Goal: Transaction & Acquisition: Book appointment/travel/reservation

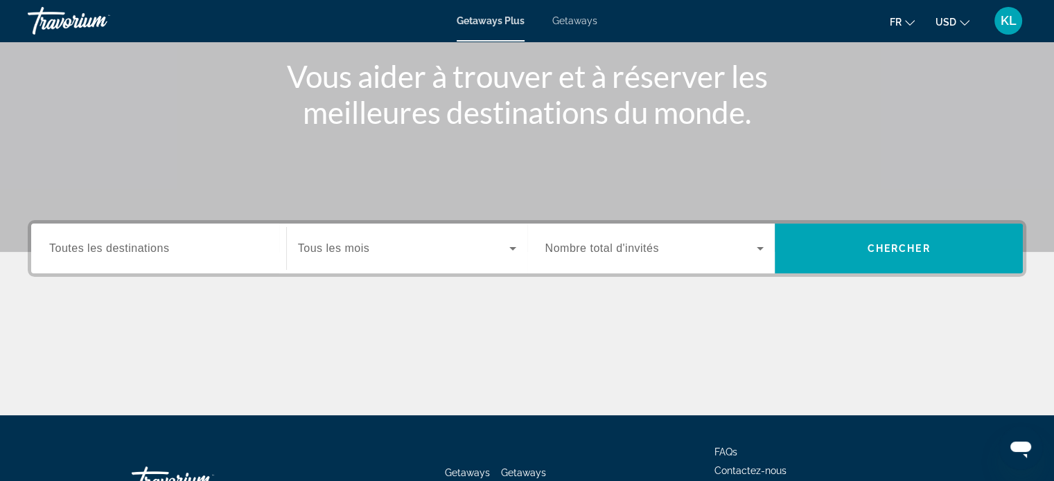
click at [195, 254] on input "Destination Toutes les destinations" at bounding box center [158, 249] width 219 height 17
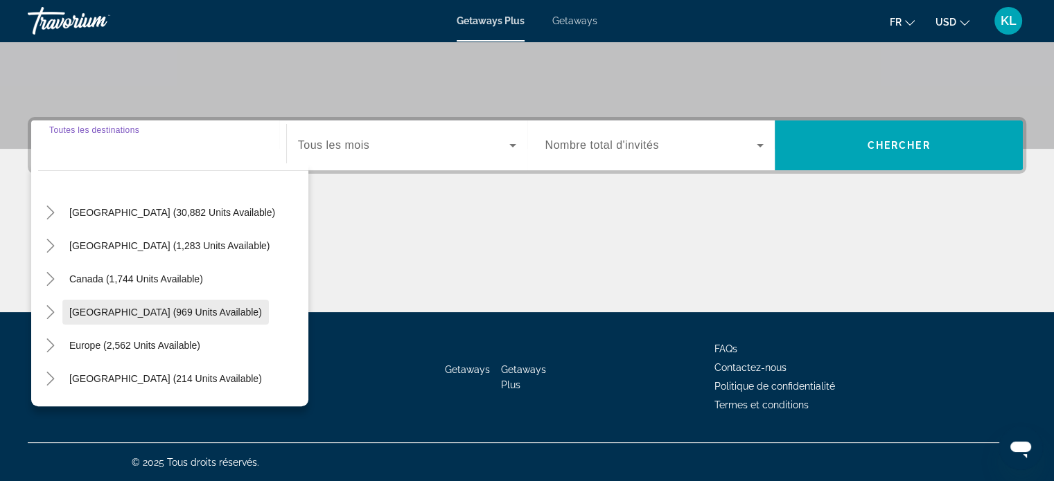
scroll to position [30, 0]
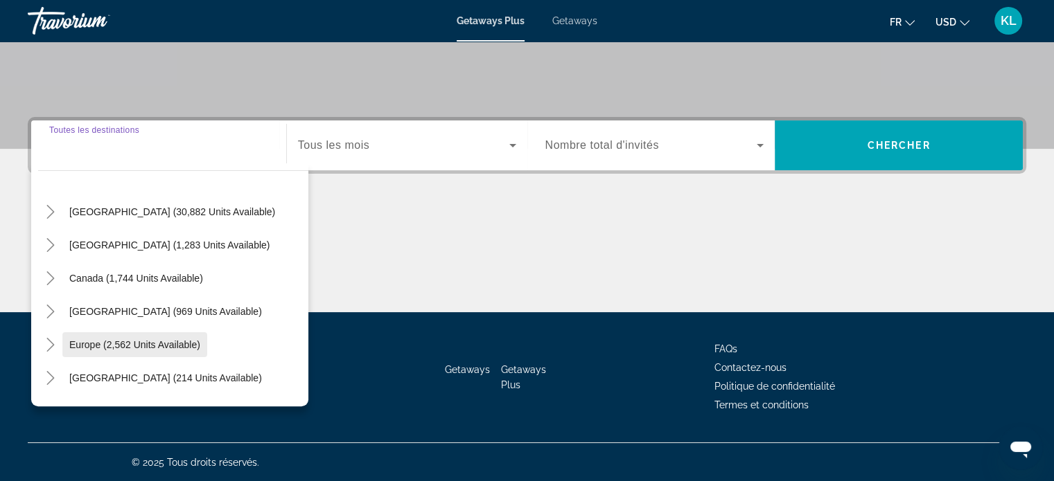
click at [115, 342] on span "Europe (2,562 units available)" at bounding box center [134, 344] width 131 height 11
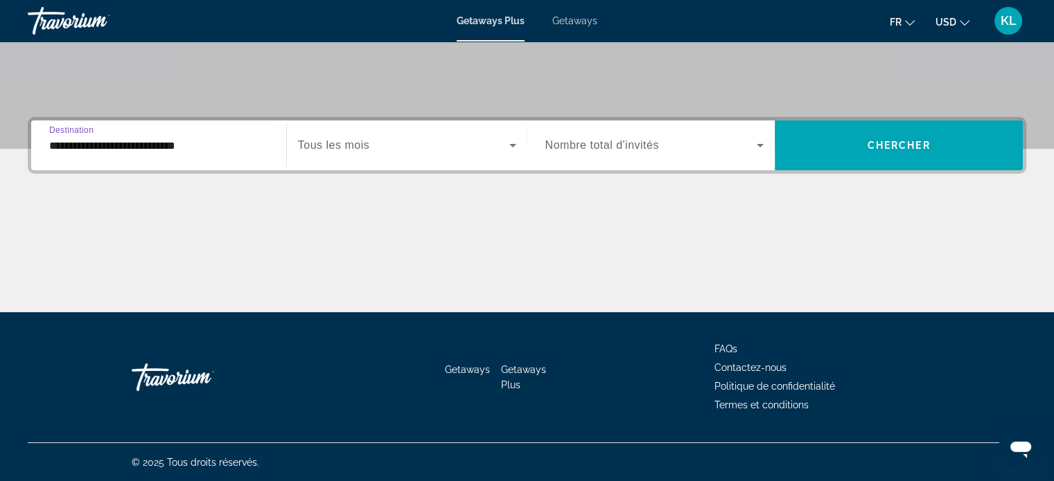
click at [159, 142] on input "**********" at bounding box center [158, 146] width 219 height 17
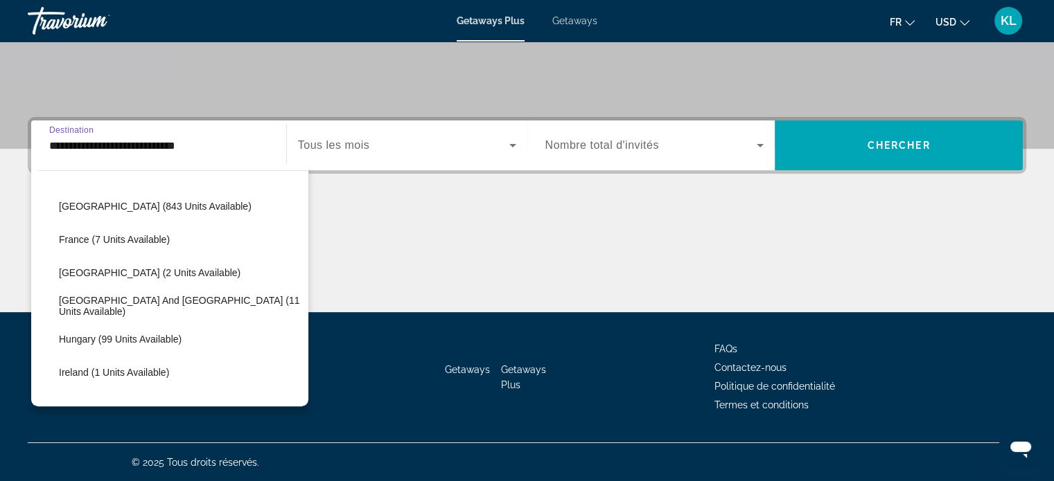
scroll to position [287, 0]
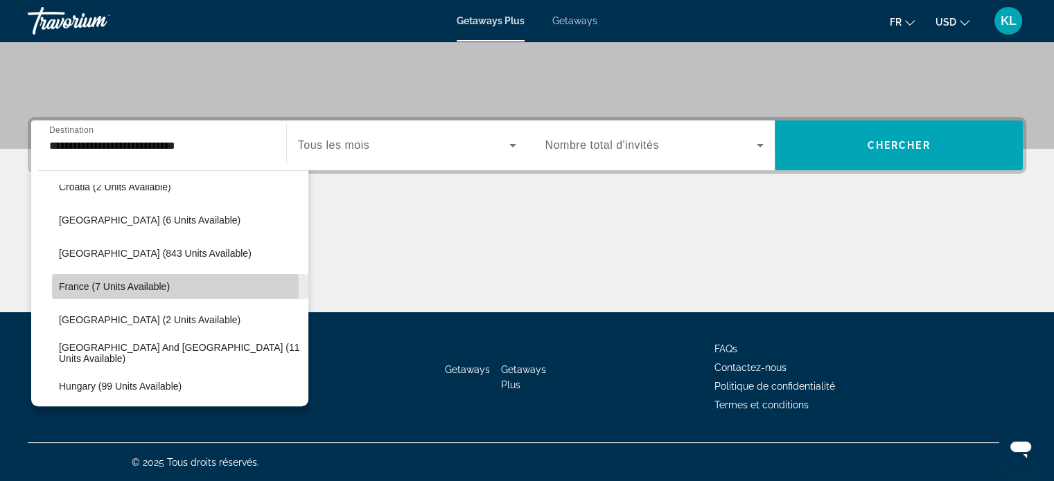
click at [123, 285] on span "France (7 units available)" at bounding box center [114, 286] width 111 height 11
type input "**********"
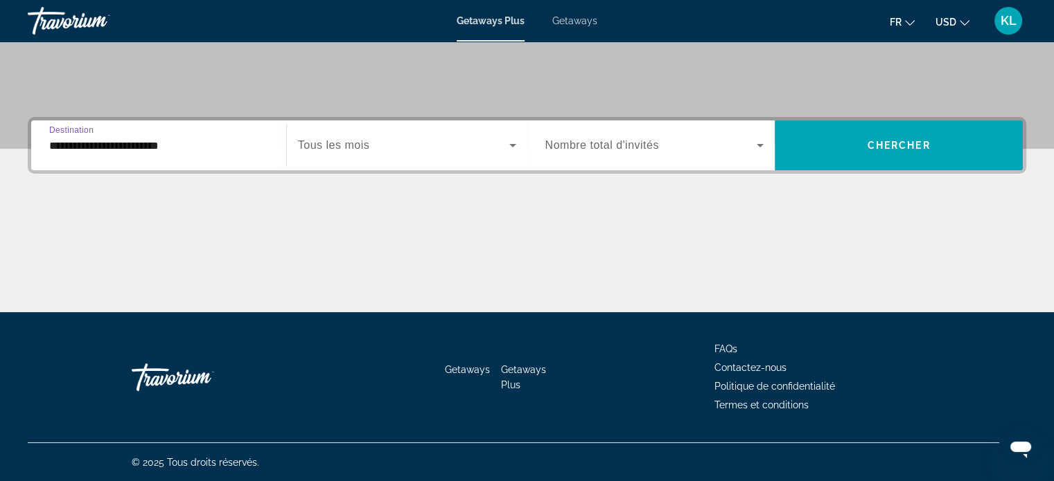
click at [367, 152] on span "Search widget" at bounding box center [403, 145] width 211 height 17
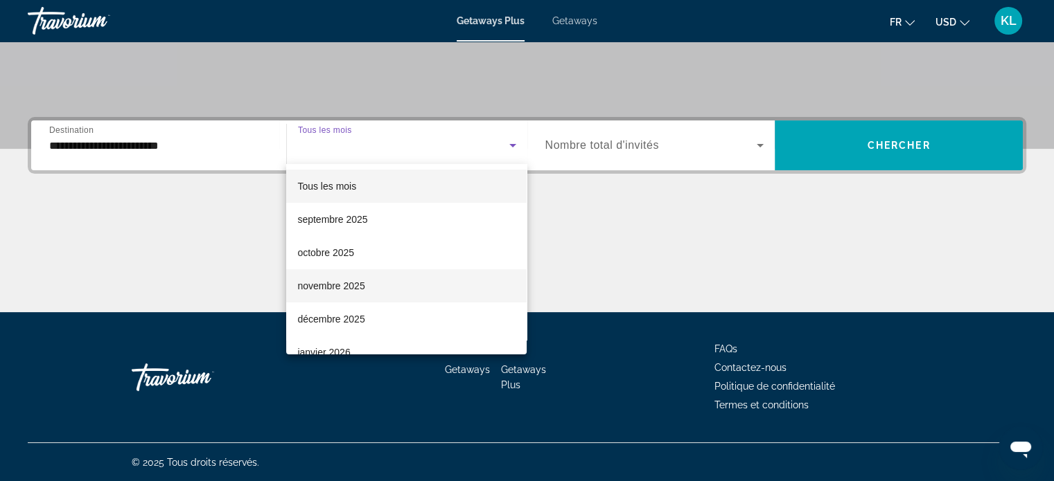
click at [364, 284] on span "novembre 2025" at bounding box center [330, 286] width 67 height 17
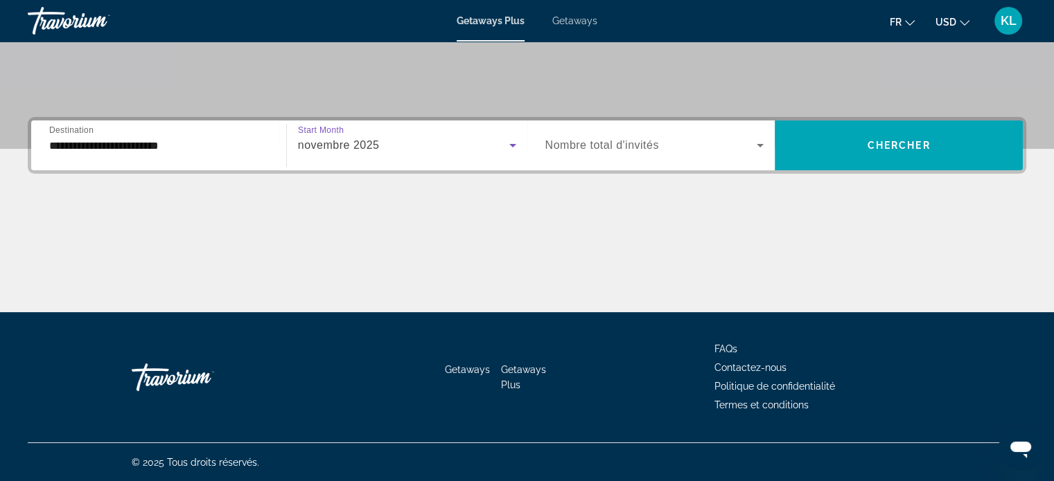
click at [683, 143] on span "Search widget" at bounding box center [651, 145] width 212 height 17
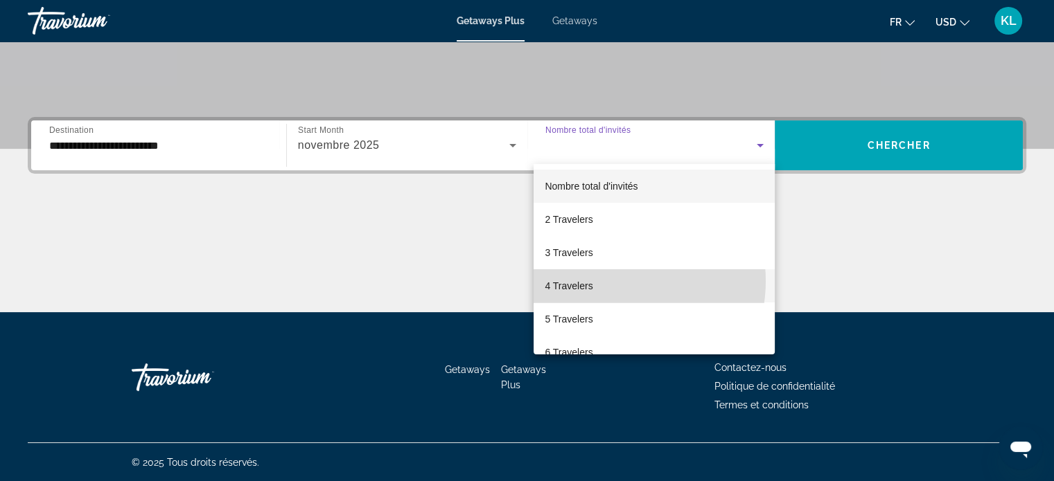
click at [608, 281] on mat-option "4 Travelers" at bounding box center [653, 285] width 241 height 33
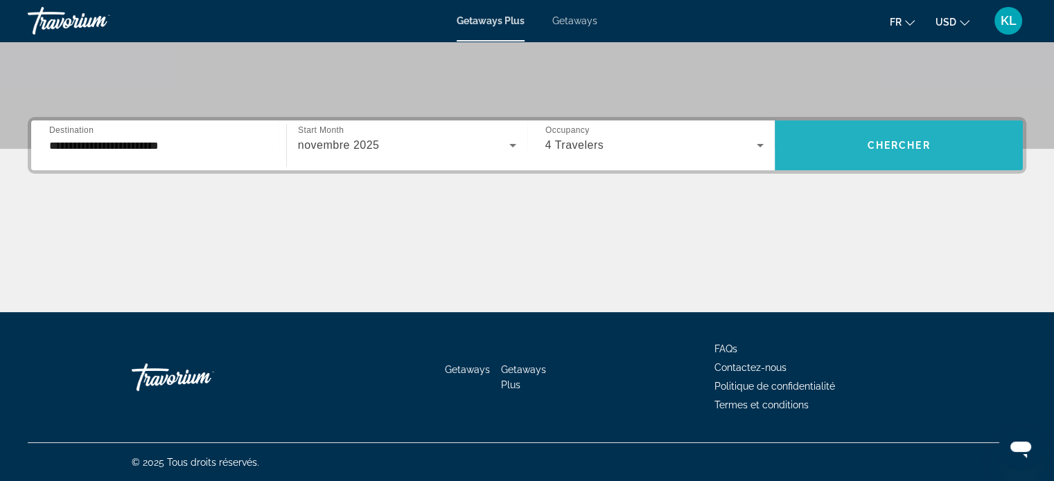
click at [895, 145] on span "Chercher" at bounding box center [898, 145] width 63 height 11
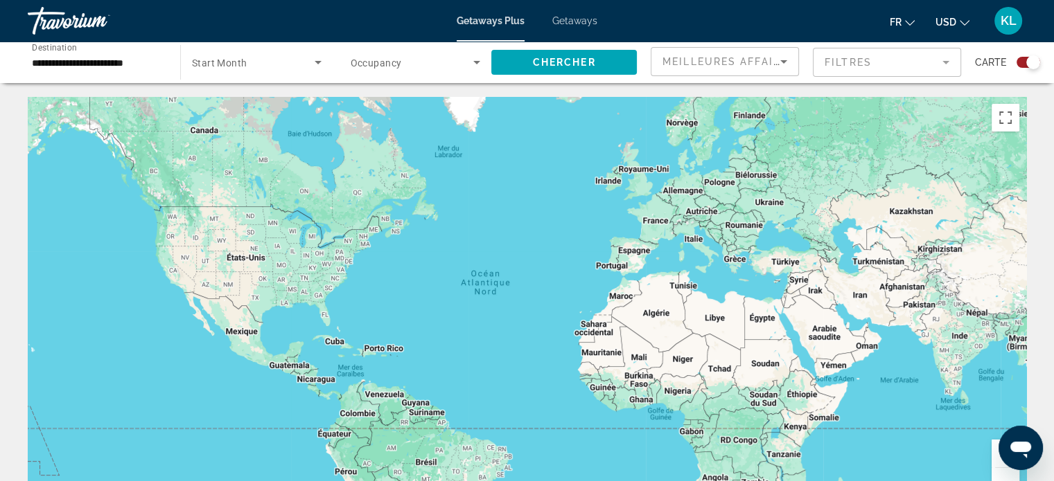
click at [568, 24] on span "Getaways" at bounding box center [574, 20] width 45 height 11
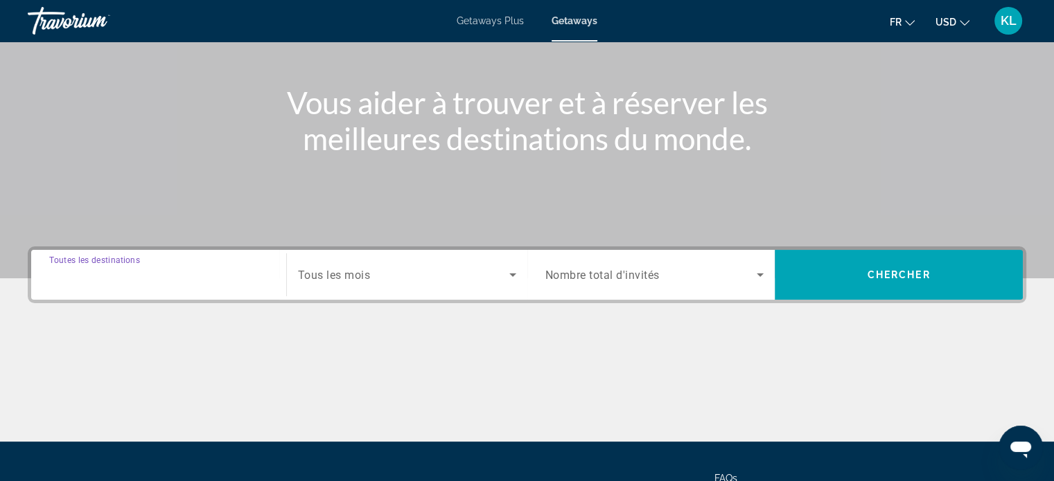
click at [176, 271] on input "Destination Toutes les destinations" at bounding box center [158, 275] width 219 height 17
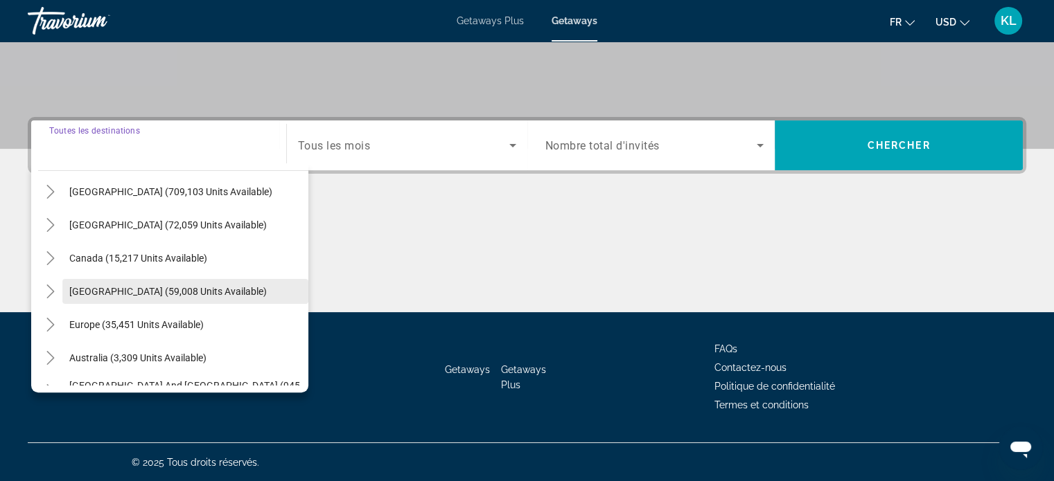
scroll to position [42, 0]
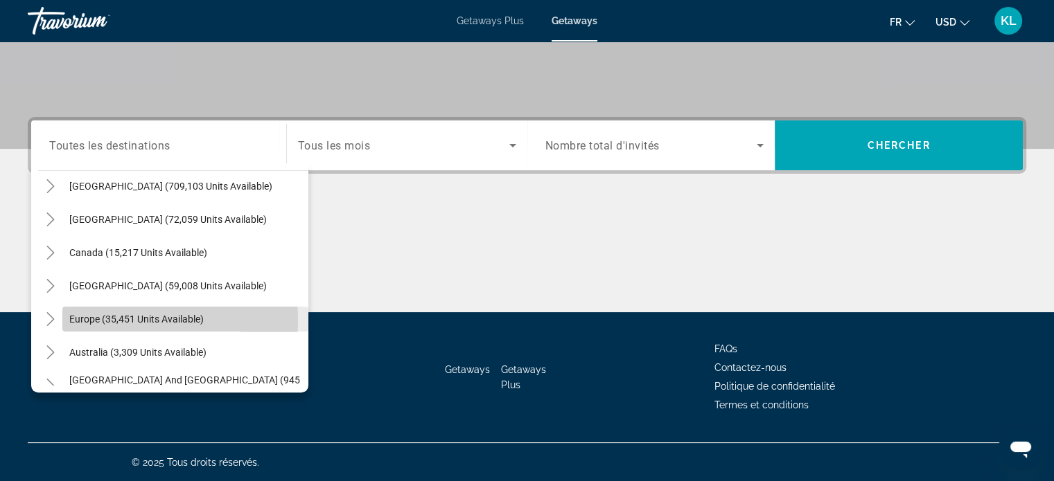
click at [93, 320] on span "Europe (35,451 units available)" at bounding box center [136, 319] width 134 height 11
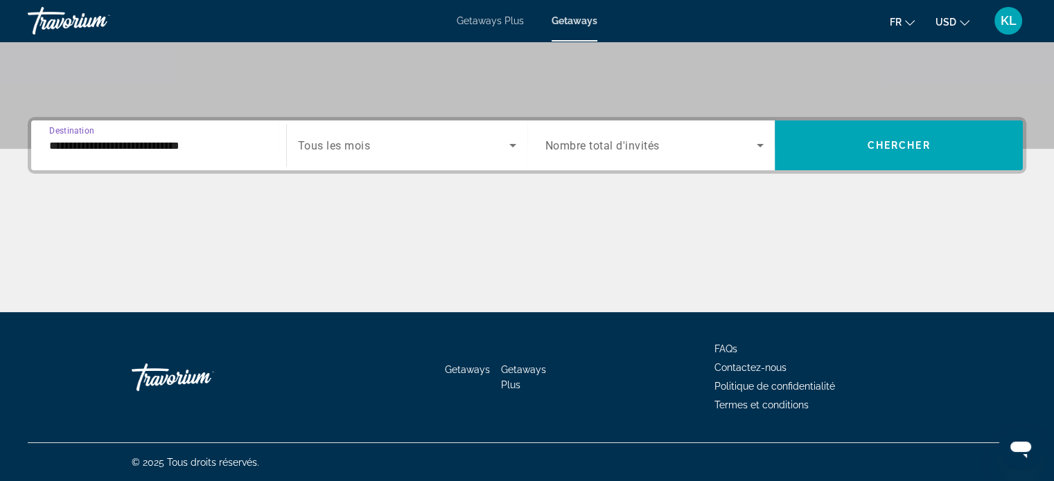
click at [123, 151] on input "**********" at bounding box center [158, 146] width 219 height 17
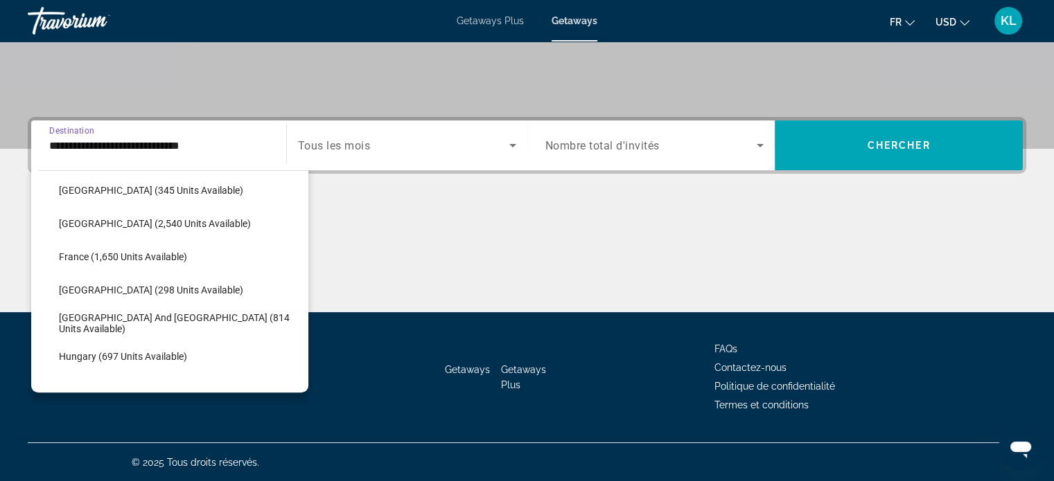
scroll to position [337, 0]
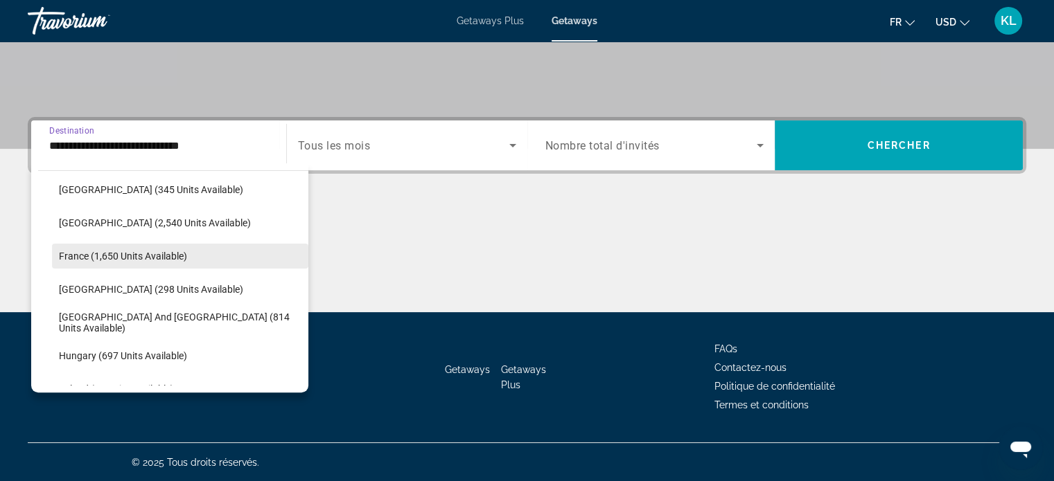
click at [78, 255] on span "France (1,650 units available)" at bounding box center [123, 256] width 128 height 11
type input "**********"
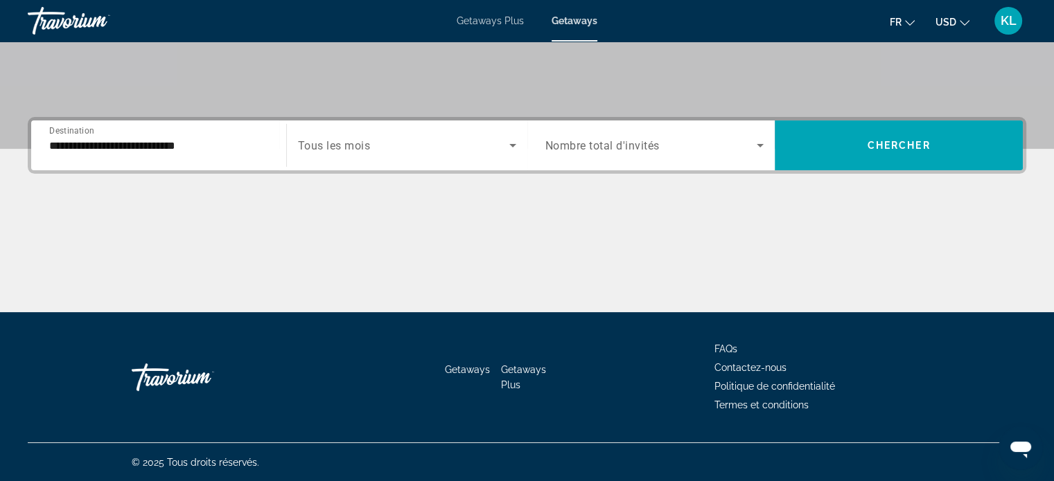
click at [358, 145] on span "Tous les mois" at bounding box center [334, 145] width 73 height 13
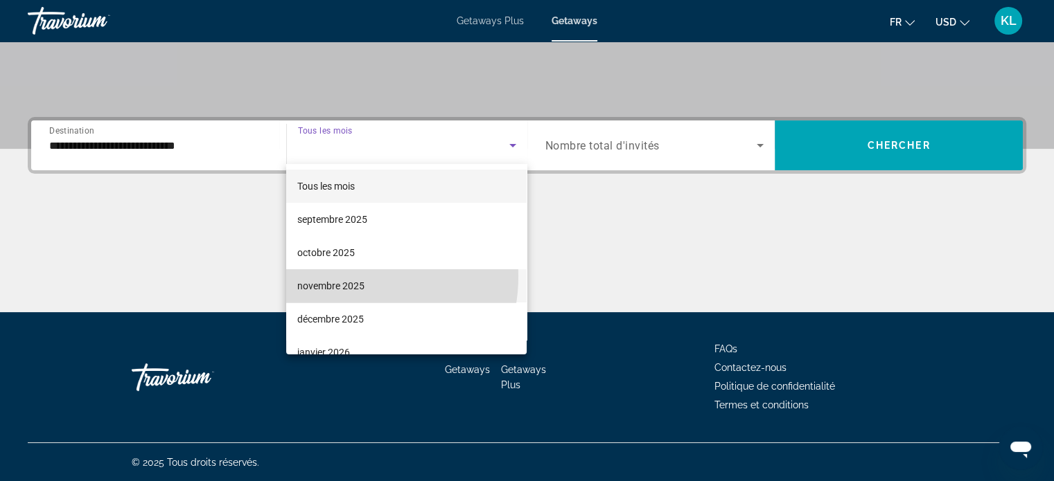
click at [341, 276] on mat-option "novembre 2025" at bounding box center [406, 285] width 240 height 33
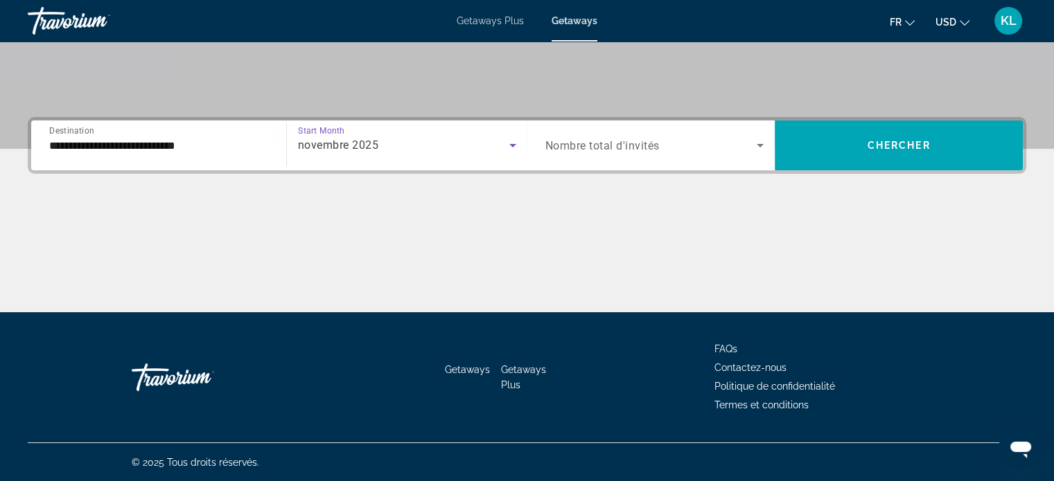
click at [621, 143] on span "Nombre total d'invités" at bounding box center [602, 145] width 114 height 13
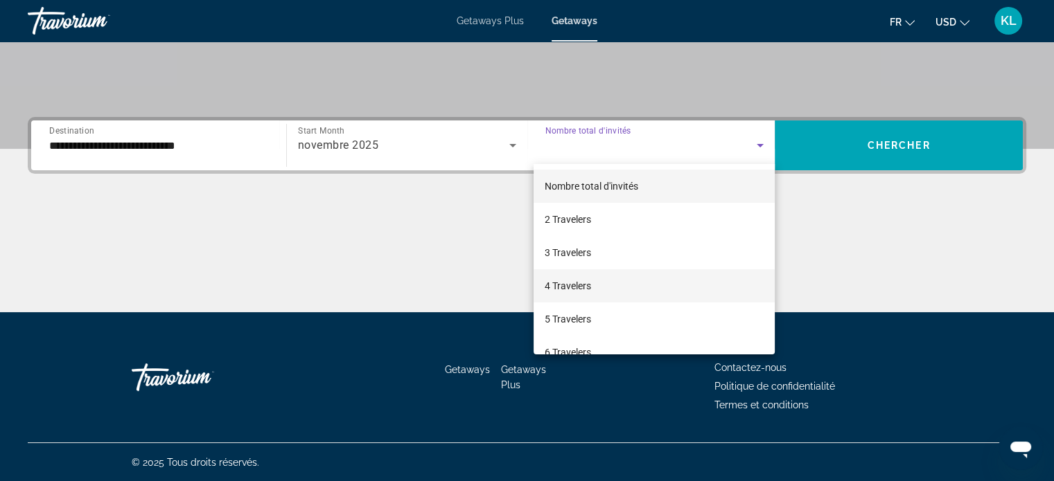
click at [578, 293] on span "4 Travelers" at bounding box center [567, 286] width 46 height 17
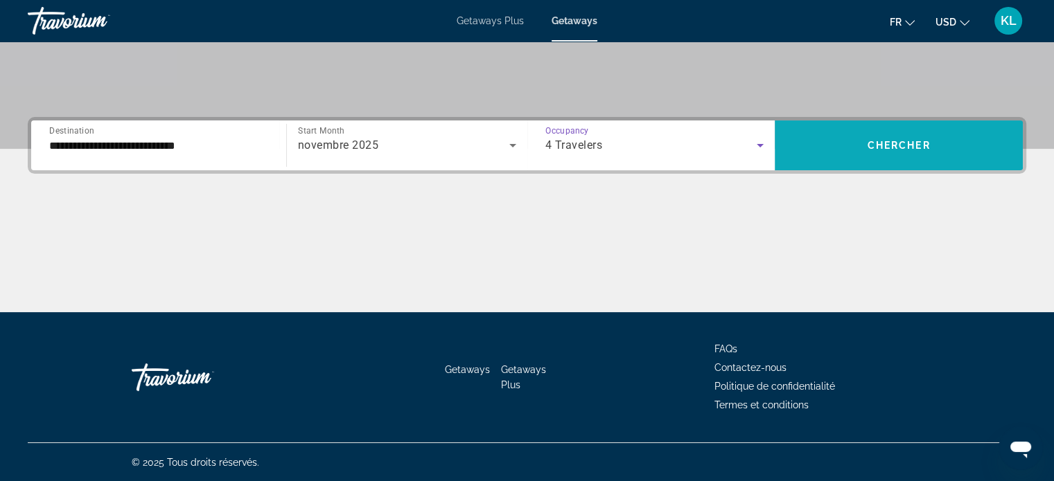
click at [890, 150] on span "Search widget" at bounding box center [898, 145] width 248 height 33
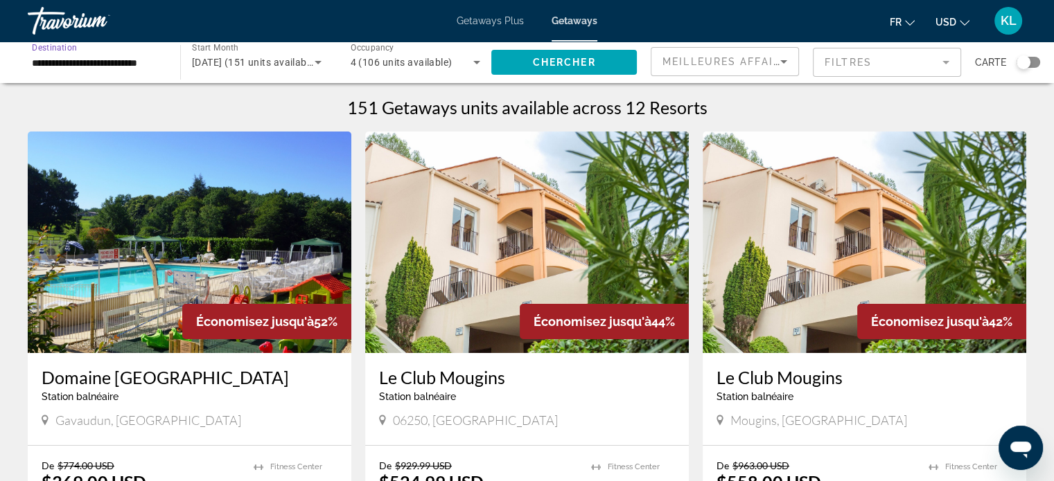
click at [130, 66] on input "**********" at bounding box center [97, 63] width 130 height 17
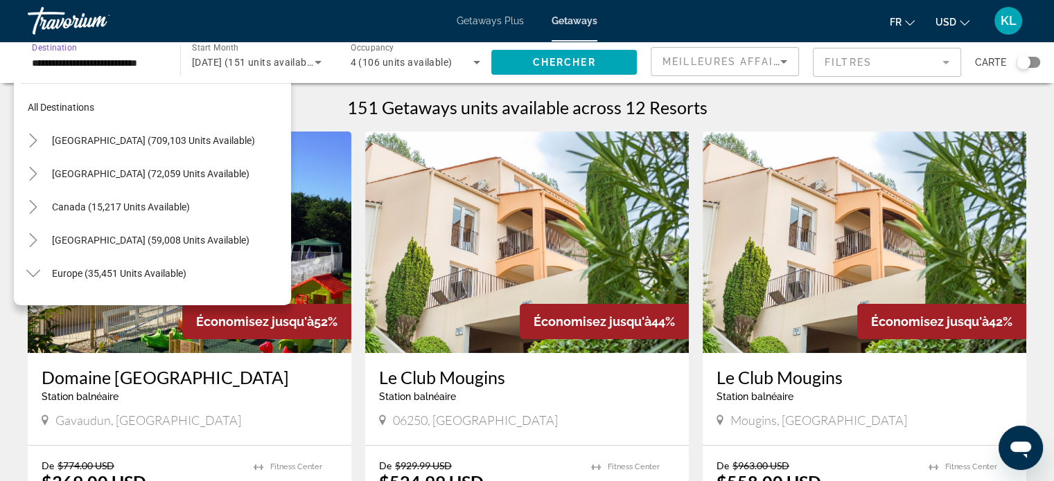
scroll to position [315, 0]
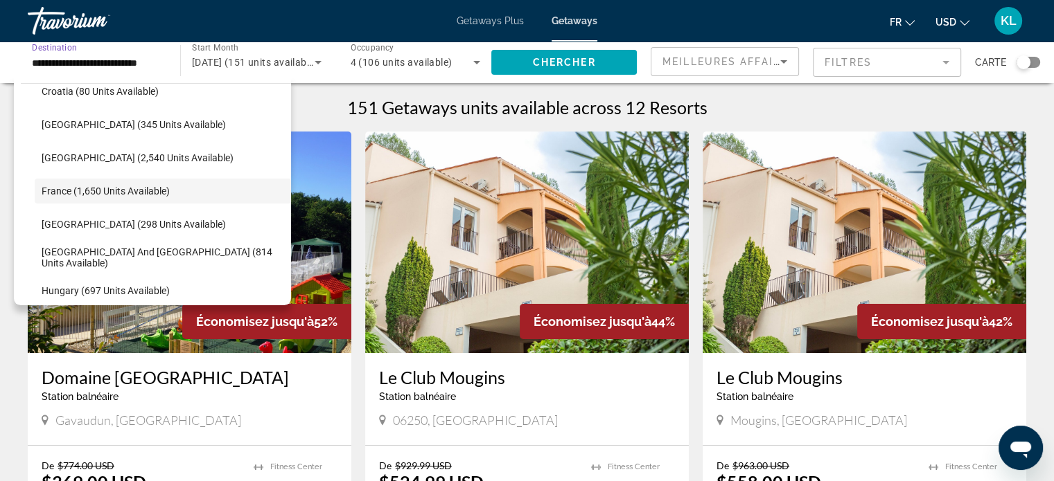
click at [359, 132] on app-weeks-search-item "Économisez jusqu'à 44% Le Club Mougins Station balnéaire - Ceci est une station…" at bounding box center [526, 353] width 337 height 443
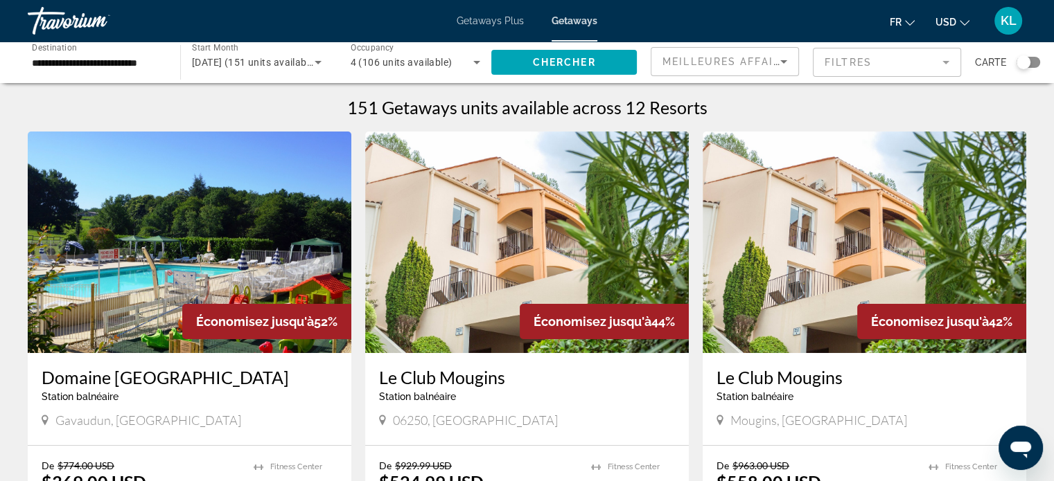
click at [1027, 67] on div "Search widget" at bounding box center [1023, 62] width 14 height 14
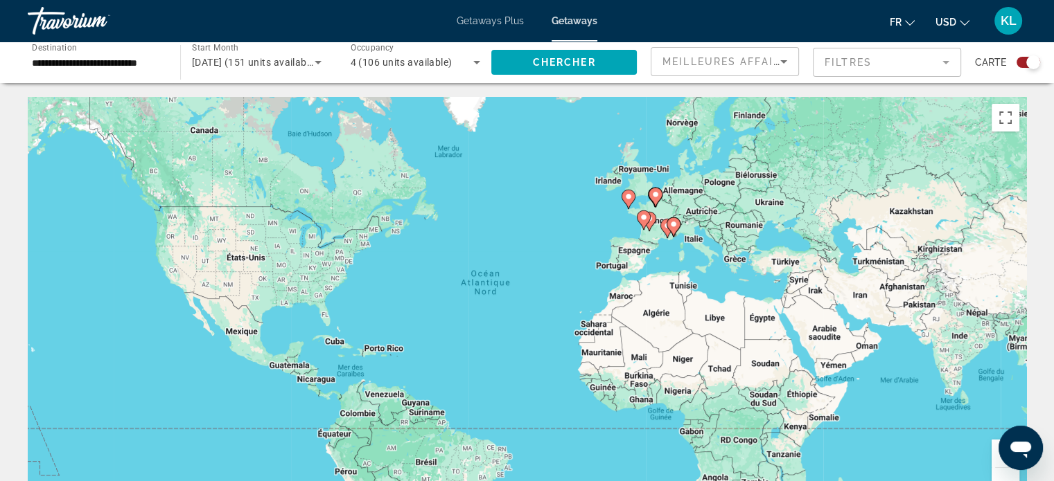
click at [585, 217] on div "Pour activer le glissement du marqueur avec le clavier, appuyez sur Alt+Entrée.…" at bounding box center [527, 305] width 998 height 416
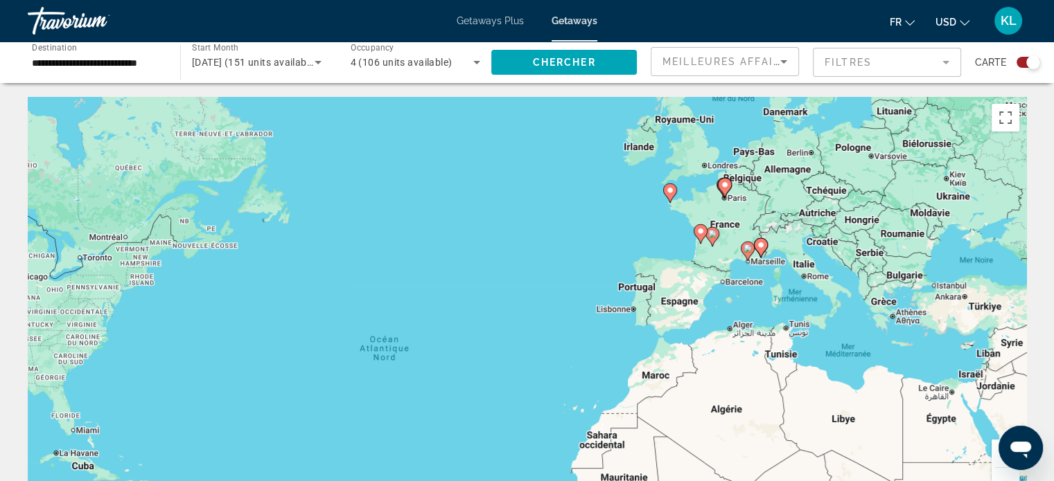
click at [665, 234] on div "Pour activer le glissement du marqueur avec le clavier, appuyez sur Alt+Entrée.…" at bounding box center [527, 305] width 998 height 416
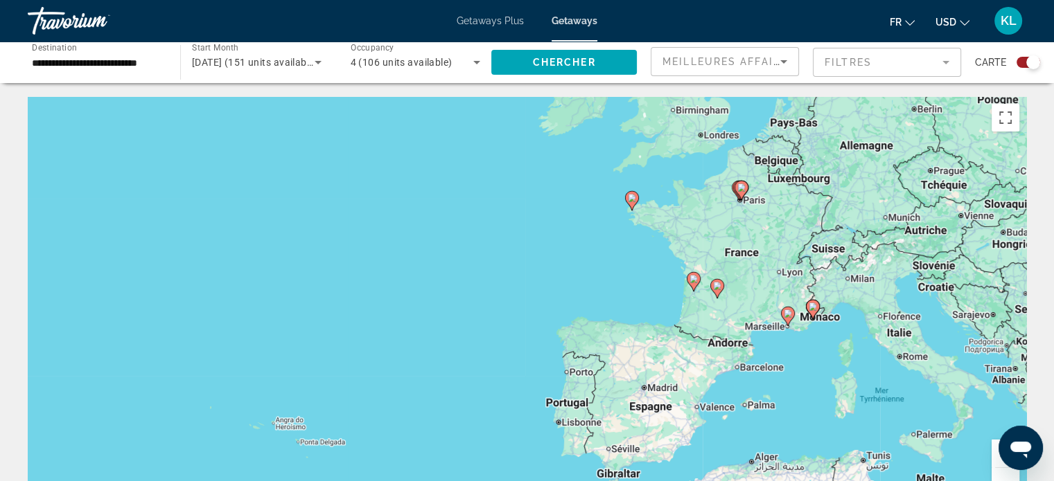
drag, startPoint x: 806, startPoint y: 179, endPoint x: 750, endPoint y: 221, distance: 69.3
click at [751, 221] on div "Pour activer le glissement du marqueur avec le clavier, appuyez sur Alt+Entrée.…" at bounding box center [527, 305] width 998 height 416
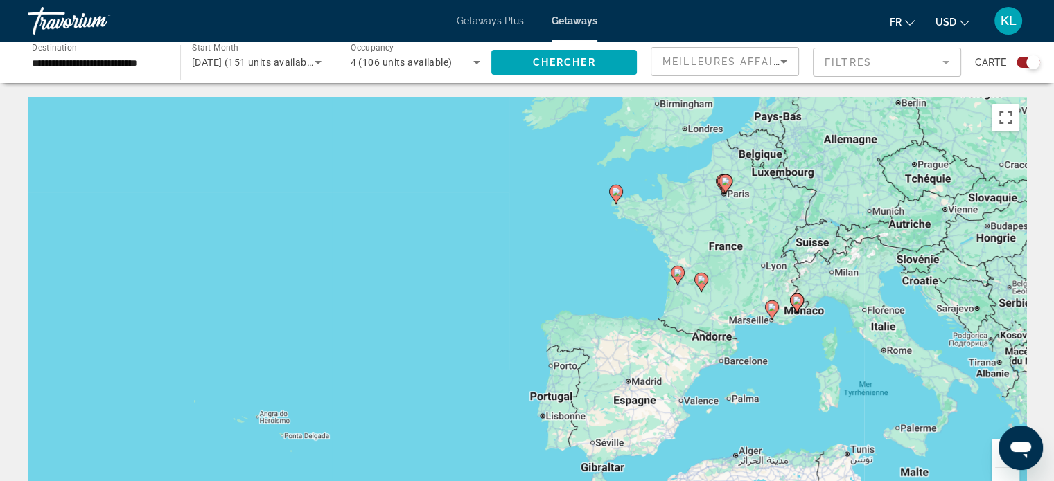
click at [721, 204] on div "Pour activer le glissement du marqueur avec le clavier, appuyez sur Alt+Entrée.…" at bounding box center [527, 305] width 998 height 416
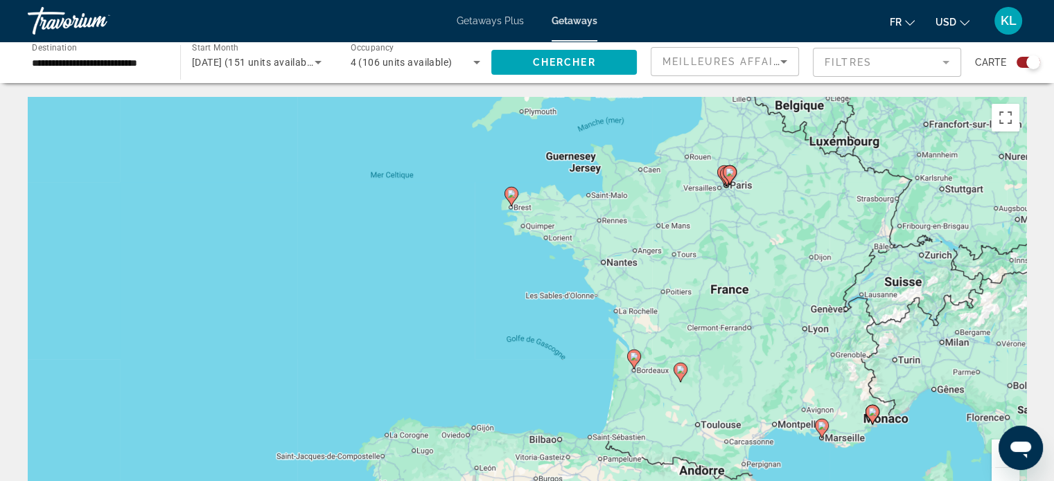
click at [725, 198] on div "Pour activer le glissement du marqueur avec le clavier, appuyez sur Alt+Entrée.…" at bounding box center [527, 305] width 998 height 416
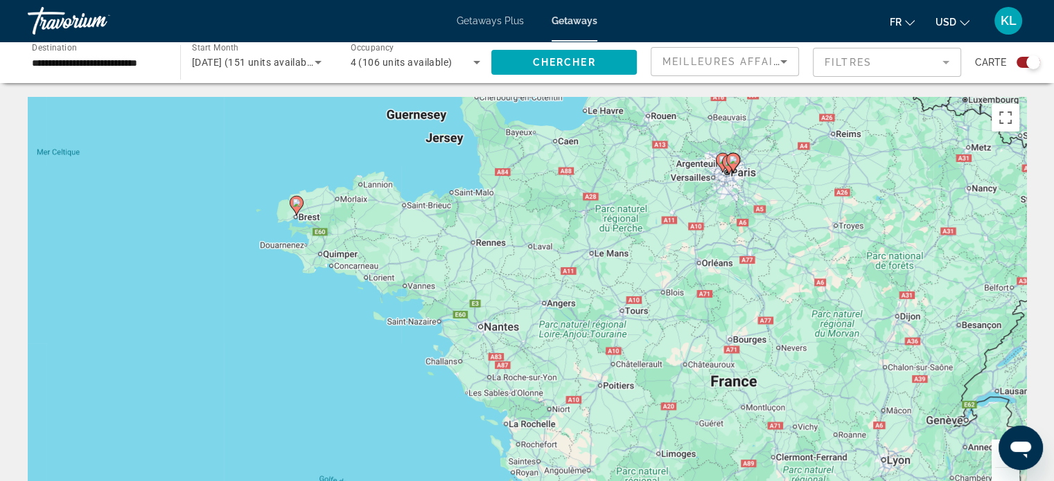
click at [727, 192] on div "Pour activer le glissement du marqueur avec le clavier, appuyez sur Alt+Entrée.…" at bounding box center [527, 305] width 998 height 416
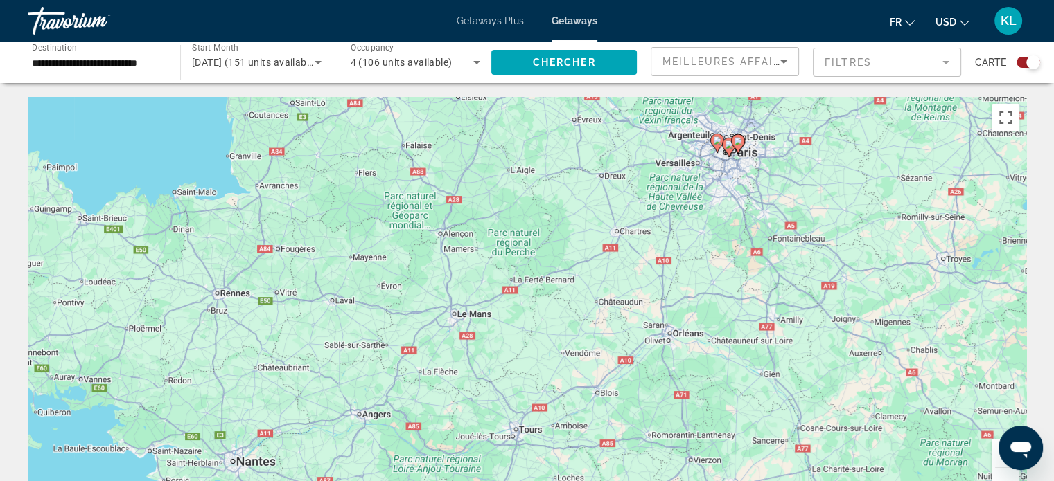
click at [726, 171] on div "Pour activer le glissement du marqueur avec le clavier, appuyez sur Alt+Entrée.…" at bounding box center [527, 305] width 998 height 416
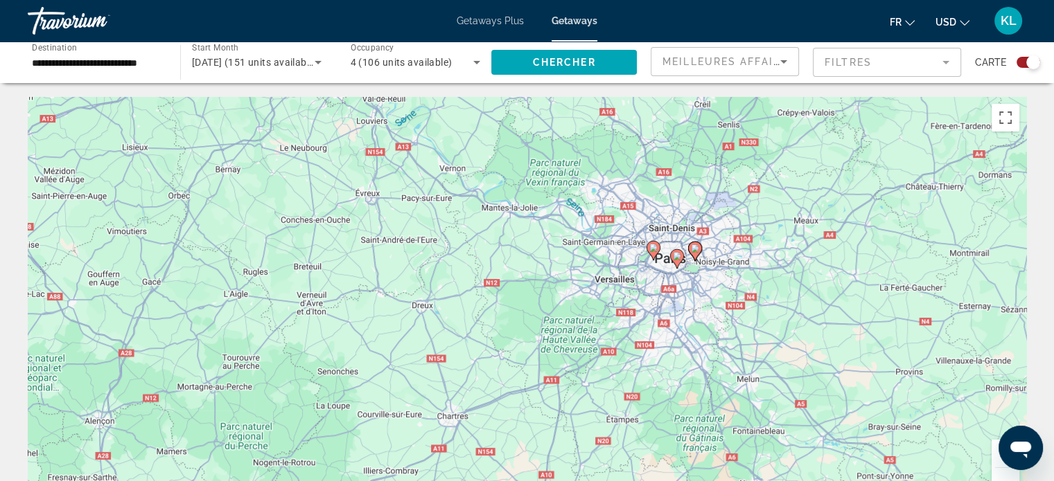
drag, startPoint x: 737, startPoint y: 168, endPoint x: 679, endPoint y: 302, distance: 145.8
click at [679, 302] on div "Pour activer le glissement du marqueur avec le clavier, appuyez sur Alt+Entrée.…" at bounding box center [527, 305] width 998 height 416
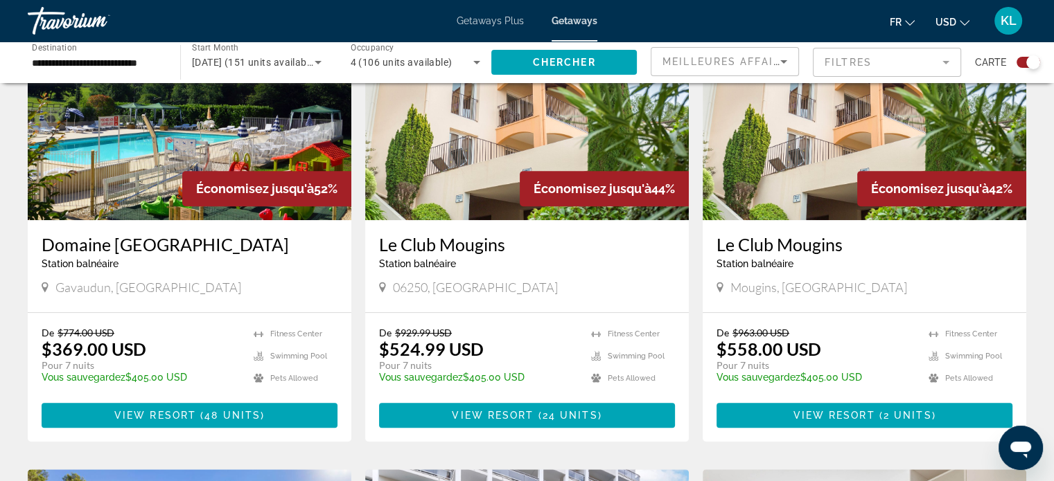
scroll to position [0, 0]
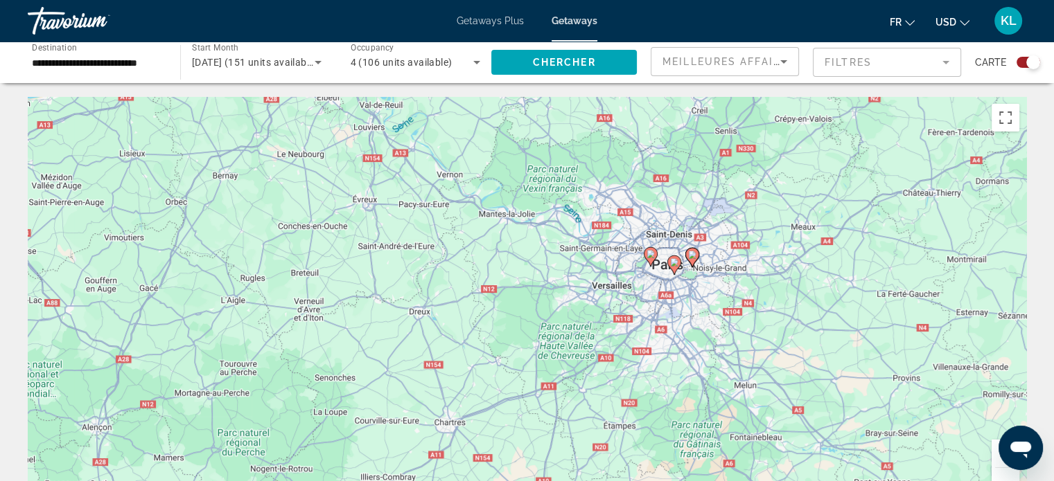
click at [651, 254] on image "Main content" at bounding box center [650, 254] width 8 height 8
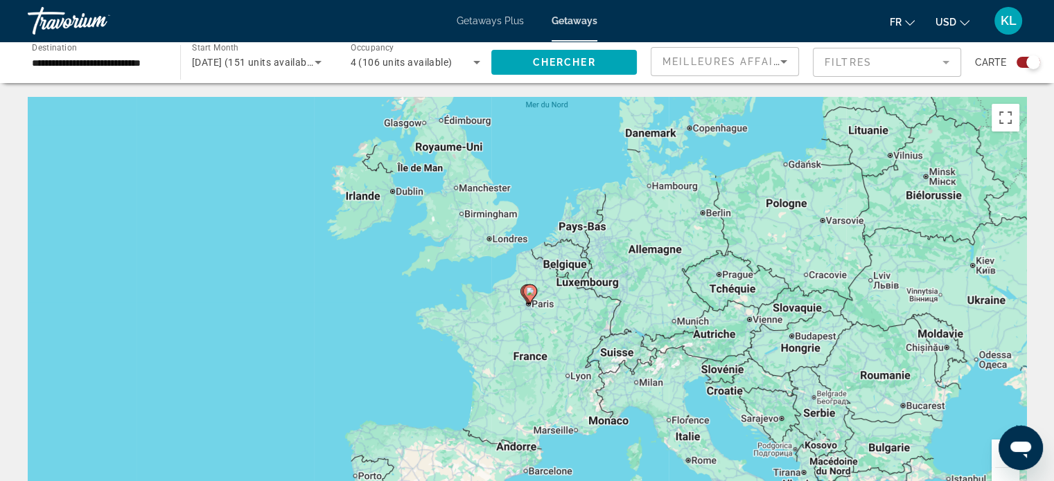
click at [525, 313] on div "Pour naviguer, utilisez les touches fléchées. Pour activer le glissement du mar…" at bounding box center [527, 305] width 998 height 416
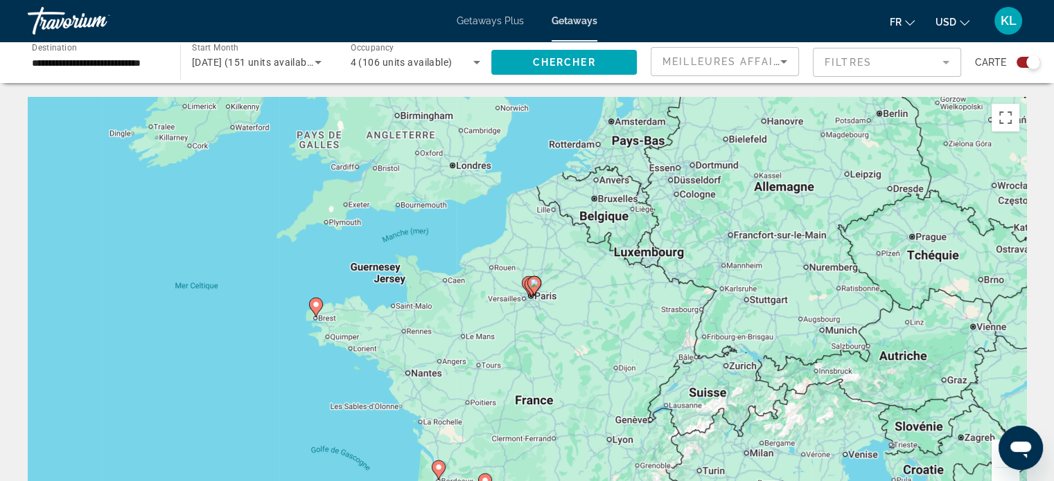
click at [532, 309] on div "Pour activer le glissement du marqueur avec le clavier, appuyez sur Alt+Entrée.…" at bounding box center [527, 305] width 998 height 416
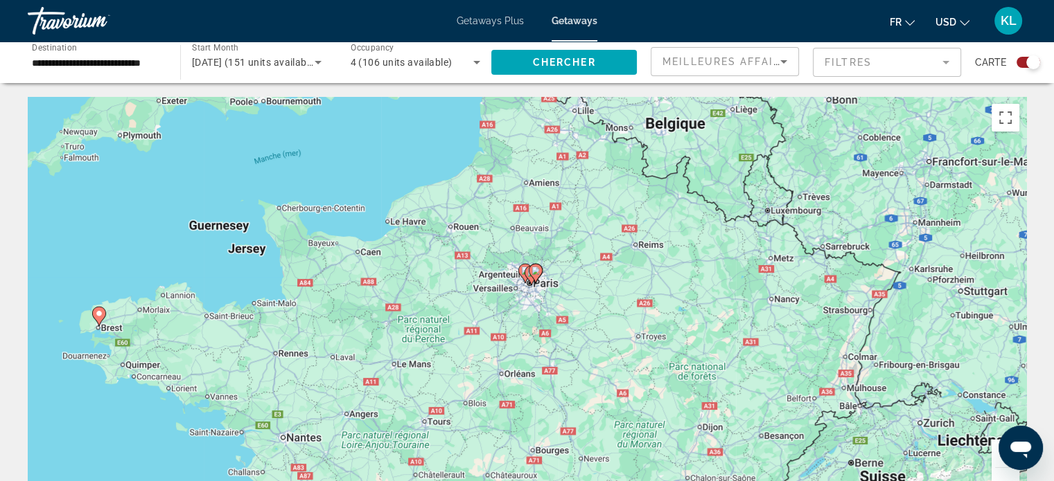
click at [535, 294] on div "Pour activer le glissement du marqueur avec le clavier, appuyez sur Alt+Entrée.…" at bounding box center [527, 305] width 998 height 416
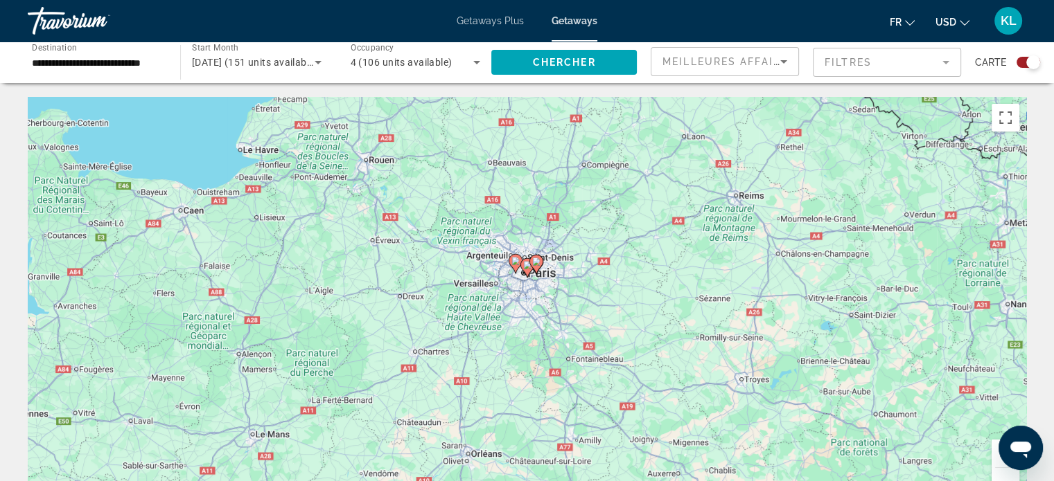
click at [522, 289] on div "Pour activer le glissement du marqueur avec le clavier, appuyez sur Alt+Entrée.…" at bounding box center [527, 305] width 998 height 416
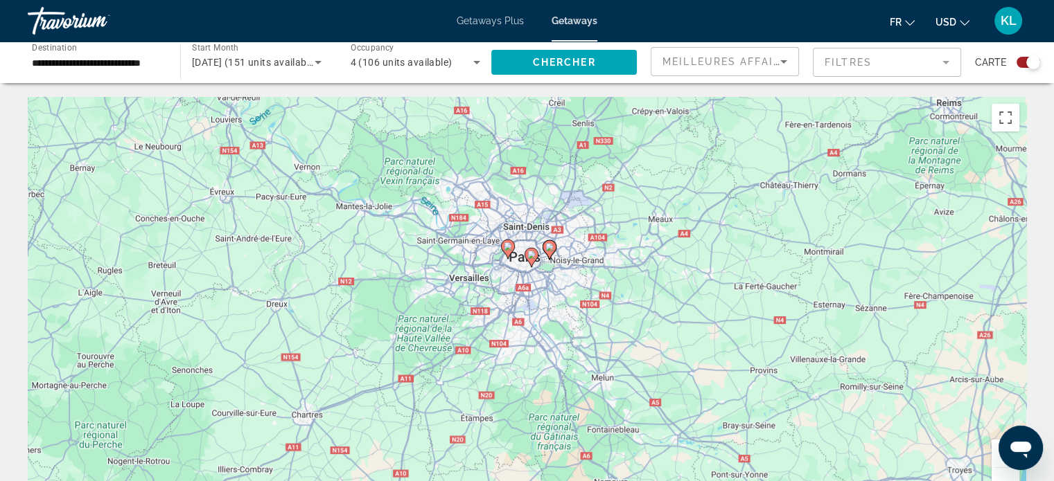
click at [522, 289] on div "Pour activer le glissement du marqueur avec le clavier, appuyez sur Alt+Entrée.…" at bounding box center [527, 305] width 998 height 416
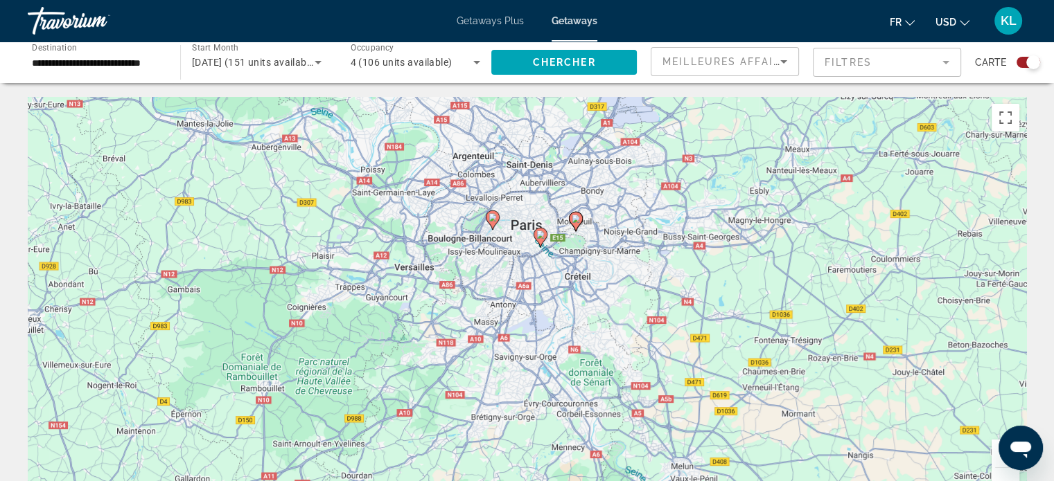
click at [529, 282] on div "Pour activer le glissement du marqueur avec le clavier, appuyez sur Alt+Entrée.…" at bounding box center [527, 305] width 998 height 416
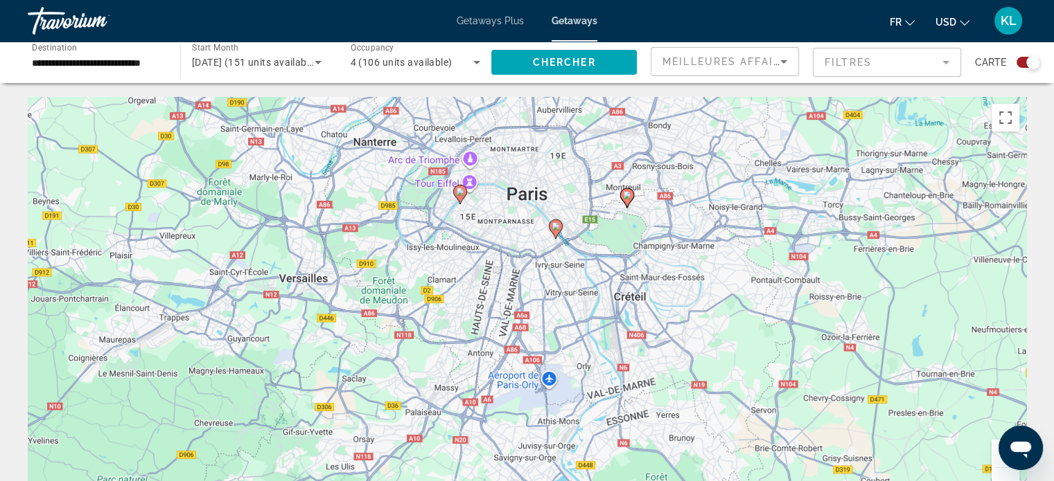
drag, startPoint x: 535, startPoint y: 242, endPoint x: 540, endPoint y: 270, distance: 28.7
click at [540, 270] on div "Pour activer le glissement du marqueur avec le clavier, appuyez sur Alt+Entrée.…" at bounding box center [527, 305] width 998 height 416
click at [557, 227] on image "Main content" at bounding box center [555, 226] width 8 height 8
type input "**********"
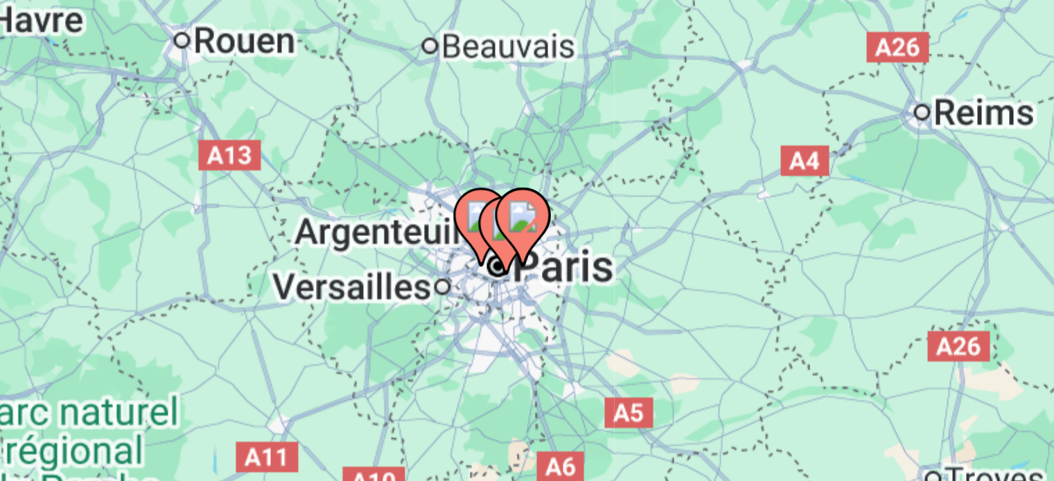
click at [531, 290] on image "Main content" at bounding box center [531, 289] width 8 height 8
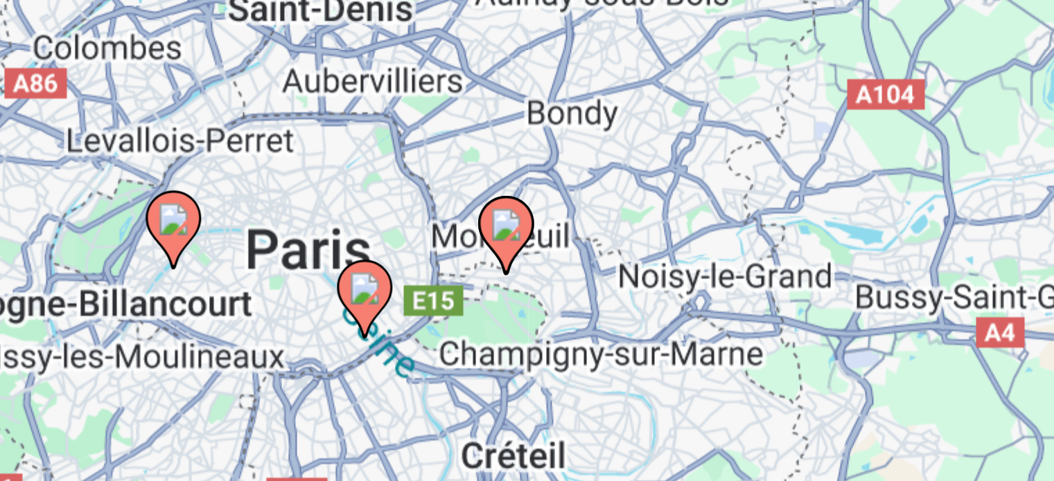
click at [525, 293] on image "Main content" at bounding box center [527, 291] width 8 height 8
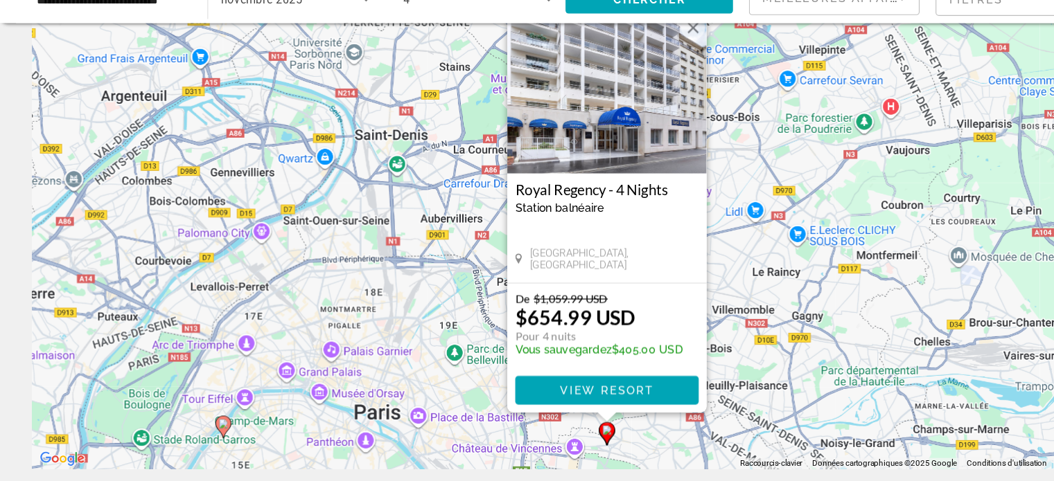
scroll to position [41, 0]
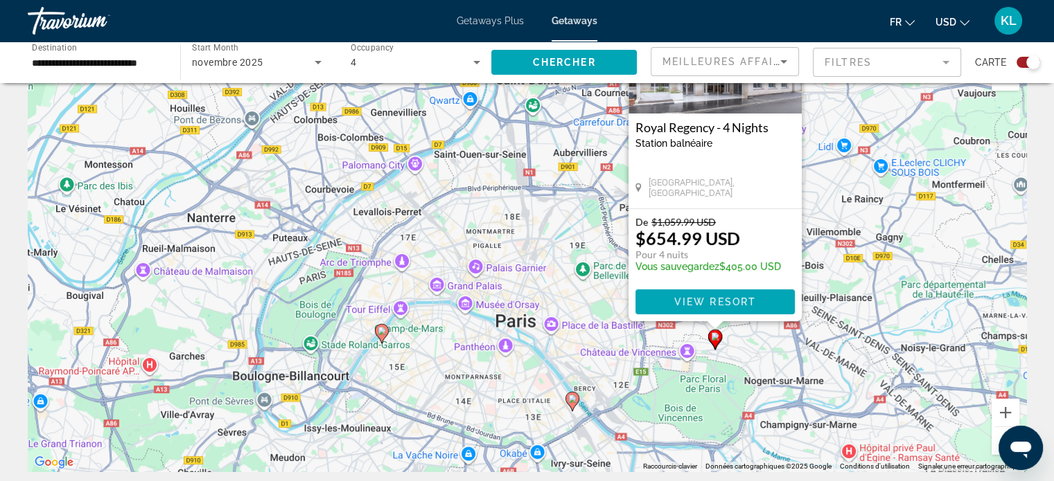
drag, startPoint x: 659, startPoint y: 343, endPoint x: 850, endPoint y: 241, distance: 216.0
click at [850, 241] on div "Pour activer le glissement du marqueur avec le clavier, appuyez sur Alt+Entrée.…" at bounding box center [527, 264] width 998 height 416
click at [574, 403] on icon "Main content" at bounding box center [571, 402] width 12 height 18
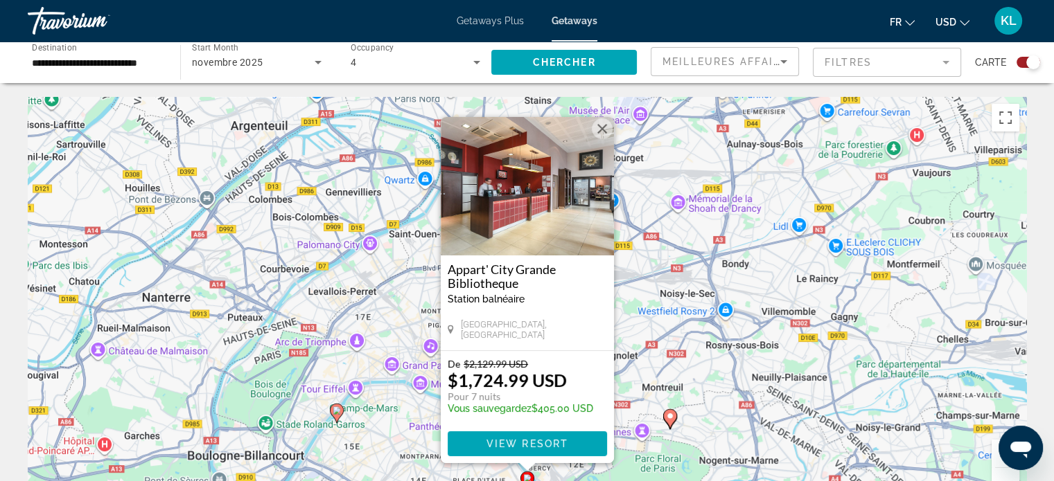
click at [335, 409] on image "Main content" at bounding box center [337, 411] width 8 height 8
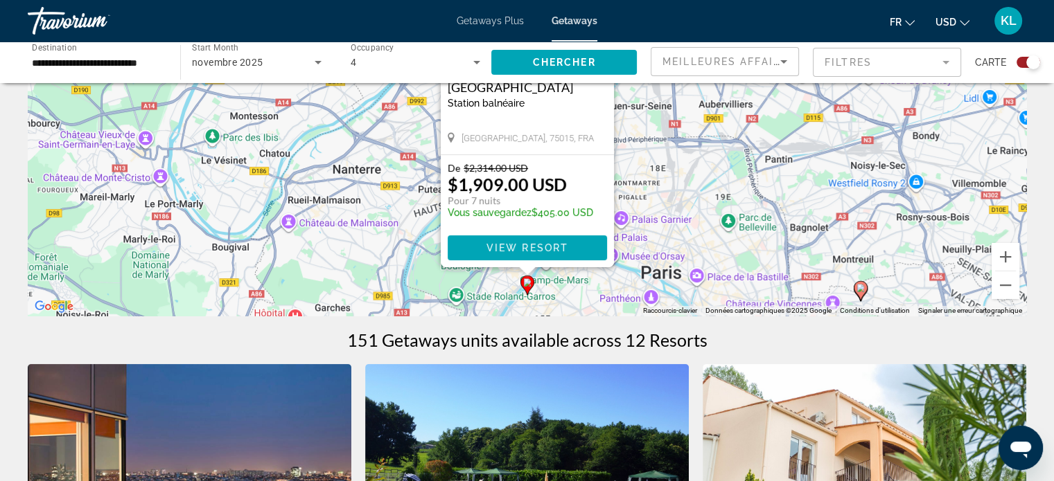
scroll to position [199, 0]
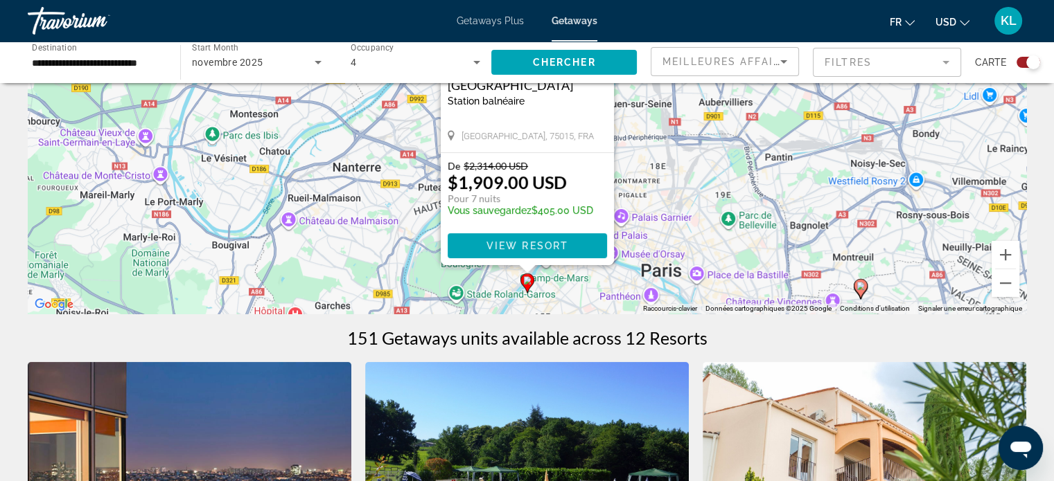
click at [862, 290] on image "Main content" at bounding box center [860, 286] width 8 height 8
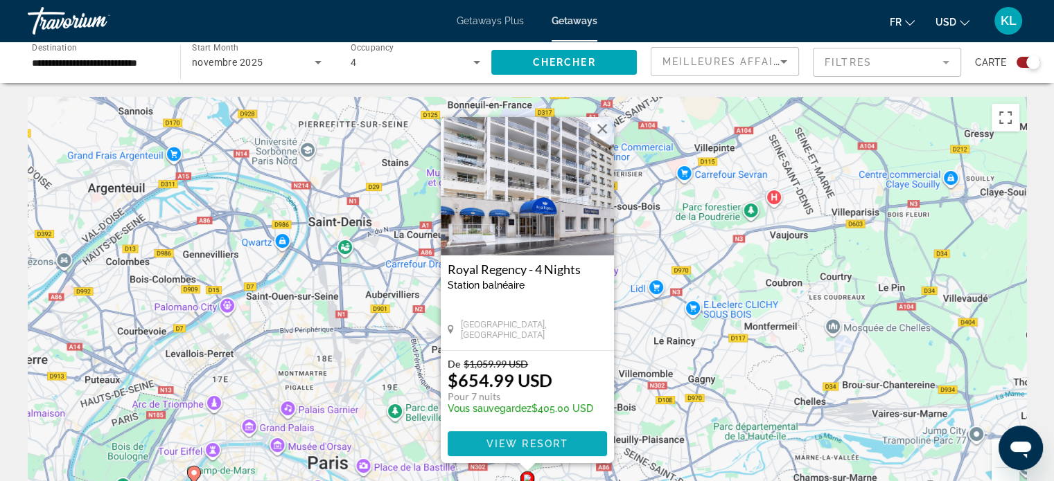
click at [539, 448] on span "View Resort" at bounding box center [527, 444] width 82 height 11
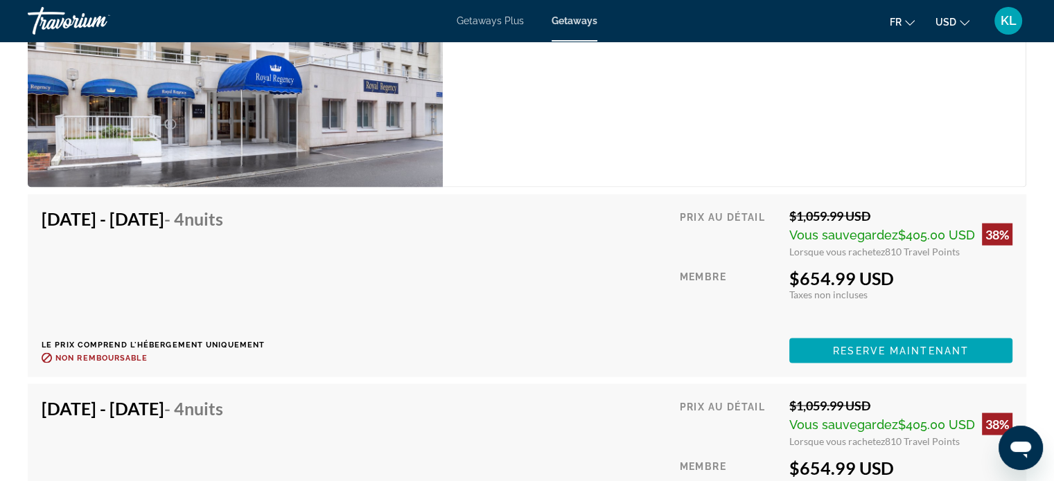
scroll to position [2677, 0]
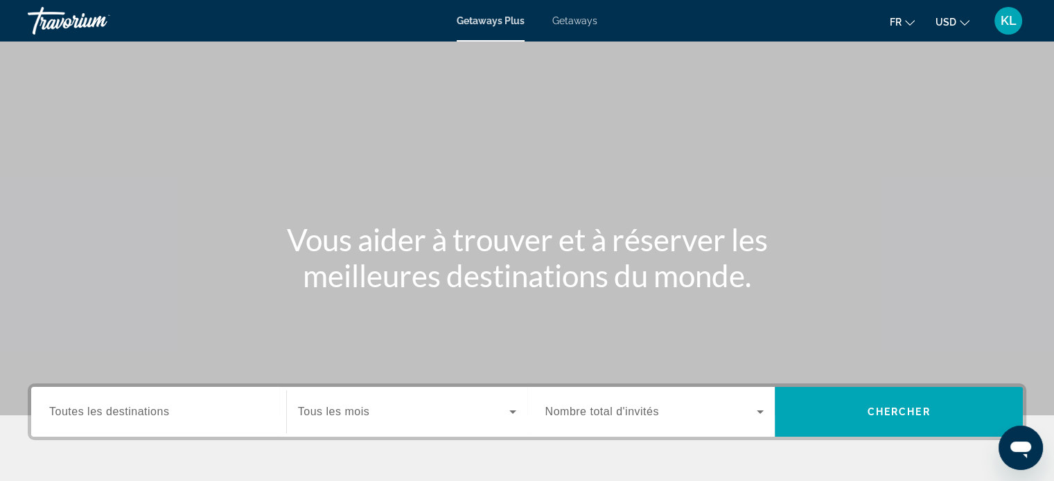
click at [574, 17] on span "Getaways" at bounding box center [574, 20] width 45 height 11
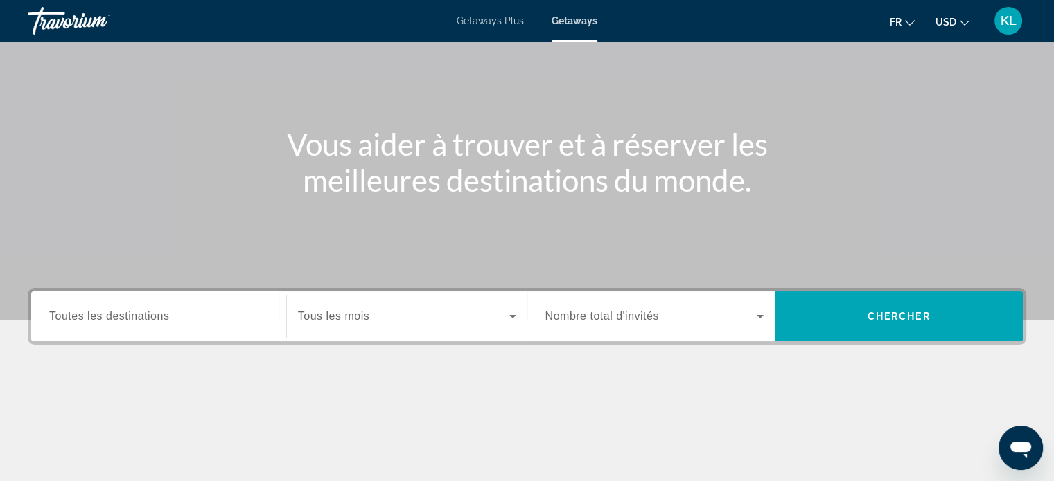
scroll to position [141, 0]
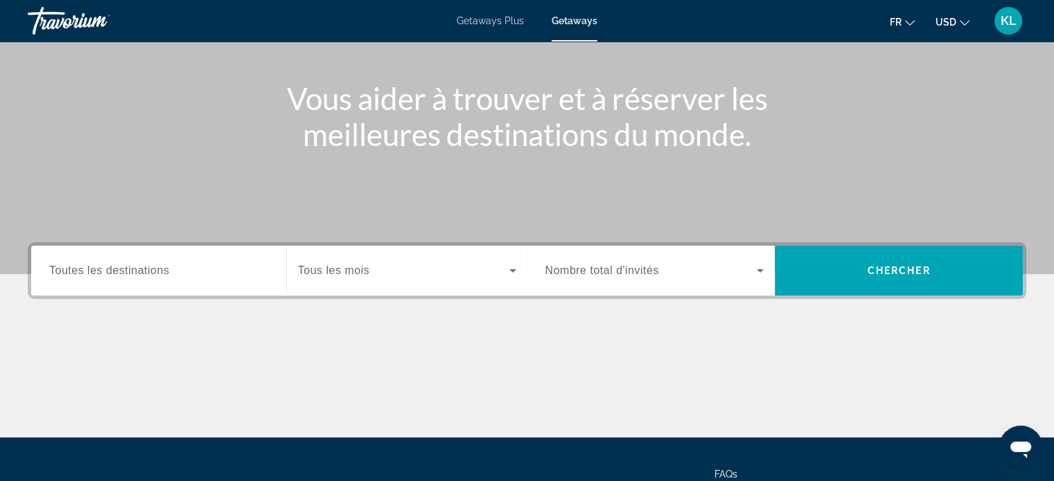
click at [175, 287] on div "Search widget" at bounding box center [158, 270] width 219 height 39
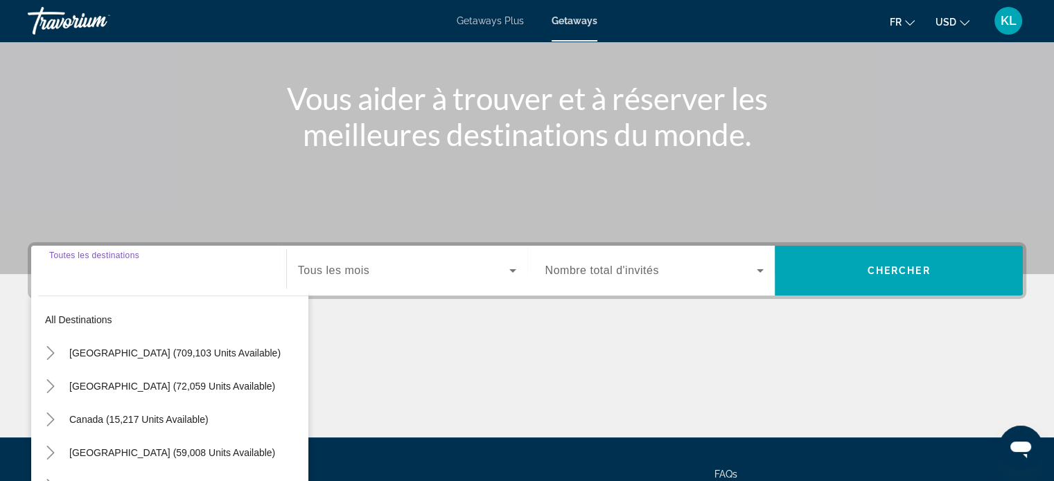
scroll to position [267, 0]
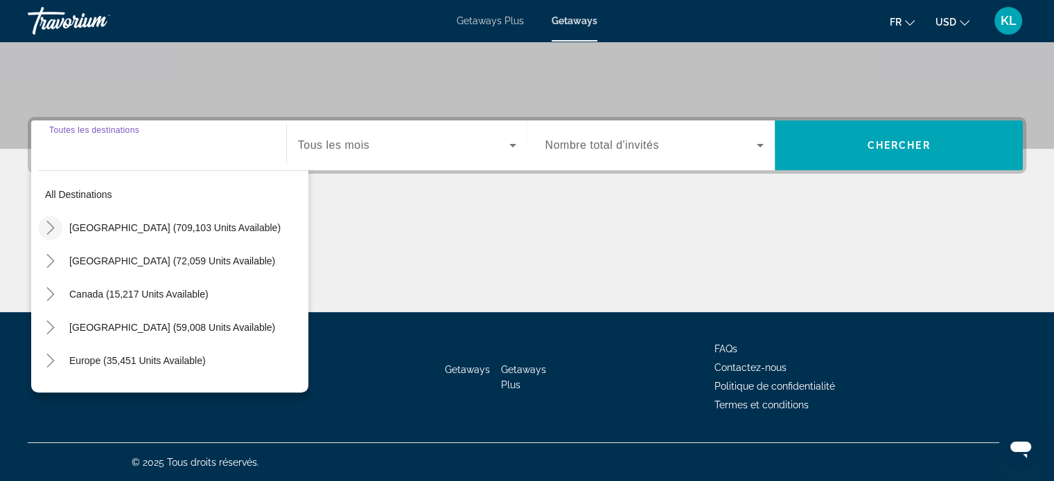
click at [50, 230] on icon "Toggle United States (709,103 units available)" at bounding box center [50, 228] width 8 height 14
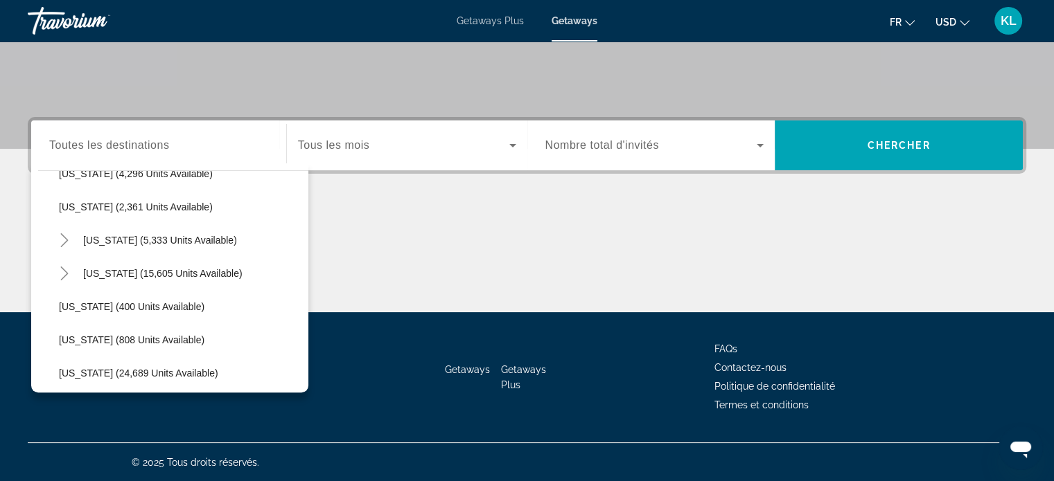
scroll to position [919, 0]
click at [105, 240] on span "[US_STATE] (5,333 units available)" at bounding box center [160, 239] width 154 height 11
type input "**********"
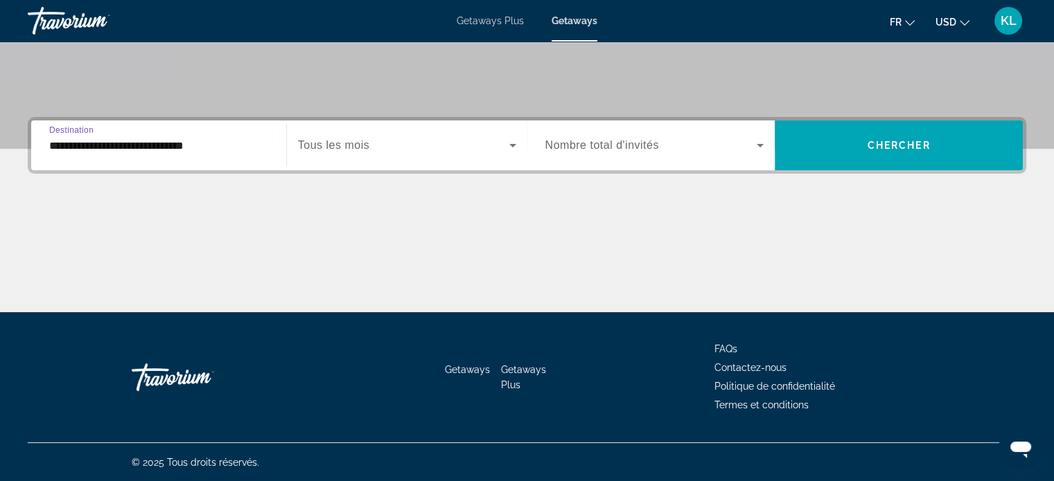
click at [424, 153] on div "Search widget" at bounding box center [407, 145] width 218 height 39
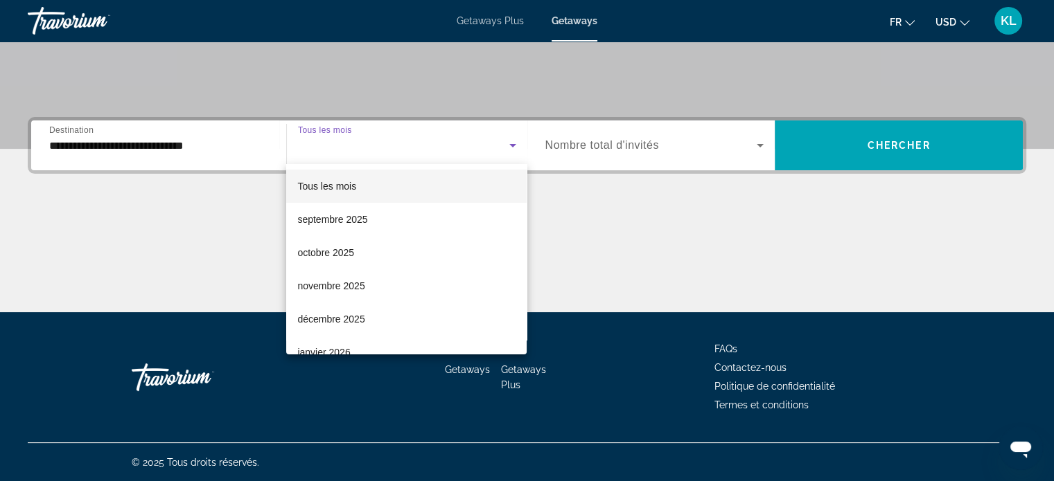
click at [657, 141] on div at bounding box center [527, 240] width 1054 height 481
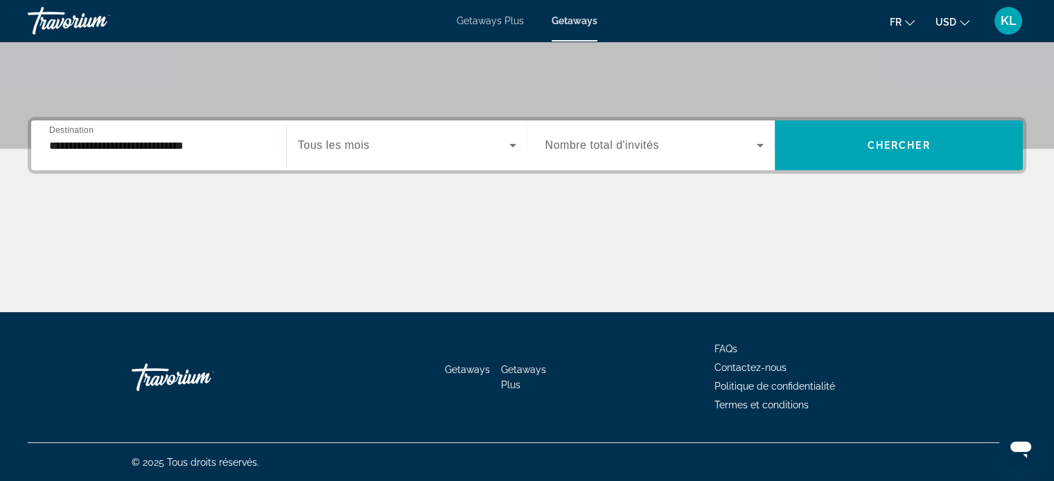
click at [619, 143] on span "Nombre total d'invités" at bounding box center [602, 145] width 114 height 12
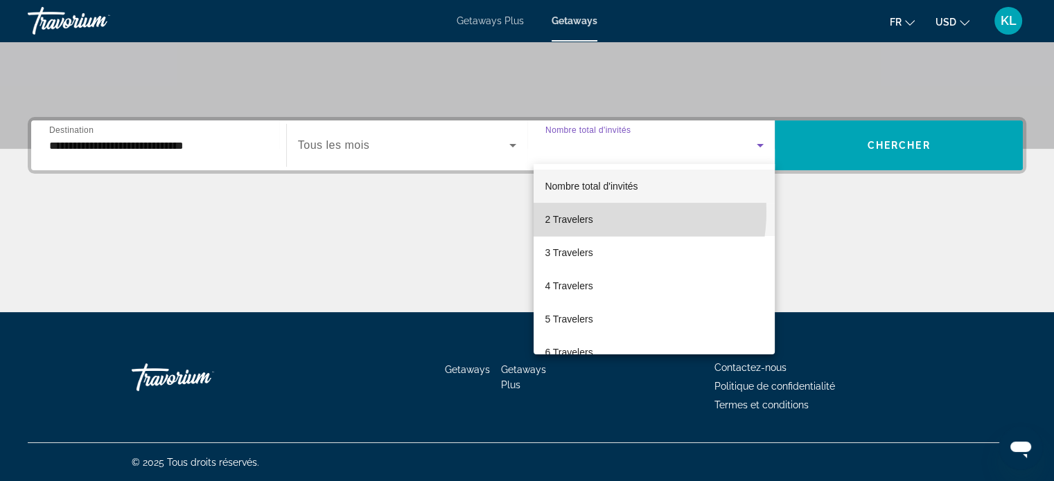
click at [599, 212] on mat-option "2 Travelers" at bounding box center [653, 219] width 241 height 33
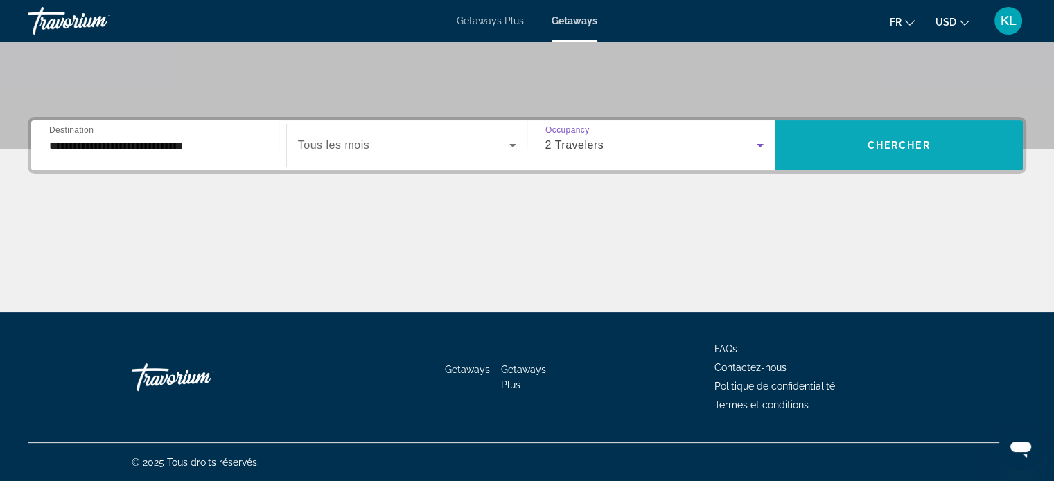
click at [899, 146] on span "Chercher" at bounding box center [898, 145] width 63 height 11
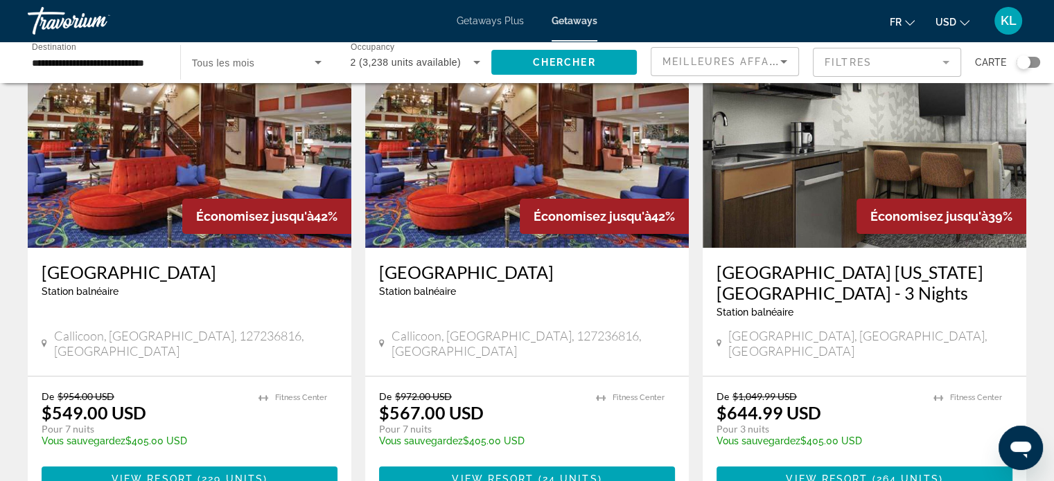
scroll to position [116, 0]
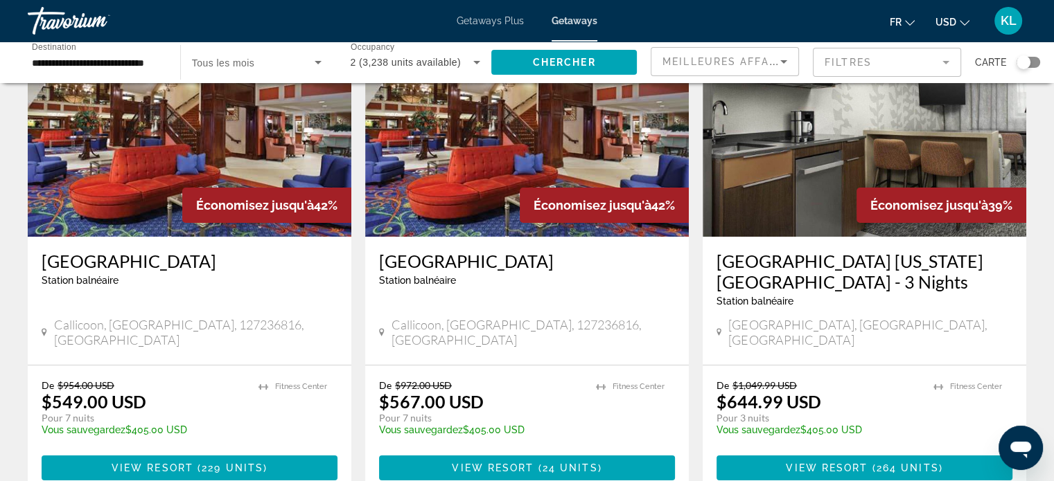
click at [778, 60] on icon "Sort by" at bounding box center [783, 61] width 17 height 17
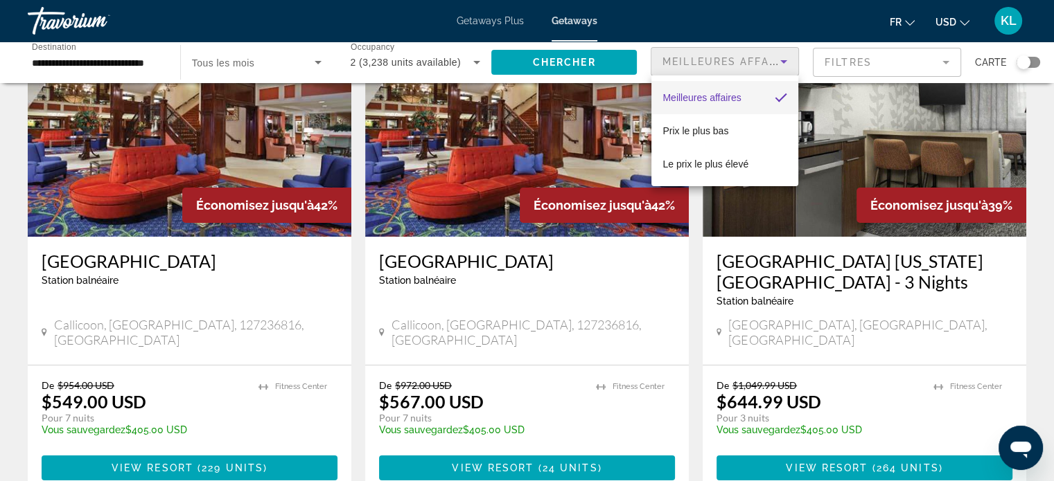
click at [778, 60] on div at bounding box center [527, 240] width 1054 height 481
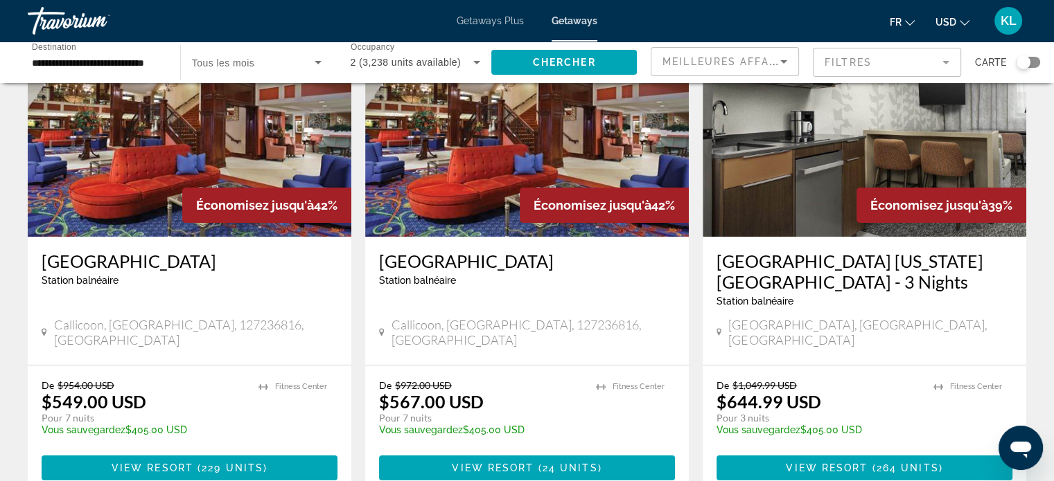
click at [856, 51] on mat-form-field "Filtres" at bounding box center [887, 62] width 148 height 29
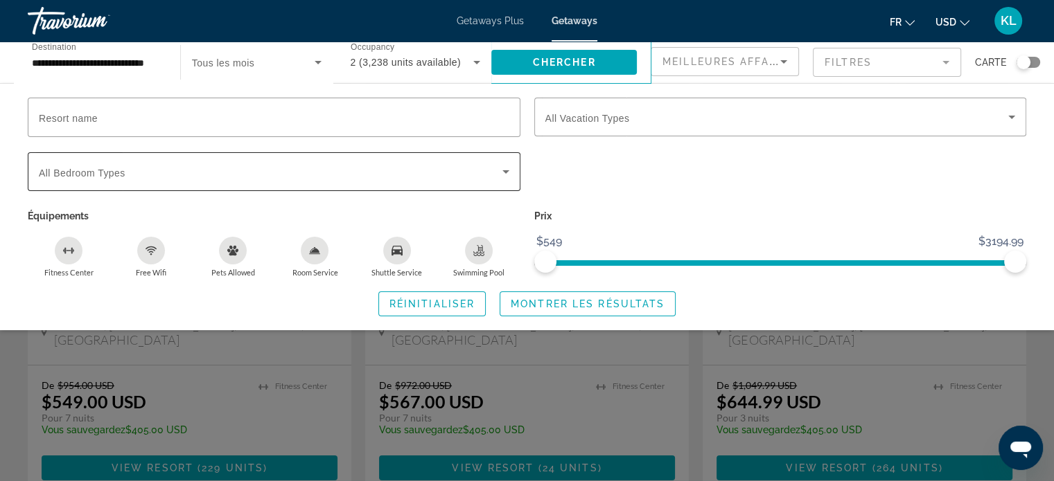
click at [508, 175] on icon "Search widget" at bounding box center [505, 171] width 17 height 17
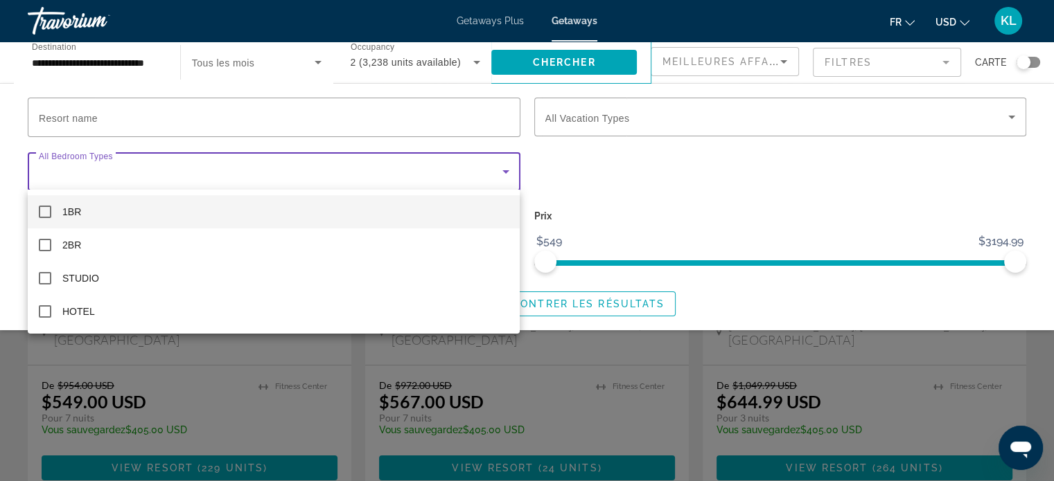
click at [508, 175] on div at bounding box center [527, 240] width 1054 height 481
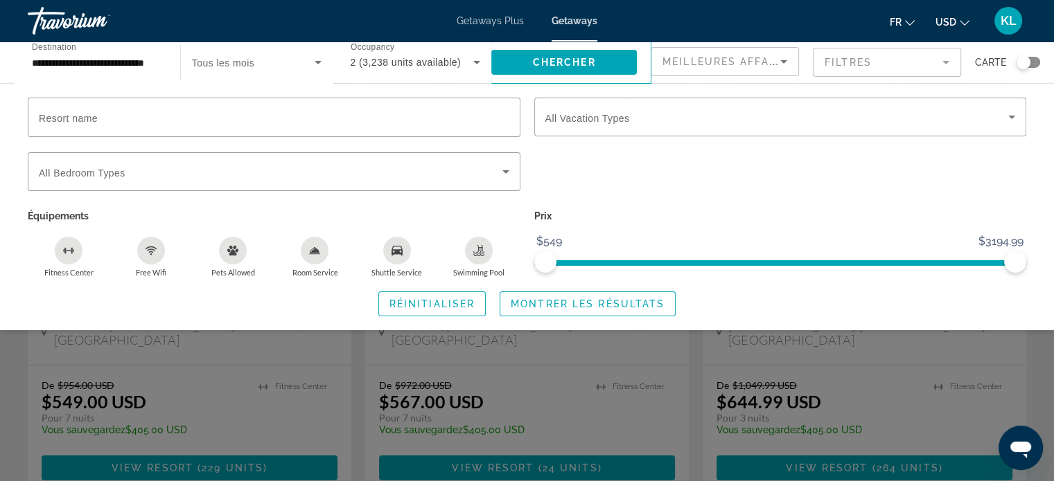
click at [989, 71] on span "Carte" at bounding box center [990, 62] width 31 height 19
click at [1015, 66] on div "Search widget" at bounding box center [1023, 62] width 34 height 11
click at [959, 18] on button "USD USD ($) MXN (Mex$) CAD (Can$) GBP (£) EUR (€) AUD (A$) NZD (NZ$) CNY (CN¥)" at bounding box center [952, 22] width 34 height 20
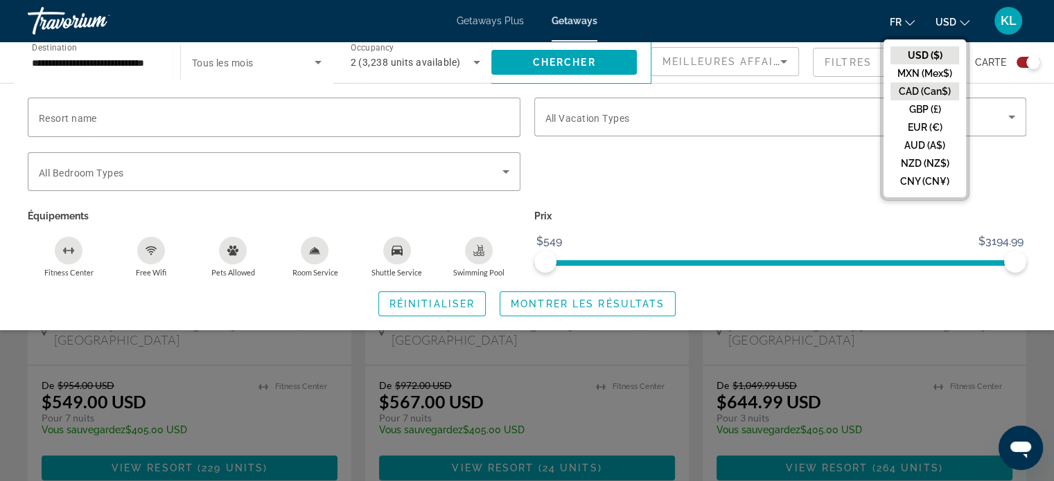
click at [923, 88] on button "CAD (Can$)" at bounding box center [924, 91] width 69 height 18
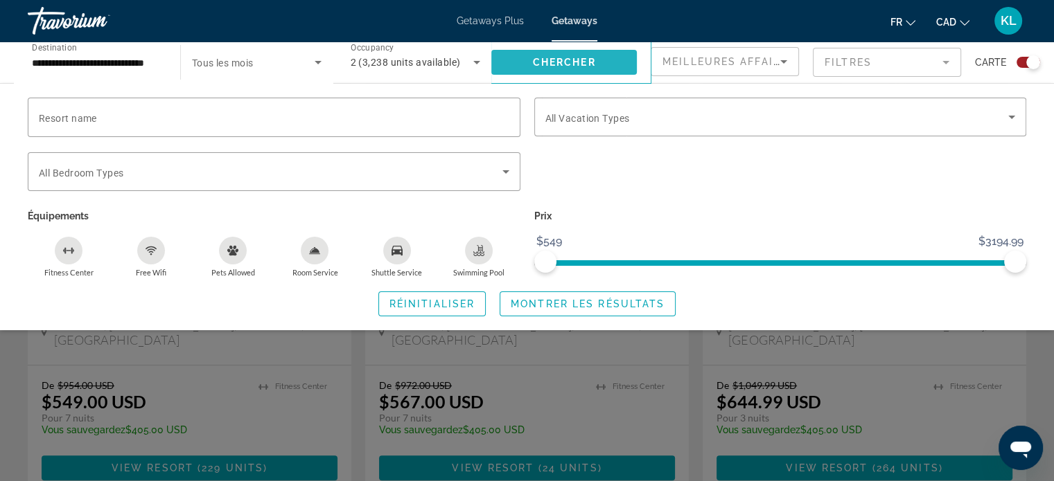
click at [584, 59] on span "Chercher" at bounding box center [564, 62] width 63 height 11
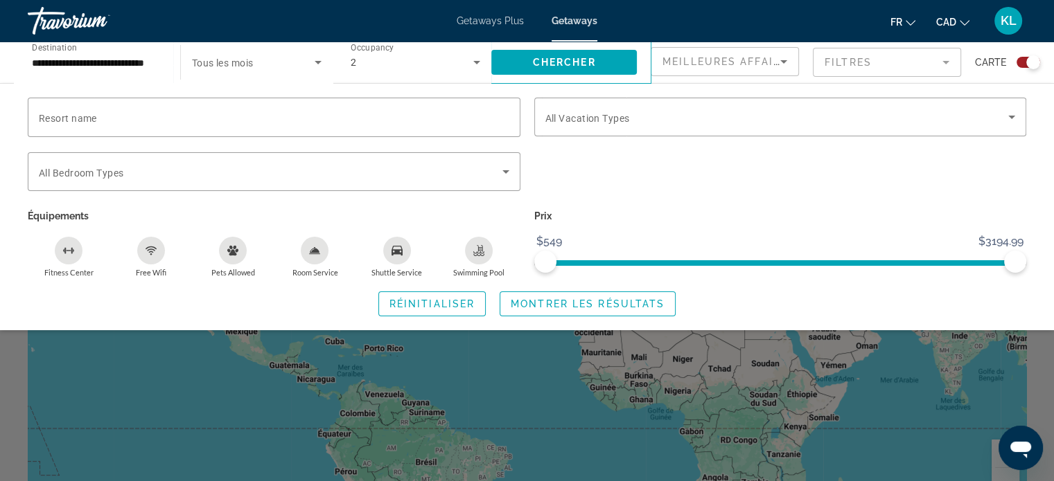
click at [883, 66] on mat-form-field "Filtres" at bounding box center [887, 62] width 148 height 29
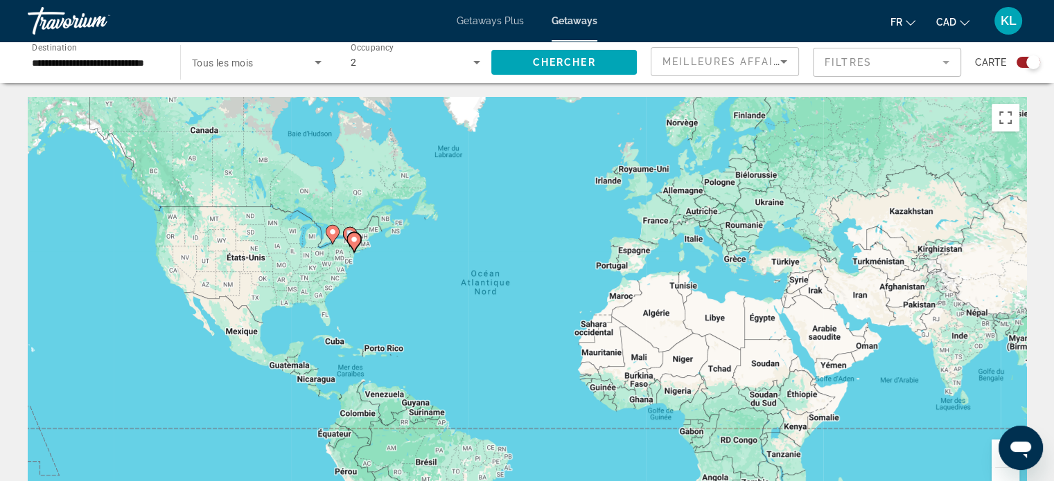
click at [341, 265] on div "Pour activer le glissement du marqueur avec le clavier, appuyez sur Alt+Entrée.…" at bounding box center [527, 305] width 998 height 416
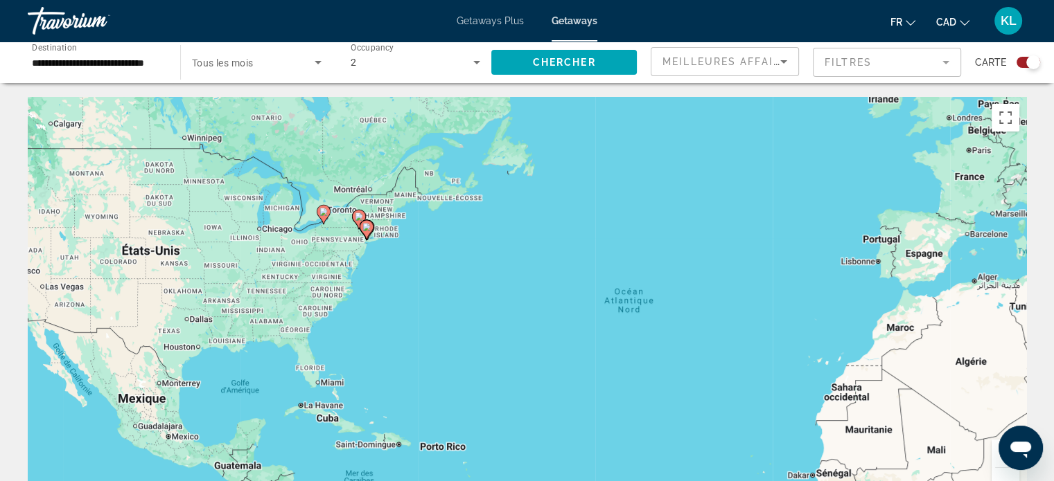
click at [344, 254] on div "Pour activer le glissement du marqueur avec le clavier, appuyez sur Alt+Entrée.…" at bounding box center [527, 305] width 998 height 416
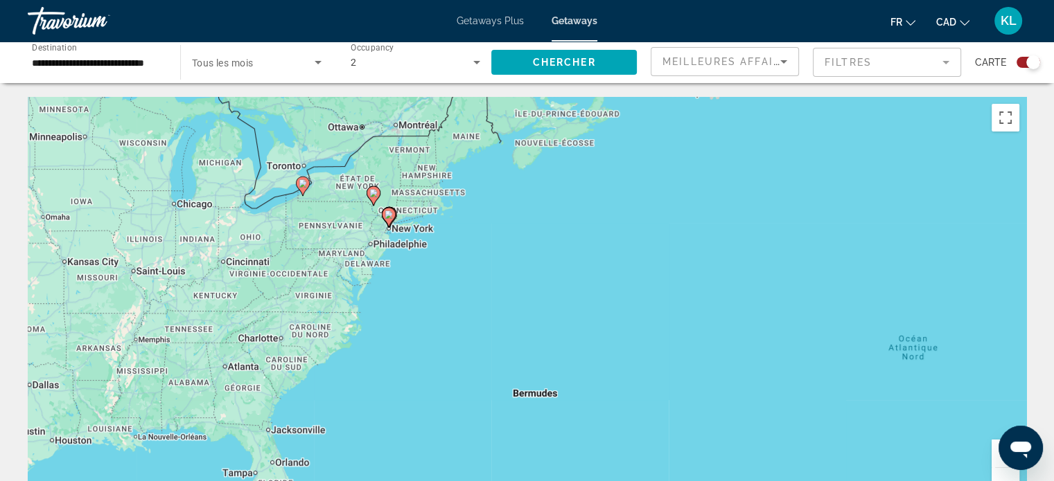
click at [358, 218] on div "Pour activer le glissement du marqueur avec le clavier, appuyez sur Alt+Entrée.…" at bounding box center [527, 305] width 998 height 416
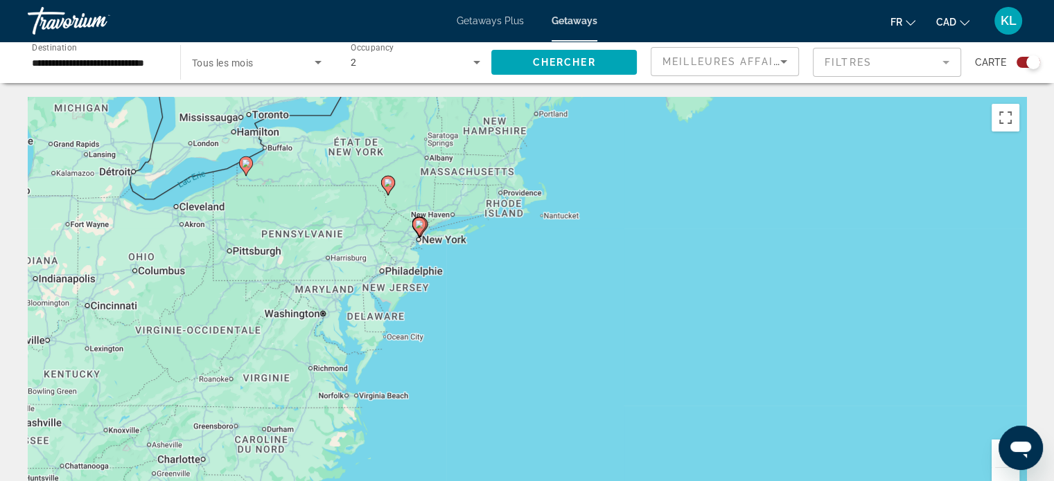
click at [358, 218] on div "Pour activer le glissement du marqueur avec le clavier, appuyez sur Alt+Entrée.…" at bounding box center [527, 305] width 998 height 416
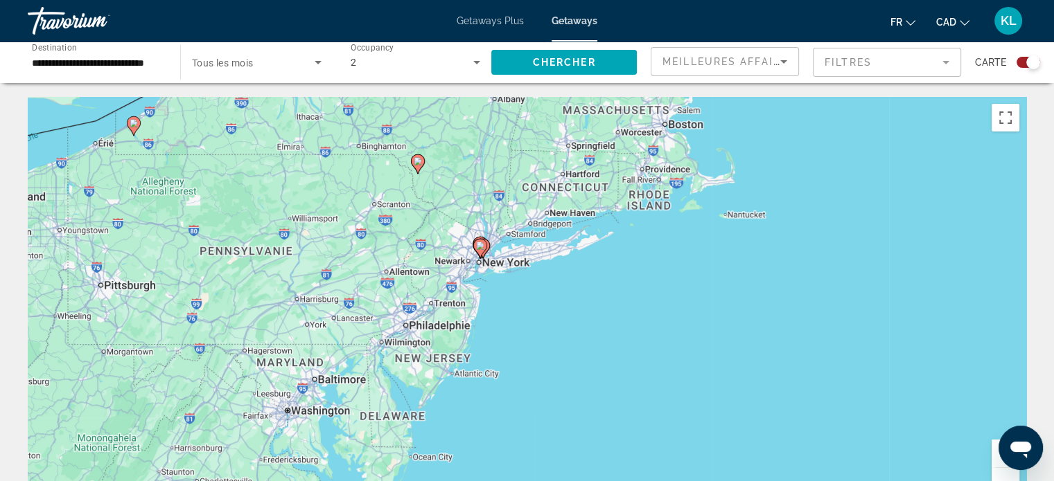
click at [482, 274] on div "Pour activer le glissement du marqueur avec le clavier, appuyez sur Alt+Entrée.…" at bounding box center [527, 305] width 998 height 416
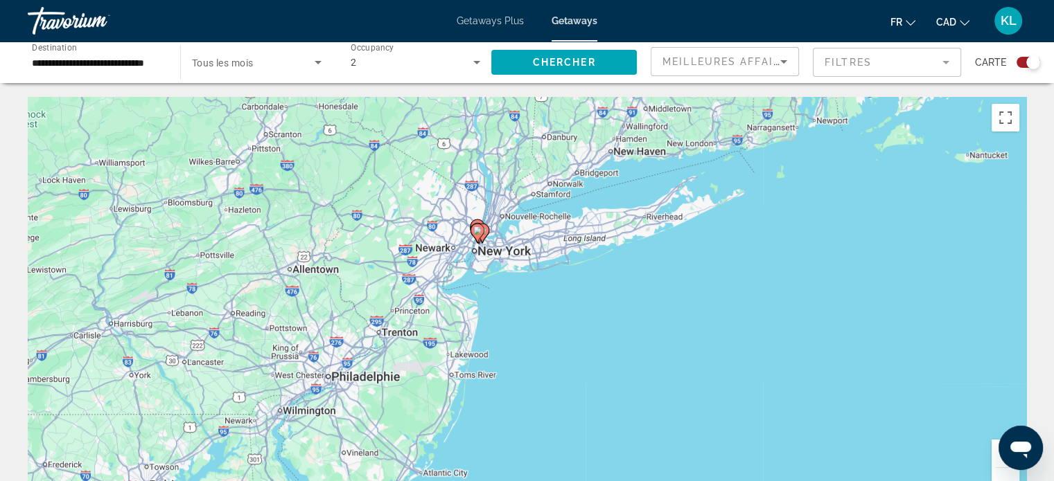
click at [479, 258] on div "Pour activer le glissement du marqueur avec le clavier, appuyez sur Alt+Entrée.…" at bounding box center [527, 305] width 998 height 416
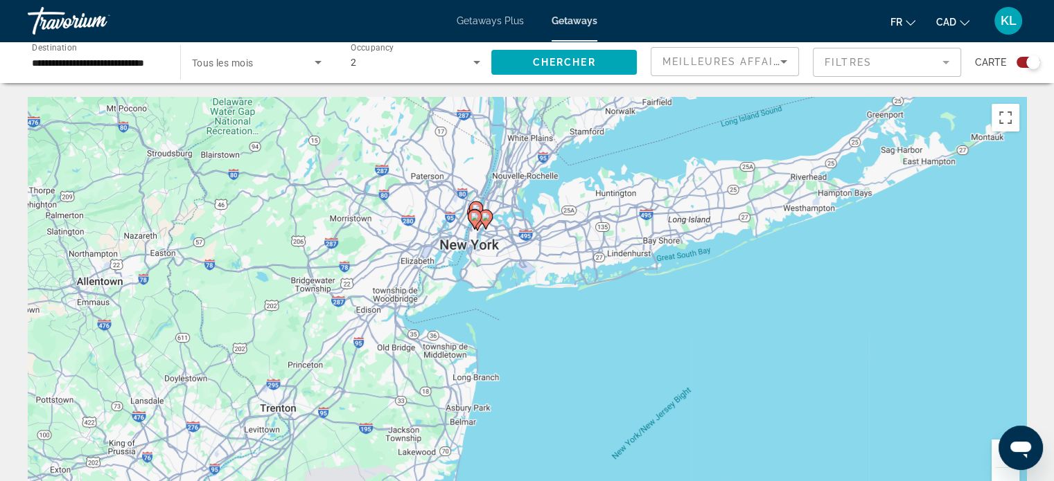
click at [479, 258] on div "Pour activer le glissement du marqueur avec le clavier, appuyez sur Alt+Entrée.…" at bounding box center [527, 305] width 998 height 416
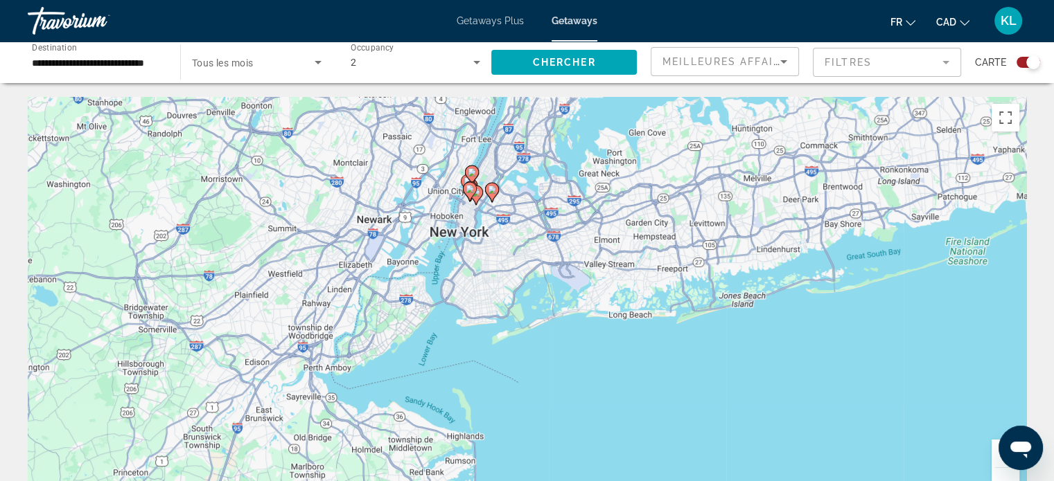
click at [479, 230] on div "Pour activer le glissement du marqueur avec le clavier, appuyez sur Alt+Entrée.…" at bounding box center [527, 305] width 998 height 416
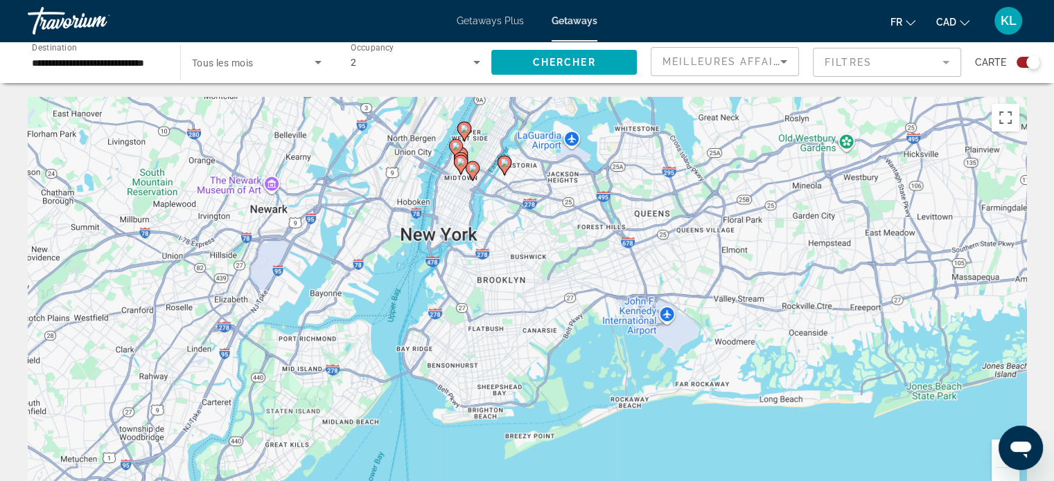
click at [479, 207] on div "Pour activer le glissement du marqueur avec le clavier, appuyez sur Alt+Entrée.…" at bounding box center [527, 305] width 998 height 416
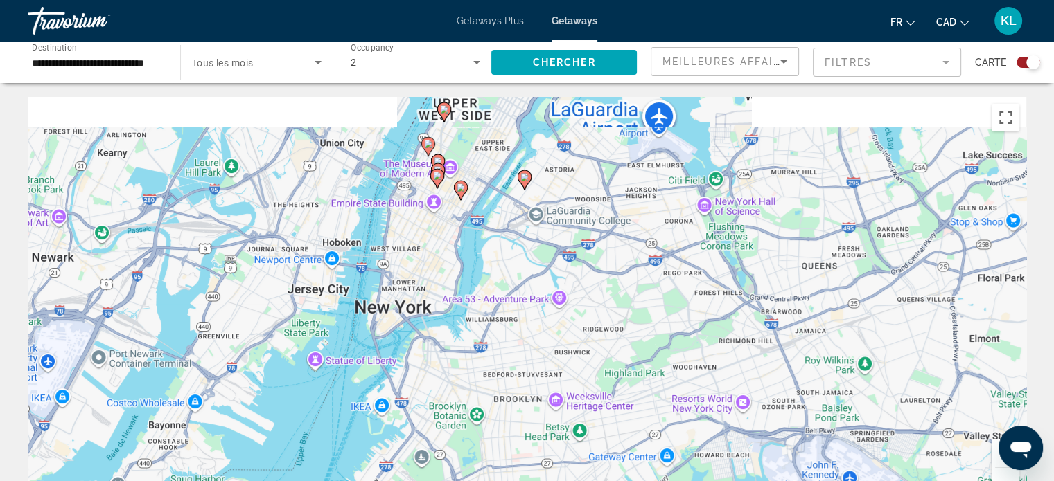
drag, startPoint x: 457, startPoint y: 168, endPoint x: 452, endPoint y: 229, distance: 61.2
click at [452, 229] on div "Pour activer le glissement du marqueur avec le clavier, appuyez sur Alt+Entrée.…" at bounding box center [527, 305] width 998 height 416
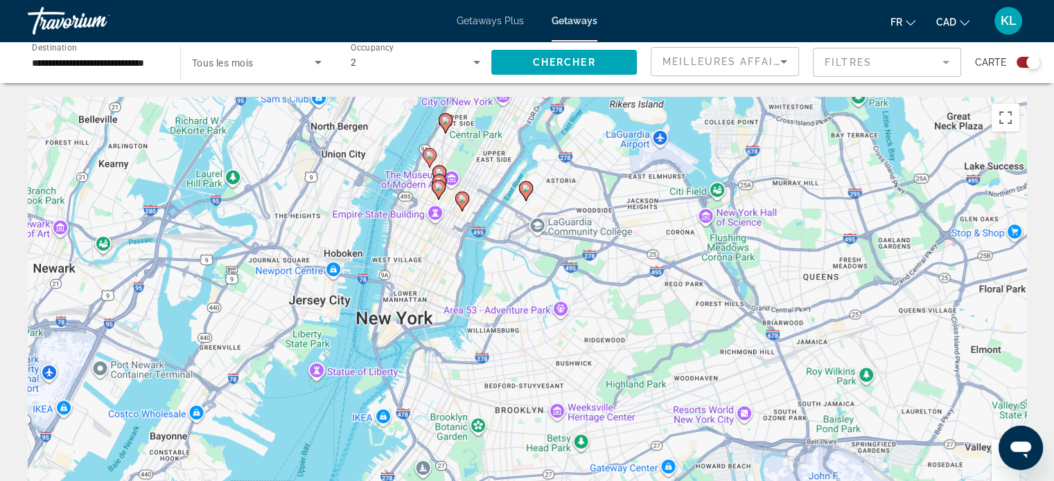
click at [433, 234] on div "Pour activer le glissement du marqueur avec le clavier, appuyez sur Alt+Entrée.…" at bounding box center [527, 305] width 998 height 416
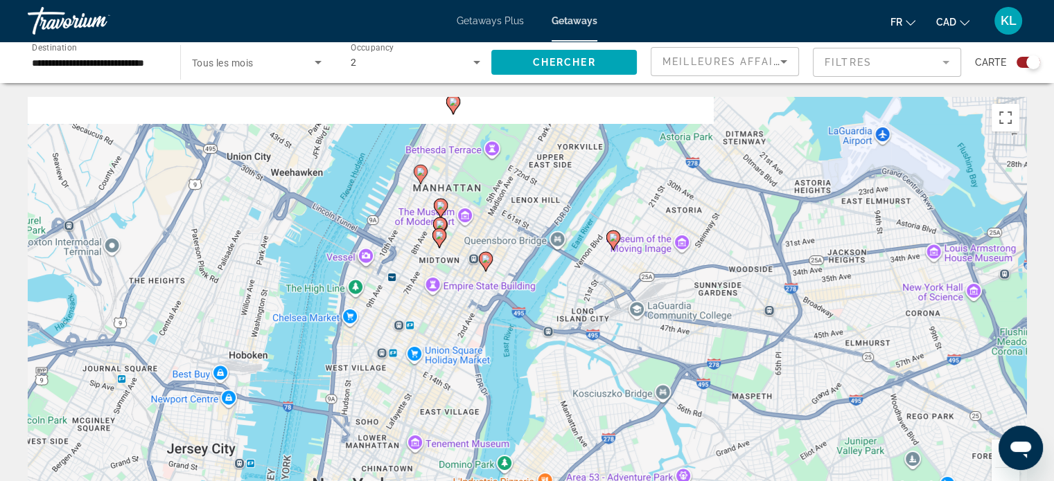
drag, startPoint x: 416, startPoint y: 193, endPoint x: 411, endPoint y: 281, distance: 88.1
click at [411, 281] on div "Pour activer le glissement du marqueur avec le clavier, appuyez sur Alt+Entrée.…" at bounding box center [527, 305] width 998 height 416
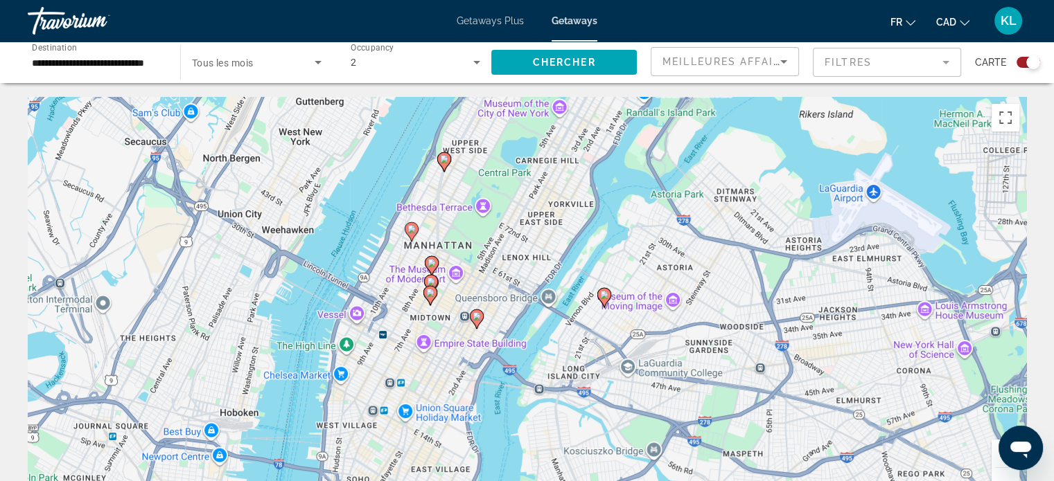
drag, startPoint x: 411, startPoint y: 281, endPoint x: 400, endPoint y: 340, distance: 59.9
click at [400, 340] on div "Pour activer le glissement du marqueur avec le clavier, appuyez sur Alt+Entrée.…" at bounding box center [527, 305] width 998 height 416
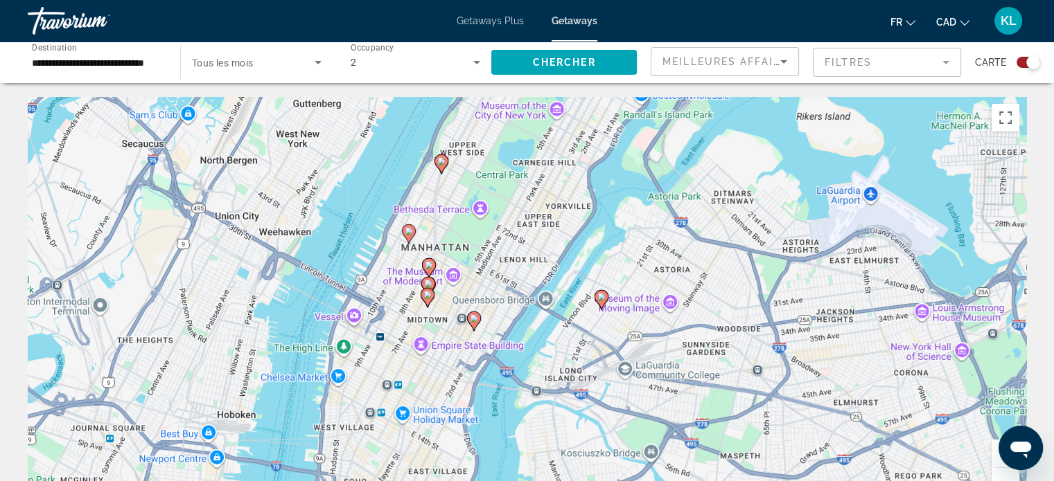
click at [473, 319] on image "Main content" at bounding box center [474, 319] width 8 height 8
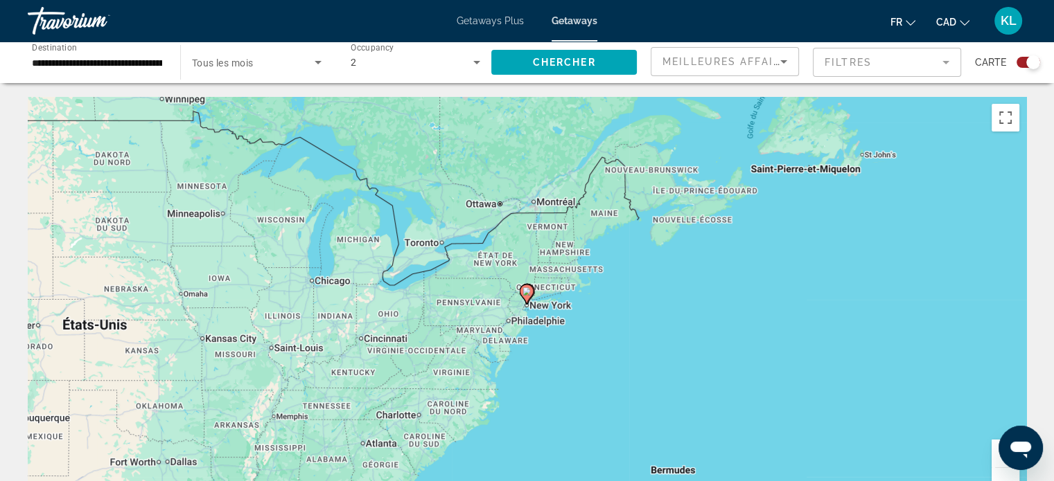
scroll to position [2, 0]
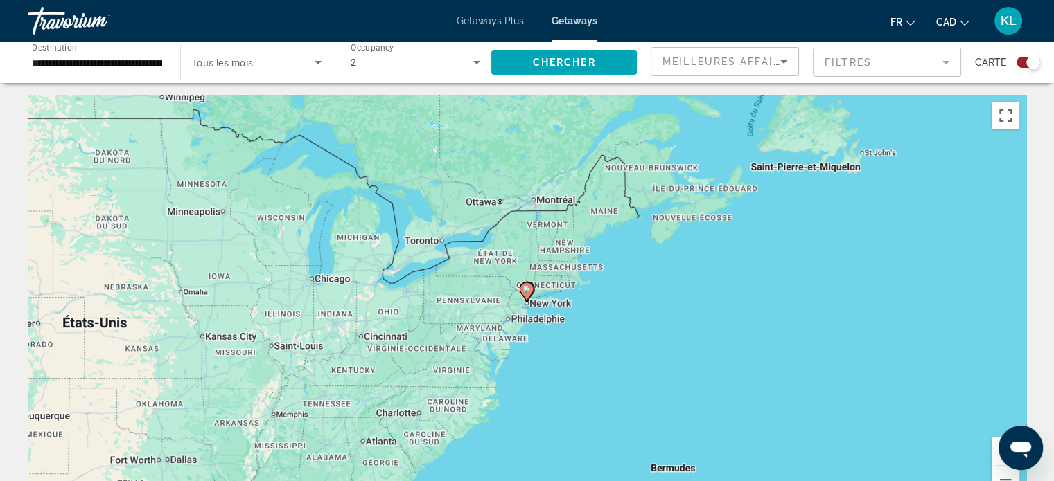
click at [543, 329] on div "Pour naviguer, utilisez les touches fléchées. Pour activer le glissement du mar…" at bounding box center [527, 303] width 998 height 416
click at [543, 329] on div "Pour activer le glissement du marqueur avec le clavier, appuyez sur Alt+Entrée.…" at bounding box center [527, 303] width 998 height 416
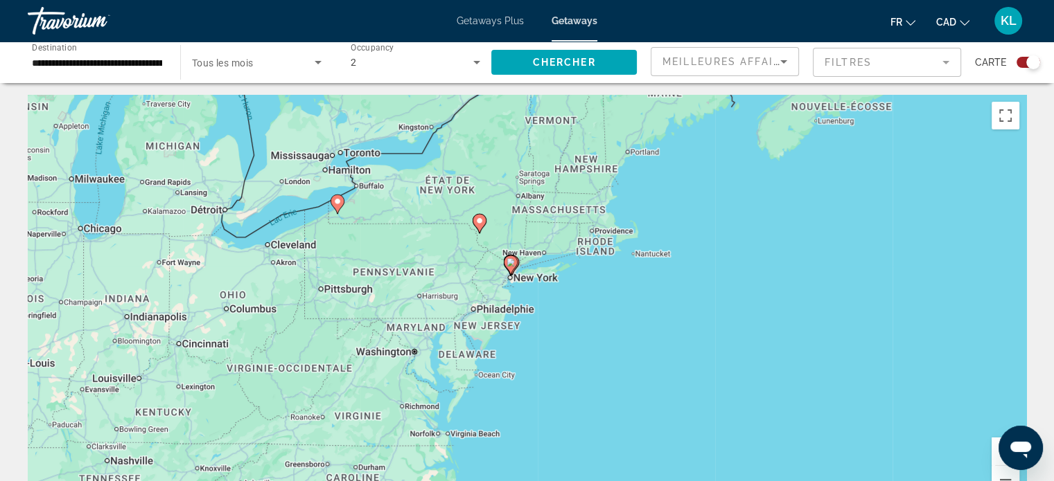
click at [518, 293] on div "Pour activer le glissement du marqueur avec le clavier, appuyez sur Alt+Entrée.…" at bounding box center [527, 303] width 998 height 416
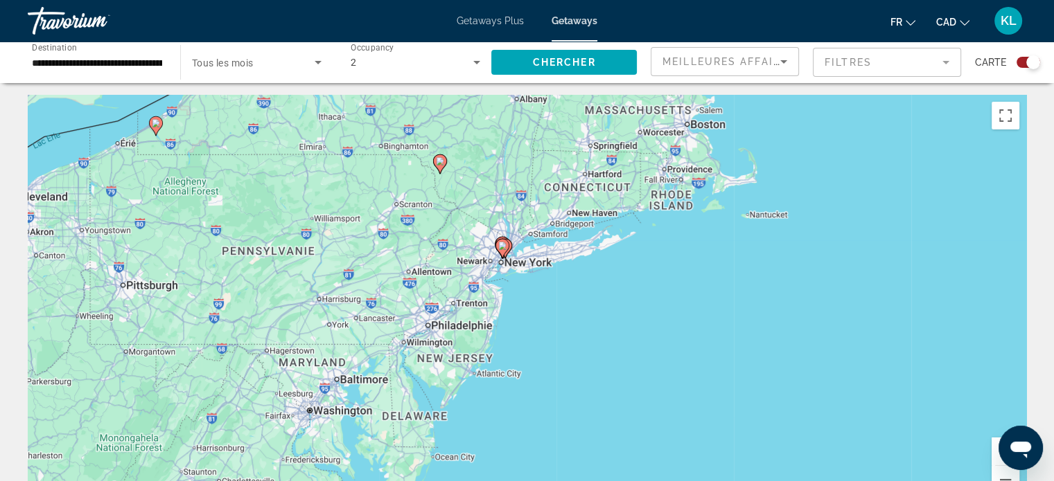
click at [501, 287] on div "Pour activer le glissement du marqueur avec le clavier, appuyez sur Alt+Entrée.…" at bounding box center [527, 303] width 998 height 416
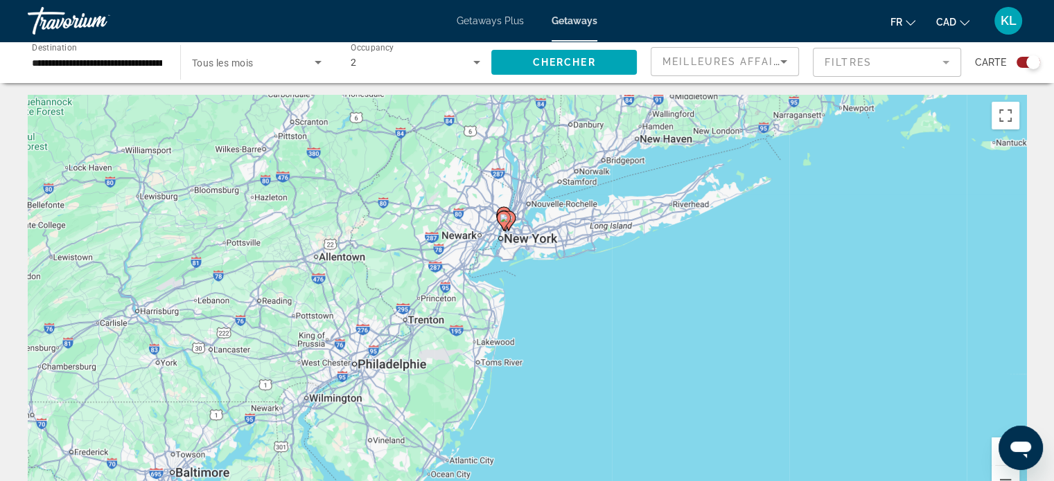
click at [499, 254] on div "Pour activer le glissement du marqueur avec le clavier, appuyez sur Alt+Entrée.…" at bounding box center [527, 303] width 998 height 416
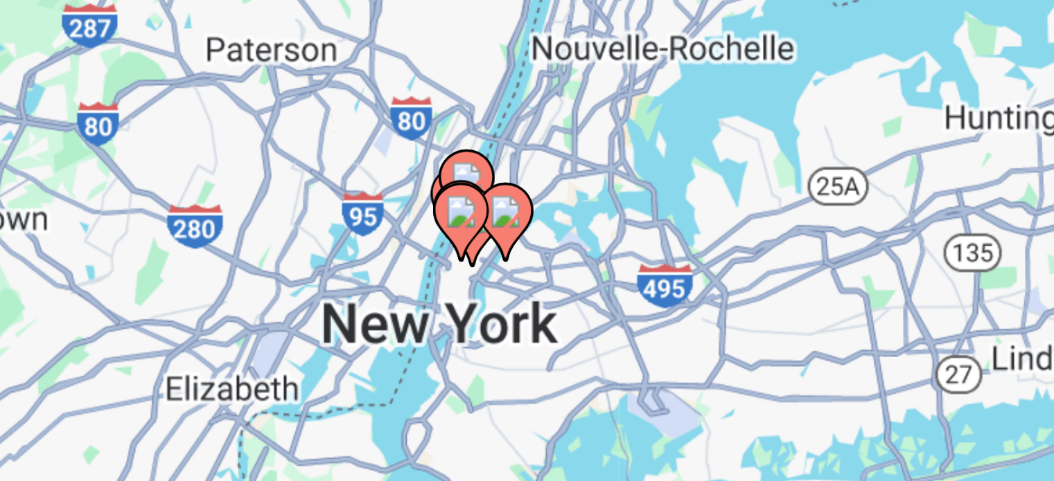
click at [518, 195] on image "Main content" at bounding box center [518, 195] width 8 height 8
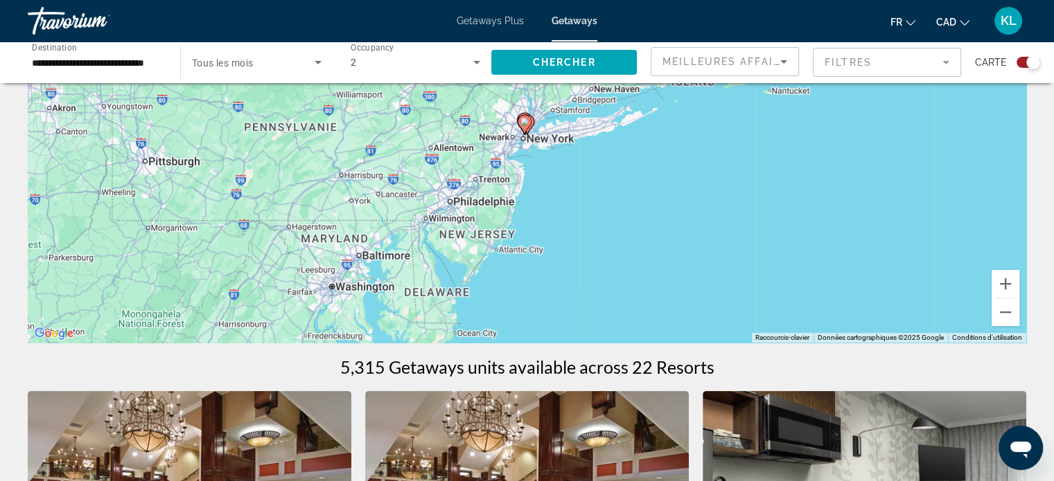
scroll to position [169, 0]
click at [1015, 281] on button "Zoom avant" at bounding box center [1005, 285] width 28 height 28
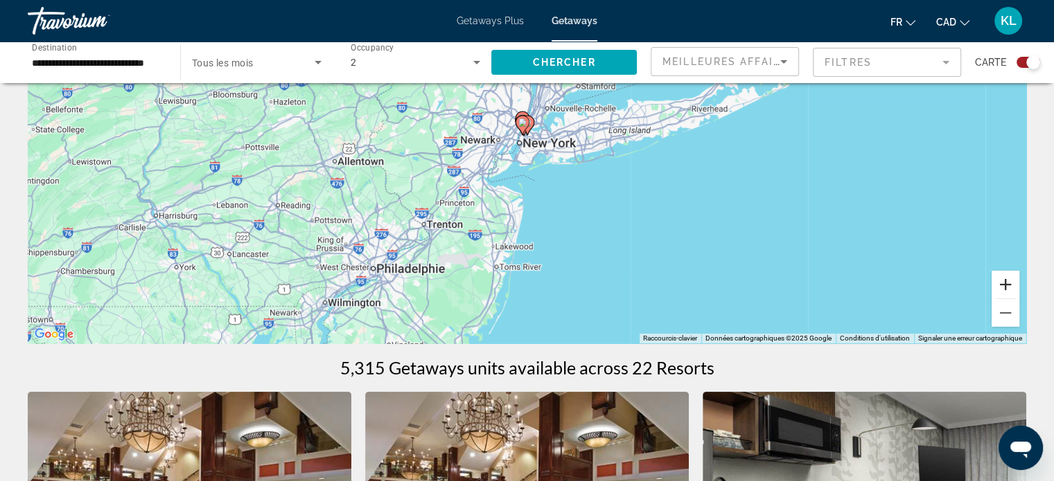
click at [1015, 281] on button "Zoom avant" at bounding box center [1005, 285] width 28 height 28
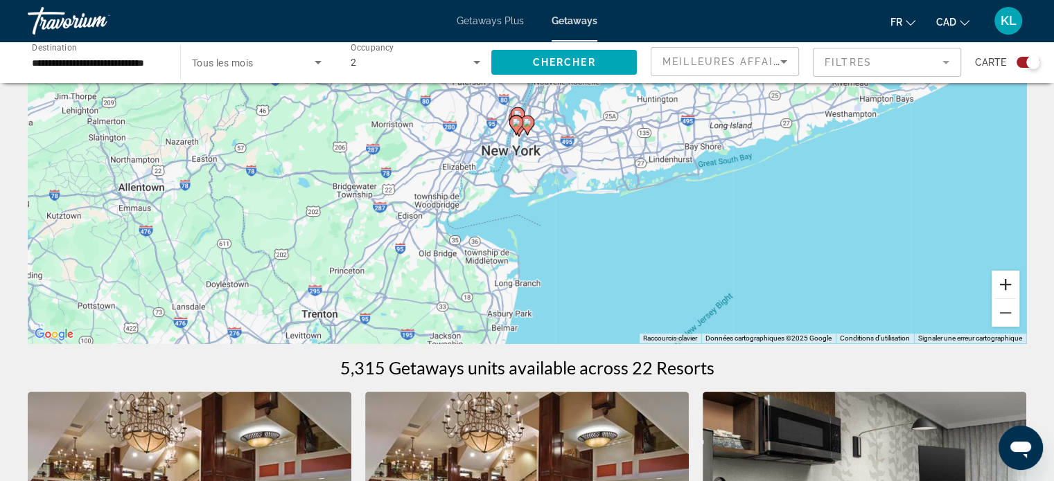
click at [1015, 281] on button "Zoom avant" at bounding box center [1005, 285] width 28 height 28
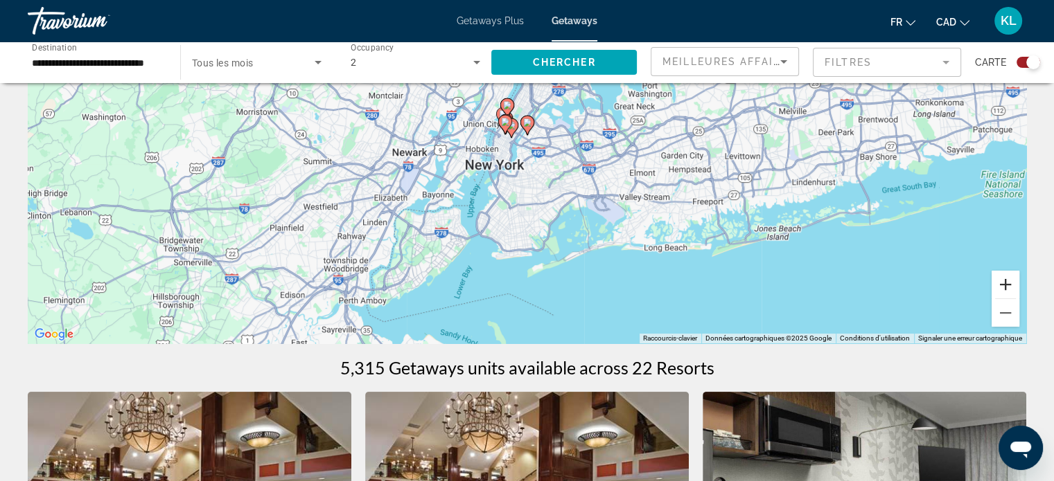
click at [1015, 281] on button "Zoom avant" at bounding box center [1005, 285] width 28 height 28
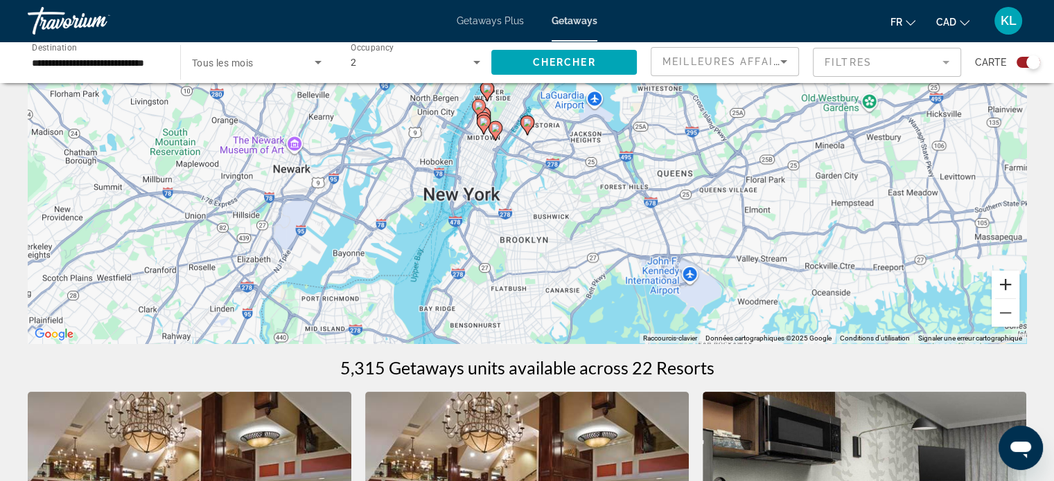
click at [1015, 281] on button "Zoom avant" at bounding box center [1005, 285] width 28 height 28
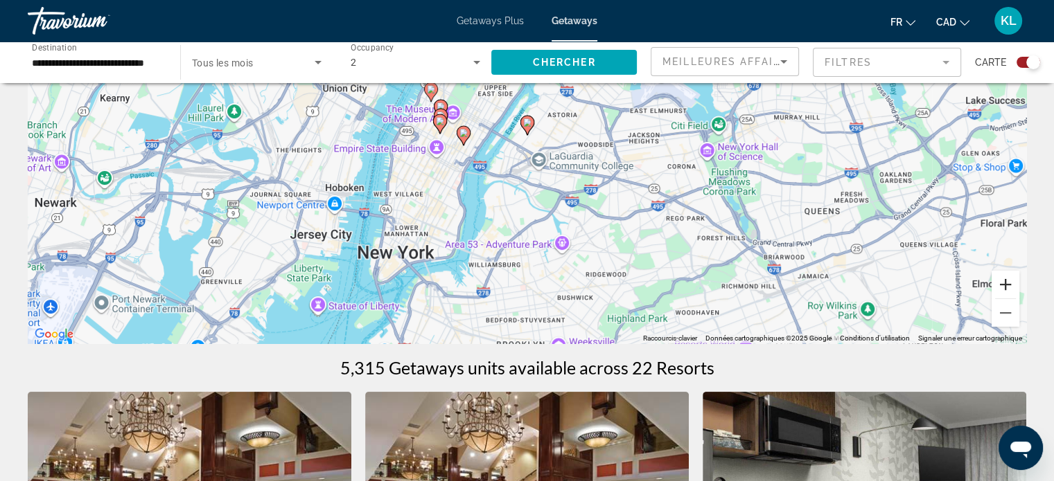
click at [1015, 281] on button "Zoom avant" at bounding box center [1005, 285] width 28 height 28
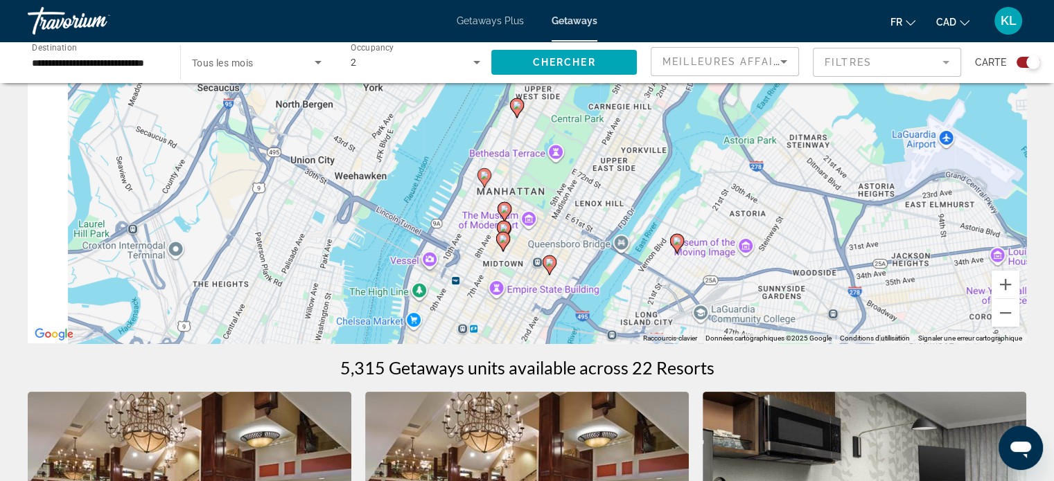
drag, startPoint x: 449, startPoint y: 207, endPoint x: 599, endPoint y: 328, distance: 192.6
click at [599, 328] on div "Pour activer le glissement du marqueur avec le clavier, appuyez sur Alt+Entrée.…" at bounding box center [527, 136] width 998 height 416
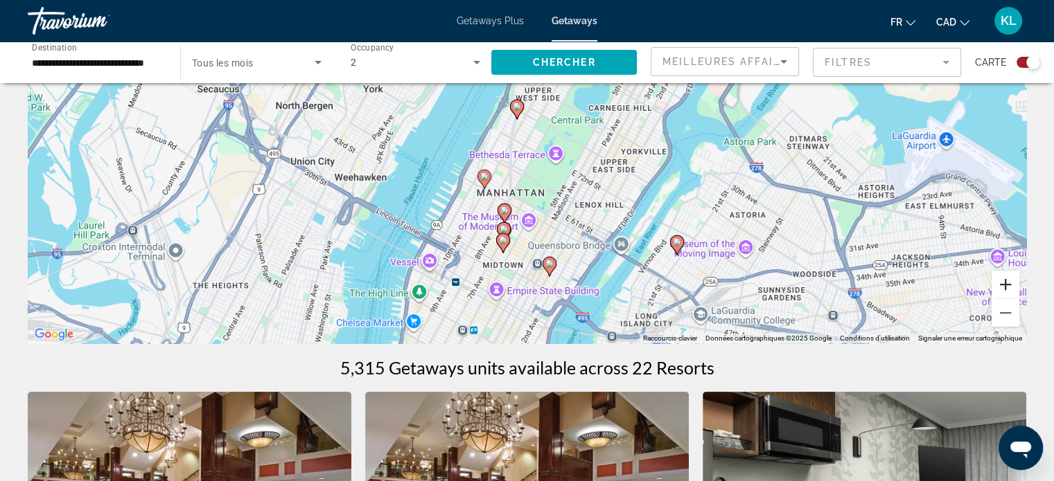
click at [1006, 283] on button "Zoom avant" at bounding box center [1005, 285] width 28 height 28
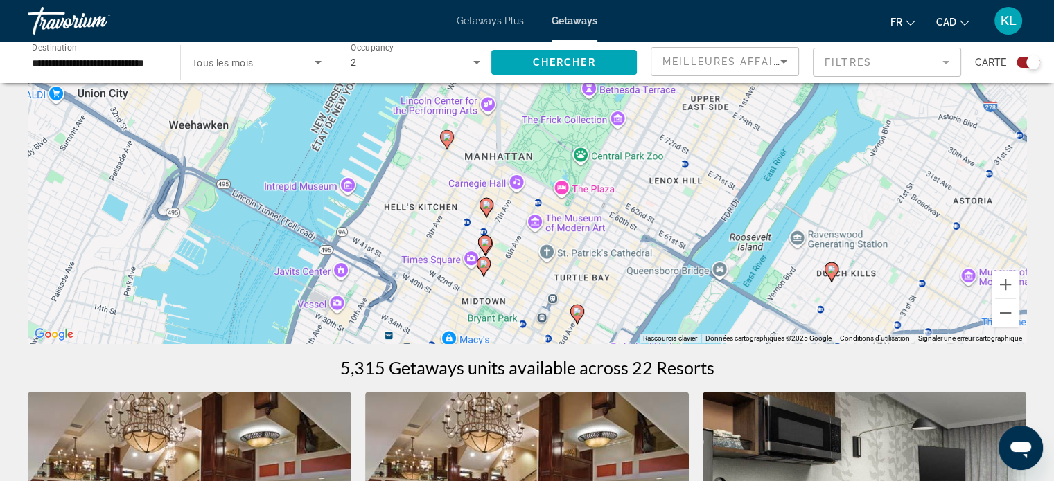
drag, startPoint x: 557, startPoint y: 249, endPoint x: 560, endPoint y: 143, distance: 105.3
click at [560, 143] on div "Pour activer le glissement du marqueur avec le clavier, appuyez sur Alt+Entrée.…" at bounding box center [527, 136] width 998 height 416
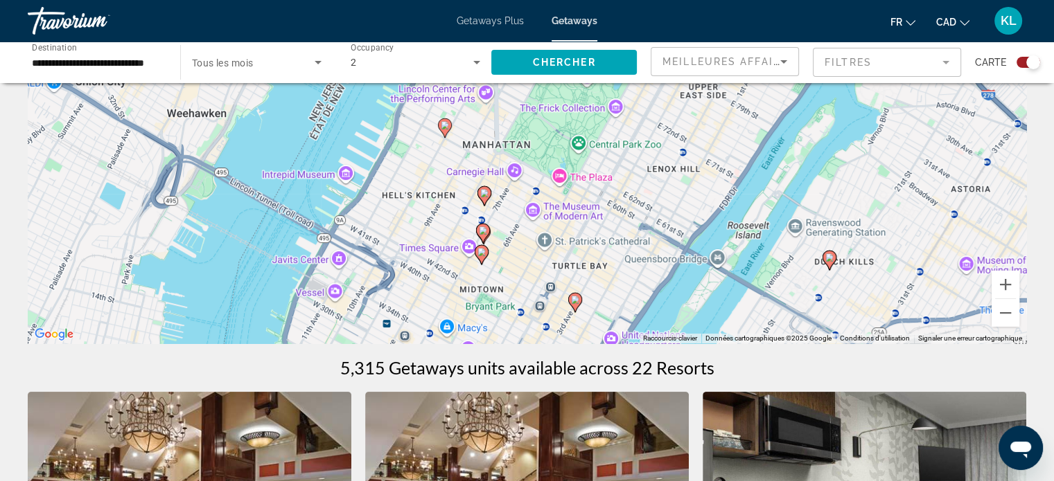
click at [574, 299] on image "Main content" at bounding box center [575, 300] width 8 height 8
type input "**********"
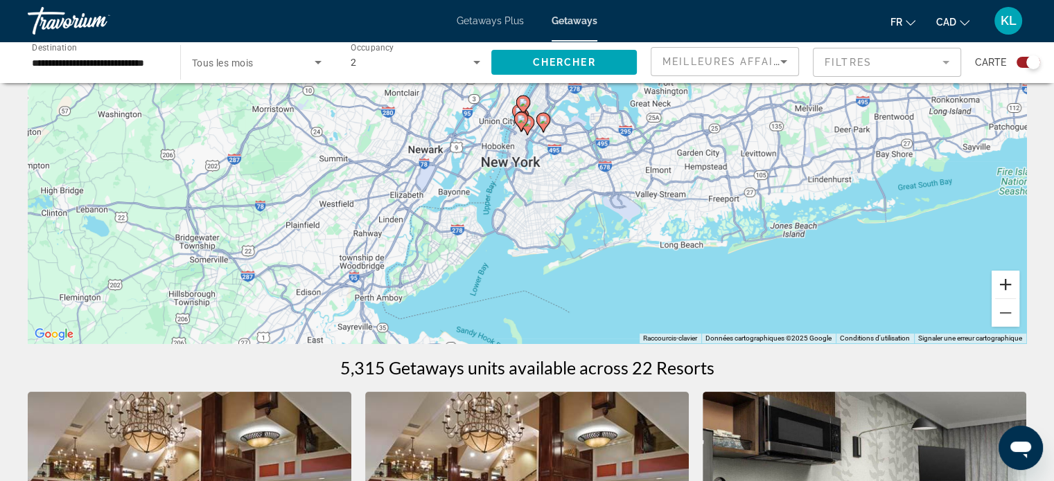
click at [1016, 283] on button "Zoom avant" at bounding box center [1005, 285] width 28 height 28
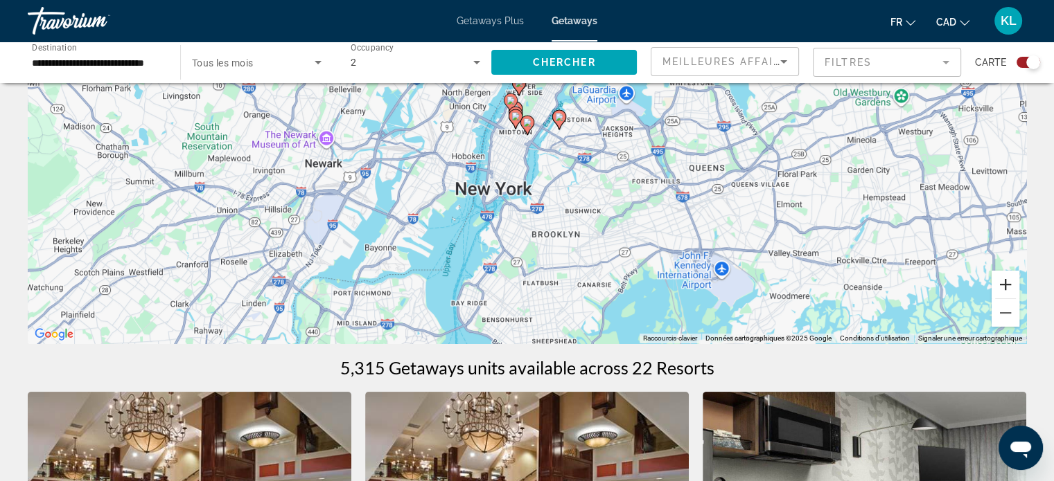
click at [1008, 285] on button "Zoom avant" at bounding box center [1005, 285] width 28 height 28
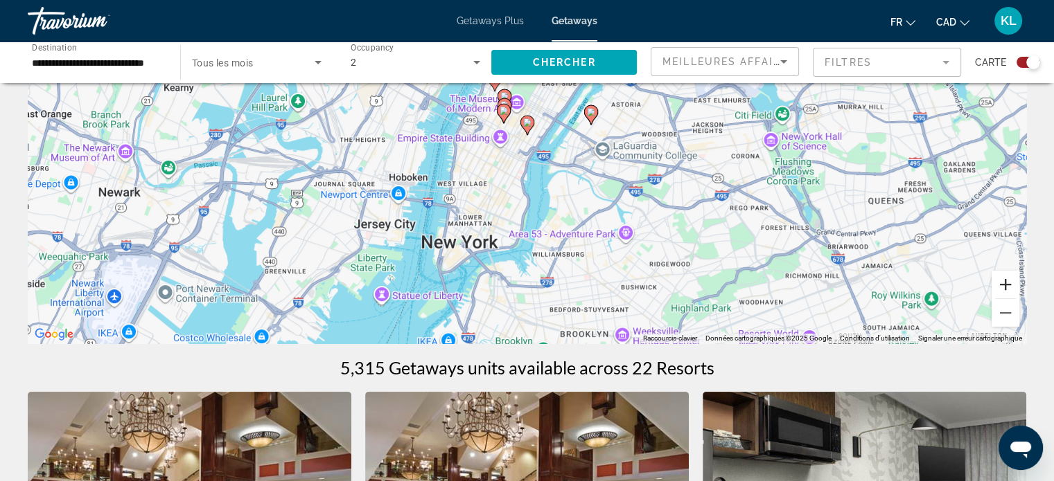
click at [1008, 285] on button "Zoom avant" at bounding box center [1005, 285] width 28 height 28
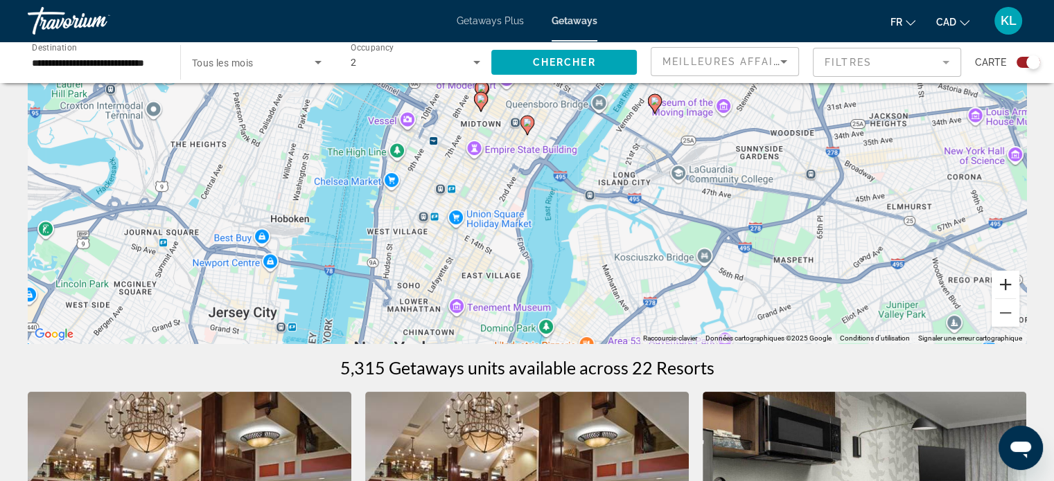
click at [1008, 285] on button "Zoom avant" at bounding box center [1005, 285] width 28 height 28
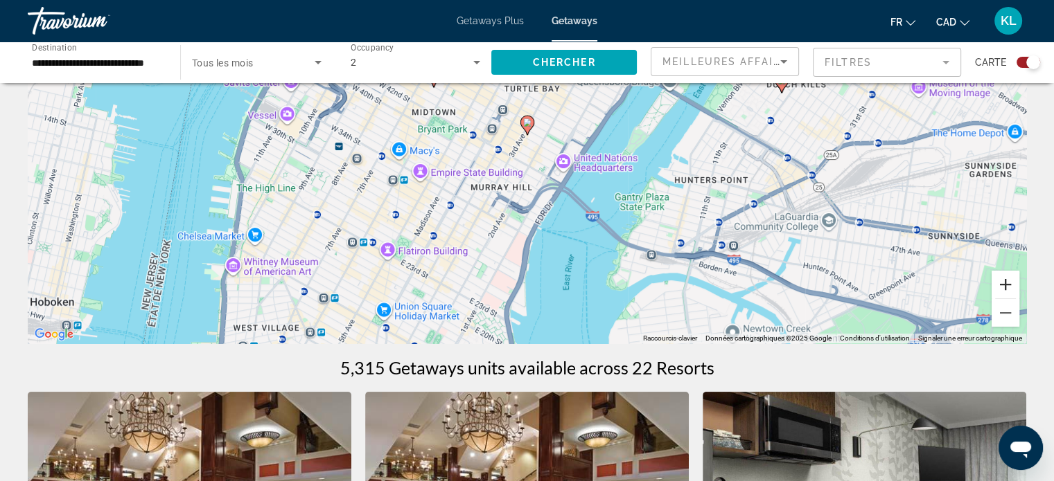
click at [1008, 285] on button "Zoom avant" at bounding box center [1005, 285] width 28 height 28
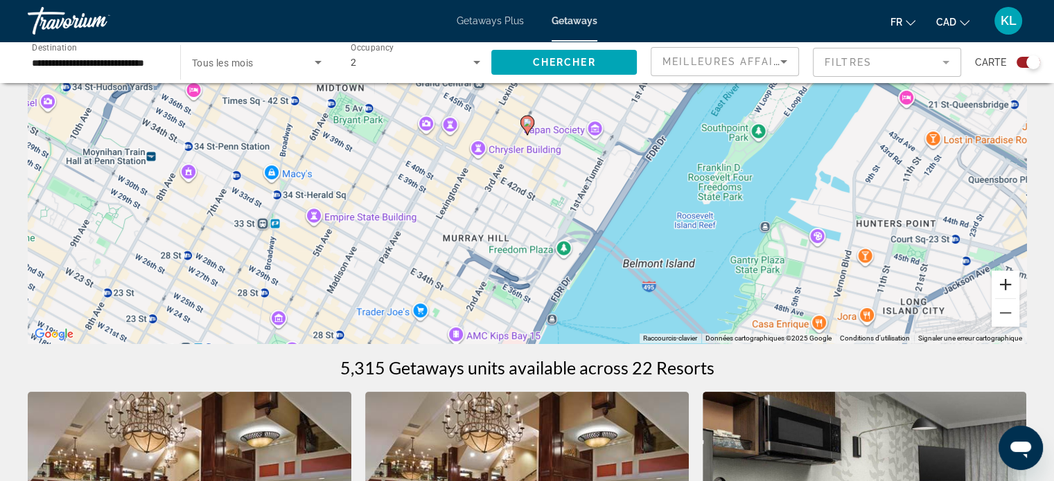
click at [1008, 285] on button "Zoom avant" at bounding box center [1005, 285] width 28 height 28
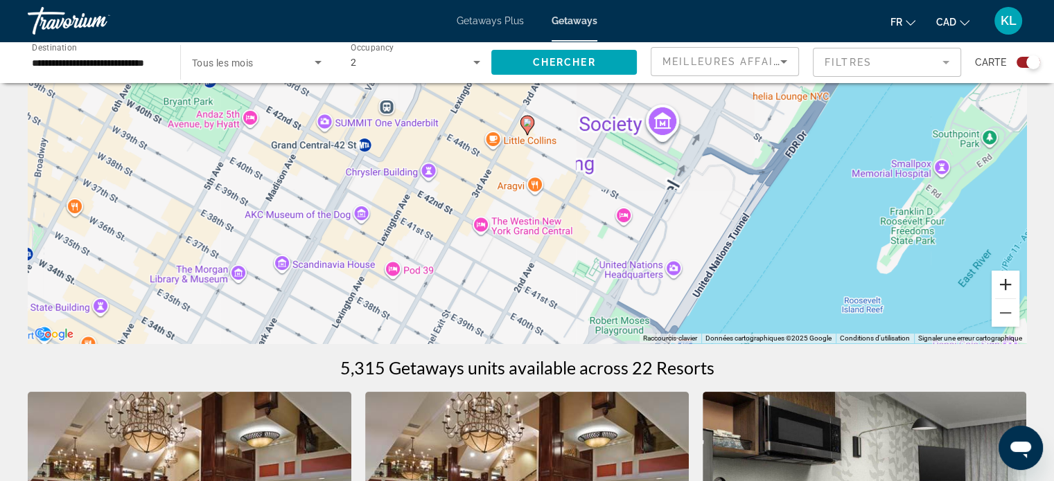
click at [1008, 285] on button "Zoom avant" at bounding box center [1005, 285] width 28 height 28
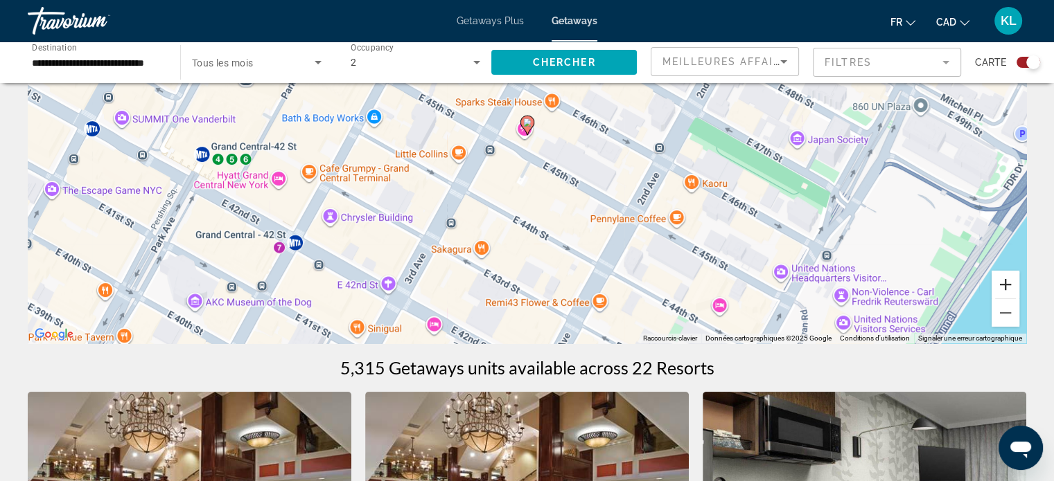
click at [1008, 285] on button "Zoom avant" at bounding box center [1005, 285] width 28 height 28
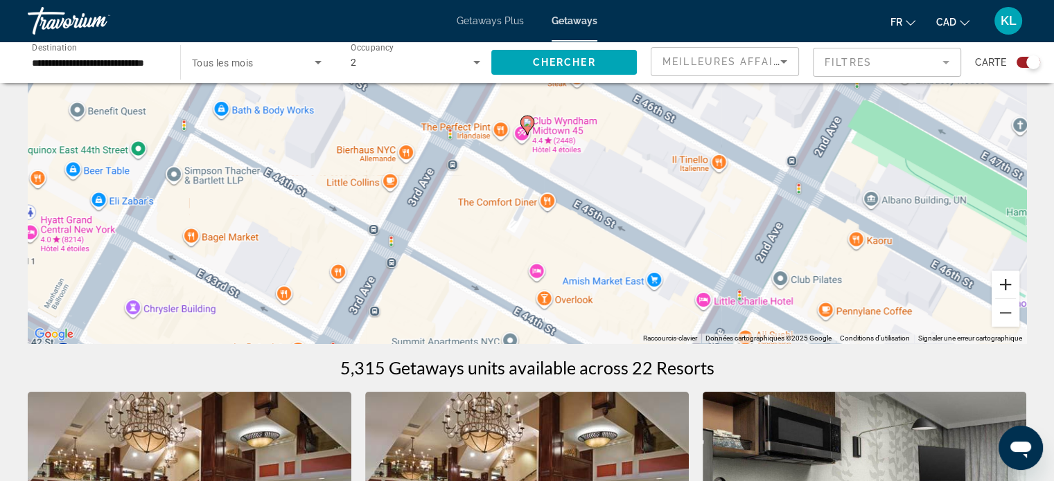
click at [1008, 285] on button "Zoom avant" at bounding box center [1005, 285] width 28 height 28
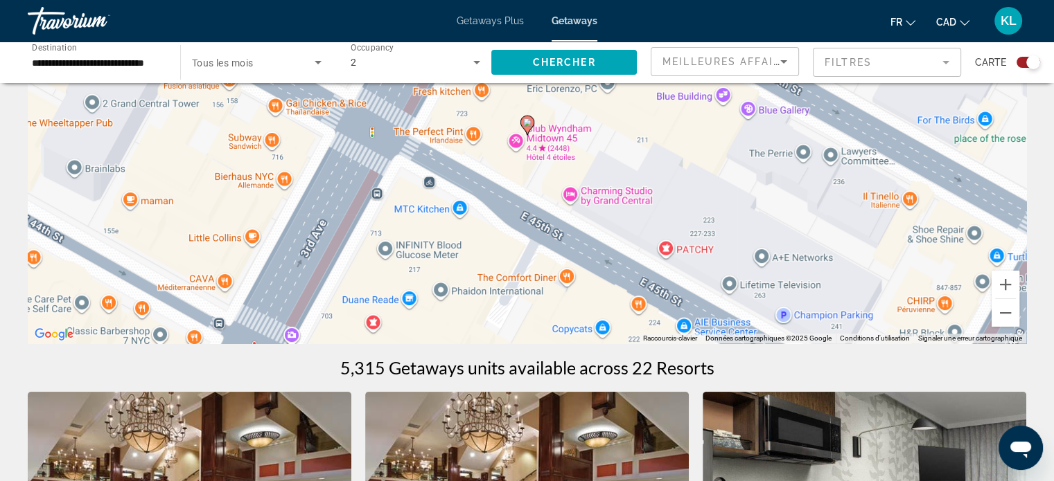
click at [528, 123] on image "Main content" at bounding box center [527, 122] width 8 height 8
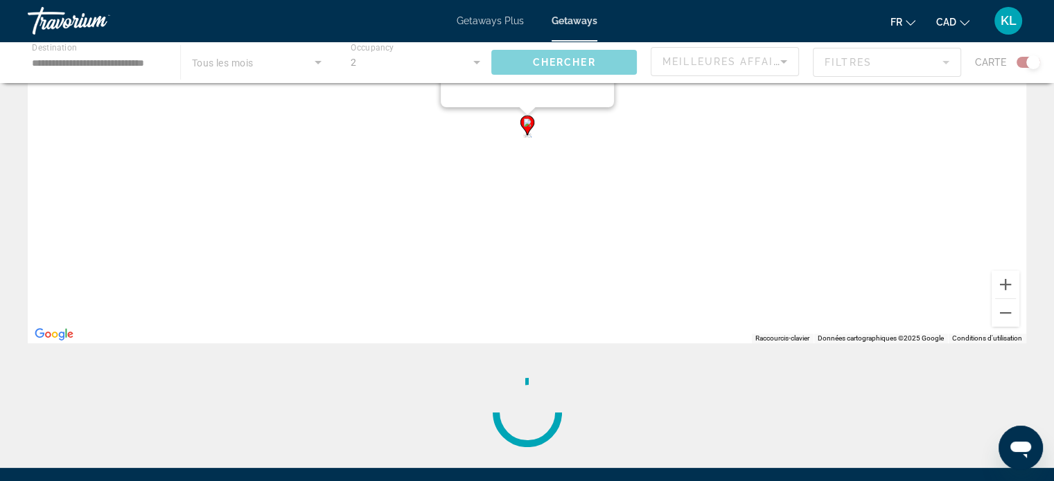
scroll to position [0, 0]
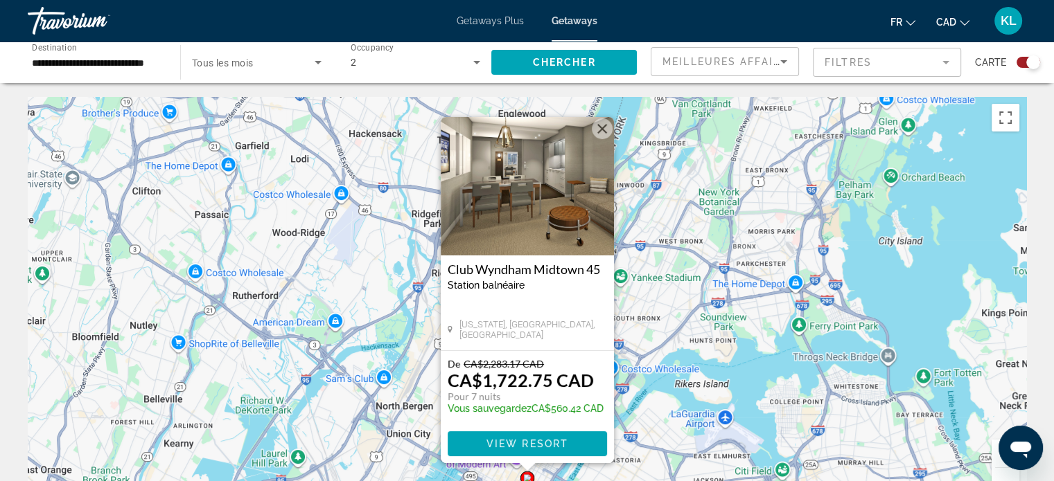
click at [602, 126] on button "Fermer" at bounding box center [602, 128] width 21 height 21
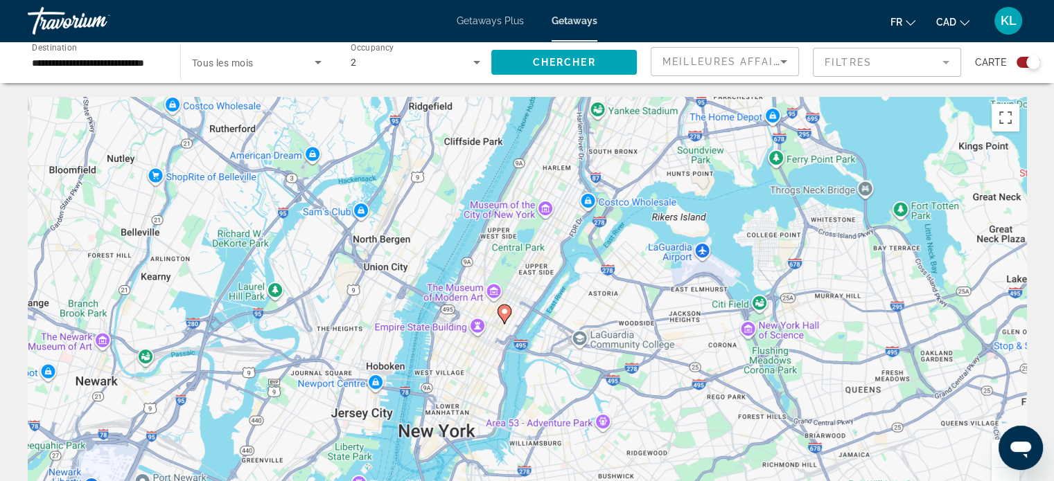
drag, startPoint x: 564, startPoint y: 402, endPoint x: 514, endPoint y: 290, distance: 122.8
click at [514, 290] on div "Pour activer le glissement du marqueur avec le clavier, appuyez sur Alt+Entrée.…" at bounding box center [527, 305] width 998 height 416
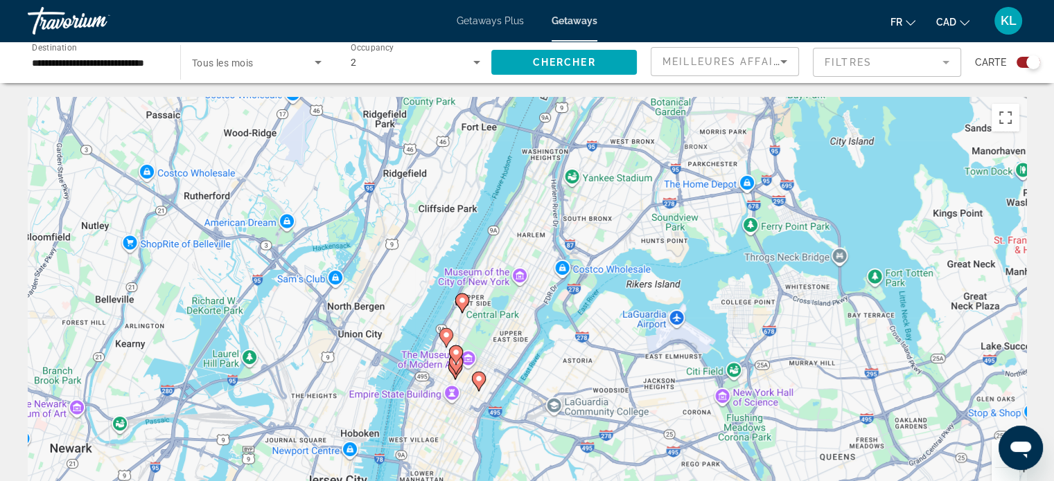
click at [455, 379] on icon "Main content" at bounding box center [455, 369] width 14 height 19
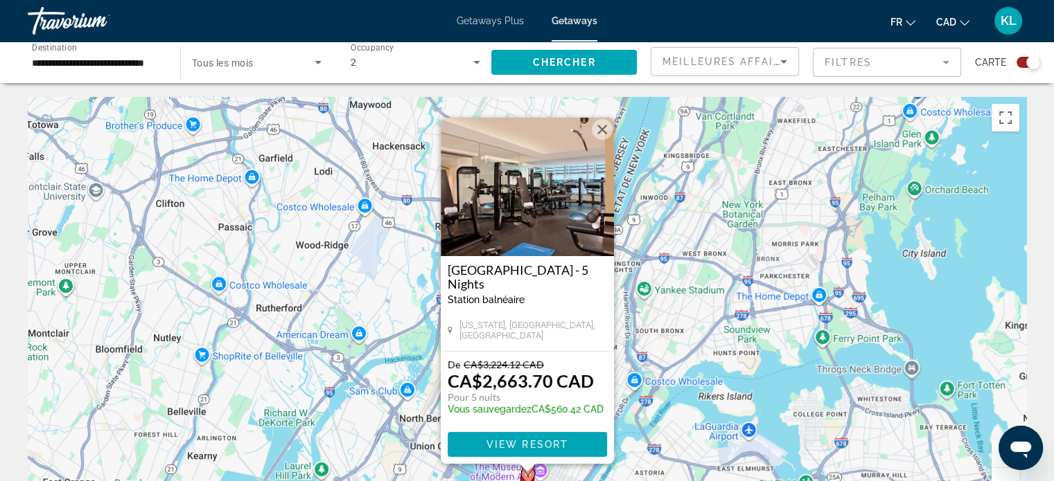
click at [596, 135] on button "Fermer" at bounding box center [602, 129] width 21 height 21
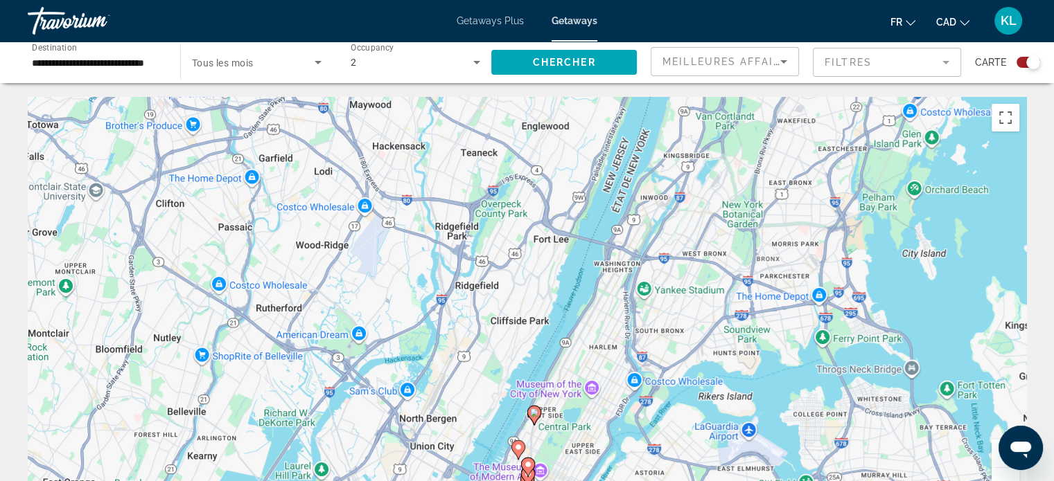
click at [535, 409] on icon "Main content" at bounding box center [533, 416] width 12 height 18
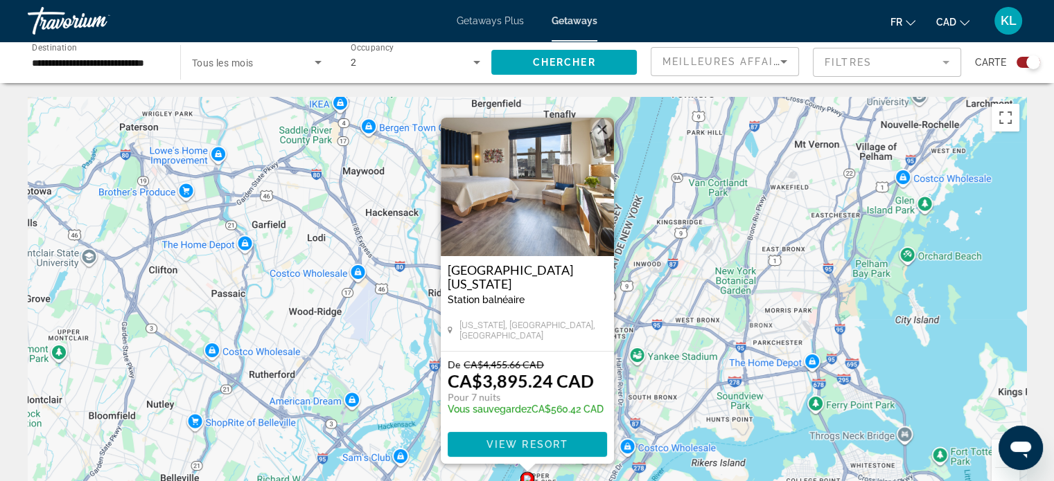
click at [604, 130] on button "Fermer" at bounding box center [602, 129] width 21 height 21
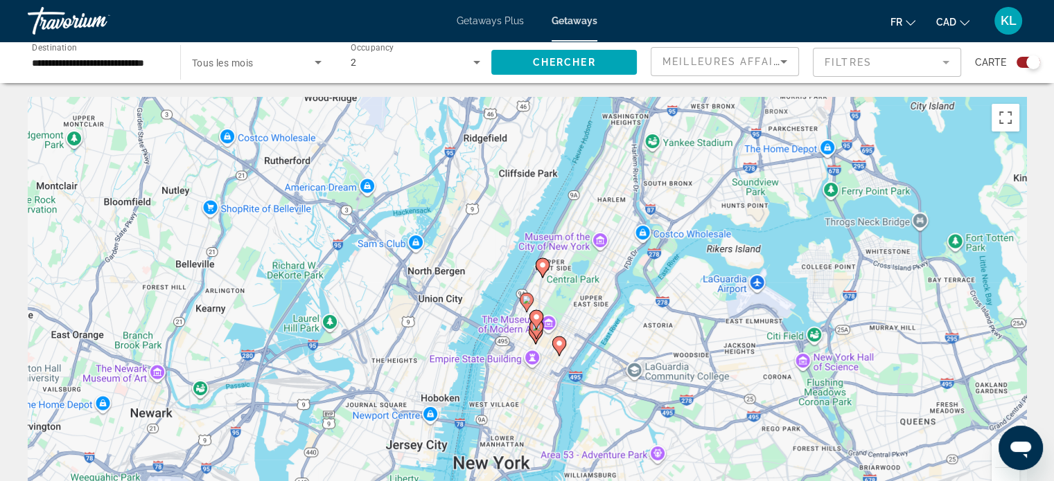
drag, startPoint x: 544, startPoint y: 462, endPoint x: 553, endPoint y: 247, distance: 215.6
click at [553, 247] on div "Pour activer le glissement du marqueur avec le clavier, appuyez sur Alt+Entrée.…" at bounding box center [527, 305] width 998 height 416
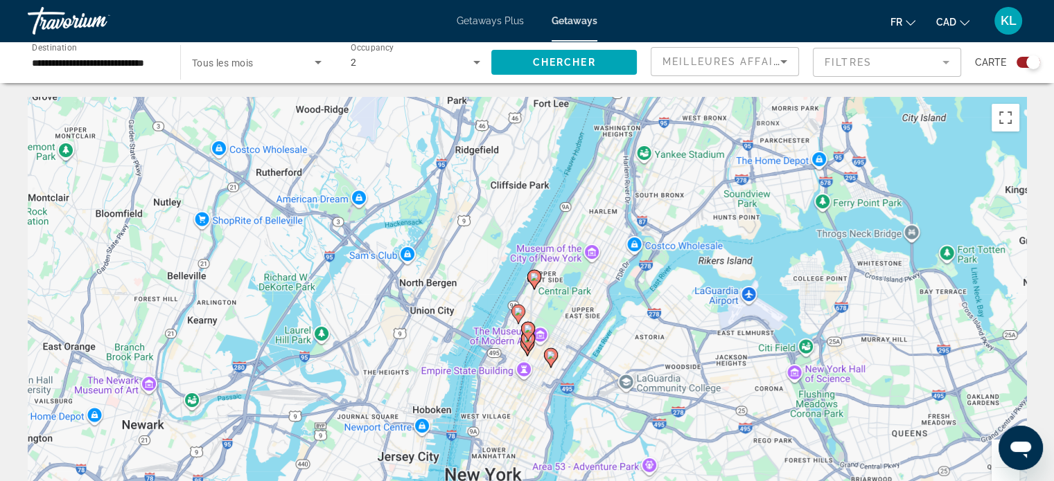
click at [515, 311] on image "Main content" at bounding box center [518, 312] width 8 height 8
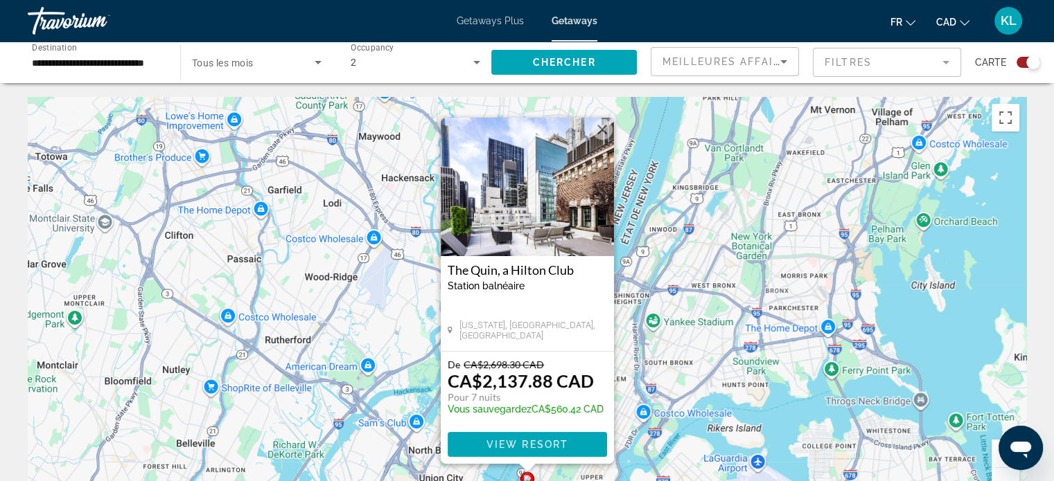
click at [626, 366] on div "Pour activer le glissement du marqueur avec le clavier, appuyez sur Alt+Entrée.…" at bounding box center [527, 305] width 998 height 416
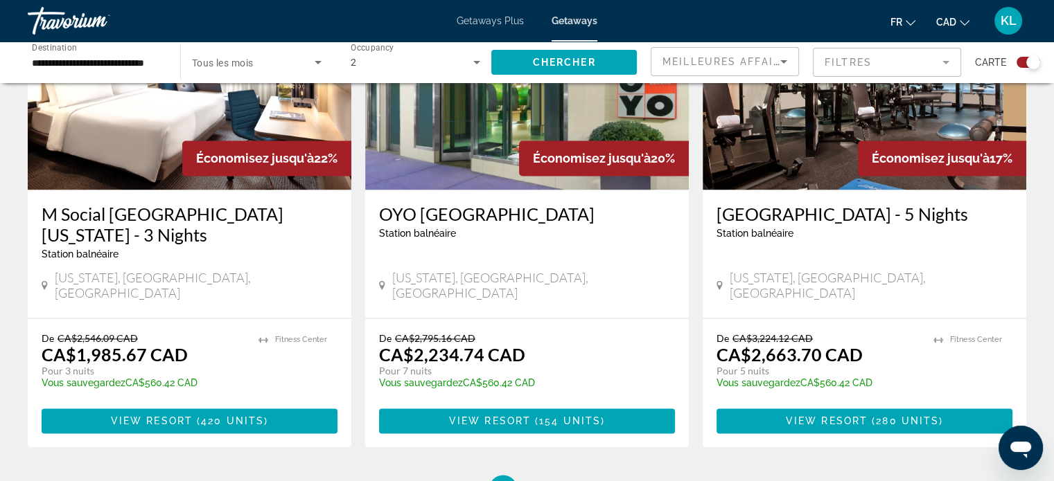
scroll to position [2250, 0]
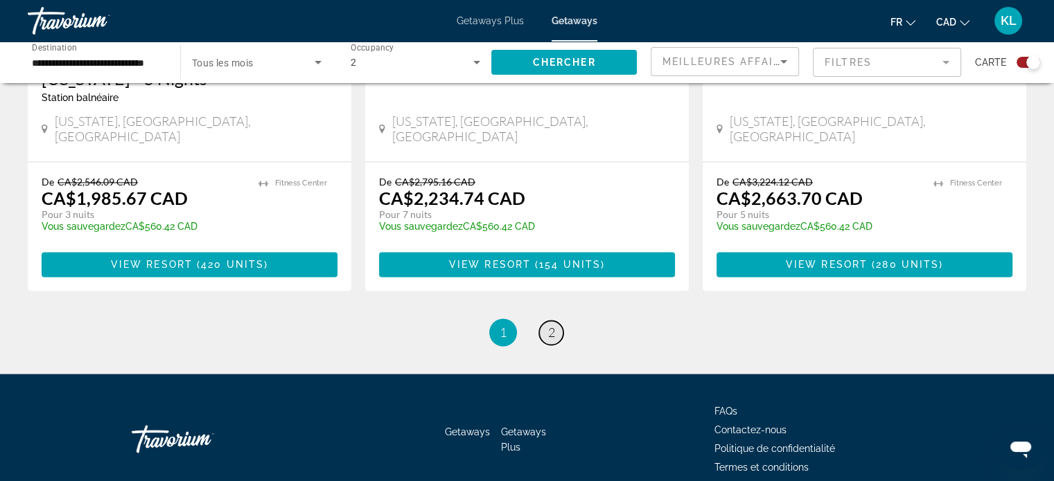
click at [549, 325] on span "2" at bounding box center [551, 332] width 7 height 15
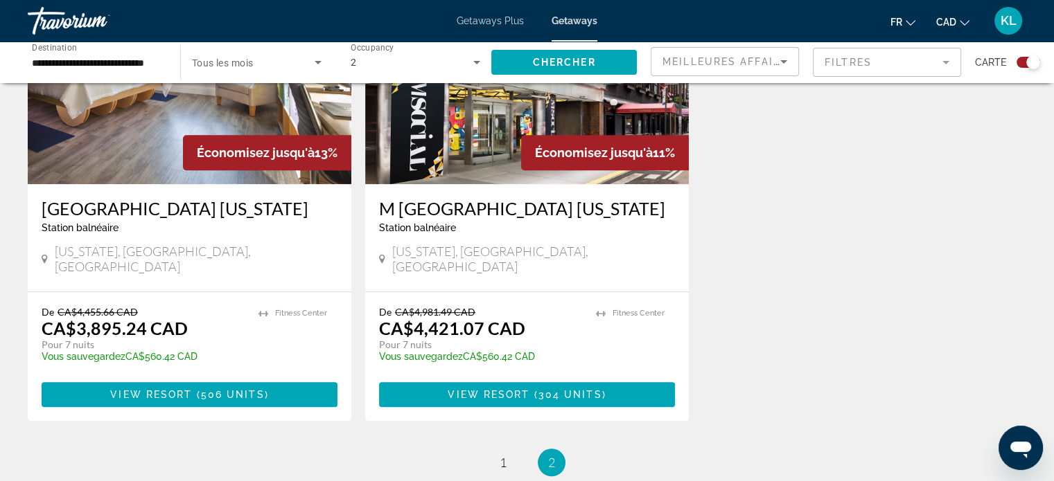
scroll to position [1267, 0]
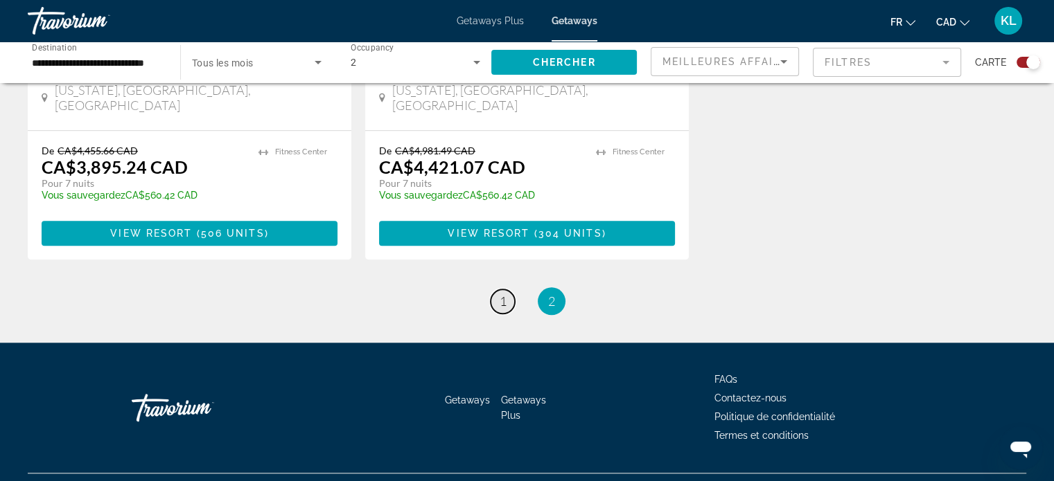
click at [502, 290] on link "page 1" at bounding box center [502, 302] width 24 height 24
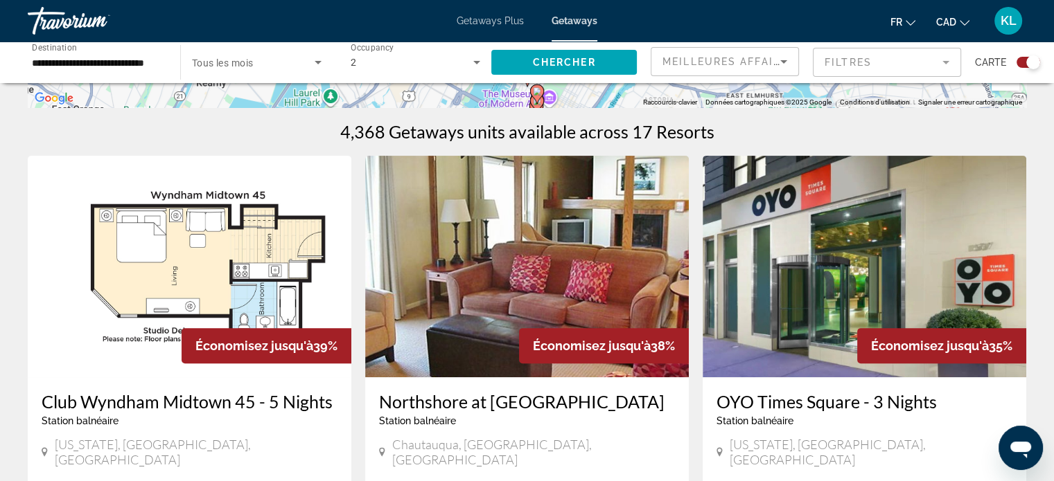
scroll to position [402, 0]
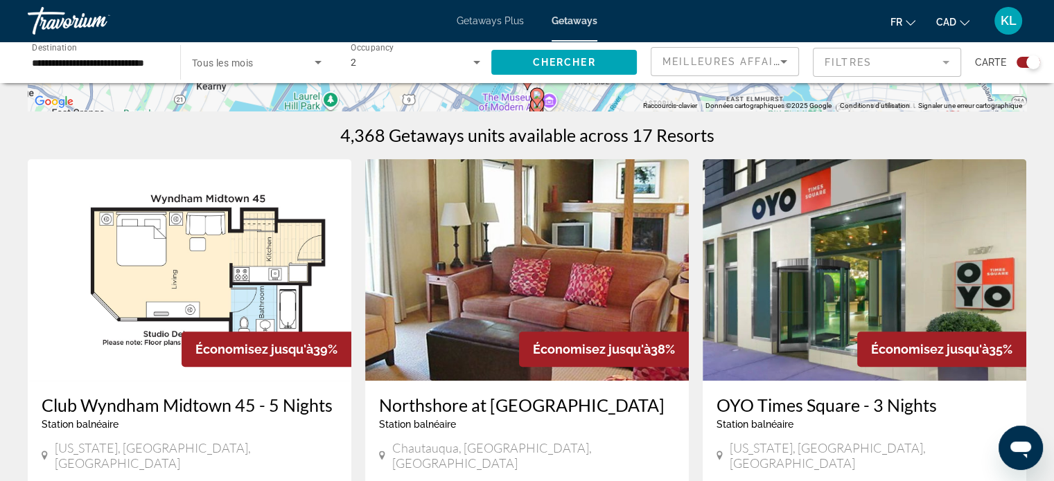
click at [204, 251] on img "Main content" at bounding box center [190, 270] width 324 height 222
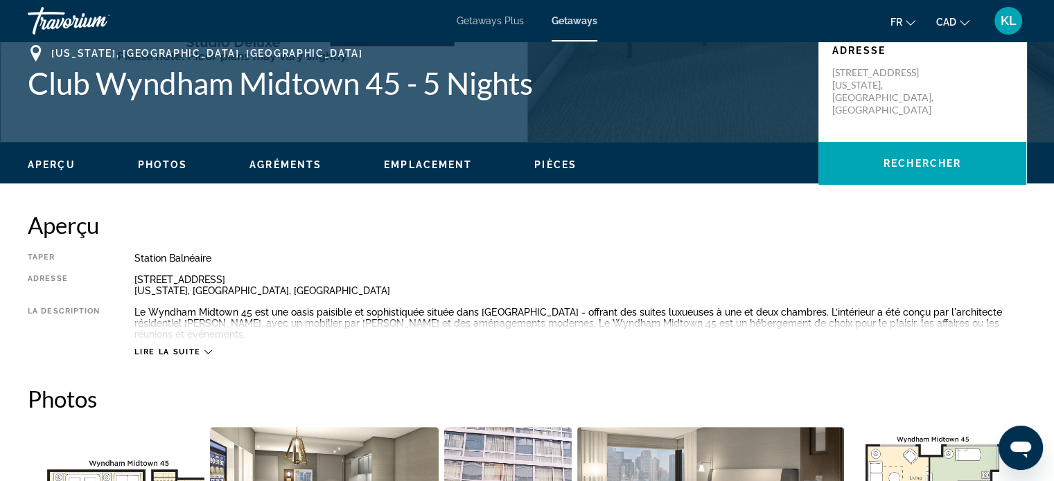
scroll to position [323, 0]
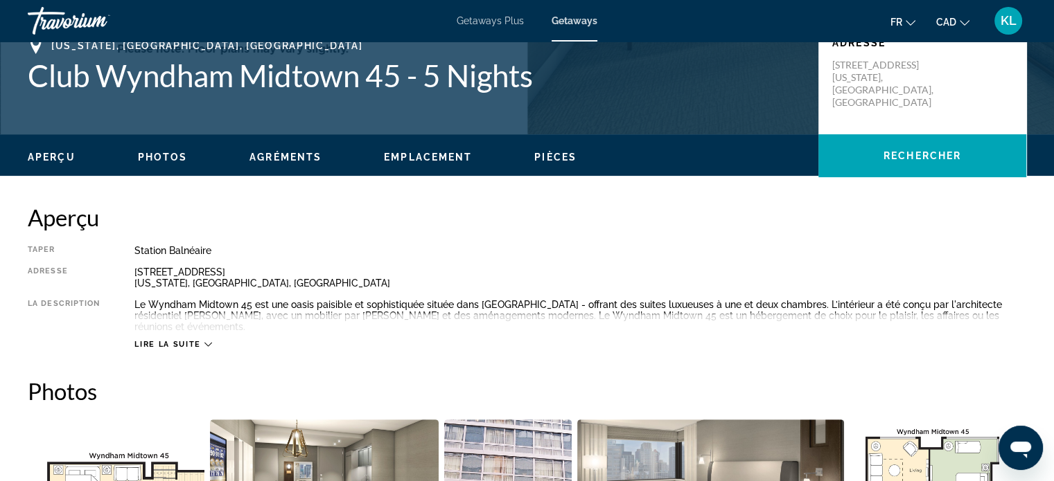
click at [157, 340] on span "Lire la suite" at bounding box center [167, 344] width 66 height 9
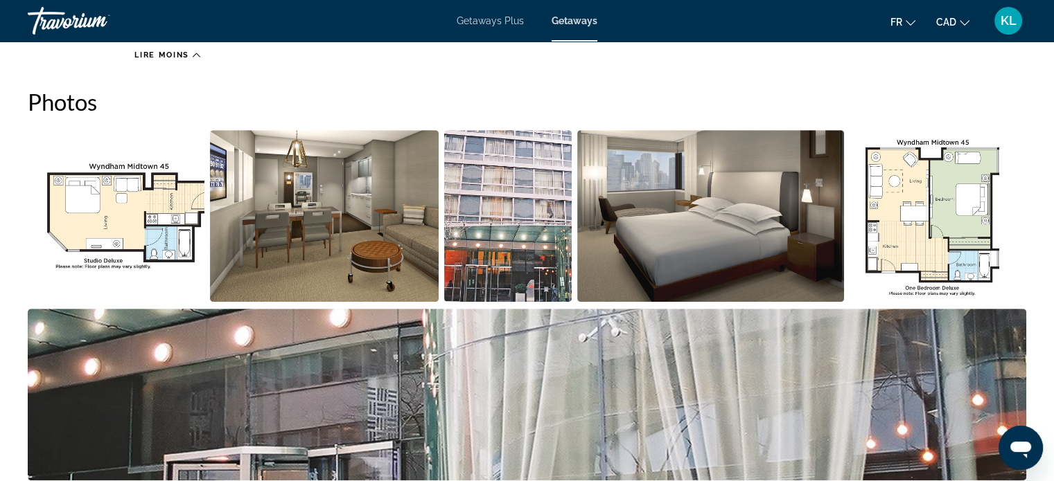
scroll to position [610, 0]
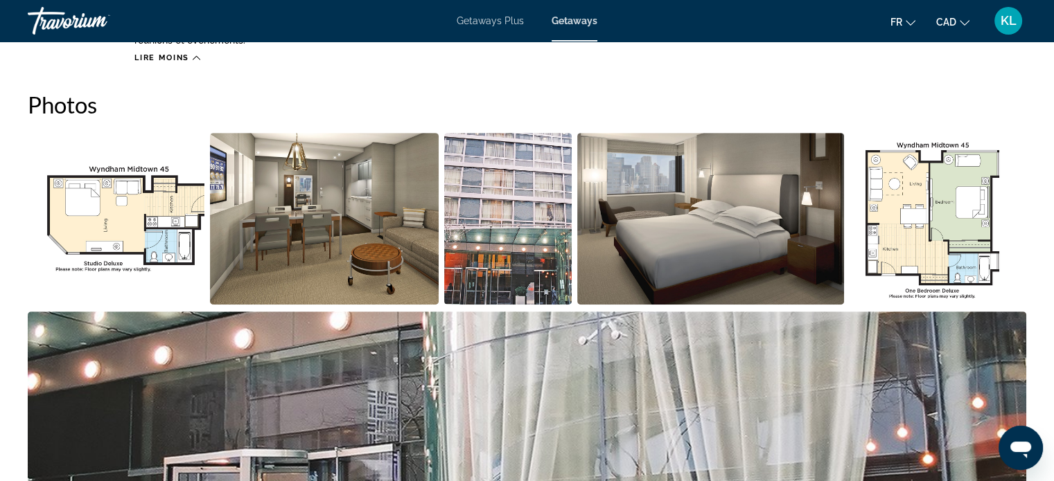
click at [123, 213] on img "Open full-screen image slider" at bounding box center [116, 219] width 177 height 172
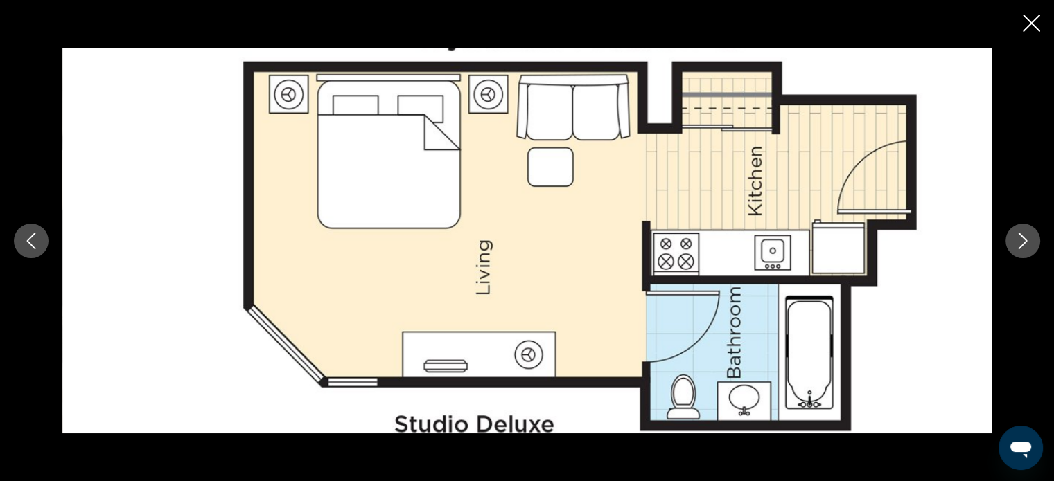
click at [1025, 238] on icon "Next image" at bounding box center [1022, 241] width 17 height 17
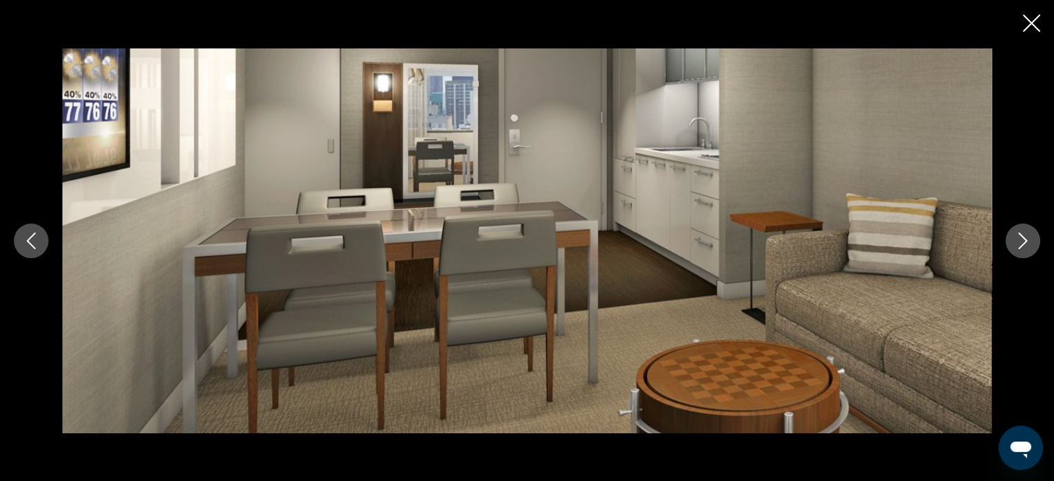
click at [1025, 238] on icon "Next image" at bounding box center [1022, 241] width 17 height 17
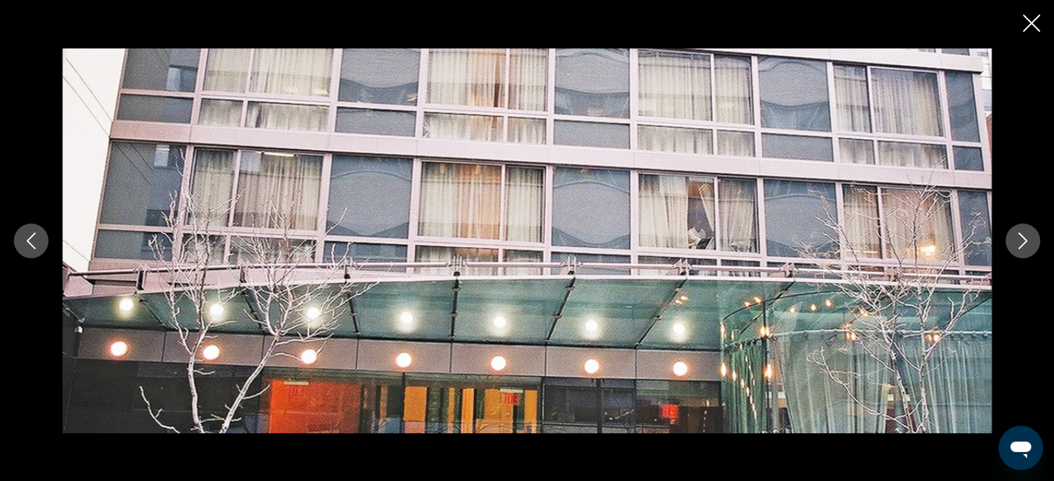
click at [1021, 234] on icon "Next image" at bounding box center [1022, 241] width 17 height 17
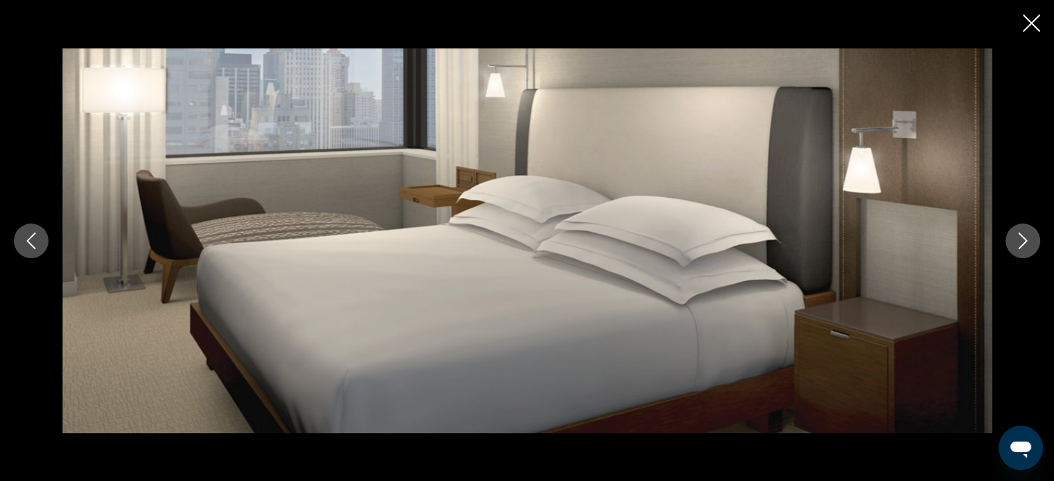
click at [1020, 231] on button "Next image" at bounding box center [1022, 241] width 35 height 35
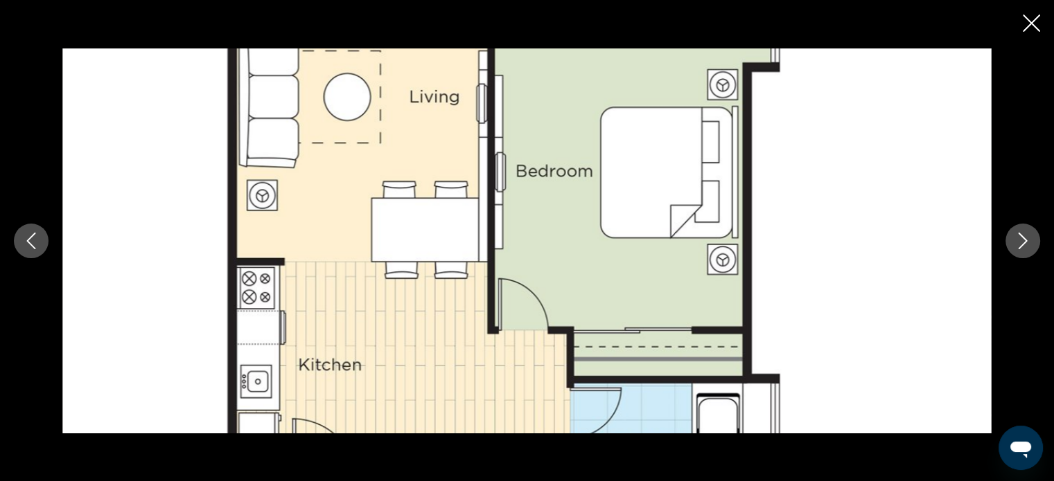
click at [1016, 227] on button "Next image" at bounding box center [1022, 241] width 35 height 35
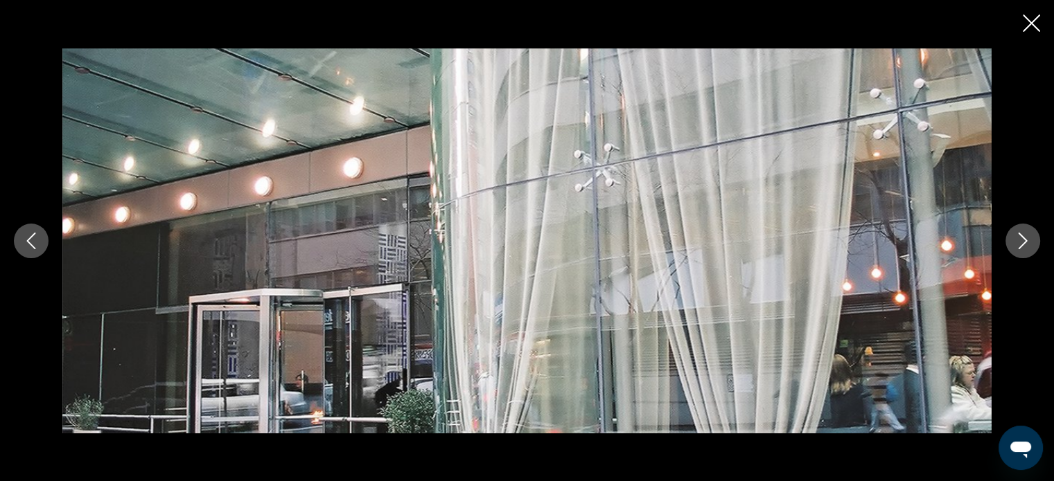
click at [1012, 224] on div "prev next" at bounding box center [527, 240] width 1054 height 385
click at [1017, 240] on icon "Next image" at bounding box center [1022, 241] width 17 height 17
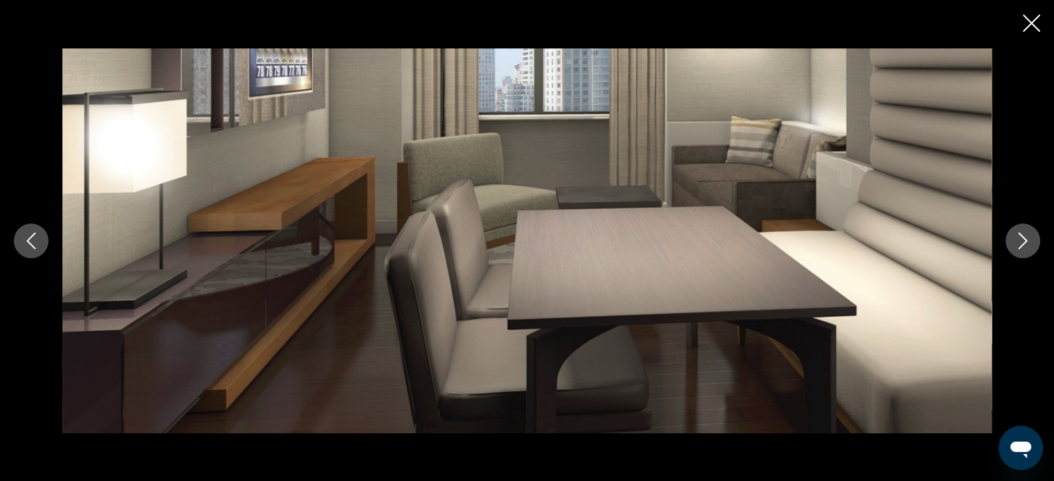
click at [1029, 245] on icon "Next image" at bounding box center [1022, 241] width 17 height 17
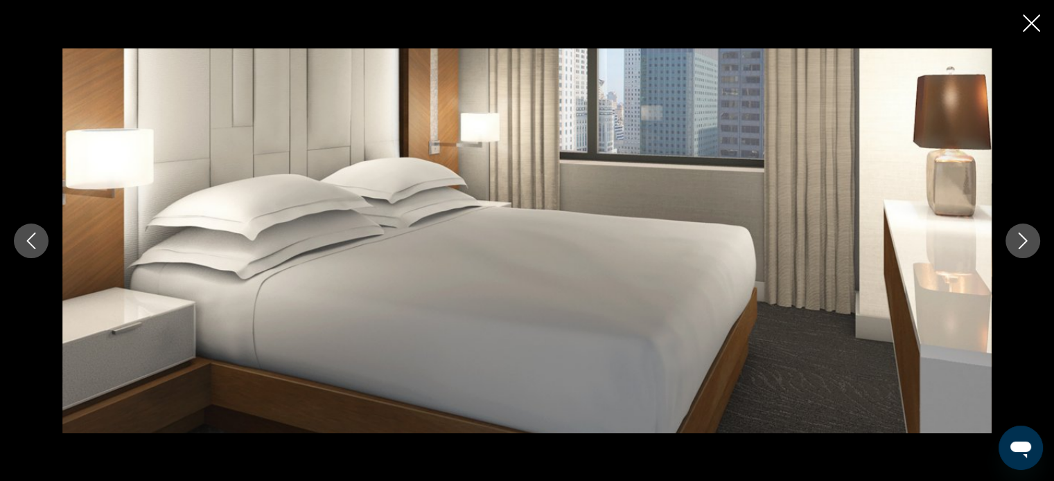
click at [1025, 240] on icon "Next image" at bounding box center [1022, 241] width 17 height 17
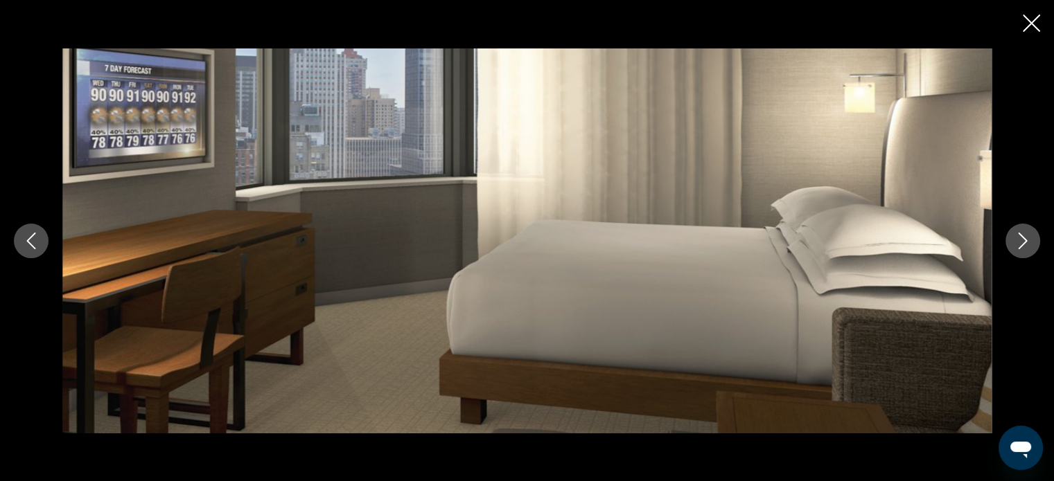
click at [1018, 236] on icon "Next image" at bounding box center [1022, 241] width 17 height 17
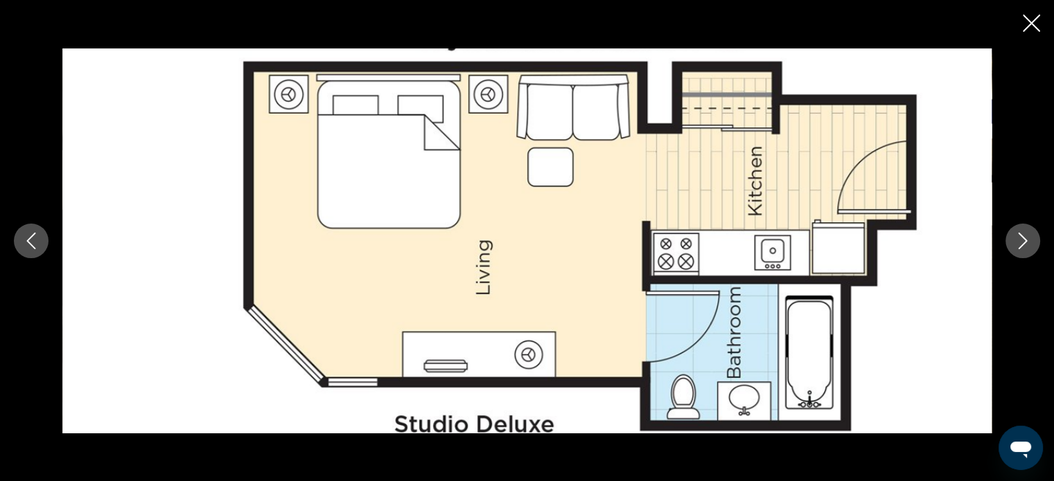
click at [1018, 236] on icon "Next image" at bounding box center [1022, 241] width 17 height 17
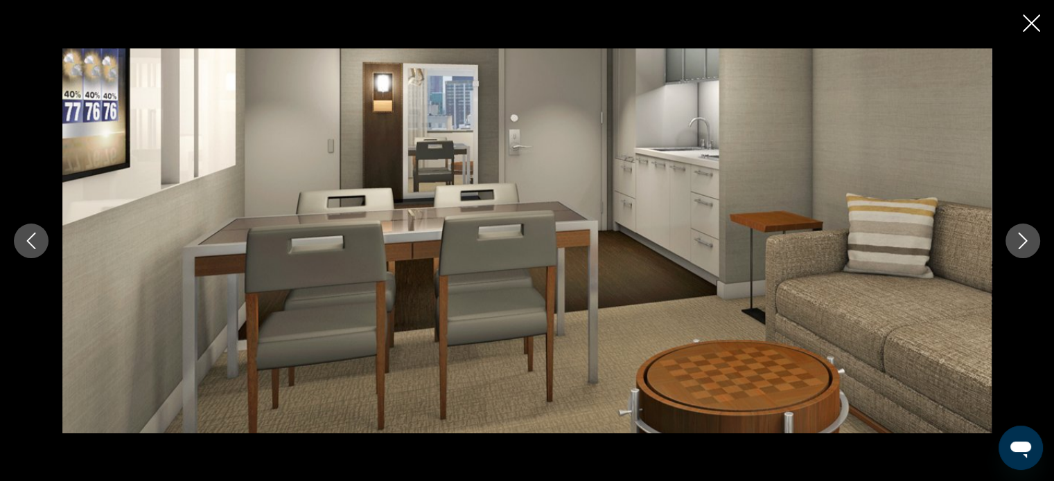
click at [1027, 26] on icon "Close slideshow" at bounding box center [1030, 23] width 17 height 17
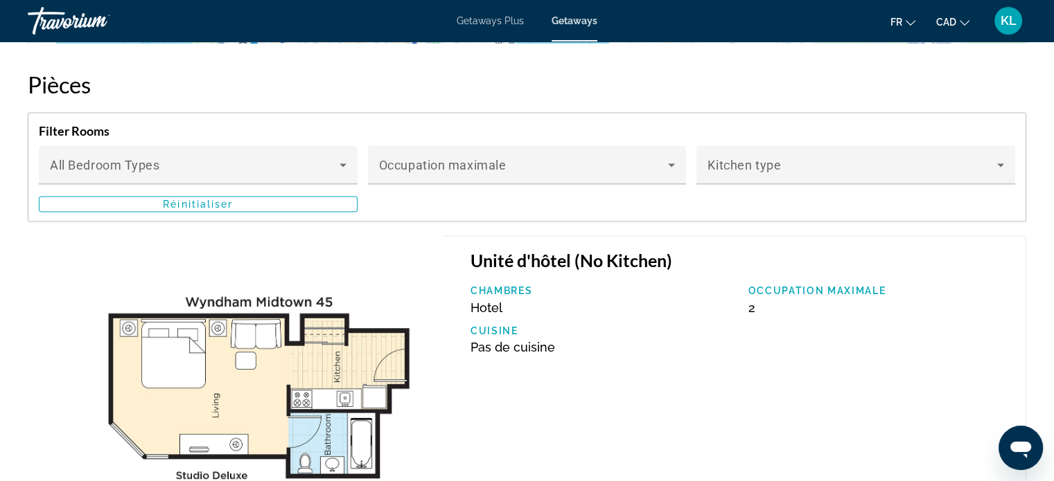
scroll to position [2350, 0]
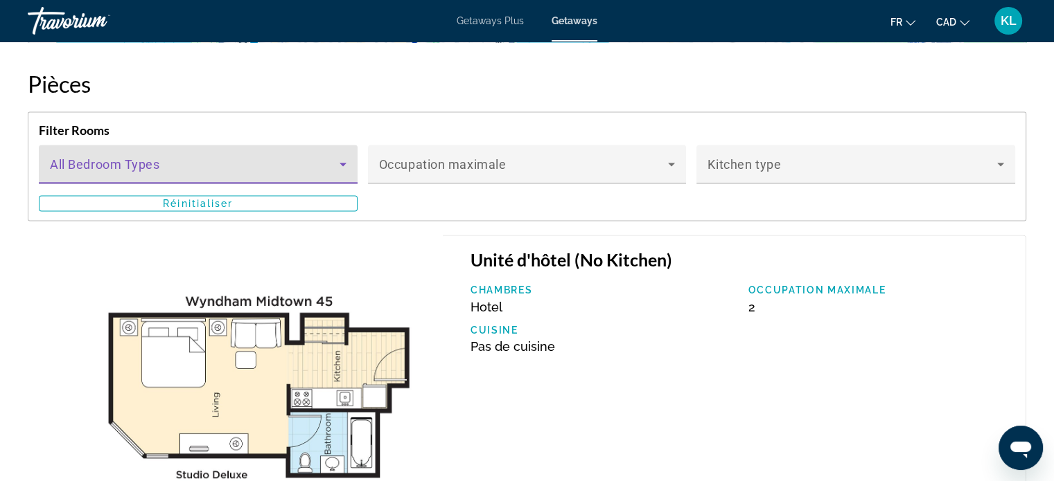
click at [344, 163] on icon "Main content" at bounding box center [342, 164] width 7 height 3
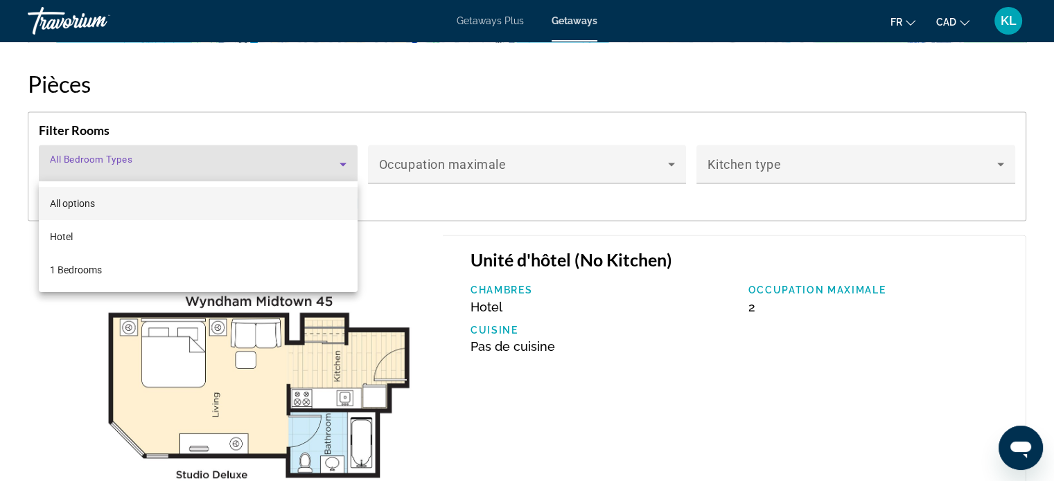
click at [344, 162] on div at bounding box center [527, 240] width 1054 height 481
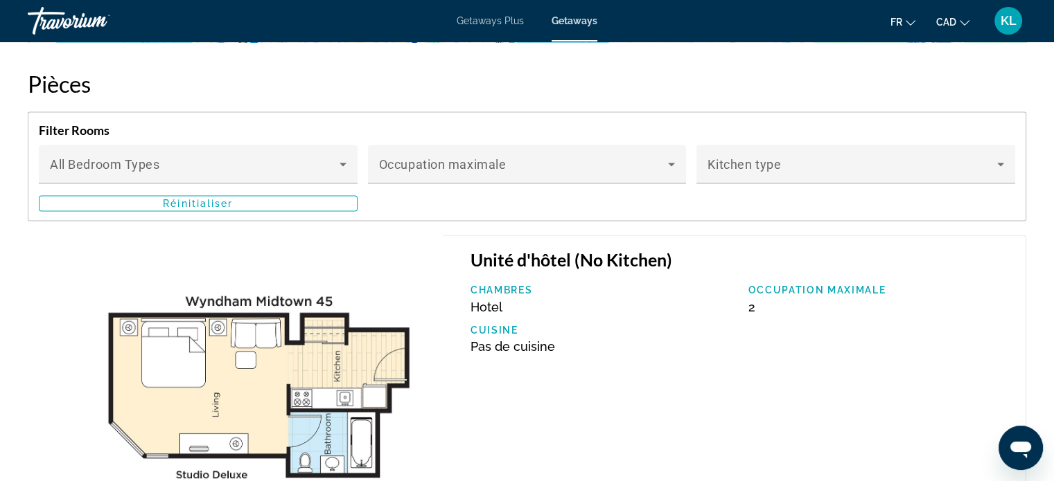
click at [443, 294] on div "Unité d'hôtel (No Kitchen) Chambres Hotel Occupation maximale 2 Cuisine Pas de …" at bounding box center [734, 393] width 583 height 316
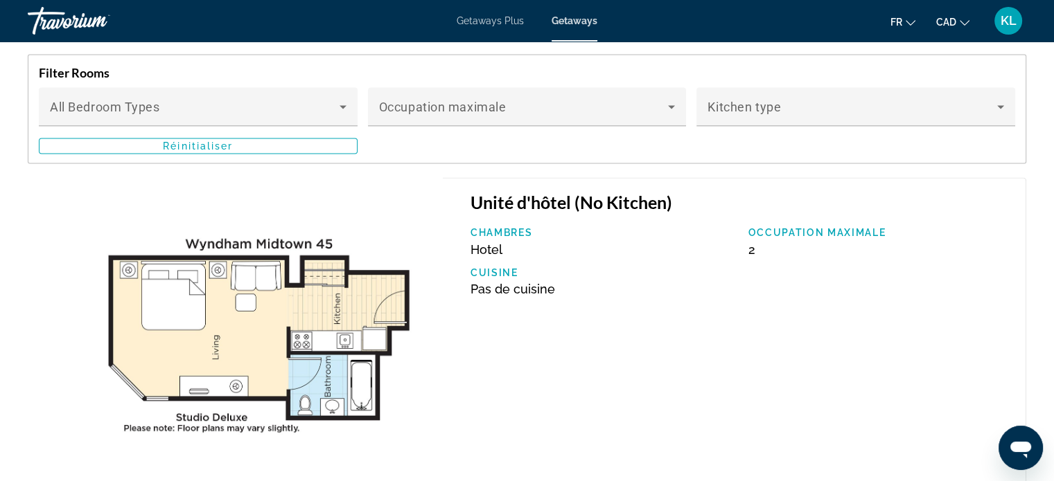
scroll to position [2407, 0]
click at [755, 101] on span "Kitchen type" at bounding box center [743, 107] width 73 height 15
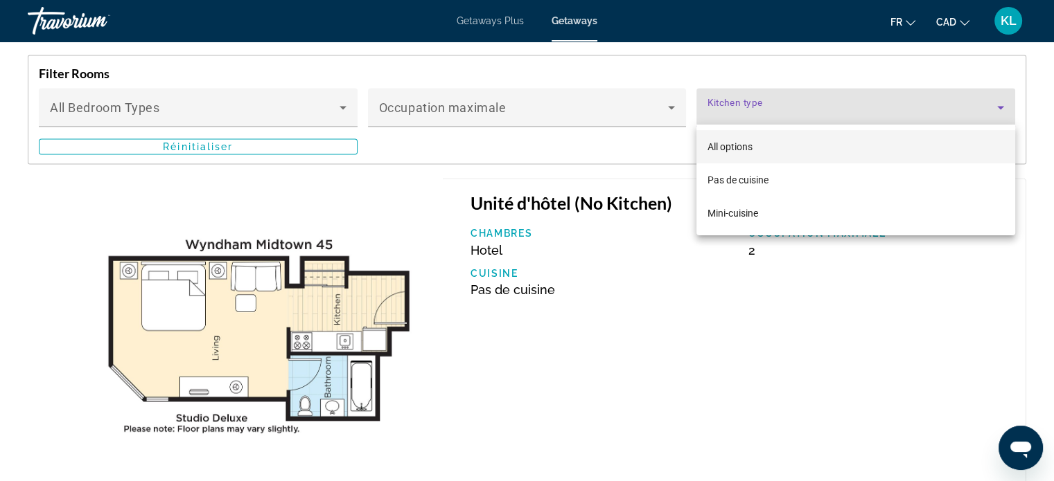
click at [755, 101] on div at bounding box center [527, 240] width 1054 height 481
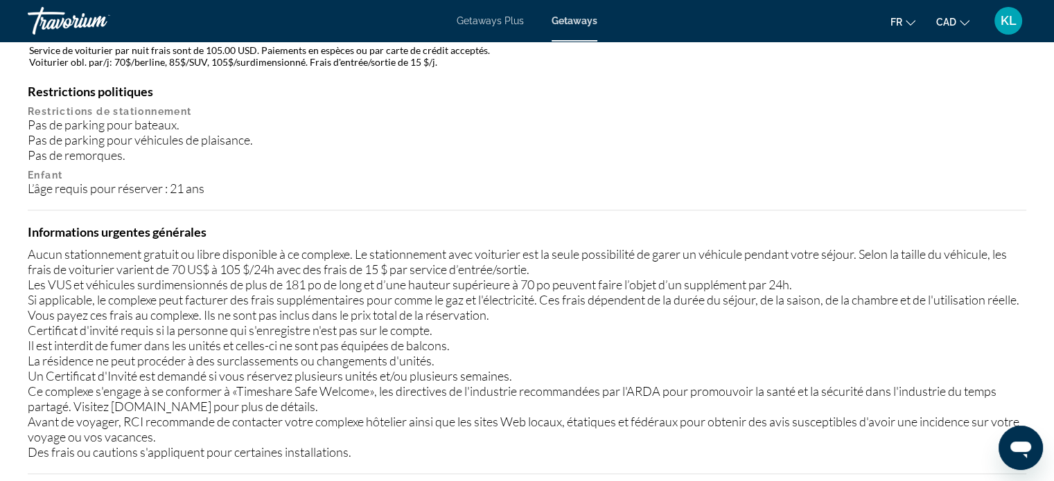
scroll to position [1341, 0]
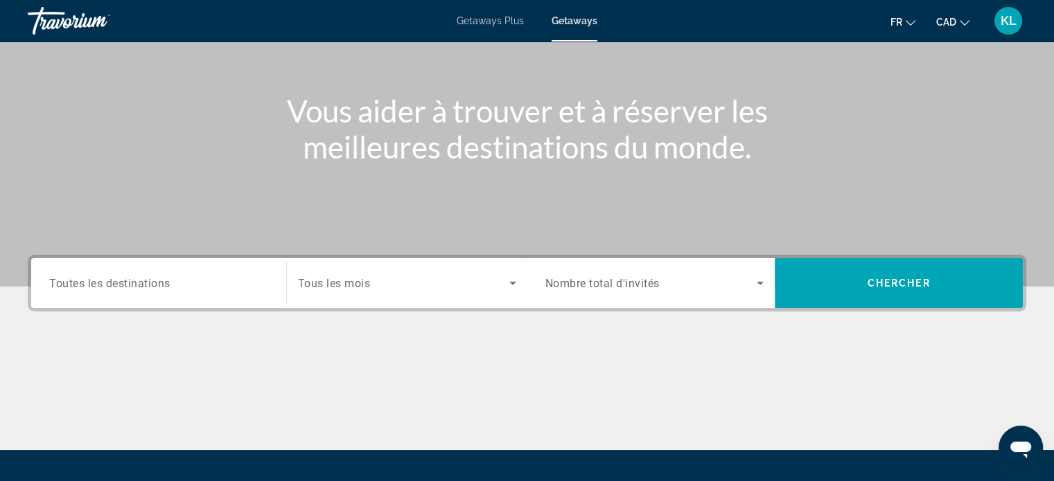
scroll to position [130, 0]
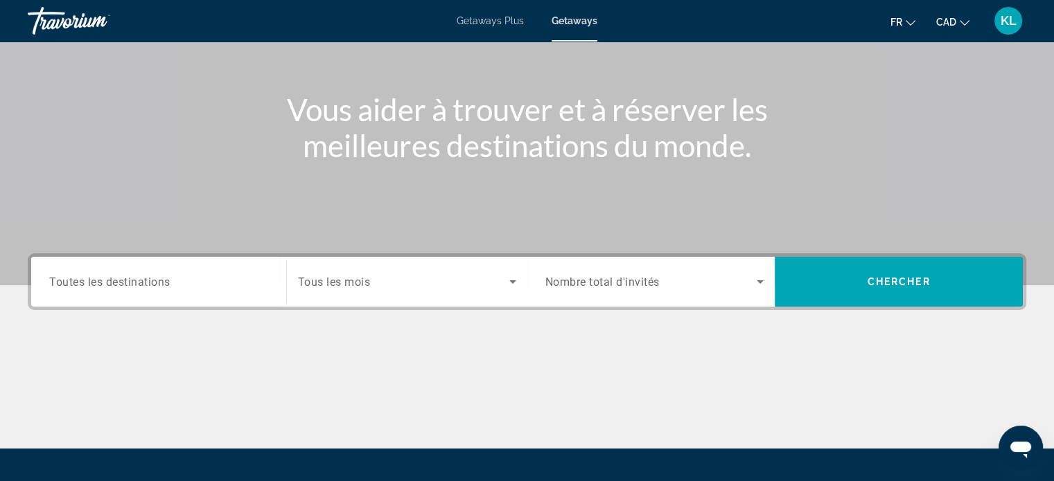
click at [211, 285] on input "Destination Toutes les destinations" at bounding box center [158, 282] width 219 height 17
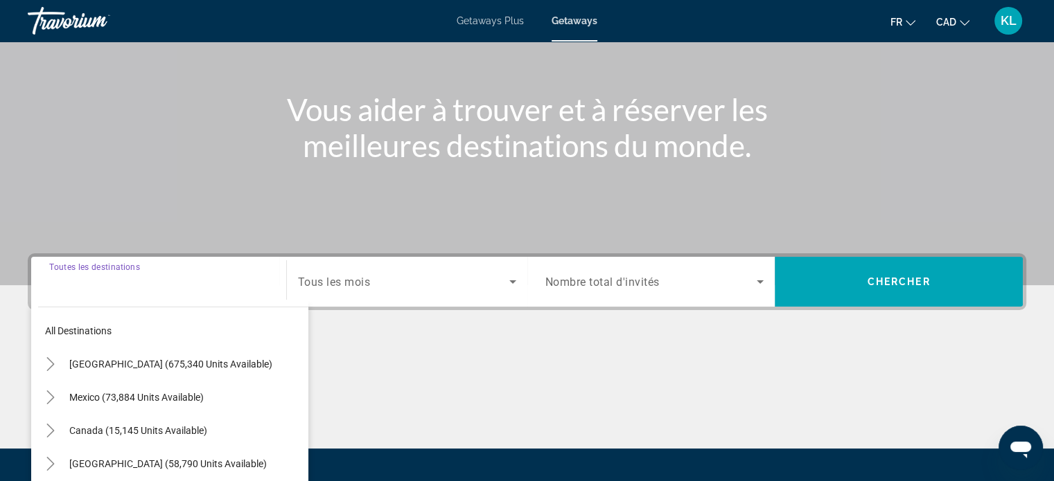
scroll to position [267, 0]
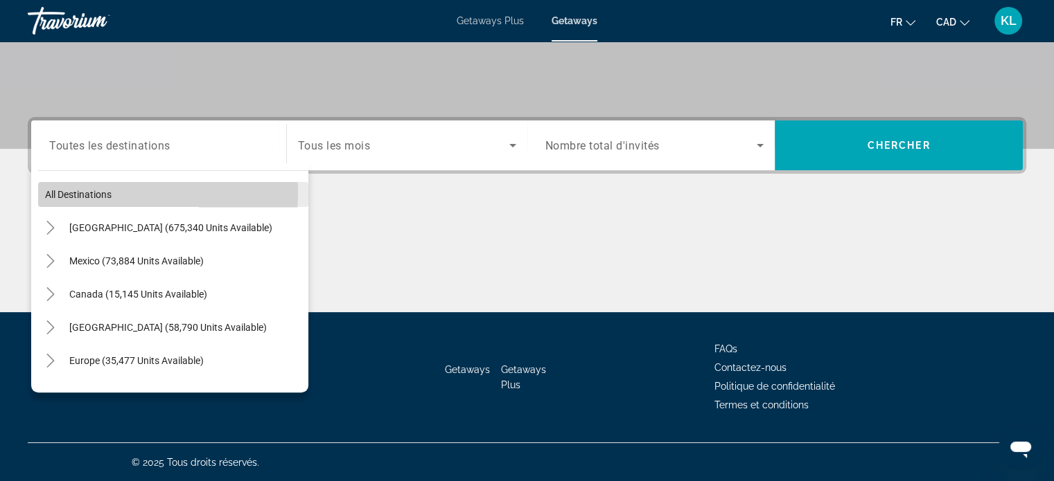
click at [72, 193] on span "All destinations" at bounding box center [78, 194] width 67 height 11
type input "**********"
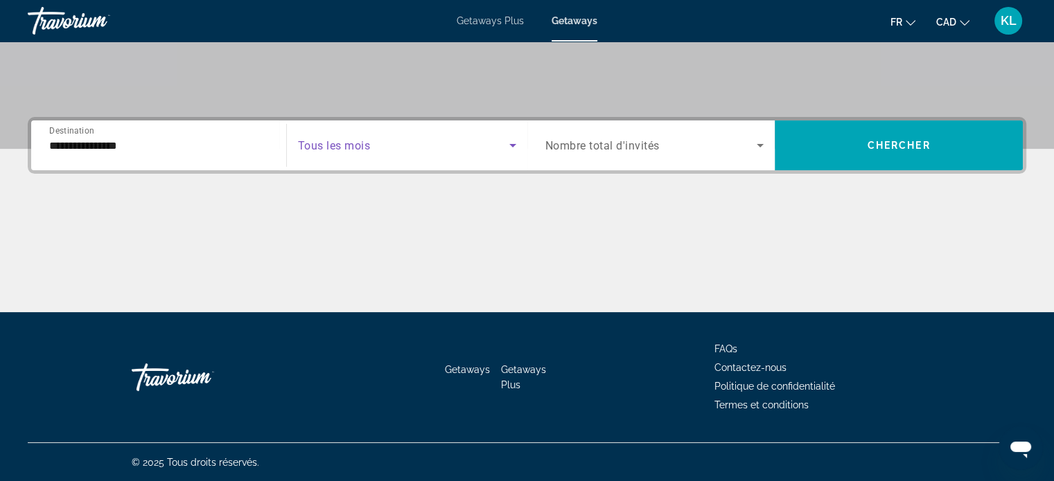
click at [393, 150] on span "Search widget" at bounding box center [403, 145] width 211 height 17
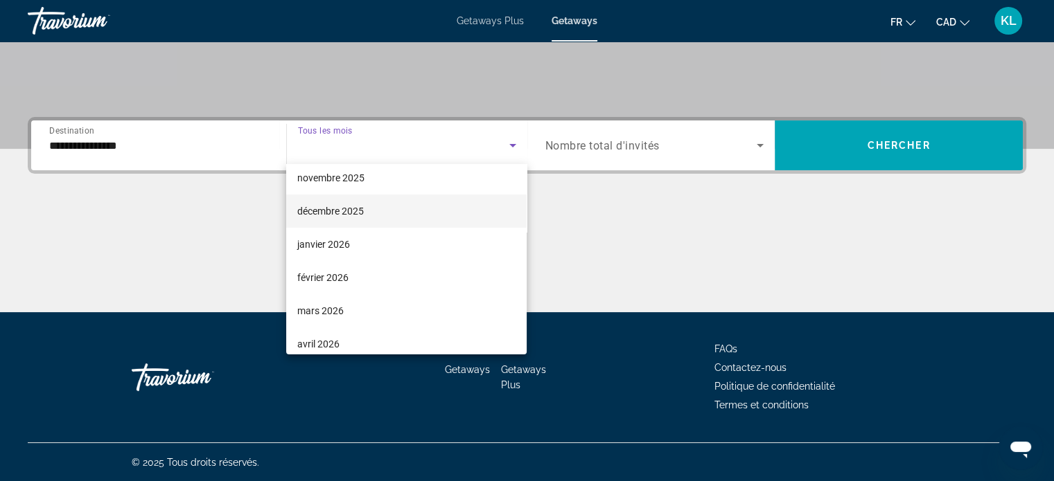
scroll to position [123, 0]
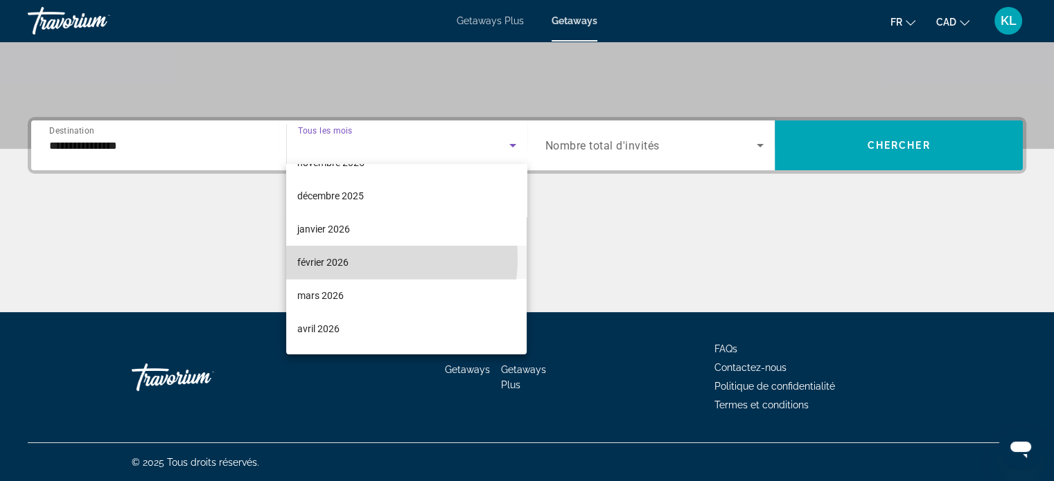
click at [346, 258] on span "février 2026" at bounding box center [322, 262] width 51 height 17
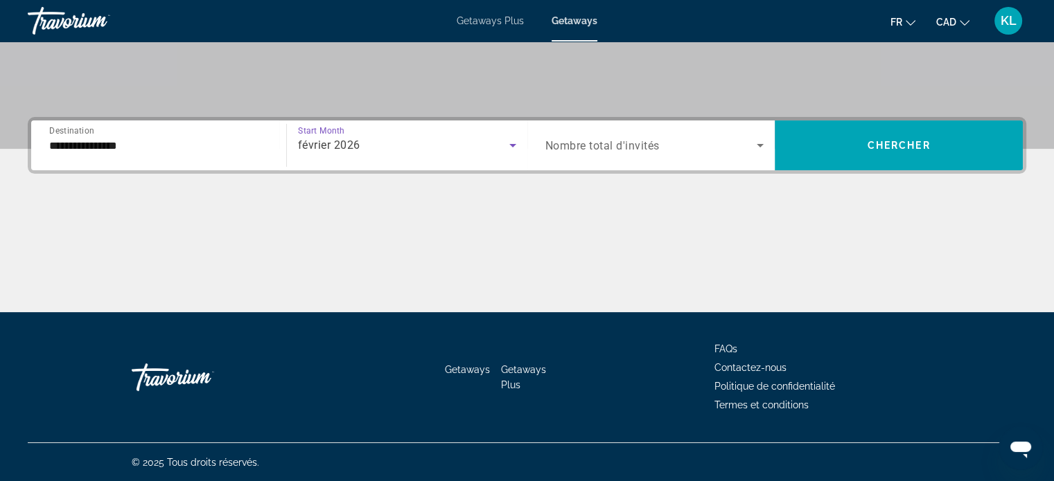
click at [587, 161] on div "Search widget" at bounding box center [654, 145] width 219 height 39
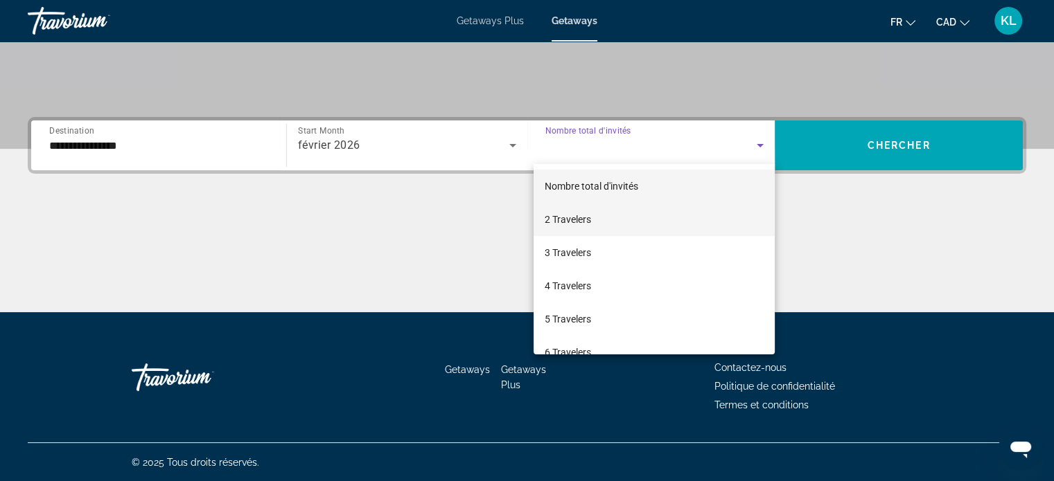
click at [592, 210] on mat-option "2 Travelers" at bounding box center [653, 219] width 241 height 33
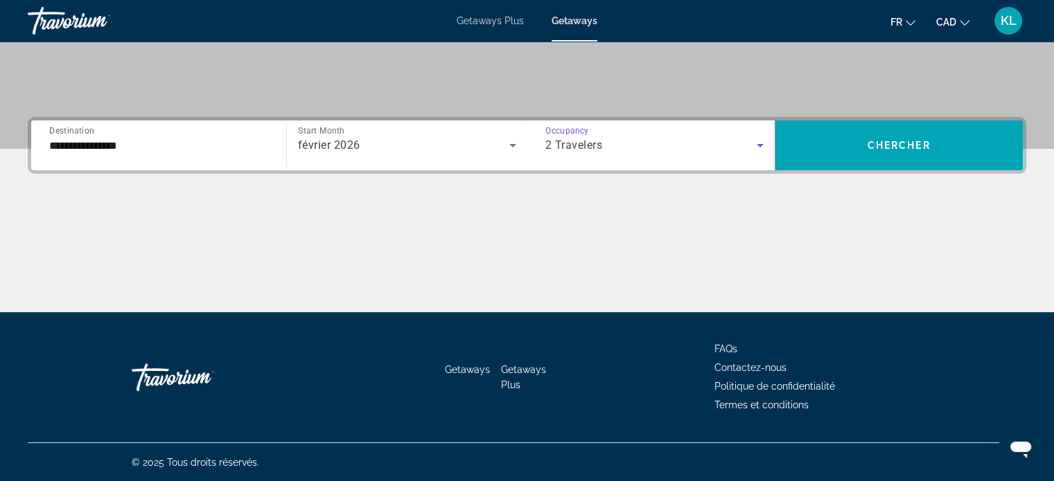
click at [382, 156] on div "février 2026" at bounding box center [407, 145] width 218 height 39
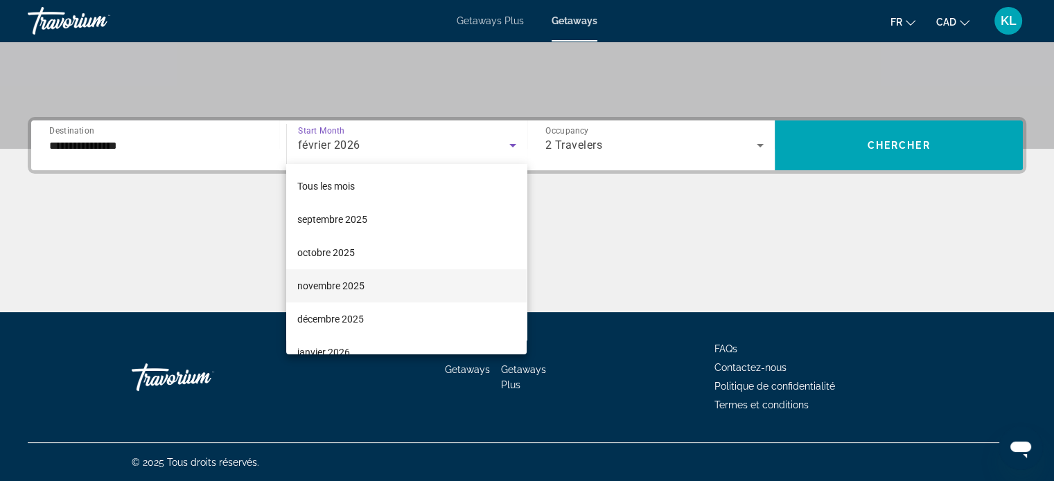
scroll to position [47, 0]
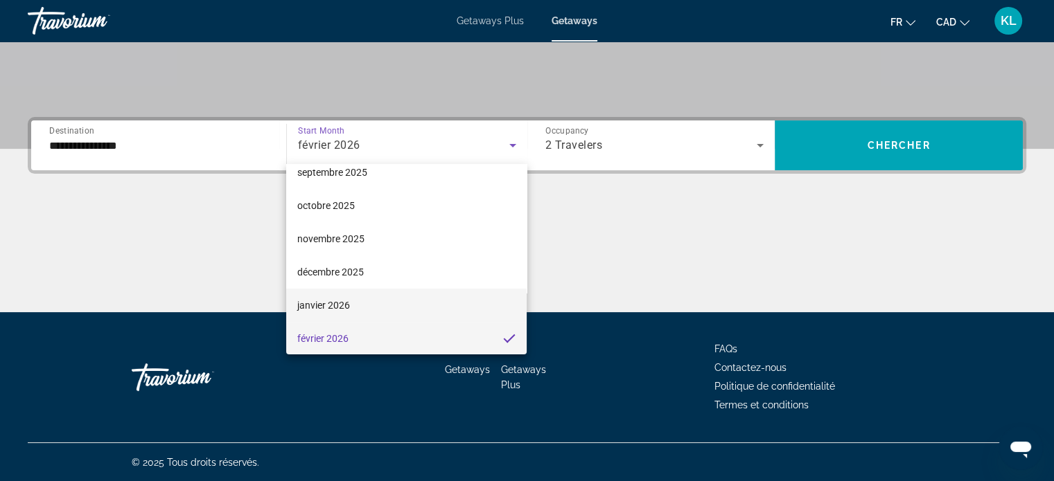
click at [363, 301] on mat-option "janvier 2026" at bounding box center [406, 305] width 240 height 33
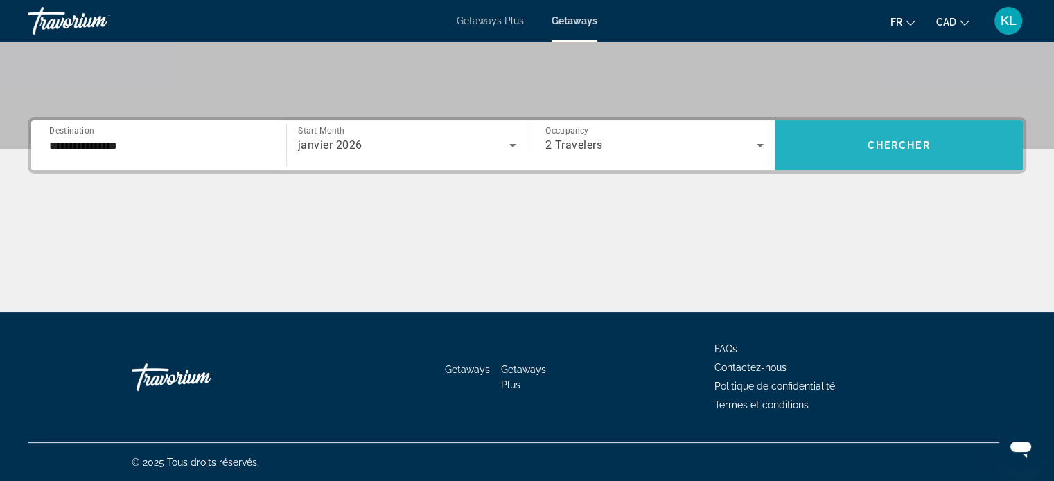
click at [903, 143] on span "Chercher" at bounding box center [898, 145] width 63 height 11
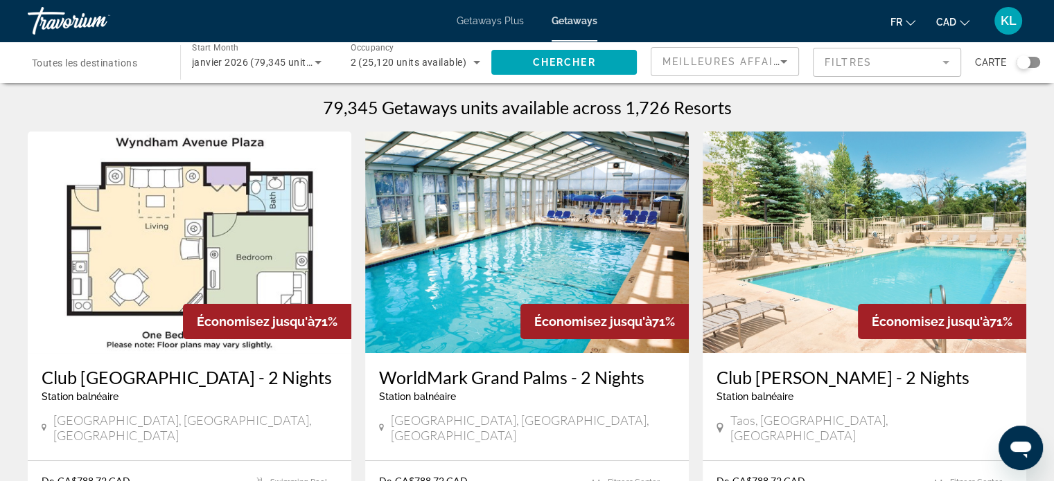
click at [1024, 62] on div "Search widget" at bounding box center [1023, 62] width 14 height 14
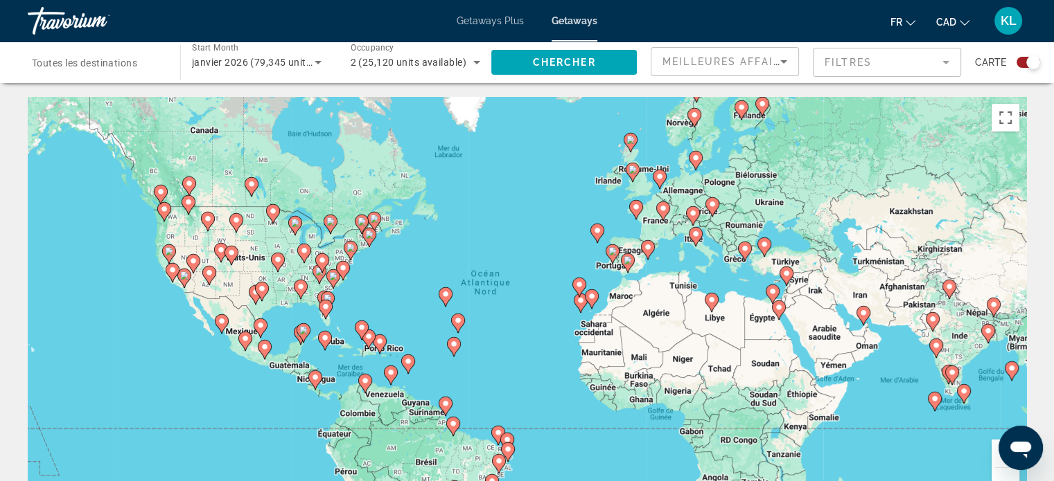
click at [454, 346] on image "Main content" at bounding box center [454, 344] width 8 height 8
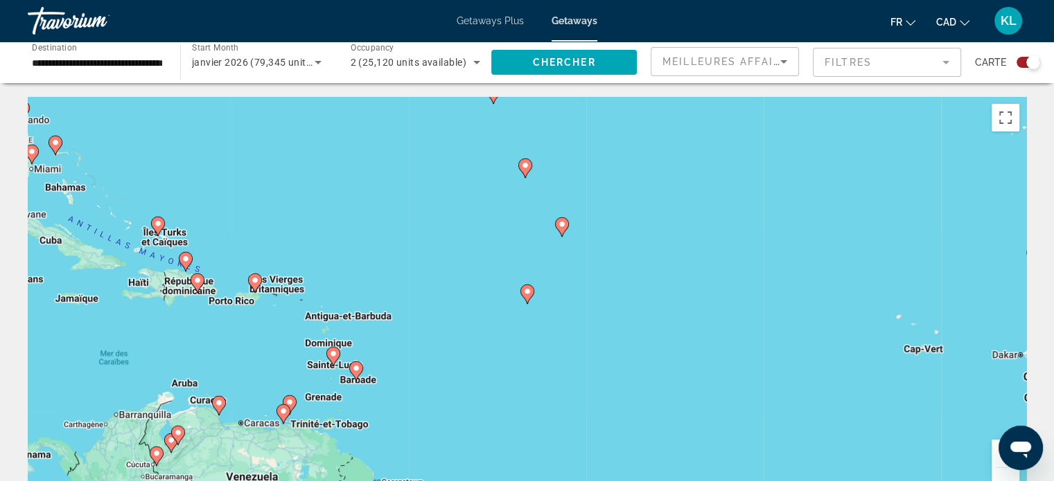
click at [526, 293] on image "Main content" at bounding box center [527, 291] width 8 height 8
type input "**********"
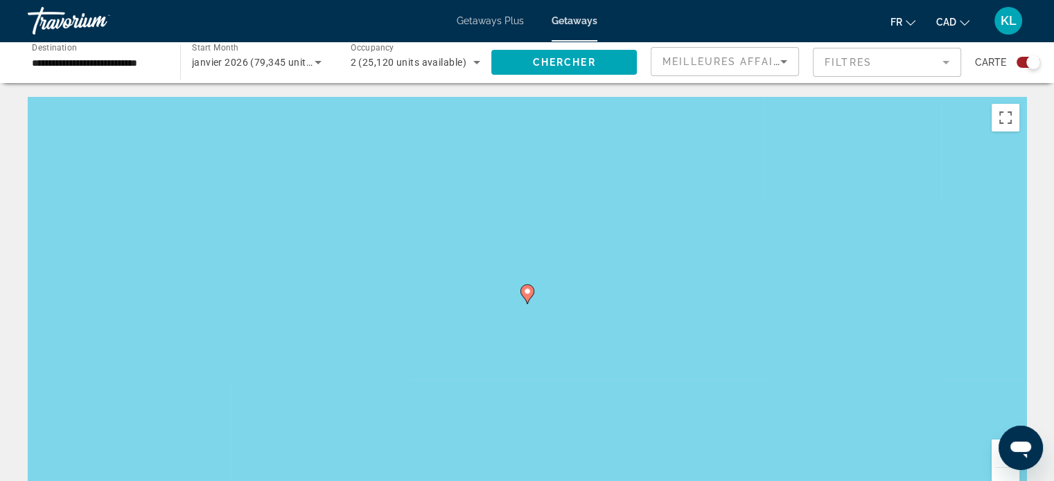
click at [526, 293] on image "Main content" at bounding box center [527, 291] width 8 height 8
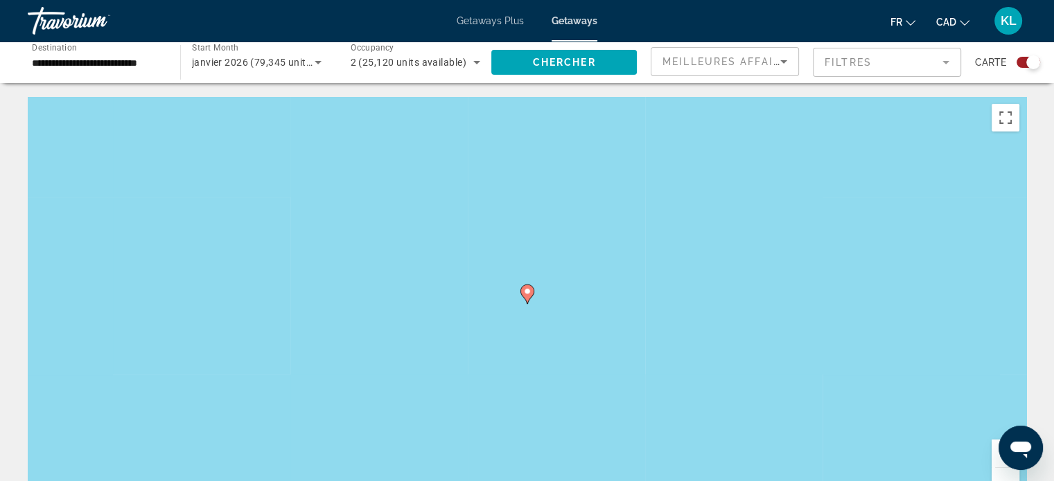
click at [526, 293] on image "Main content" at bounding box center [527, 291] width 8 height 8
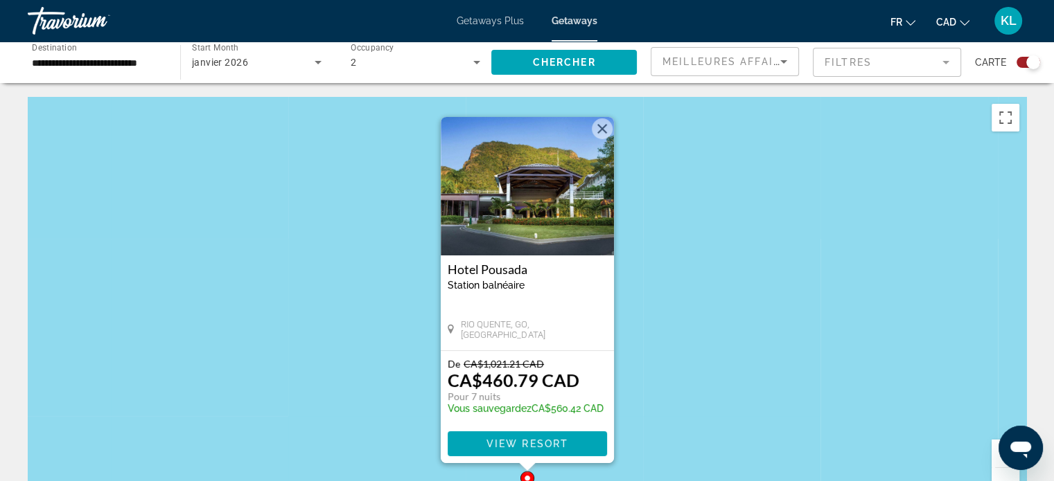
click at [604, 132] on button "Fermer" at bounding box center [602, 128] width 21 height 21
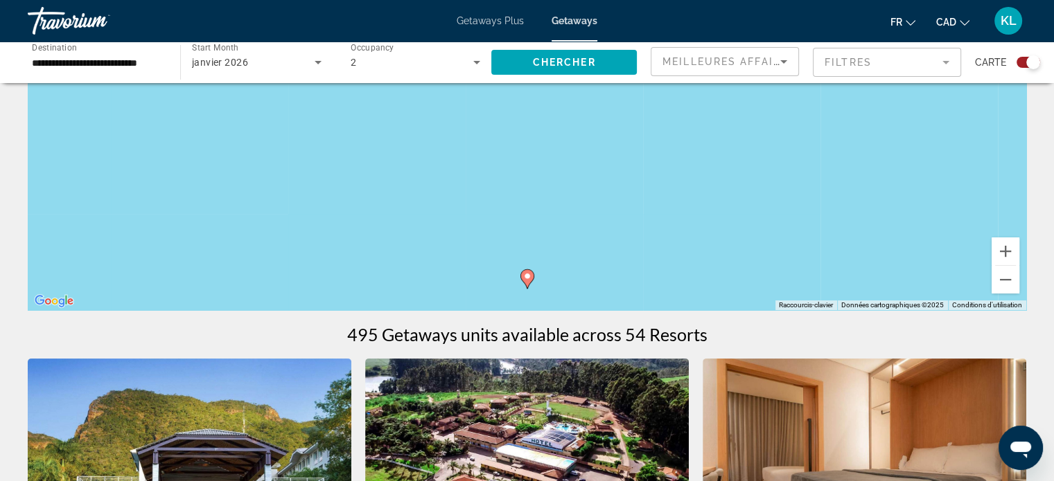
scroll to position [202, 0]
click at [1007, 275] on button "Zoom arrière" at bounding box center [1005, 280] width 28 height 28
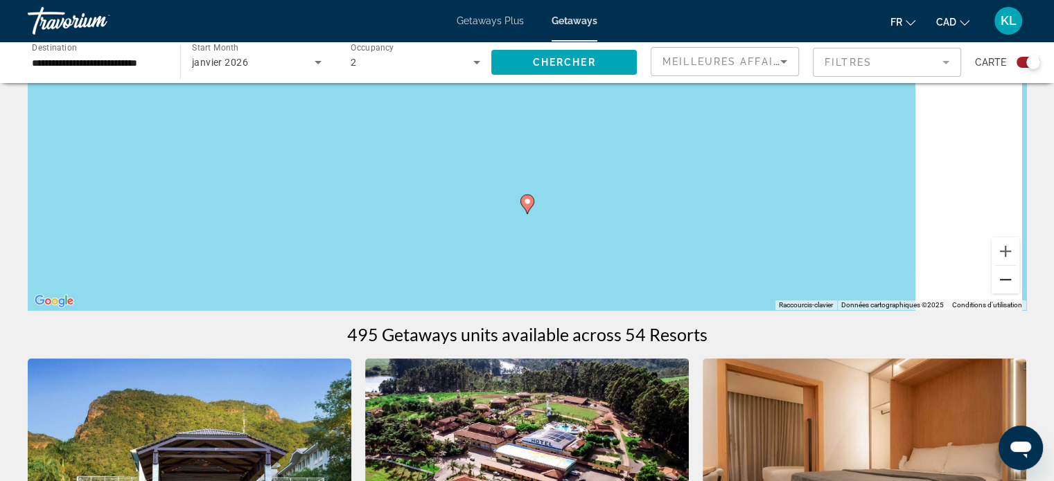
click at [1007, 275] on button "Zoom arrière" at bounding box center [1005, 280] width 28 height 28
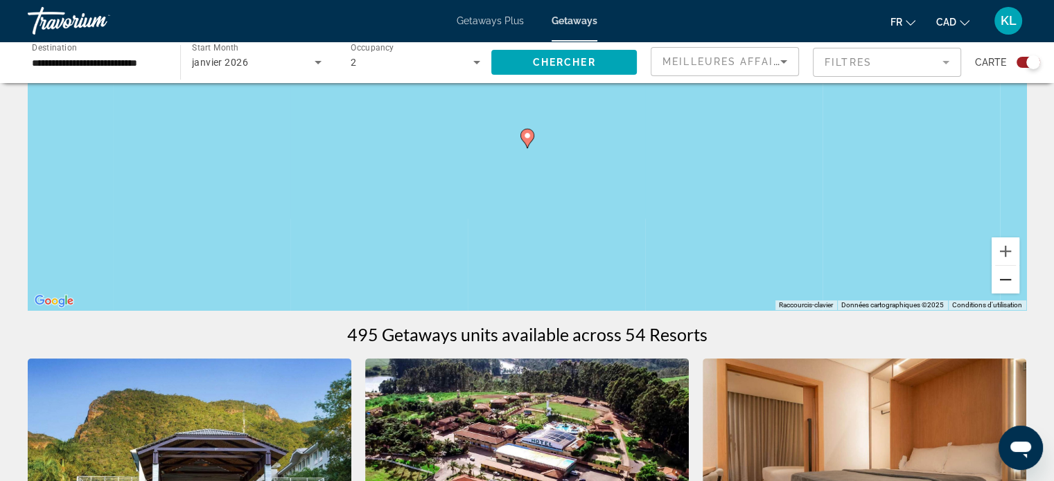
click at [1007, 275] on button "Zoom arrière" at bounding box center [1005, 280] width 28 height 28
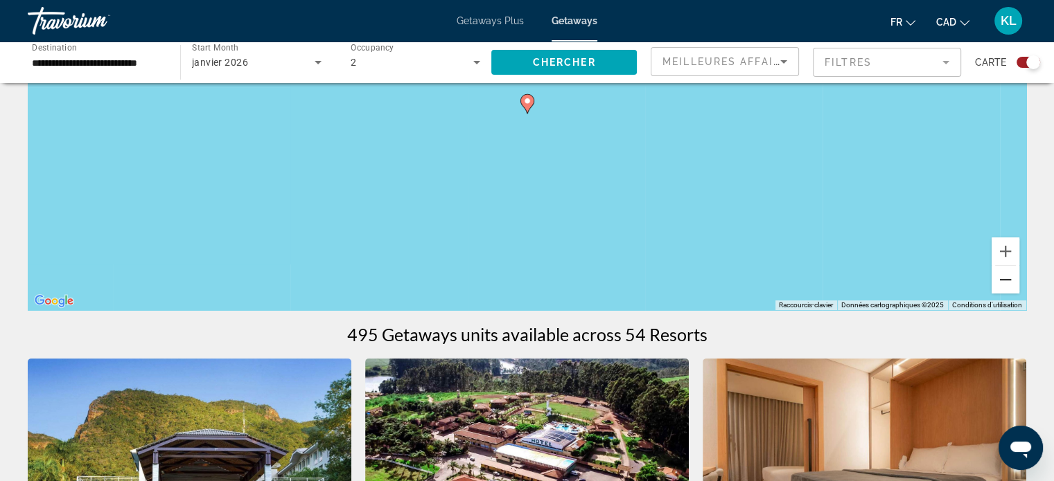
click at [1007, 275] on button "Zoom arrière" at bounding box center [1005, 280] width 28 height 28
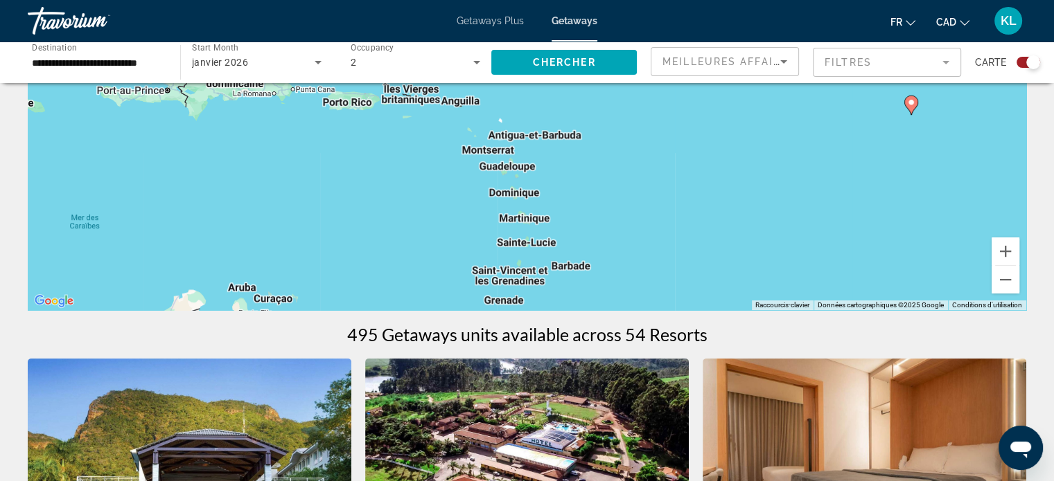
drag, startPoint x: 378, startPoint y: 240, endPoint x: 774, endPoint y: 254, distance: 396.5
click at [774, 254] on div "Pour activer le glissement du marqueur avec le clavier, appuyez sur Alt+Entrée.…" at bounding box center [527, 103] width 998 height 416
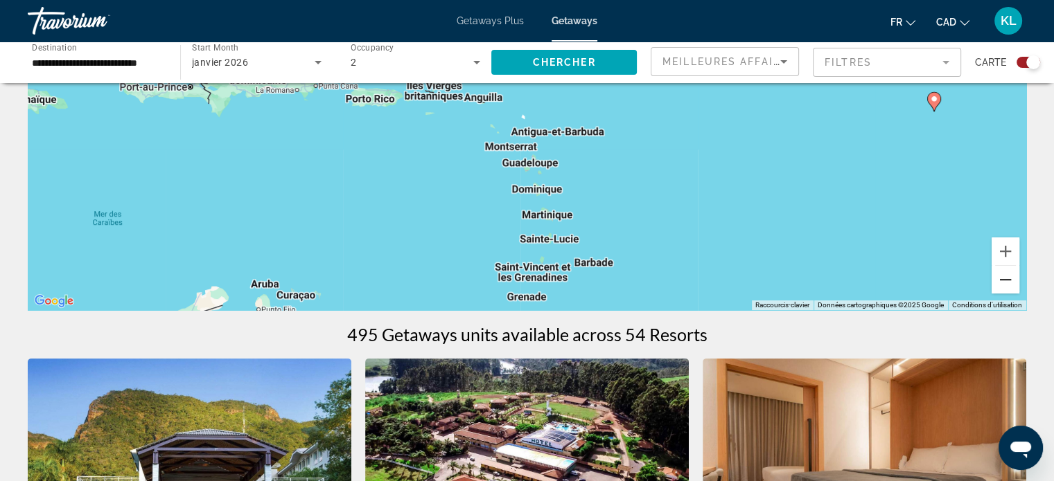
click at [1006, 283] on button "Zoom arrière" at bounding box center [1005, 280] width 28 height 28
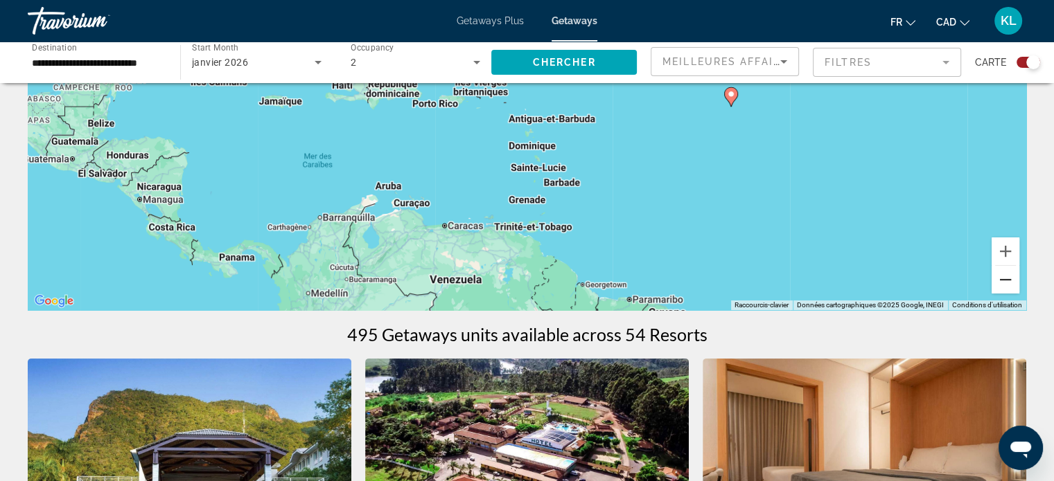
click at [1006, 283] on button "Zoom arrière" at bounding box center [1005, 280] width 28 height 28
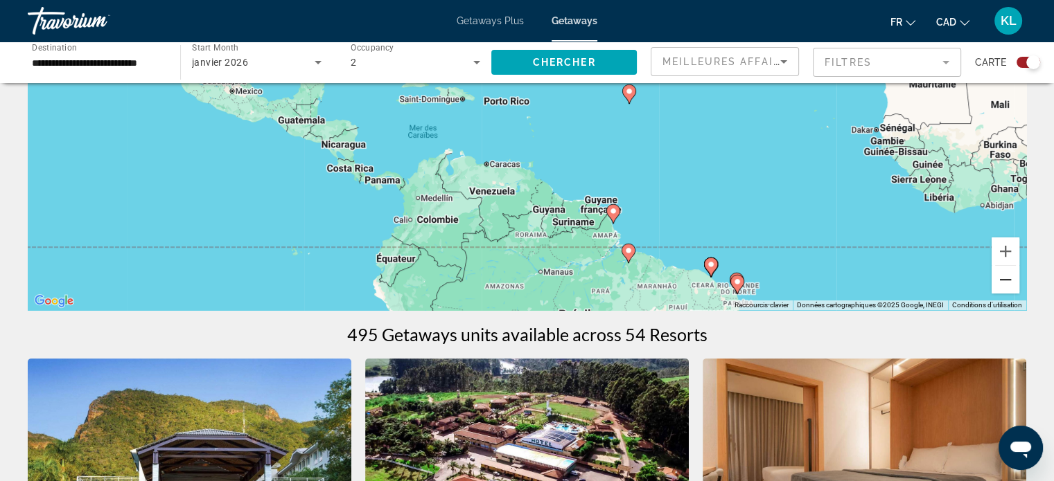
scroll to position [197, 0]
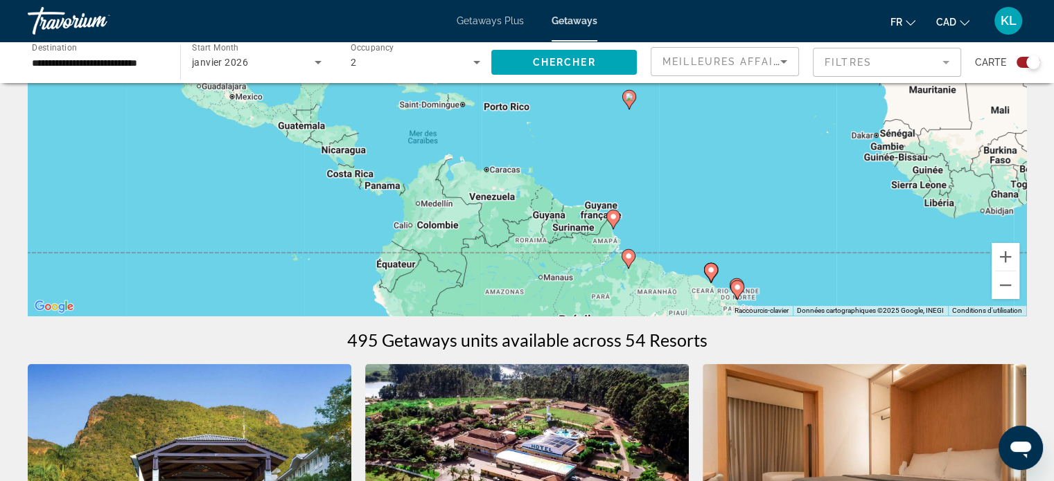
click at [614, 217] on image "Main content" at bounding box center [613, 217] width 8 height 8
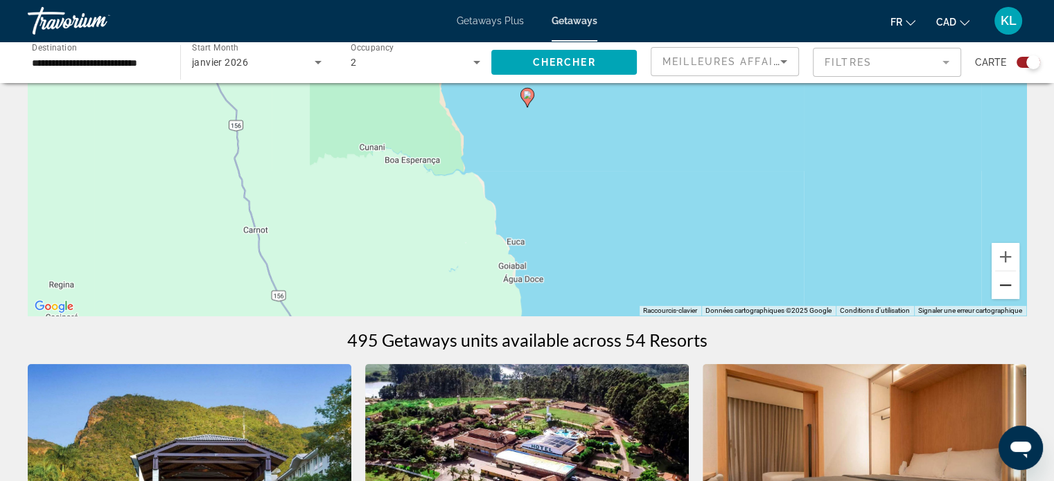
click at [1007, 285] on button "Zoom arrière" at bounding box center [1005, 286] width 28 height 28
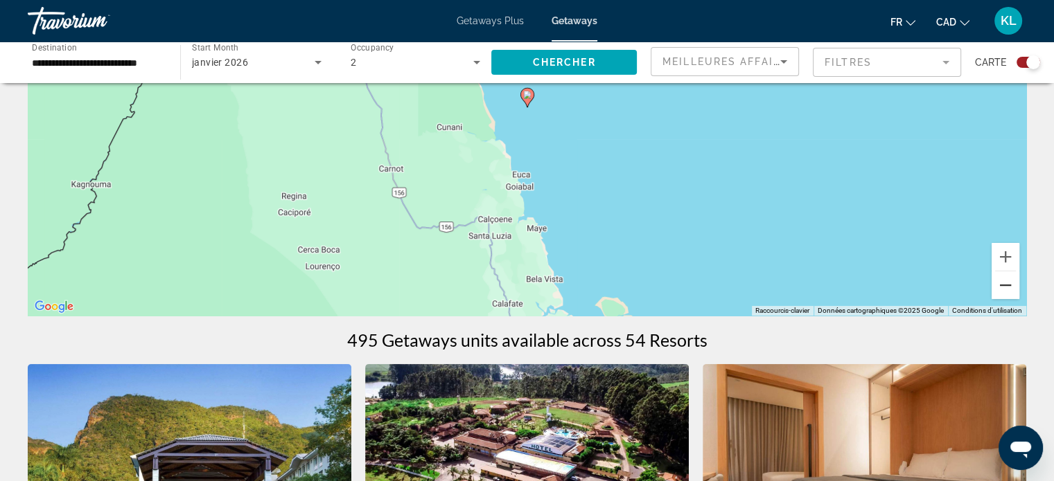
click at [1007, 285] on button "Zoom arrière" at bounding box center [1005, 286] width 28 height 28
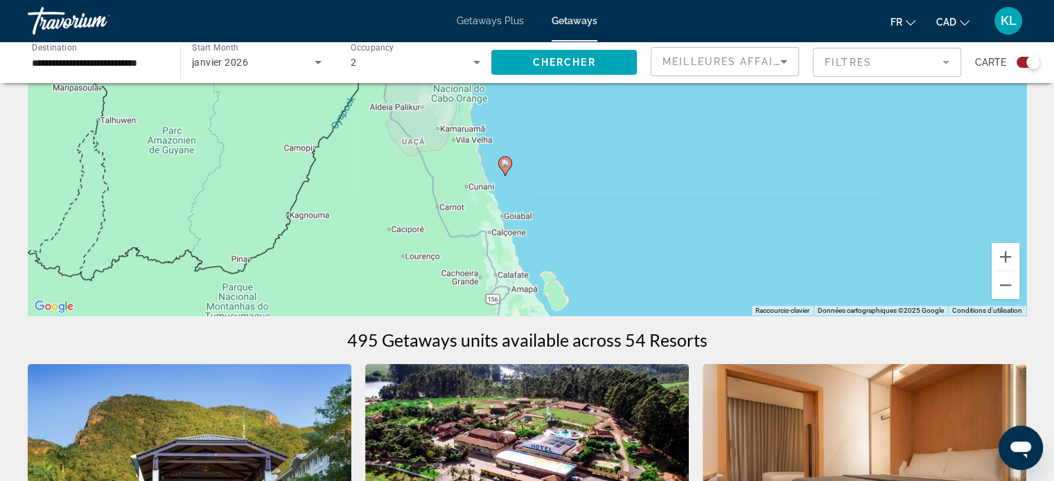
drag, startPoint x: 667, startPoint y: 158, endPoint x: 643, endPoint y: 236, distance: 81.3
click at [643, 236] on div "Pour activer le glissement du marqueur avec le clavier, appuyez sur Alt+Entrée.…" at bounding box center [527, 108] width 998 height 416
click at [506, 164] on image "Main content" at bounding box center [504, 163] width 8 height 8
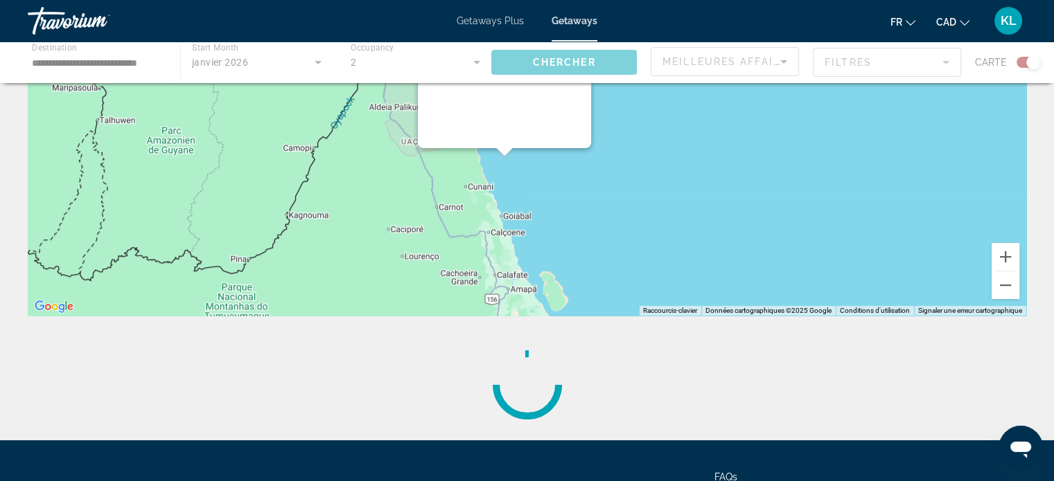
scroll to position [0, 0]
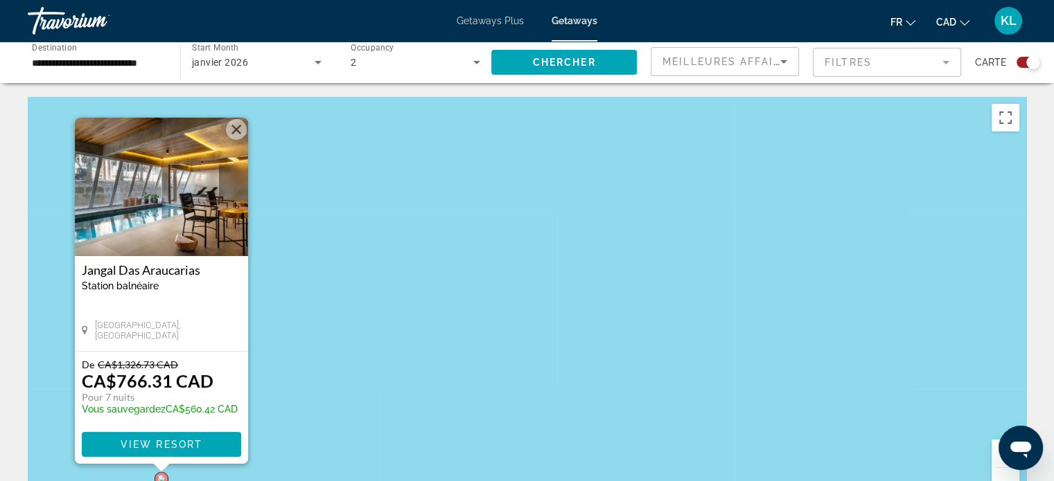
click at [233, 130] on button "Fermer" at bounding box center [236, 129] width 21 height 21
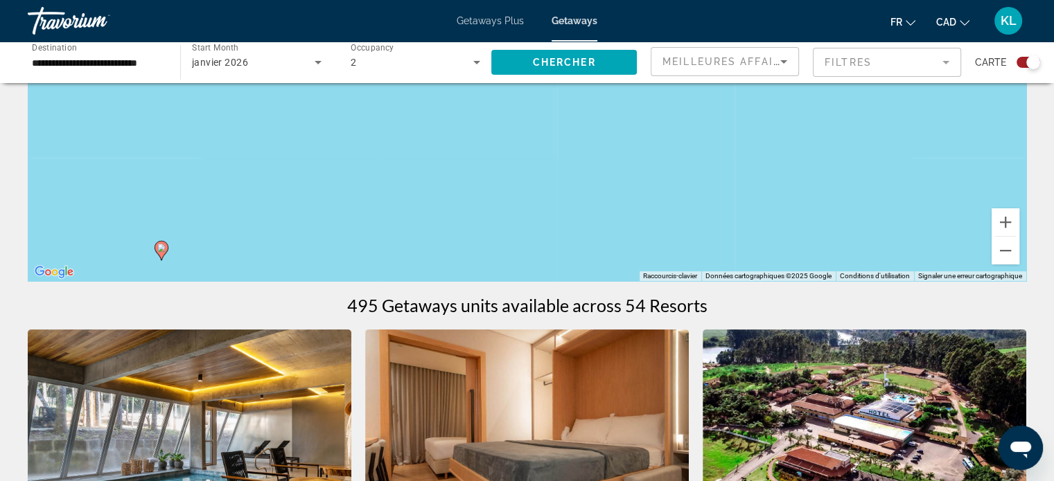
scroll to position [233, 0]
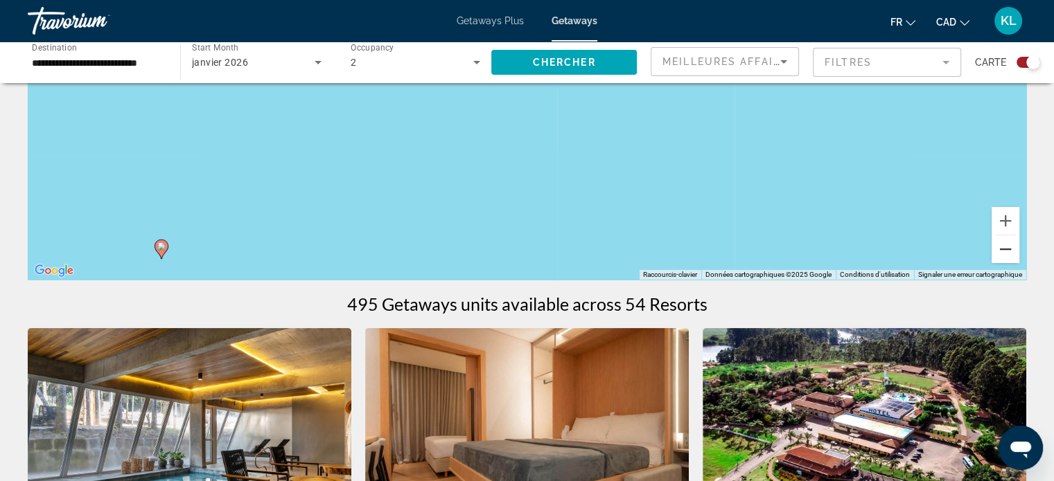
click at [1004, 238] on button "Zoom arrière" at bounding box center [1005, 250] width 28 height 28
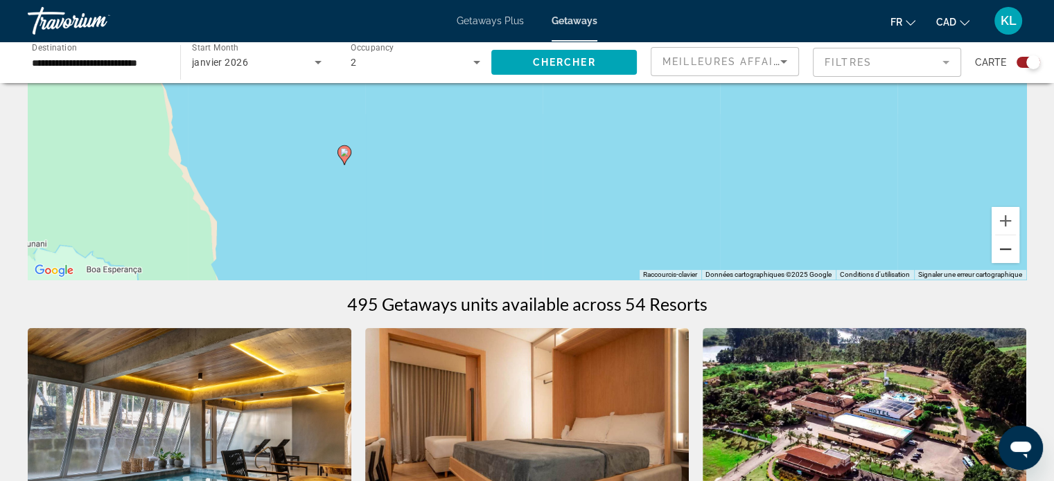
click at [1005, 243] on button "Zoom arrière" at bounding box center [1005, 250] width 28 height 28
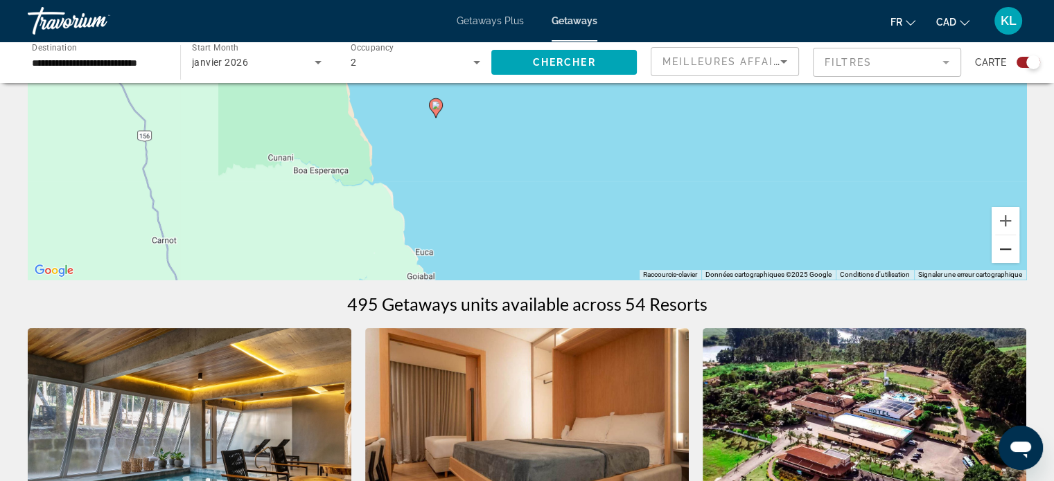
click at [1005, 243] on button "Zoom arrière" at bounding box center [1005, 250] width 28 height 28
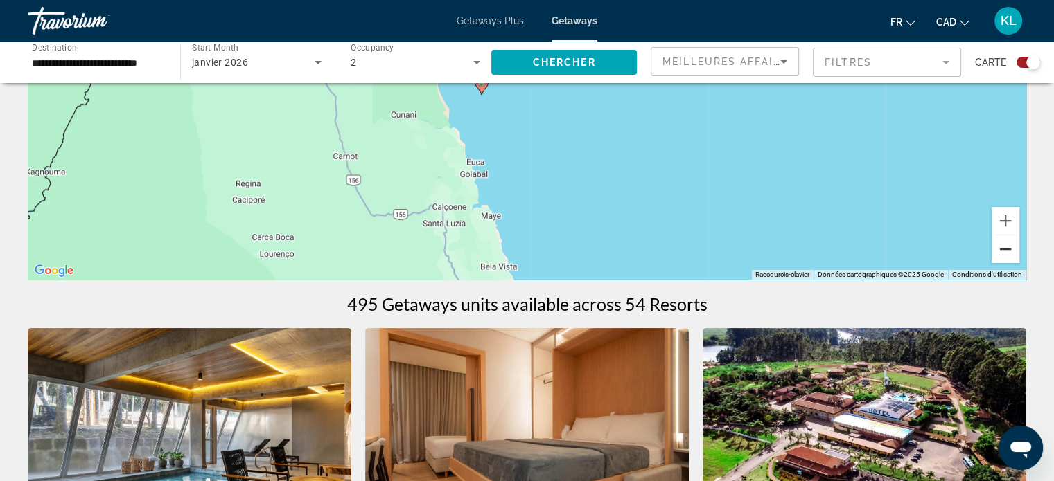
click at [1005, 243] on button "Zoom arrière" at bounding box center [1005, 250] width 28 height 28
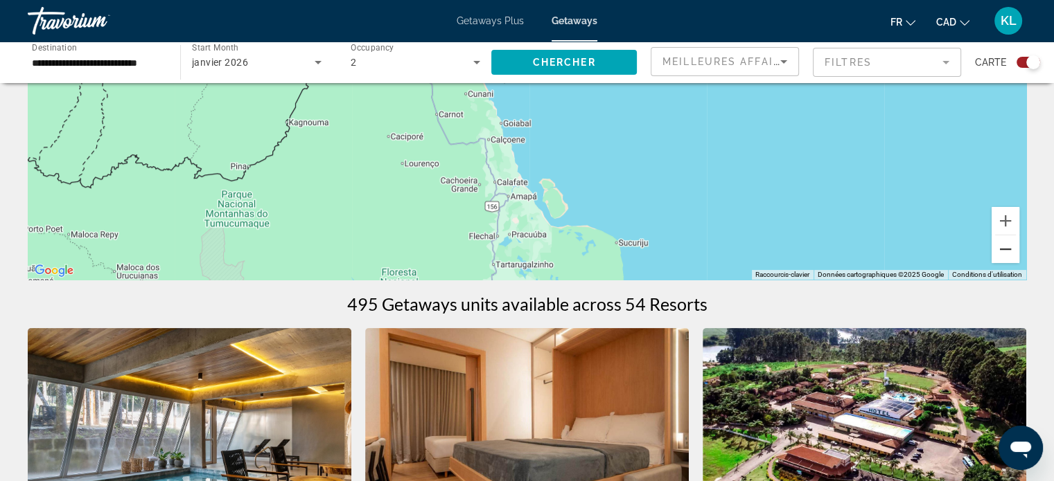
click at [1005, 243] on button "Zoom arrière" at bounding box center [1005, 250] width 28 height 28
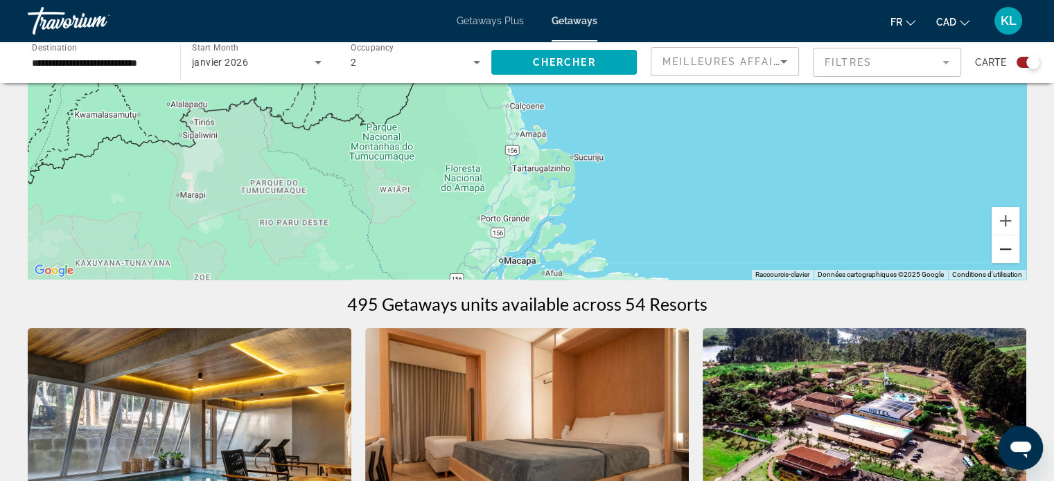
click at [1005, 243] on button "Zoom arrière" at bounding box center [1005, 250] width 28 height 28
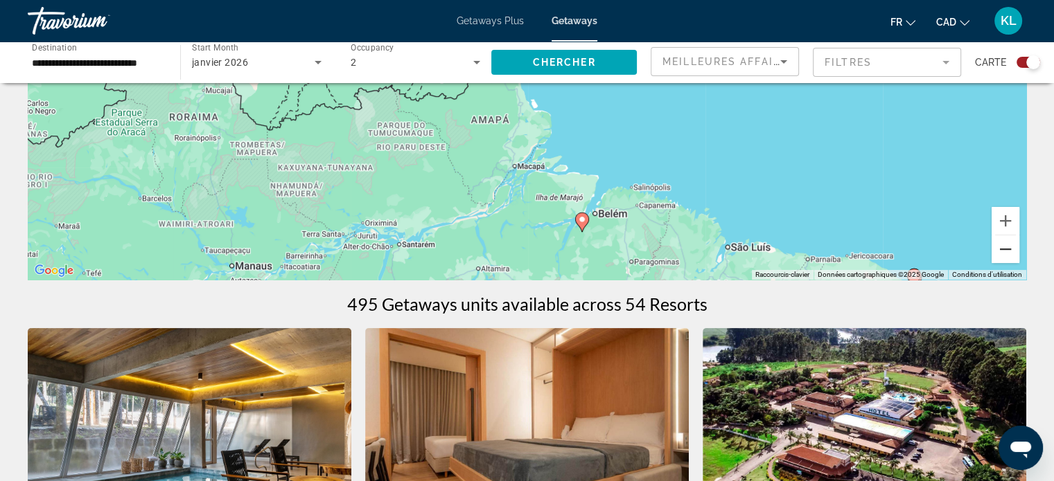
click at [1005, 243] on button "Zoom arrière" at bounding box center [1005, 250] width 28 height 28
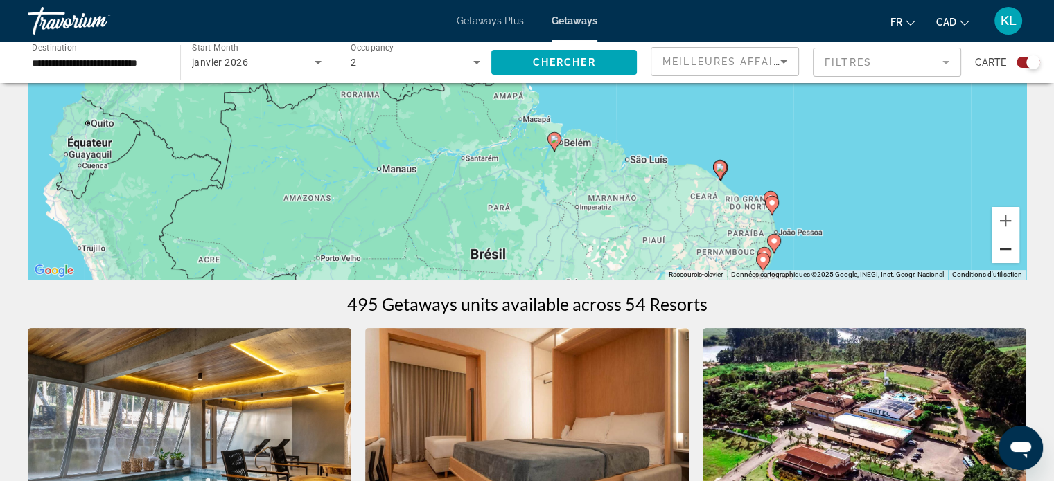
click at [1005, 243] on button "Zoom arrière" at bounding box center [1005, 250] width 28 height 28
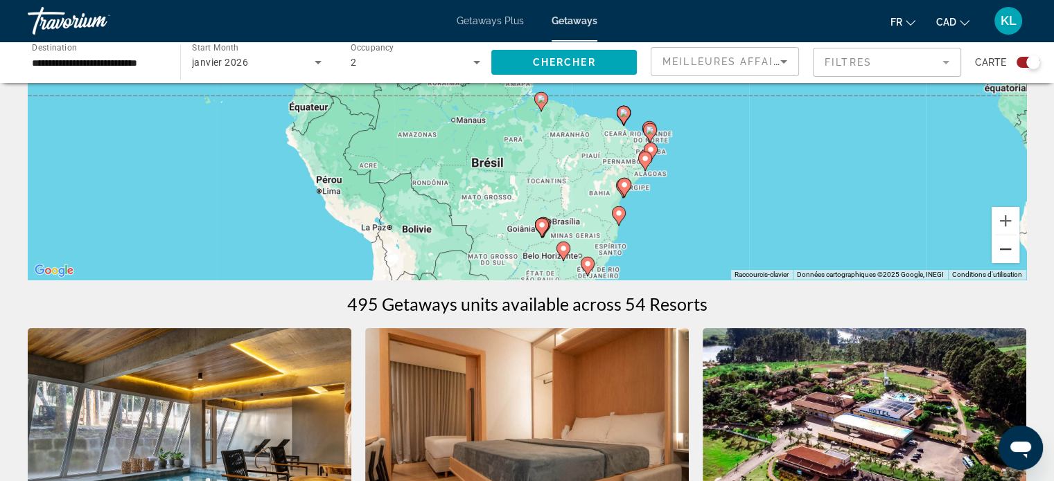
click at [1005, 243] on button "Zoom arrière" at bounding box center [1005, 250] width 28 height 28
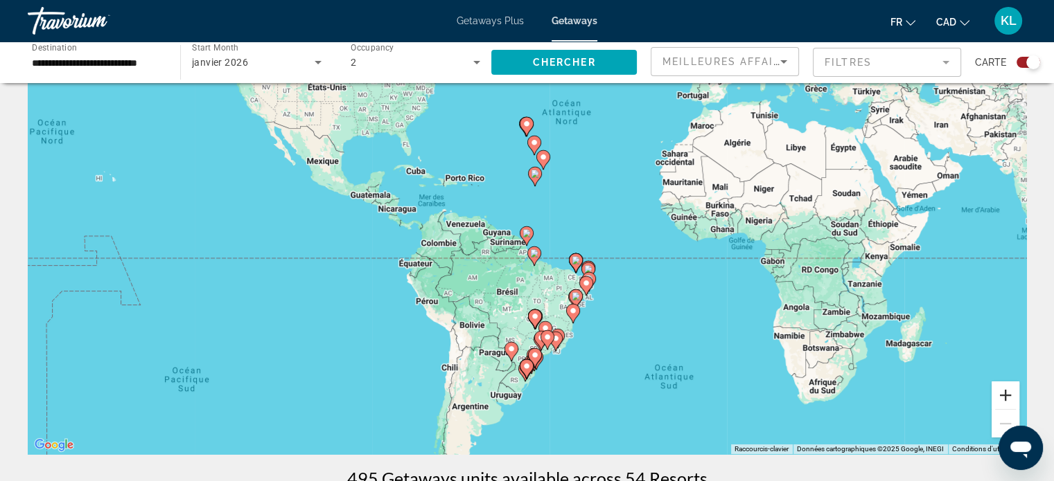
scroll to position [0, 0]
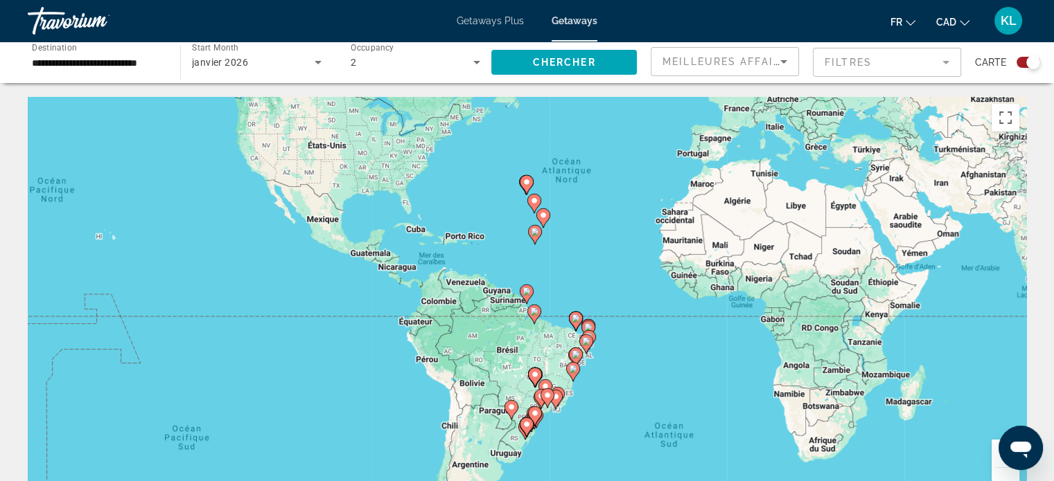
click at [454, 254] on div "Pour activer le glissement du marqueur avec le clavier, appuyez sur Alt+Entrée.…" at bounding box center [527, 305] width 998 height 416
click at [100, 62] on input "**********" at bounding box center [97, 63] width 130 height 17
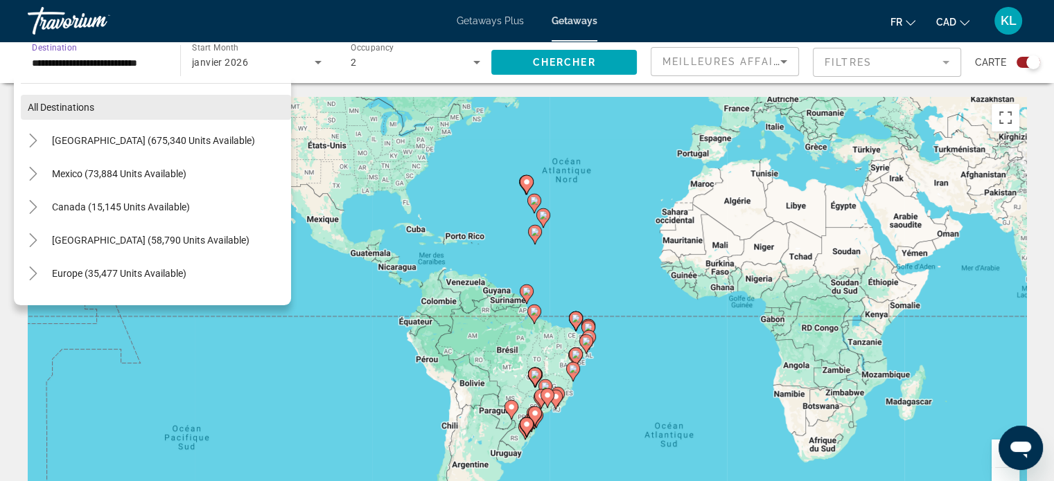
click at [69, 116] on span "Search widget" at bounding box center [156, 107] width 270 height 33
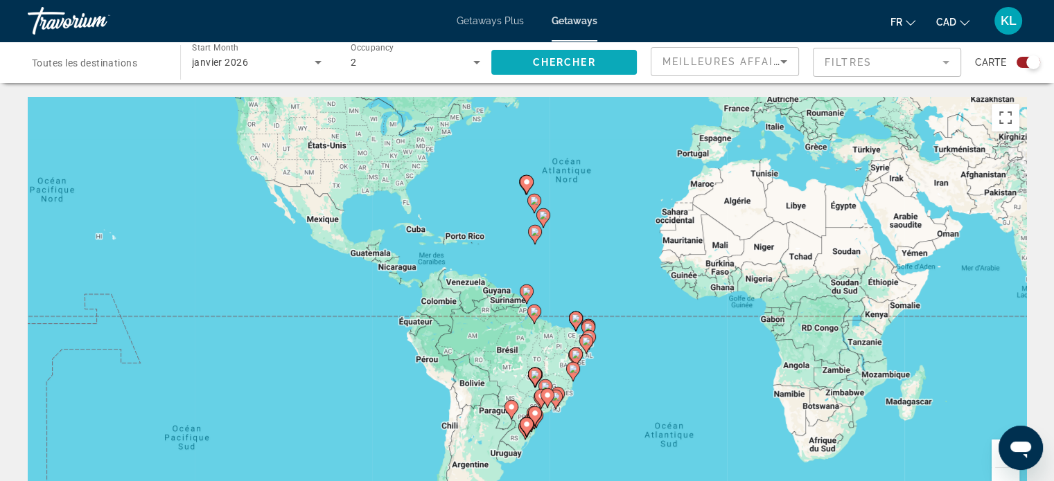
click at [590, 65] on span "Chercher" at bounding box center [564, 62] width 63 height 11
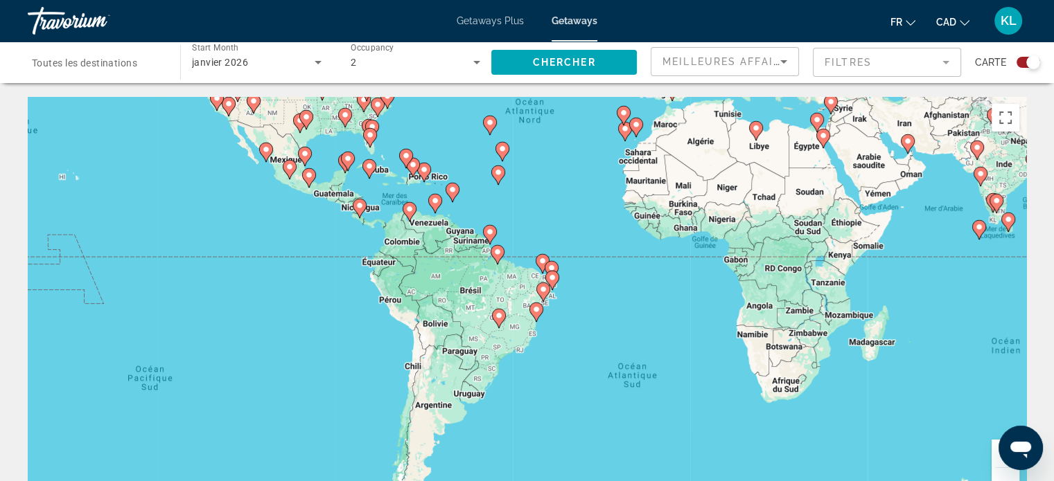
drag, startPoint x: 486, startPoint y: 388, endPoint x: 540, endPoint y: 209, distance: 186.9
click at [540, 209] on div "Pour activer le glissement du marqueur avec le clavier, appuyez sur Alt+Entrée.…" at bounding box center [527, 305] width 998 height 416
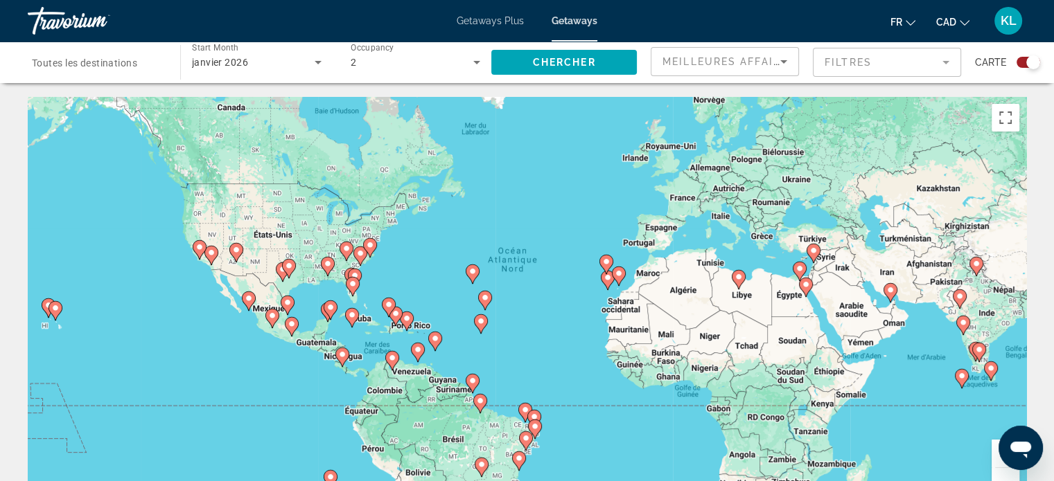
drag, startPoint x: 525, startPoint y: 202, endPoint x: 496, endPoint y: 393, distance: 193.4
click at [496, 393] on div "Pour activer le glissement du marqueur avec le clavier, appuyez sur Alt+Entrée.…" at bounding box center [527, 305] width 998 height 416
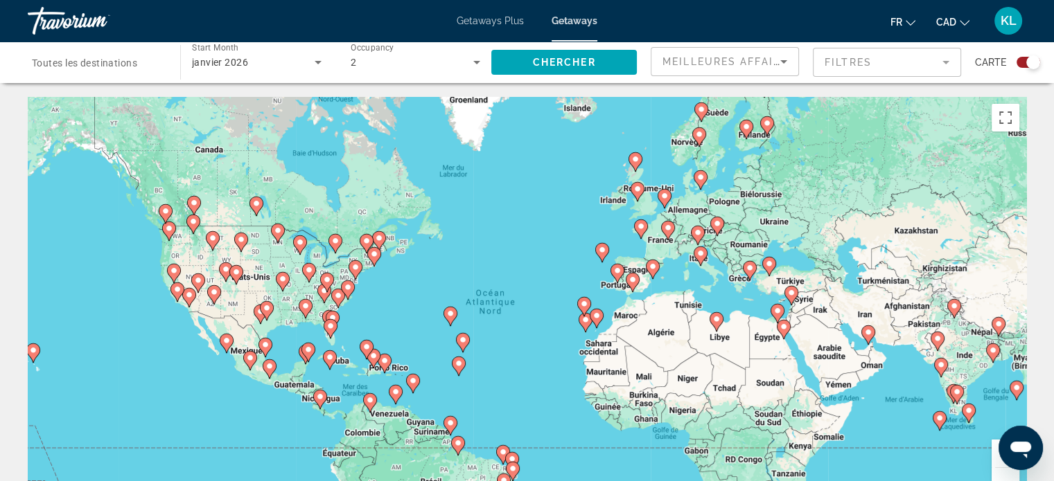
click at [569, 319] on div "Pour activer le glissement du marqueur avec le clavier, appuyez sur Alt+Entrée.…" at bounding box center [527, 305] width 998 height 416
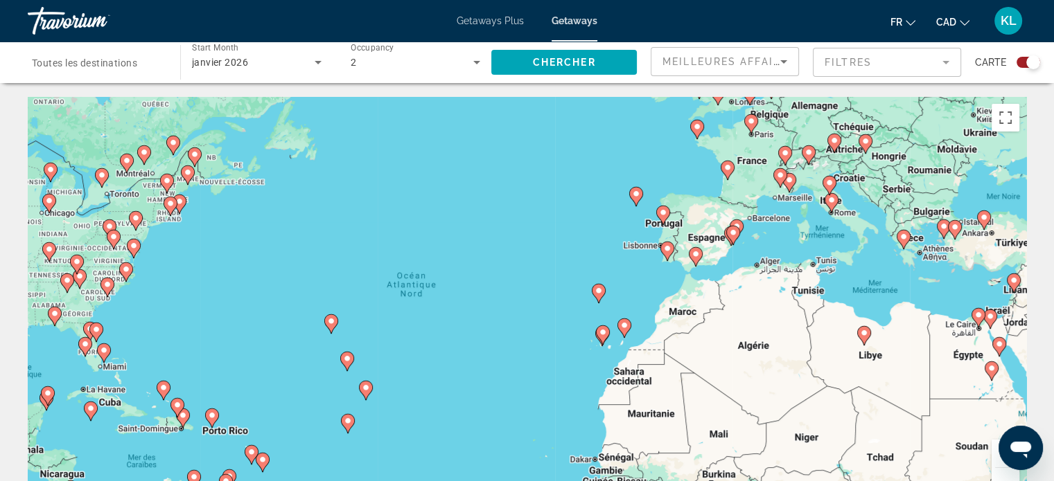
click at [578, 335] on div "Pour activer le glissement du marqueur avec le clavier, appuyez sur Alt+Entrée.…" at bounding box center [527, 305] width 998 height 416
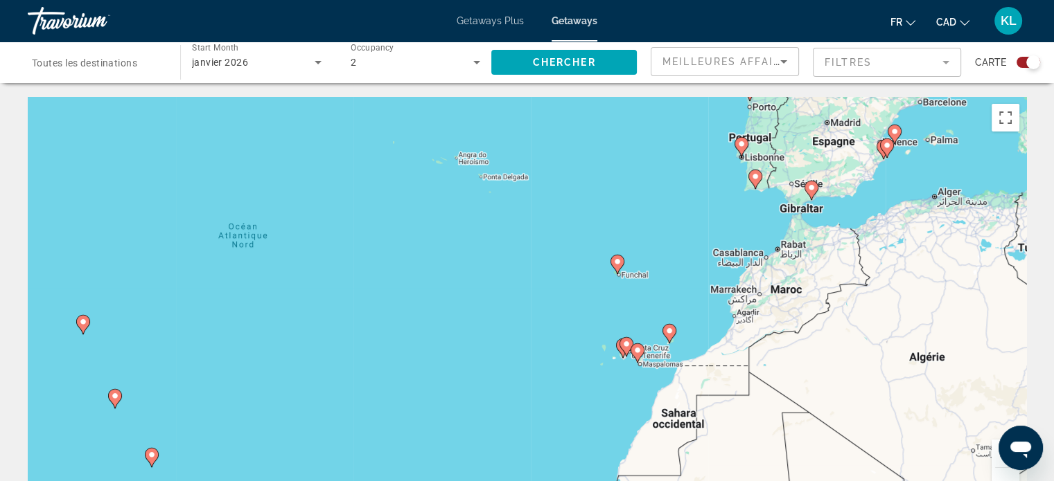
click at [609, 382] on div "Pour activer le glissement du marqueur avec le clavier, appuyez sur Alt+Entrée.…" at bounding box center [527, 305] width 998 height 416
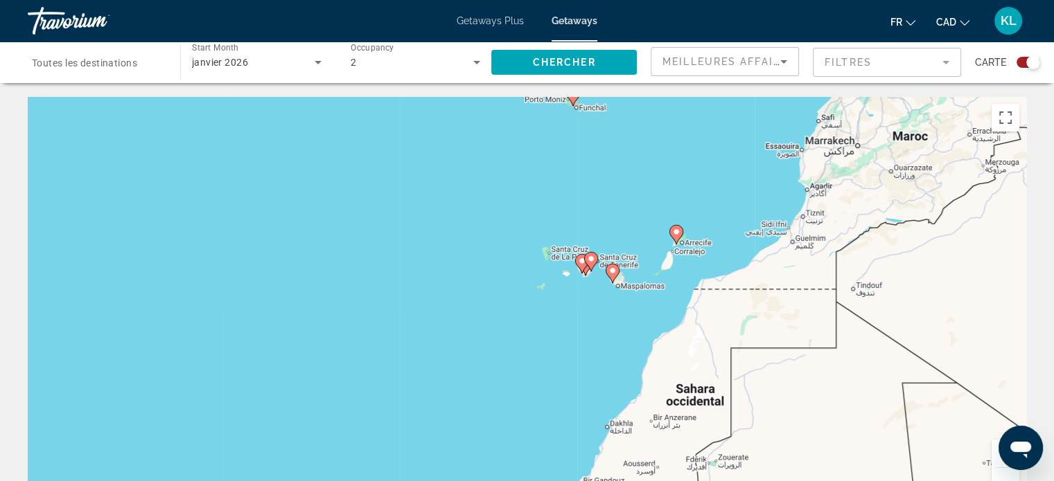
drag, startPoint x: 625, startPoint y: 253, endPoint x: 545, endPoint y: 168, distance: 116.6
click at [545, 168] on div "Pour activer le glissement du marqueur avec le clavier, appuyez sur Alt+Entrée.…" at bounding box center [527, 305] width 998 height 416
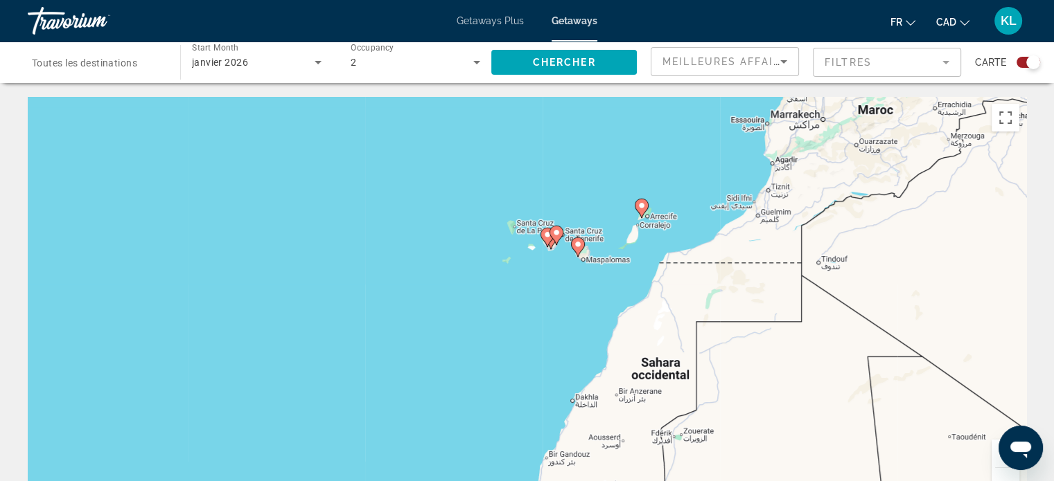
click at [553, 271] on div "Pour activer le glissement du marqueur avec le clavier, appuyez sur Alt+Entrée.…" at bounding box center [527, 305] width 998 height 416
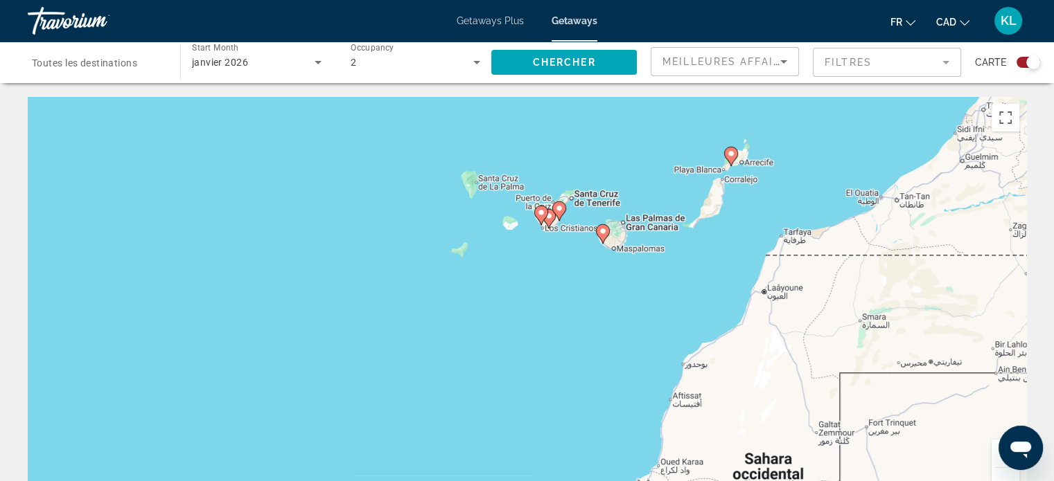
click at [560, 258] on div "Pour activer le glissement du marqueur avec le clavier, appuyez sur Alt+Entrée.…" at bounding box center [527, 305] width 998 height 416
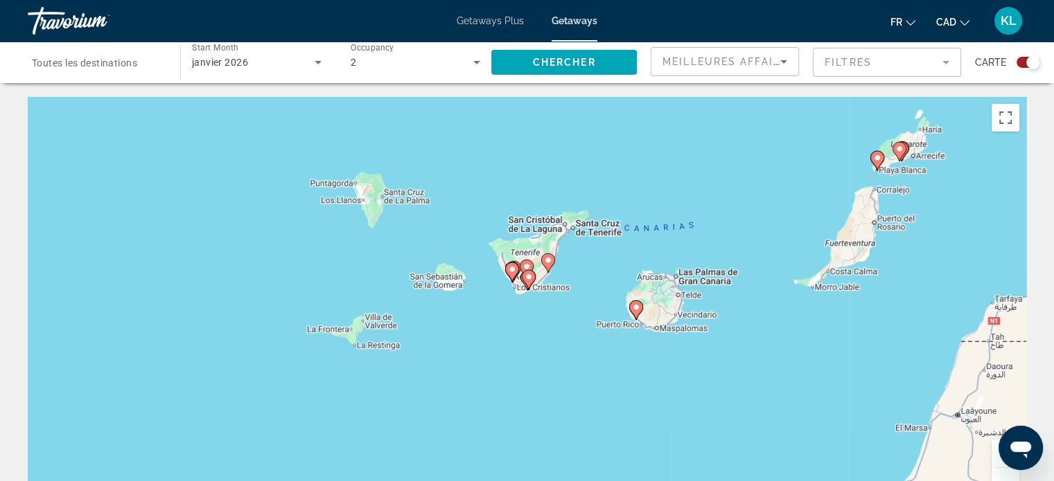
drag, startPoint x: 589, startPoint y: 246, endPoint x: 585, endPoint y: 343, distance: 97.1
click at [585, 343] on div "Pour activer le glissement du marqueur avec le clavier, appuyez sur Alt+Entrée.…" at bounding box center [527, 305] width 998 height 416
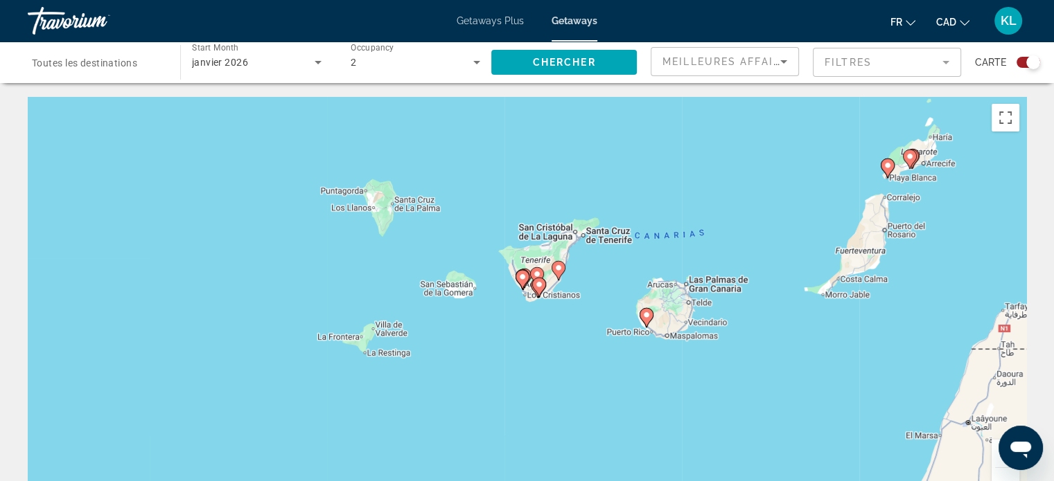
click at [560, 269] on image "Main content" at bounding box center [558, 268] width 8 height 8
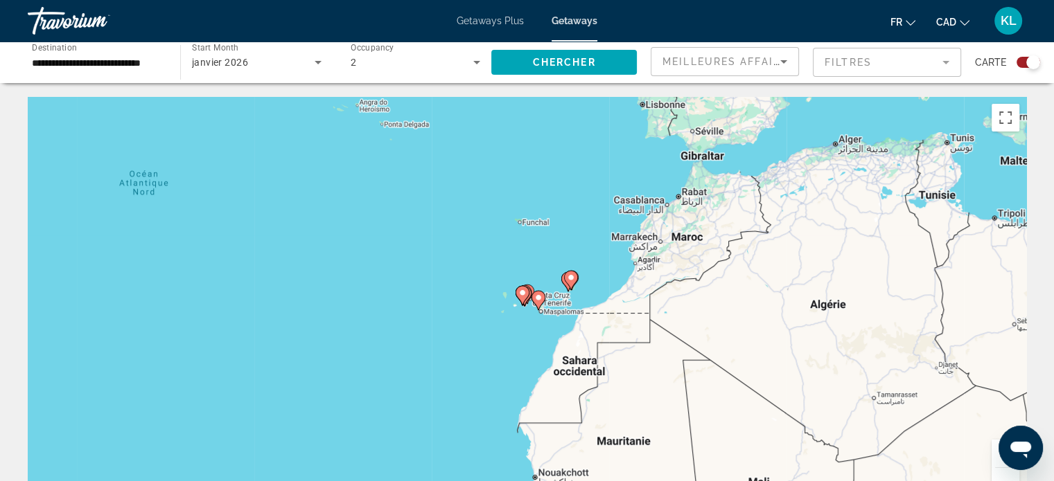
click at [526, 317] on div "Pour naviguer, utilisez les touches fléchées. Pour activer le glissement du mar…" at bounding box center [527, 305] width 998 height 416
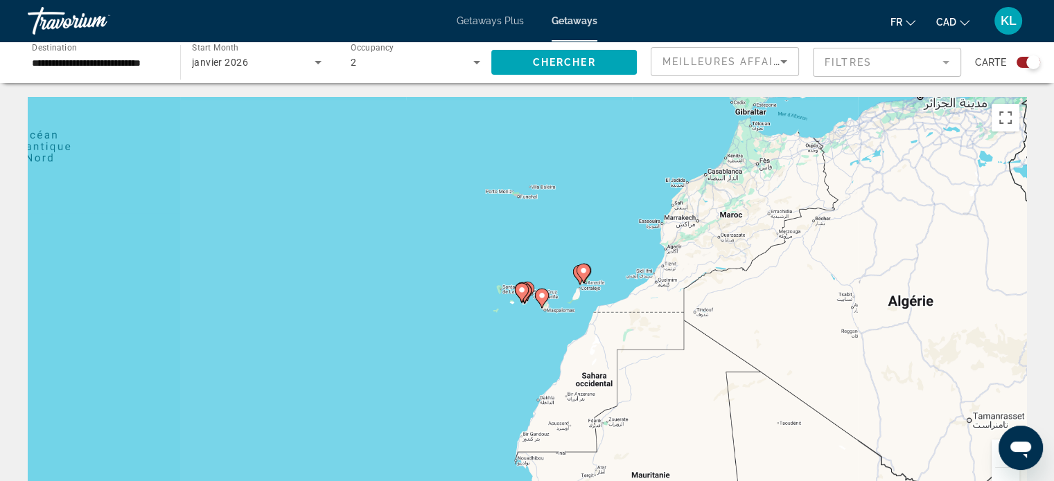
click at [526, 317] on div "Pour activer le glissement du marqueur avec le clavier, appuyez sur Alt+Entrée.…" at bounding box center [527, 305] width 998 height 416
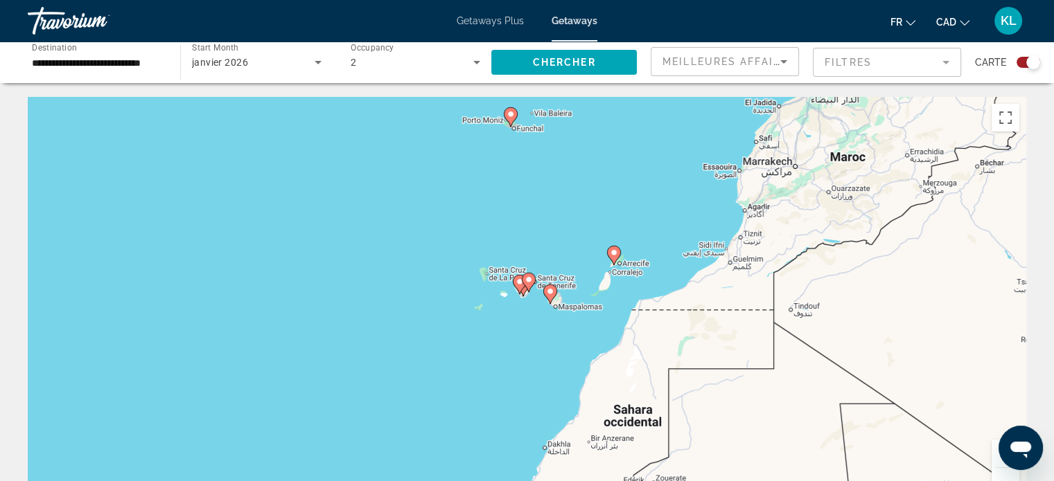
click at [526, 317] on div "Pour activer le glissement du marqueur avec le clavier, appuyez sur Alt+Entrée.…" at bounding box center [527, 305] width 998 height 416
click at [528, 309] on div "Pour activer le glissement du marqueur avec le clavier, appuyez sur Alt+Entrée.…" at bounding box center [527, 305] width 998 height 416
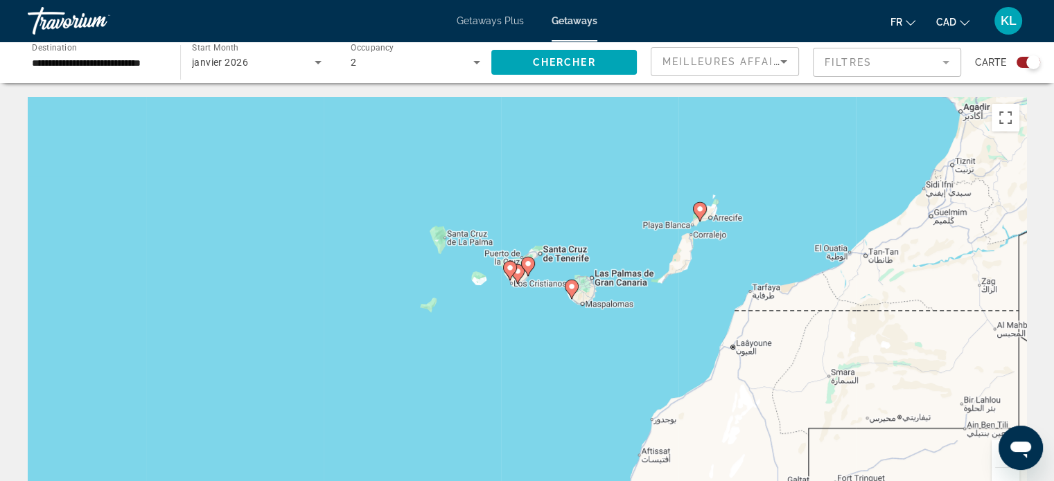
click at [529, 307] on div "Pour activer le glissement du marqueur avec le clavier, appuyez sur Alt+Entrée.…" at bounding box center [527, 305] width 998 height 416
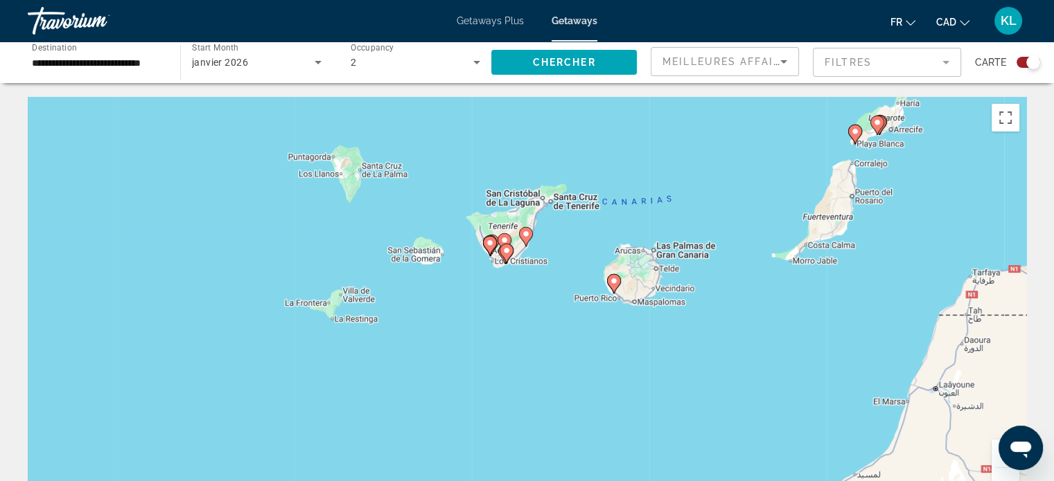
click at [529, 307] on div "Pour activer le glissement du marqueur avec le clavier, appuyez sur Alt+Entrée.…" at bounding box center [527, 305] width 998 height 416
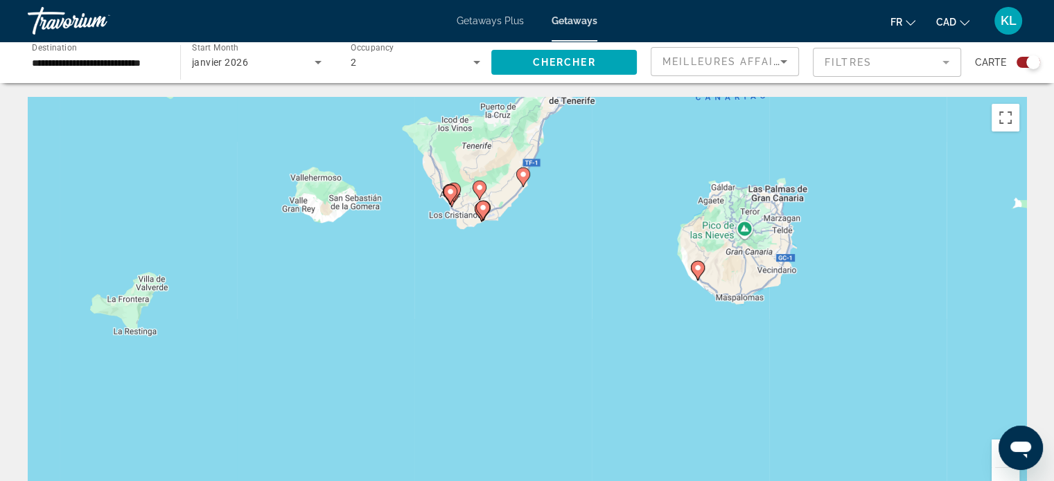
click at [529, 307] on div "Pour activer le glissement du marqueur avec le clavier, appuyez sur Alt+Entrée.…" at bounding box center [527, 305] width 998 height 416
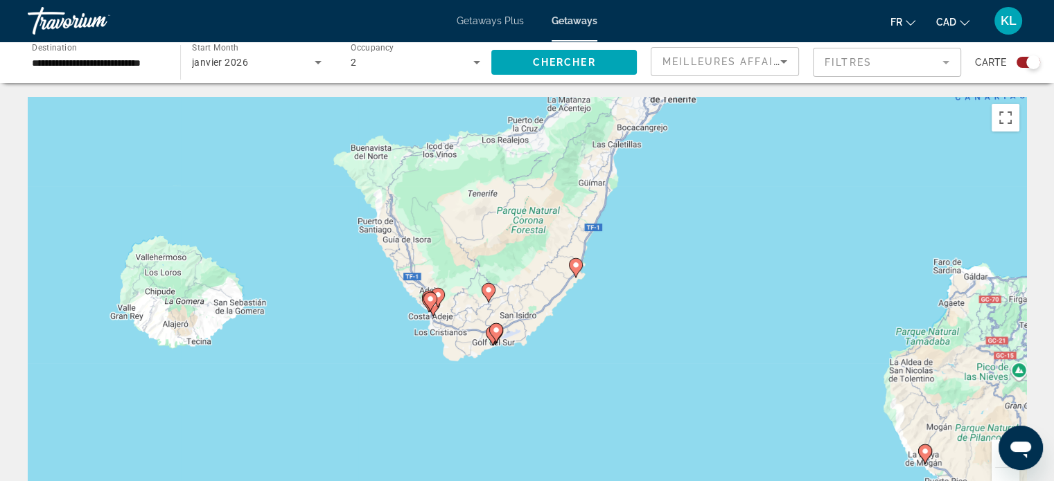
drag, startPoint x: 491, startPoint y: 235, endPoint x: 551, endPoint y: 454, distance: 227.1
click at [551, 454] on div "Pour activer le glissement du marqueur avec le clavier, appuyez sur Alt+Entrée.…" at bounding box center [527, 305] width 998 height 416
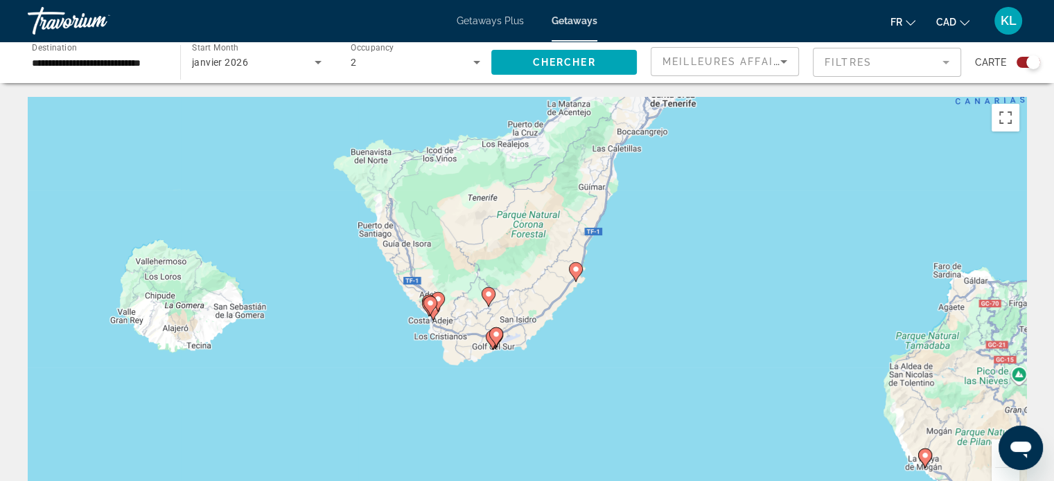
click at [576, 274] on icon "Main content" at bounding box center [575, 272] width 12 height 18
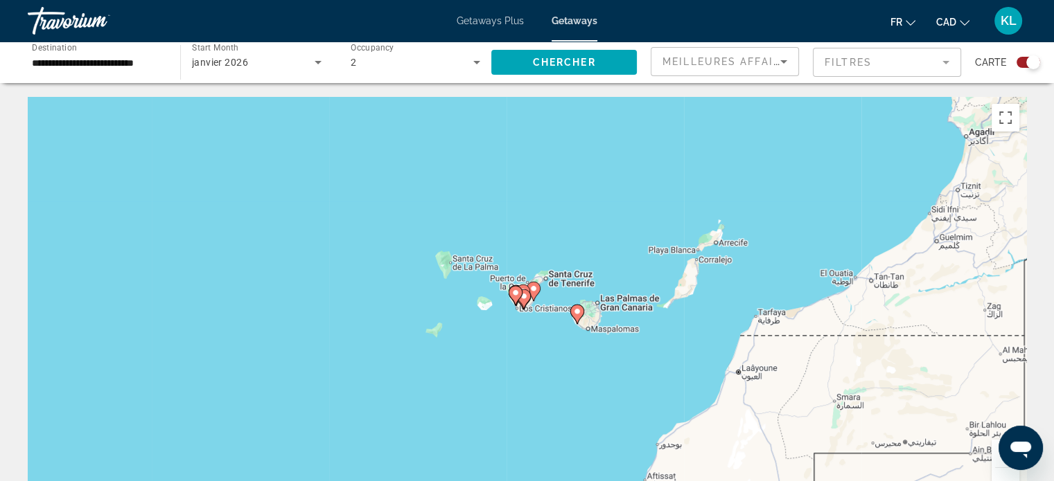
click at [533, 317] on div "Pour naviguer, utilisez les touches fléchées. Pour activer le glissement du mar…" at bounding box center [527, 305] width 998 height 416
click at [533, 317] on div "Pour activer le glissement du marqueur avec le clavier, appuyez sur Alt+Entrée.…" at bounding box center [527, 305] width 998 height 416
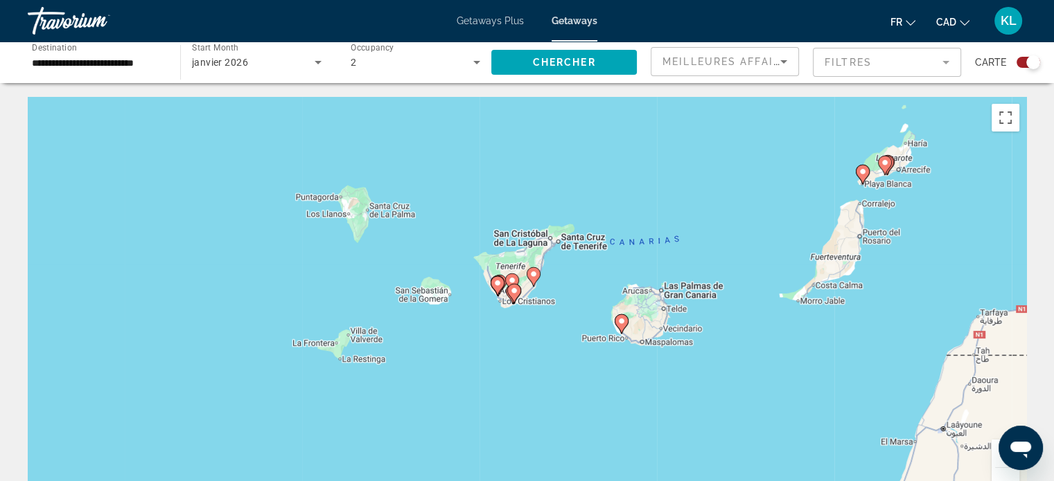
click at [533, 317] on div "Pour activer le glissement du marqueur avec le clavier, appuyez sur Alt+Entrée.…" at bounding box center [527, 305] width 998 height 416
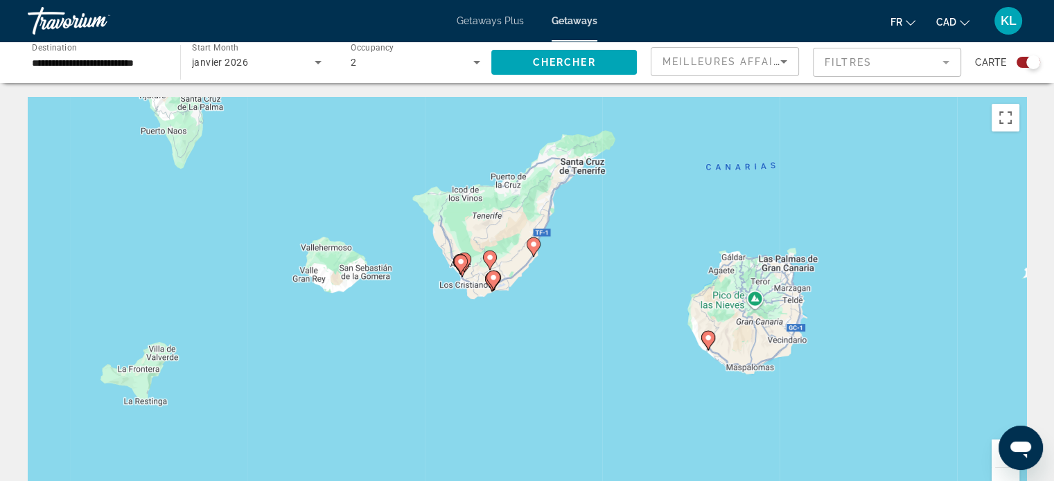
click at [504, 307] on div "Pour activer le glissement du marqueur avec le clavier, appuyez sur Alt+Entrée.…" at bounding box center [527, 305] width 998 height 416
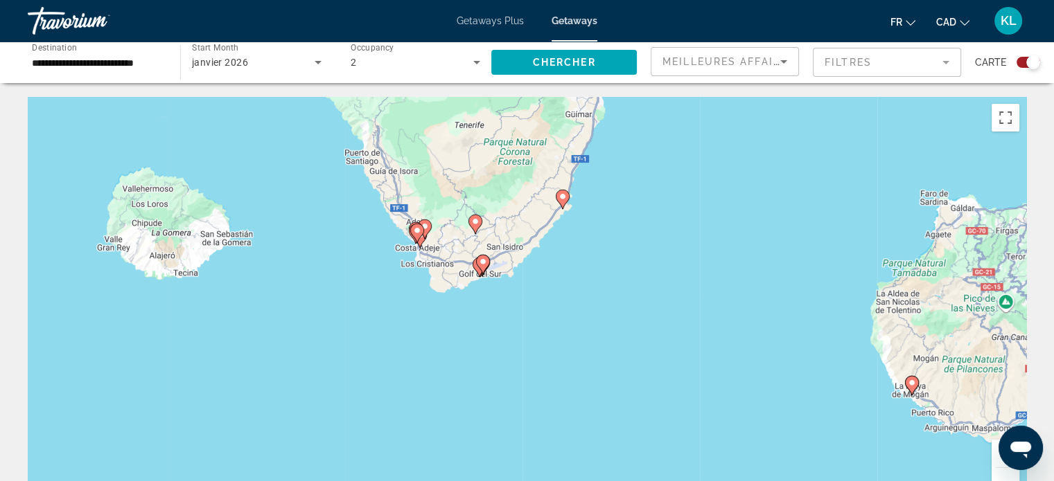
click at [504, 307] on div "Pour activer le glissement du marqueur avec le clavier, appuyez sur Alt+Entrée.…" at bounding box center [527, 305] width 998 height 416
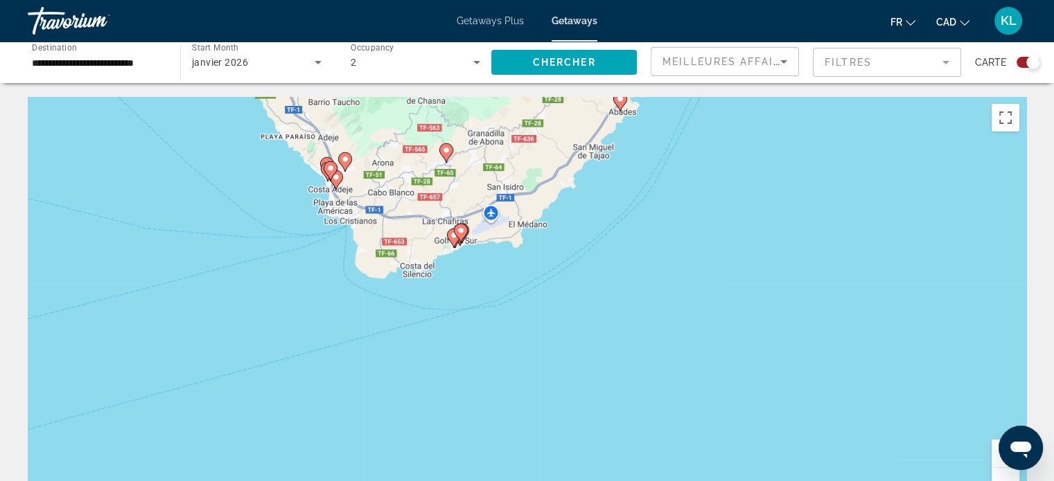
click at [504, 307] on div "Pour activer le glissement du marqueur avec le clavier, appuyez sur Alt+Entrée.…" at bounding box center [527, 305] width 998 height 416
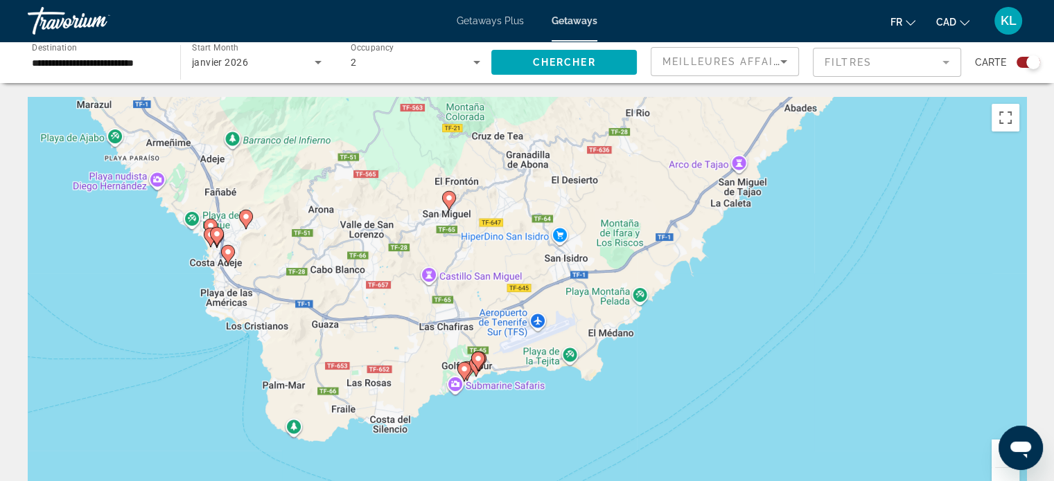
drag, startPoint x: 429, startPoint y: 269, endPoint x: 490, endPoint y: 462, distance: 202.7
click at [490, 462] on div "Pour activer le glissement du marqueur avec le clavier, appuyez sur Alt+Entrée.…" at bounding box center [527, 305] width 998 height 416
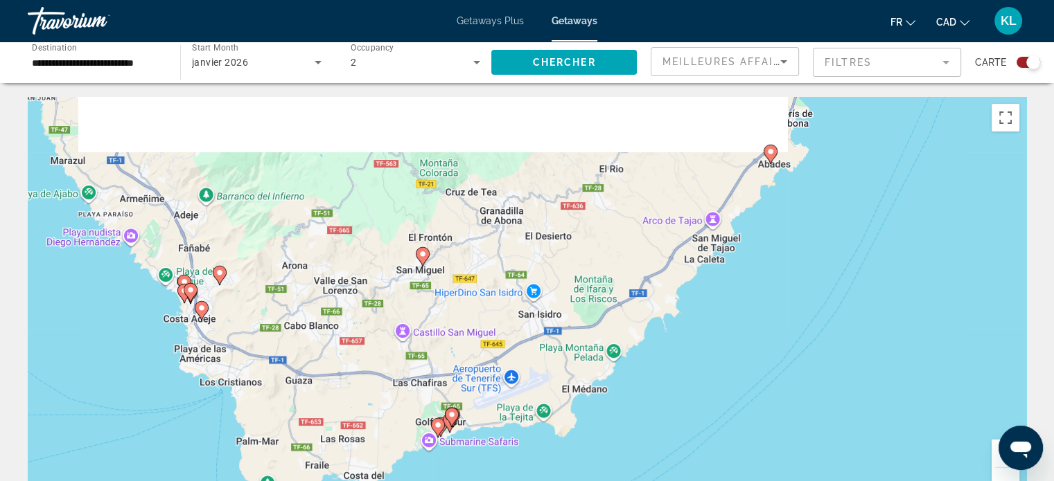
drag, startPoint x: 806, startPoint y: 150, endPoint x: 777, endPoint y: 211, distance: 67.2
click at [777, 211] on div "Pour activer le glissement du marqueur avec le clavier, appuyez sur Alt+Entrée.…" at bounding box center [527, 305] width 998 height 416
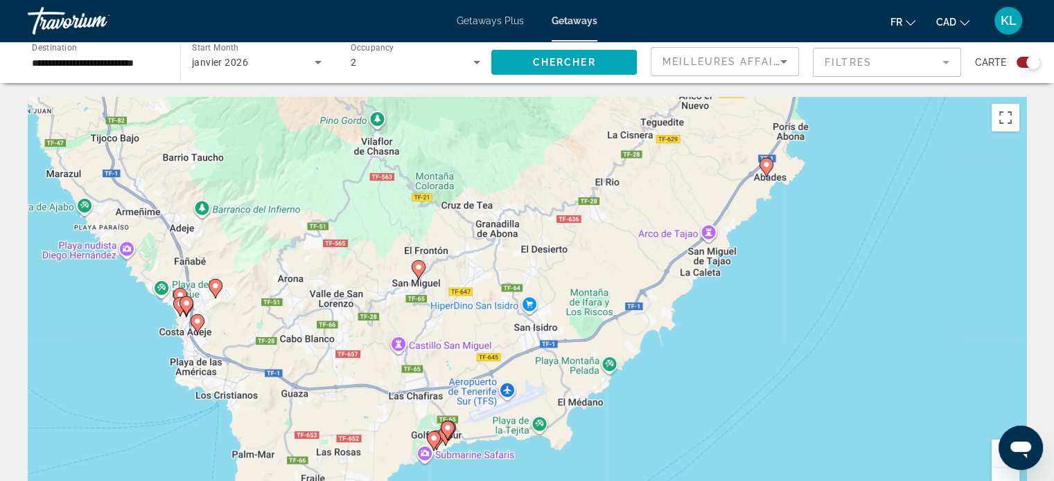
click at [766, 166] on image "Main content" at bounding box center [766, 165] width 8 height 8
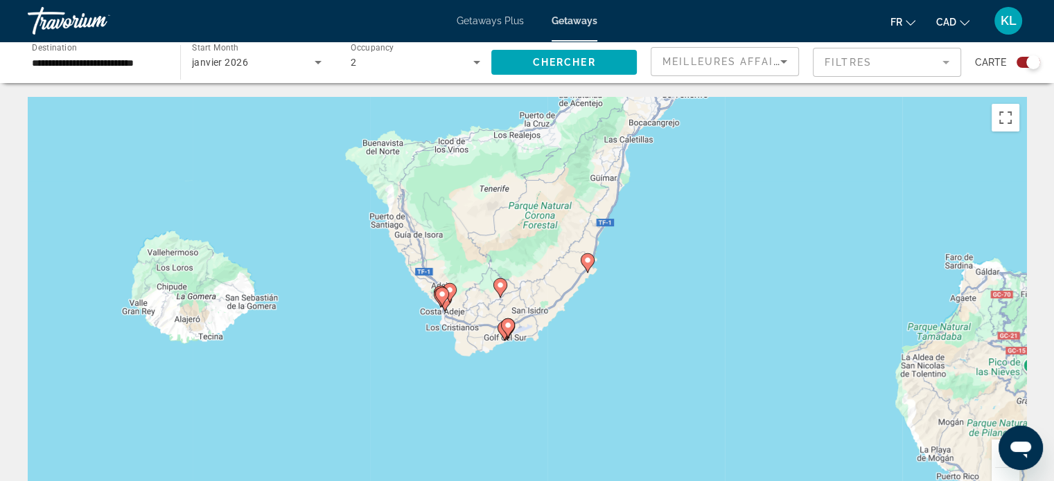
click at [658, 320] on div "Pour naviguer, utilisez les touches fléchées. Pour activer le glissement du mar…" at bounding box center [527, 305] width 998 height 416
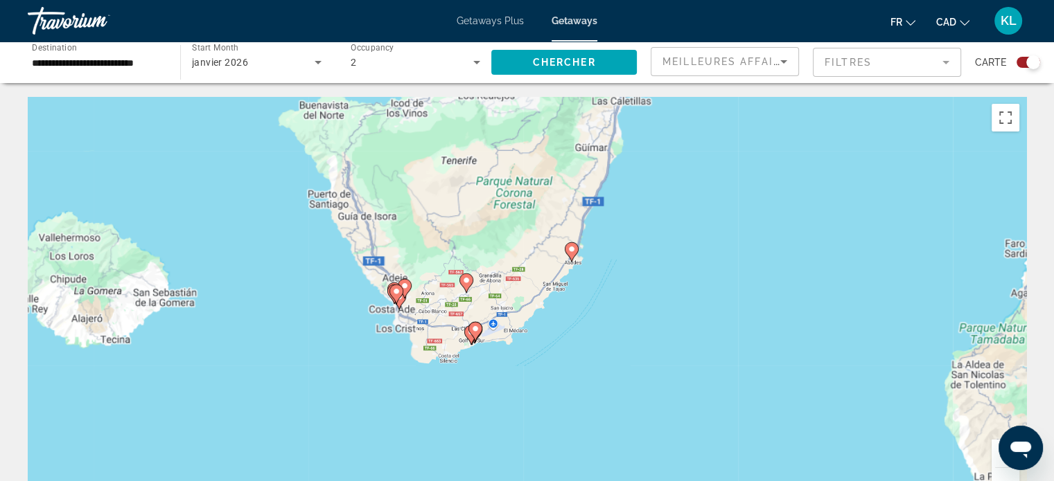
click at [658, 320] on div "Pour activer le glissement du marqueur avec le clavier, appuyez sur Alt+Entrée.…" at bounding box center [527, 305] width 998 height 416
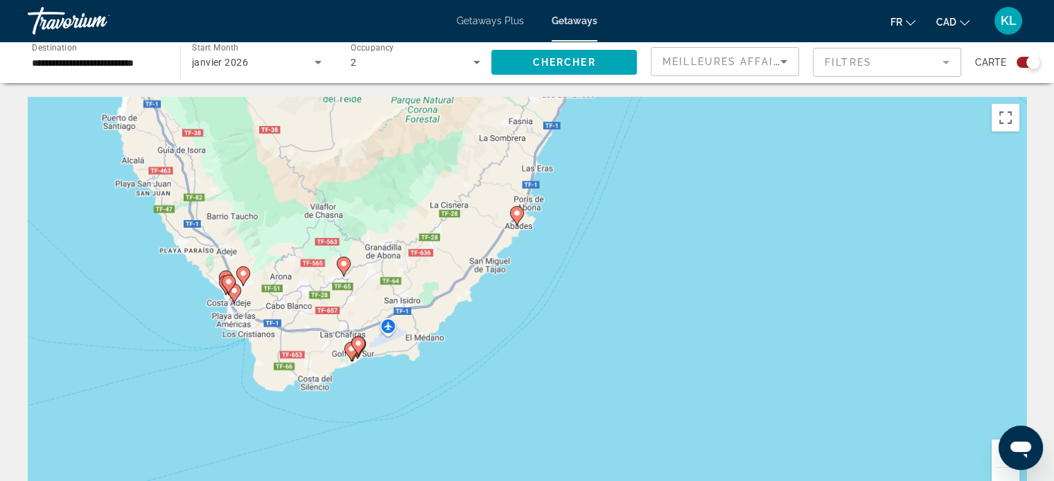
click at [658, 320] on div "Pour activer le glissement du marqueur avec le clavier, appuyez sur Alt+Entrée.…" at bounding box center [527, 305] width 998 height 416
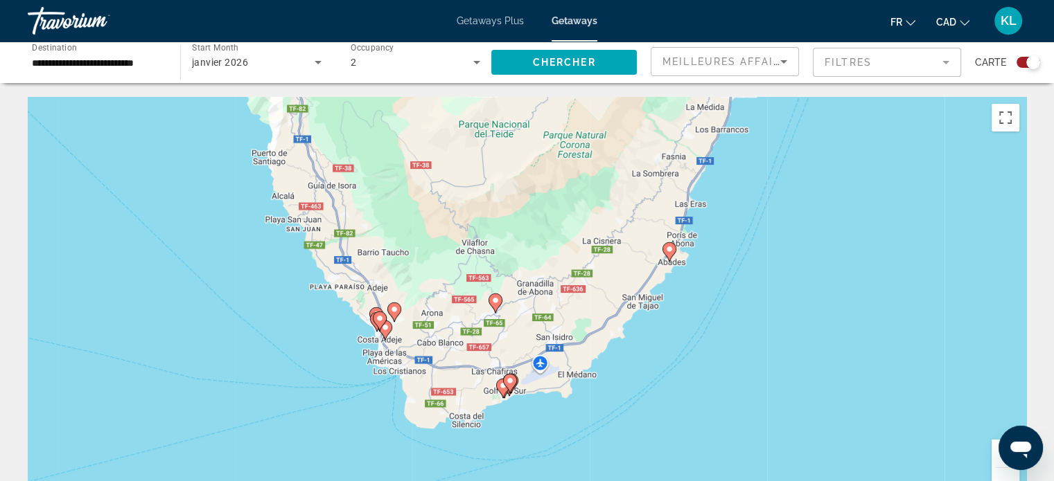
drag, startPoint x: 510, startPoint y: 294, endPoint x: 667, endPoint y: 331, distance: 161.5
click at [667, 331] on div "Pour activer le glissement du marqueur avec le clavier, appuyez sur Alt+Entrée.…" at bounding box center [527, 305] width 998 height 416
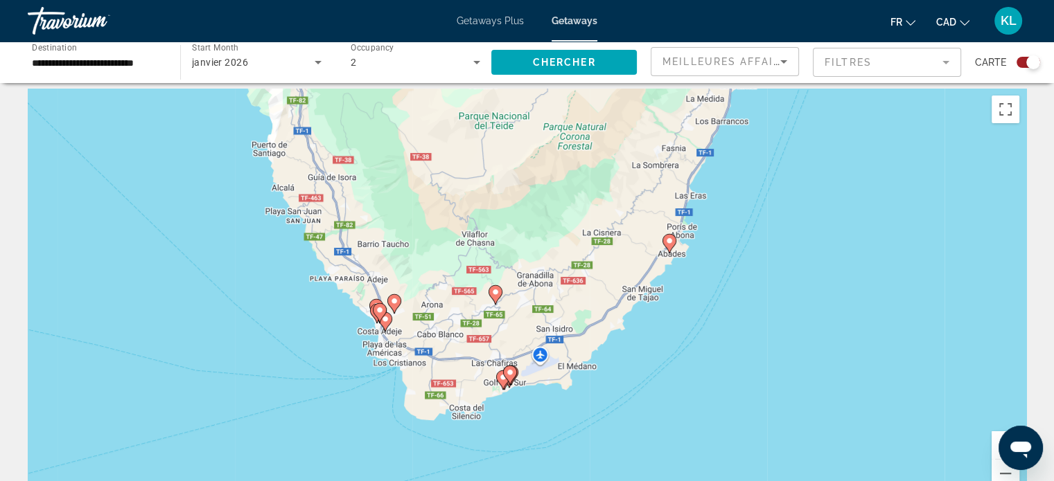
scroll to position [27, 0]
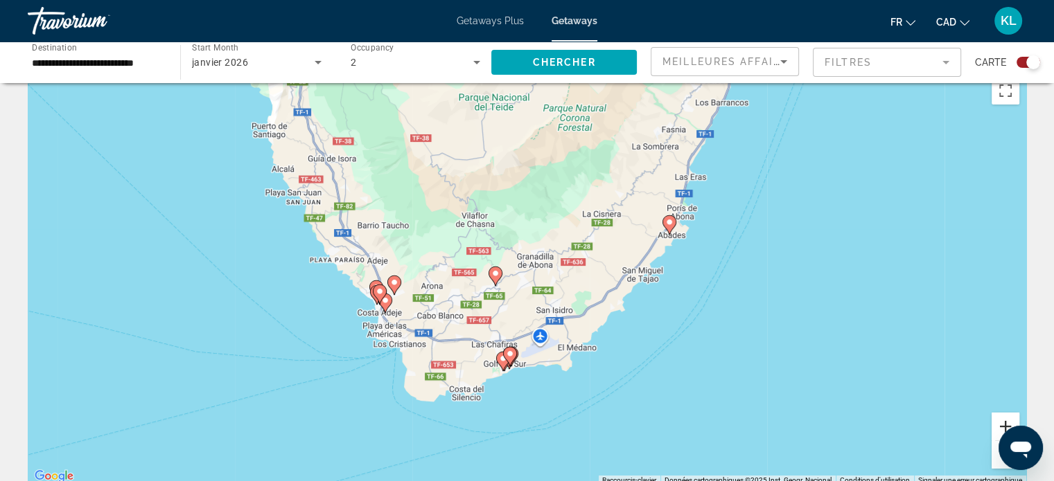
click at [1010, 424] on button "Zoom avant" at bounding box center [1005, 427] width 28 height 28
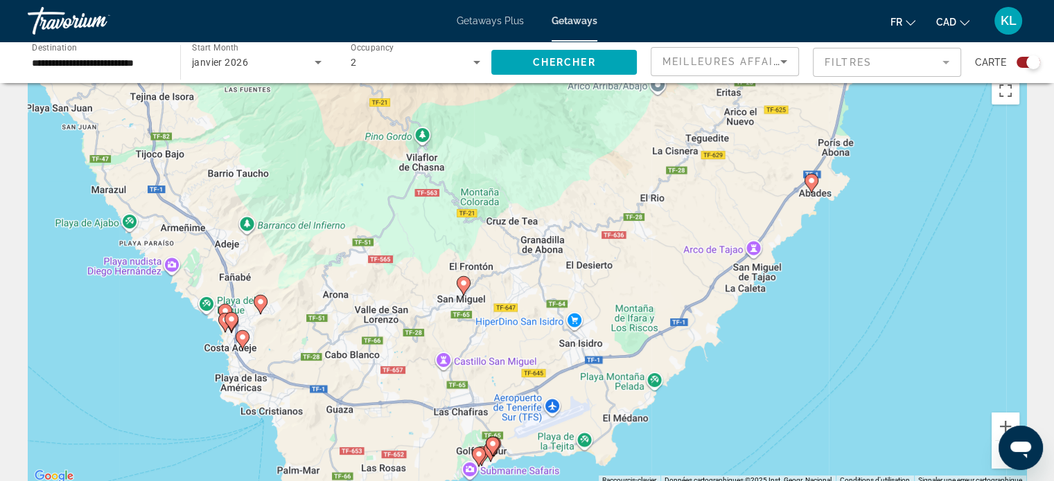
click at [812, 182] on image "Main content" at bounding box center [811, 181] width 8 height 8
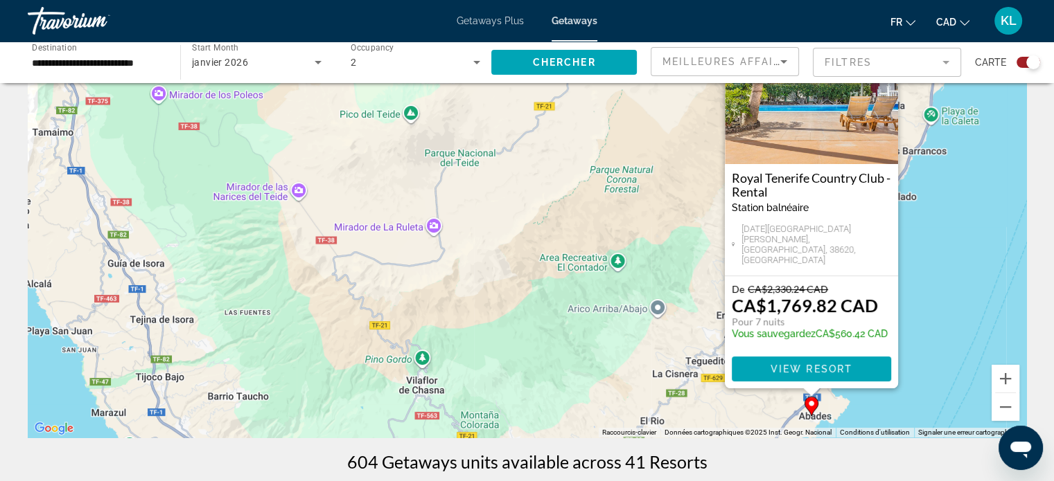
scroll to position [37, 0]
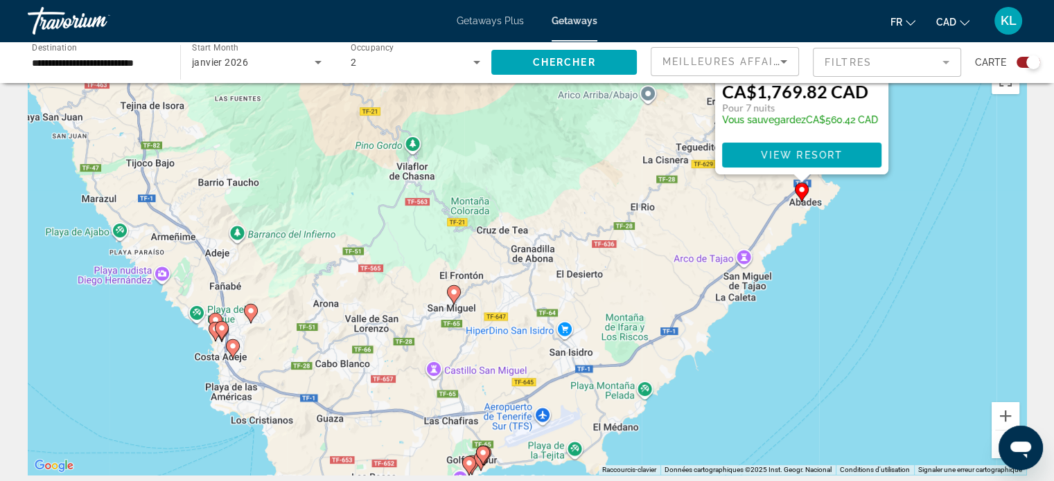
drag, startPoint x: 961, startPoint y: 263, endPoint x: 952, endPoint y: 6, distance: 257.2
click at [952, 6] on div "**********" at bounding box center [527, 203] width 1054 height 481
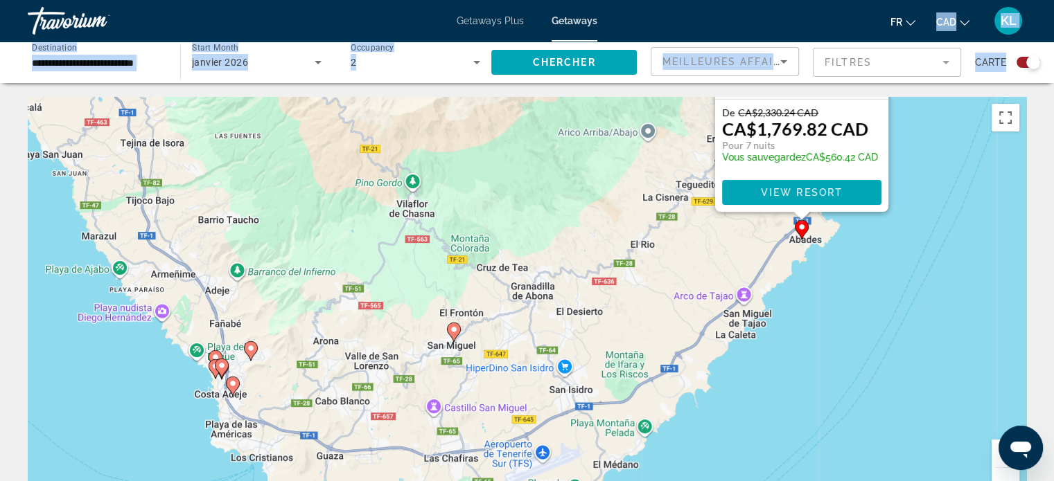
drag, startPoint x: 952, startPoint y: 6, endPoint x: 954, endPoint y: -82, distance: 88.0
click at [954, 0] on html "**********" at bounding box center [527, 240] width 1054 height 481
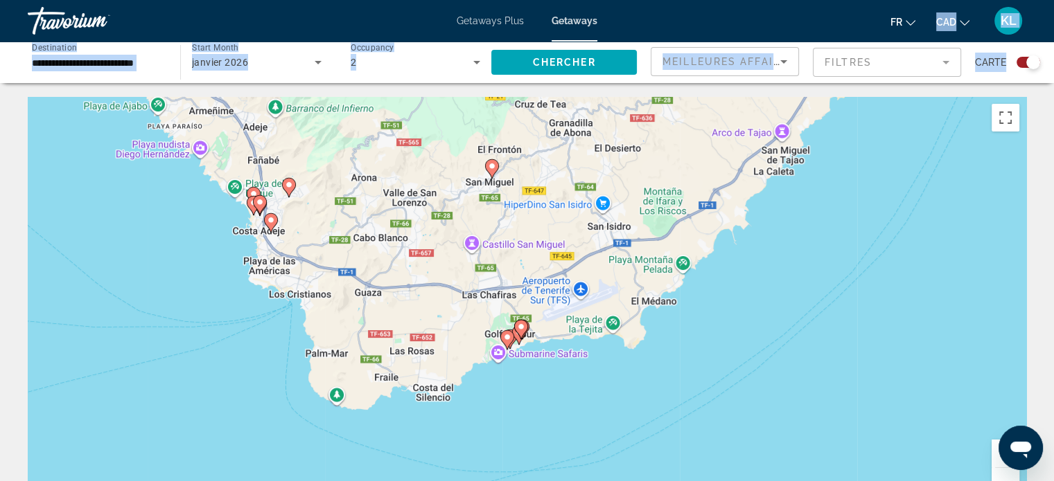
drag, startPoint x: 635, startPoint y: 306, endPoint x: 679, endPoint y: 121, distance: 190.0
click at [679, 121] on div "Pour activer le glissement du marqueur avec le clavier, appuyez sur Alt+Entrée.…" at bounding box center [527, 305] width 998 height 416
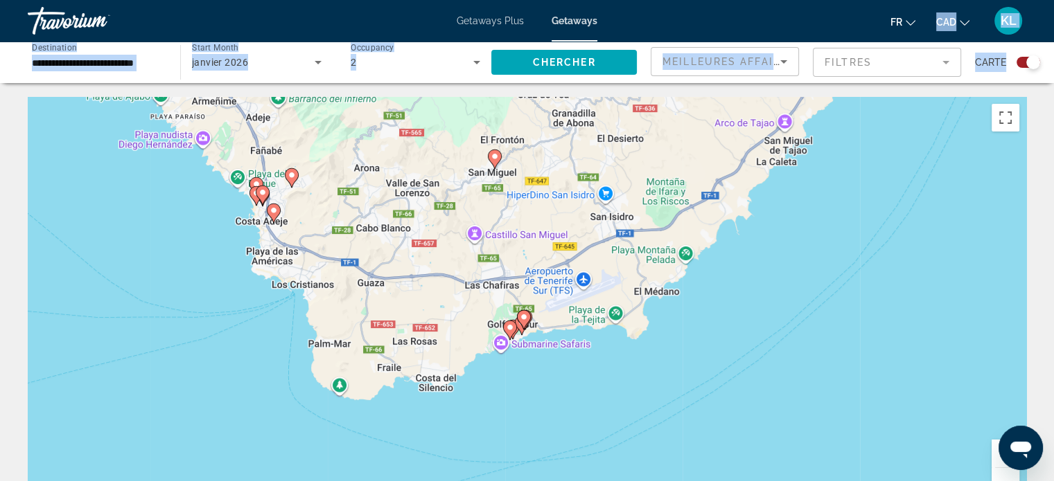
click at [524, 319] on image "Main content" at bounding box center [524, 317] width 8 height 8
type input "**********"
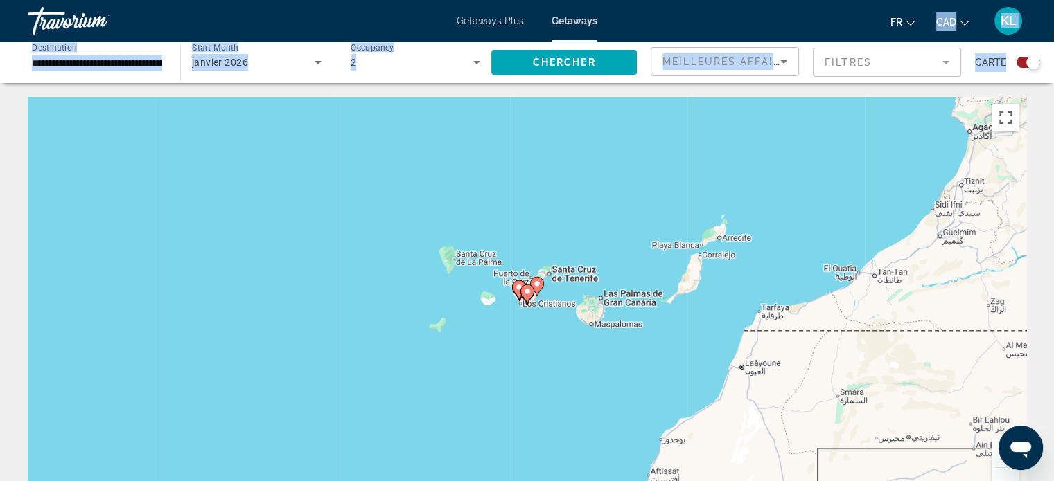
click at [398, 368] on div "Pour activer le glissement du marqueur avec le clavier, appuyez sur Alt+Entrée.…" at bounding box center [527, 305] width 998 height 416
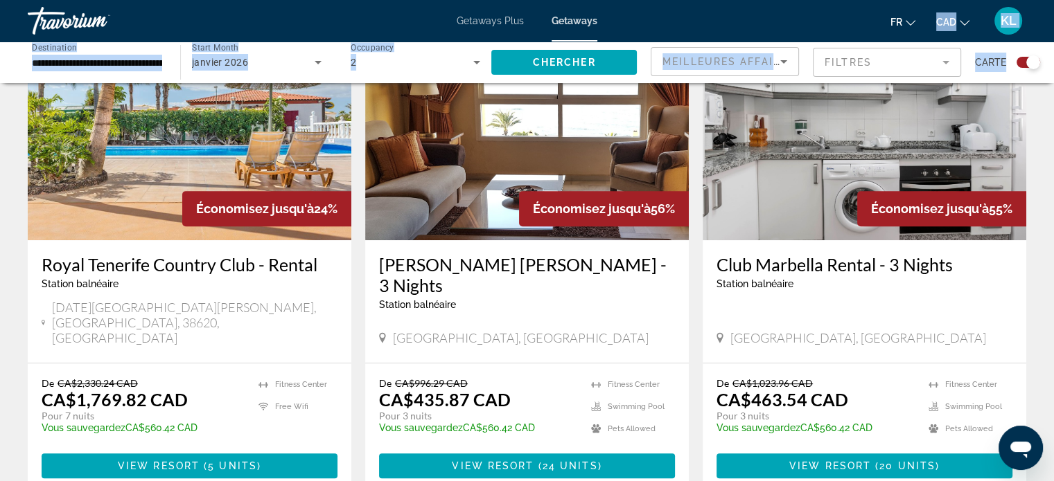
scroll to position [543, 0]
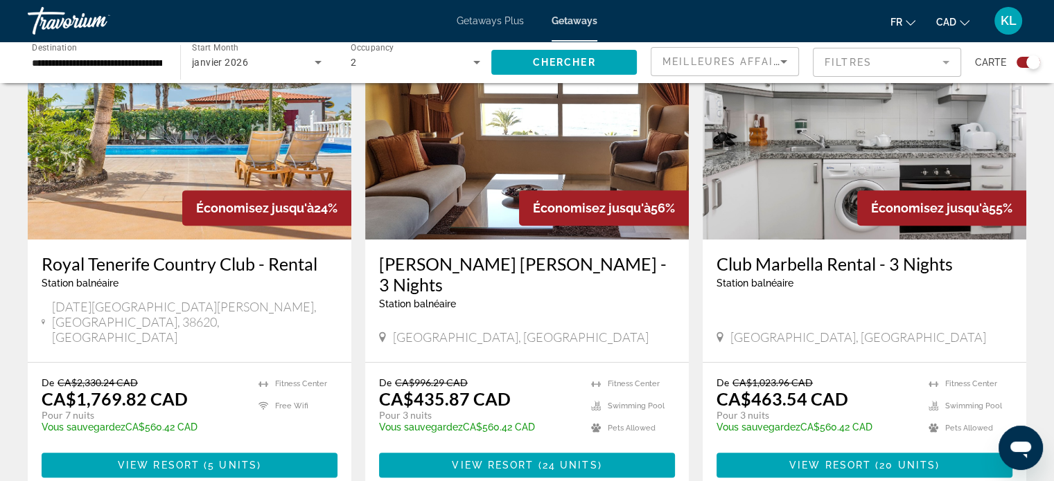
click at [363, 379] on app-weeks-search-item "Économisez jusqu'à 56% Macdonald Doña Lola - 3 Nights Station balnéaire - Ceci …" at bounding box center [526, 255] width 337 height 474
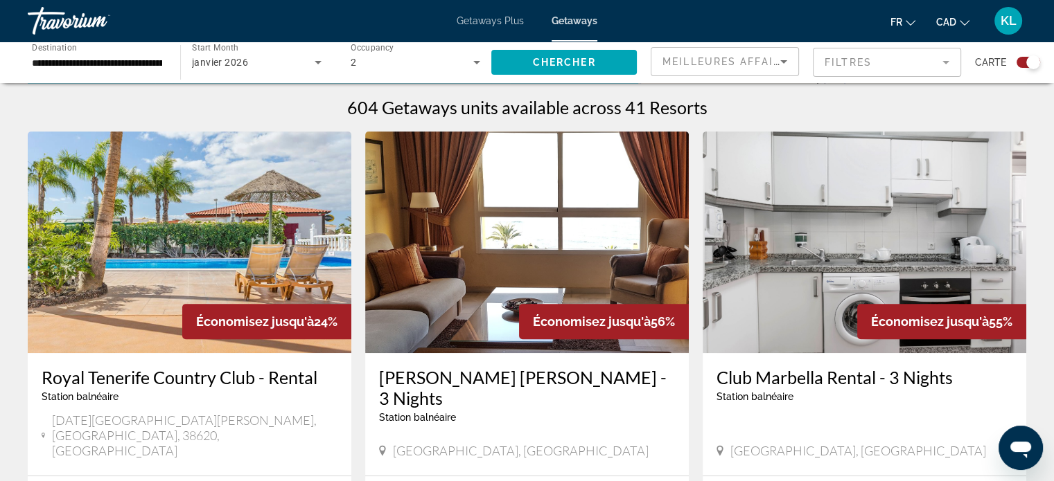
scroll to position [429, 0]
click at [107, 63] on input "**********" at bounding box center [97, 63] width 130 height 17
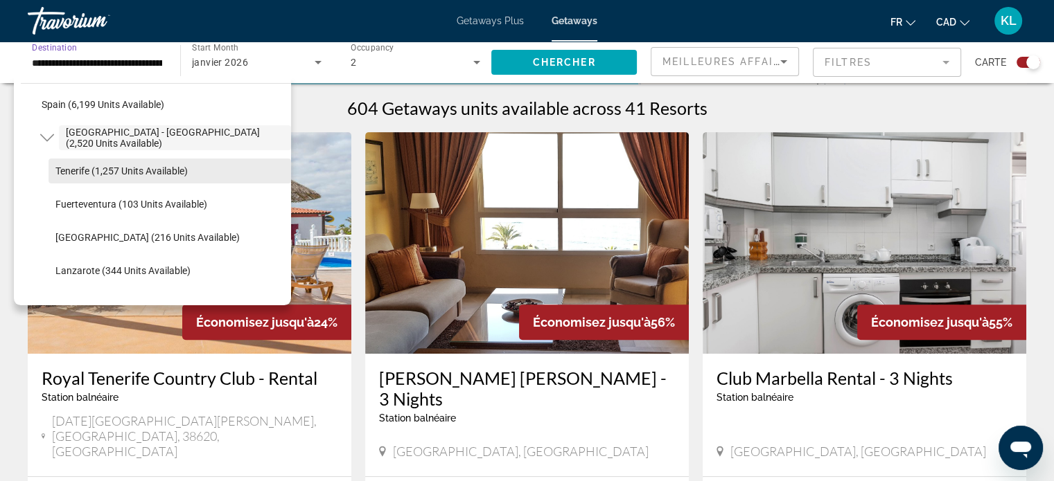
scroll to position [763, 0]
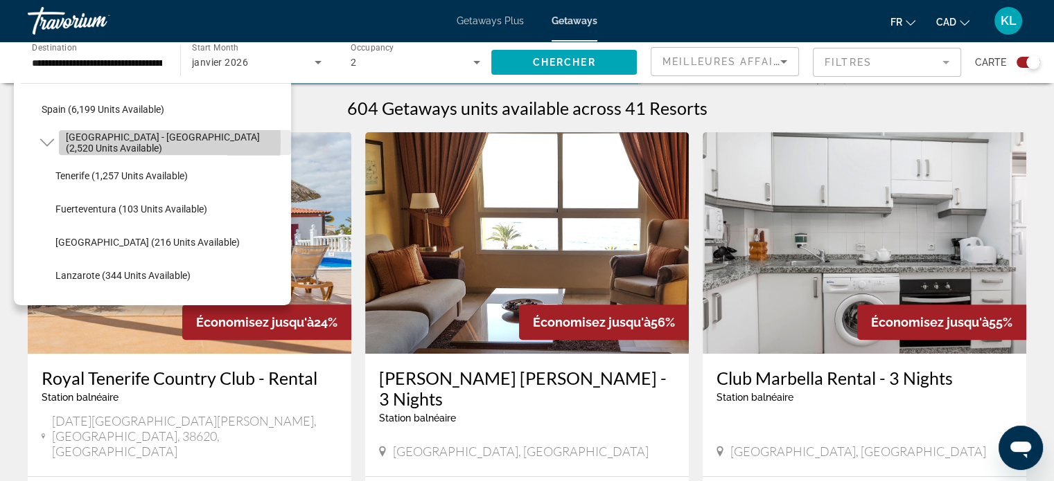
click at [78, 142] on span "[GEOGRAPHIC_DATA] - [GEOGRAPHIC_DATA] (2,520 units available)" at bounding box center [175, 143] width 218 height 22
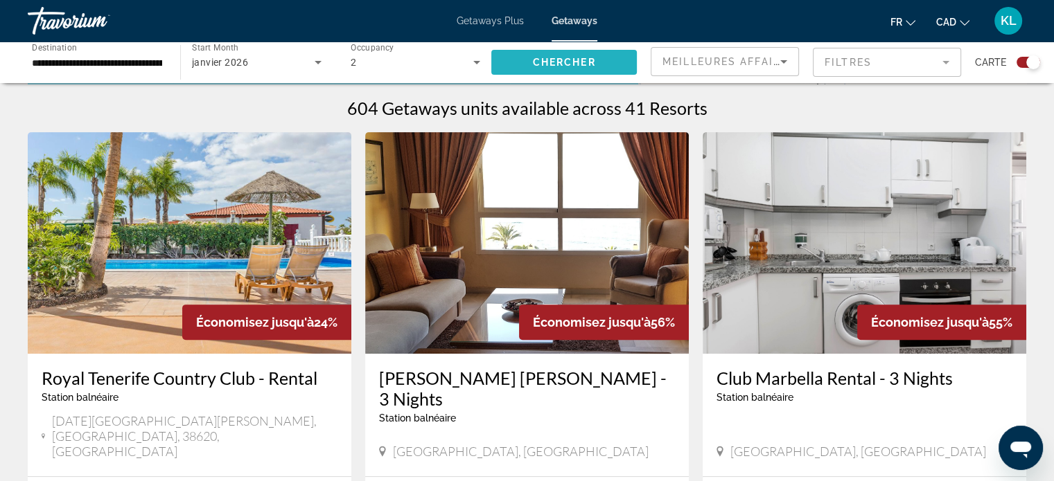
click at [564, 60] on span "Chercher" at bounding box center [564, 62] width 63 height 11
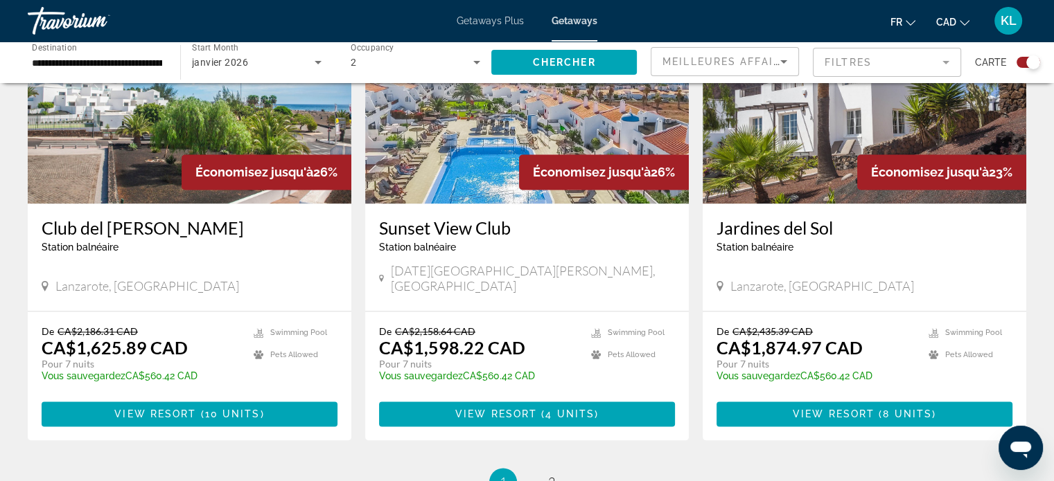
scroll to position [2061, 0]
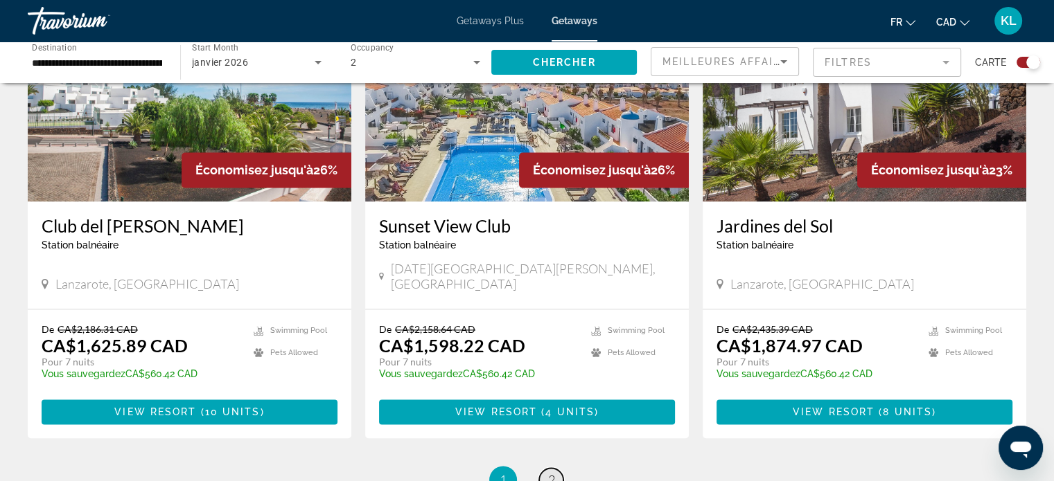
click at [549, 472] on span "2" at bounding box center [551, 479] width 7 height 15
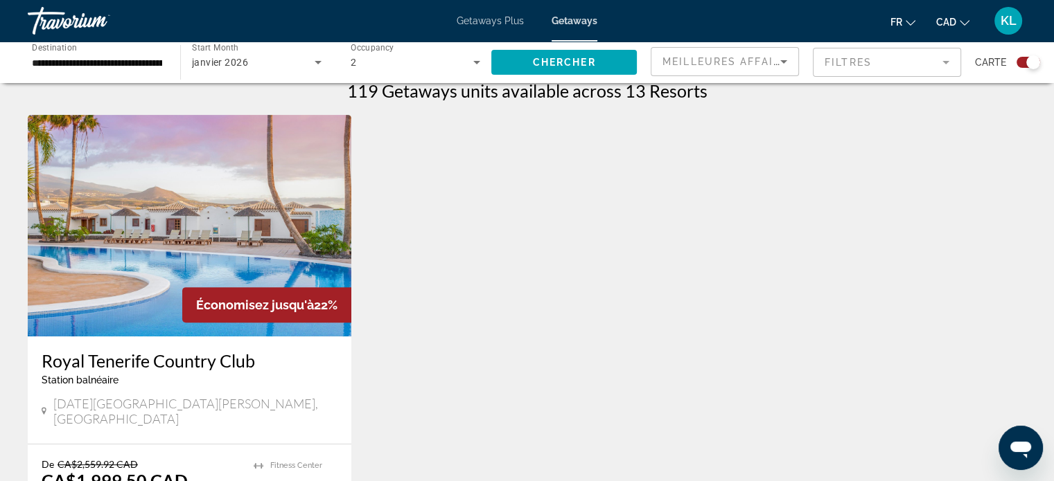
scroll to position [775, 0]
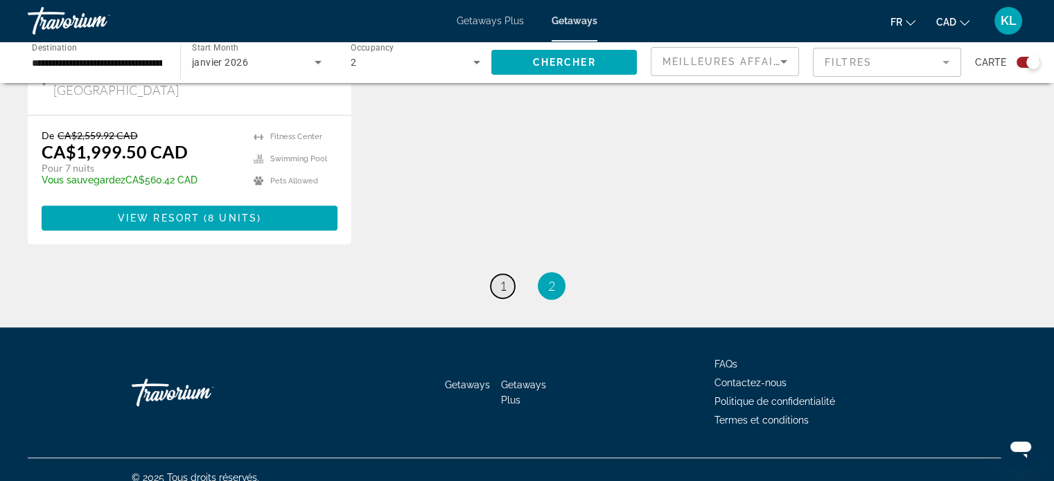
click at [503, 278] on span "1" at bounding box center [502, 285] width 7 height 15
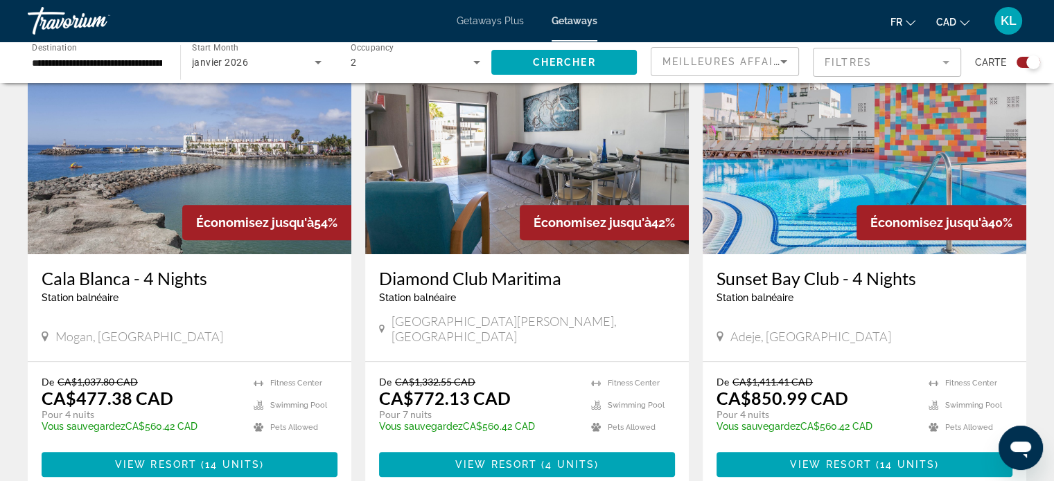
scroll to position [529, 0]
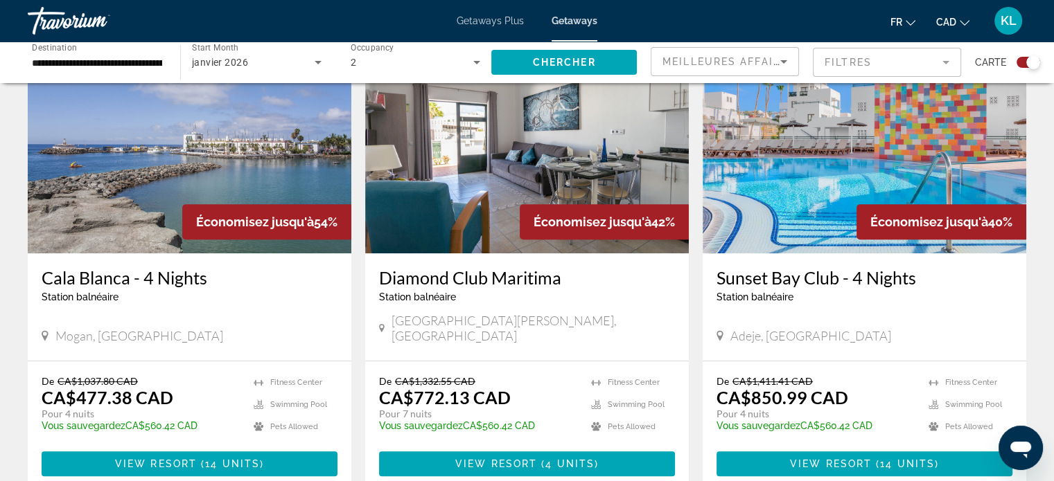
click at [163, 215] on img "Main content" at bounding box center [190, 143] width 324 height 222
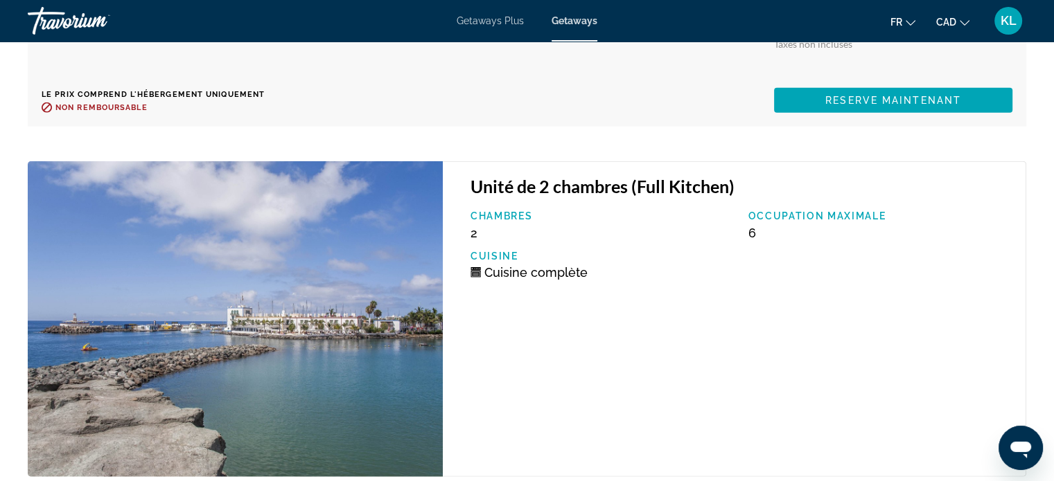
scroll to position [3438, 0]
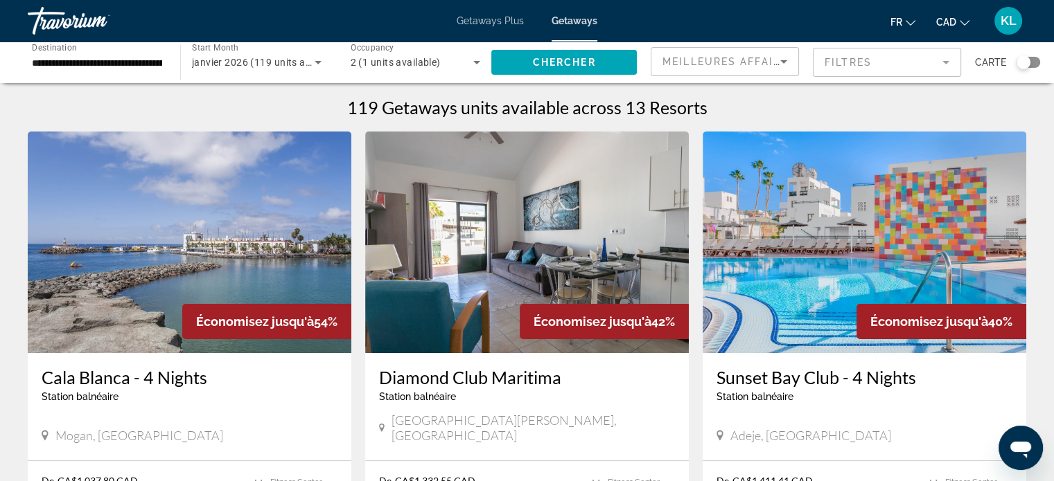
click at [123, 61] on input "**********" at bounding box center [97, 63] width 130 height 17
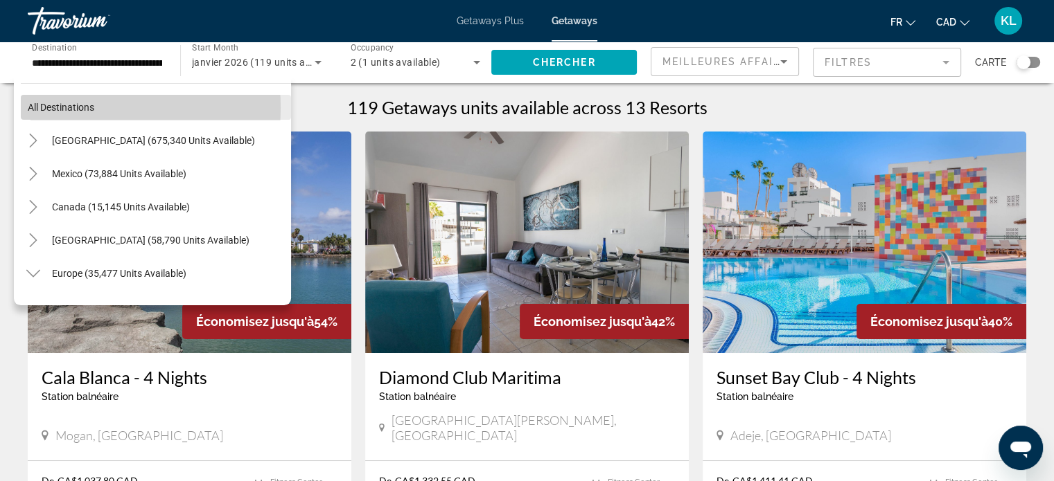
click at [67, 107] on span "All destinations" at bounding box center [61, 107] width 67 height 11
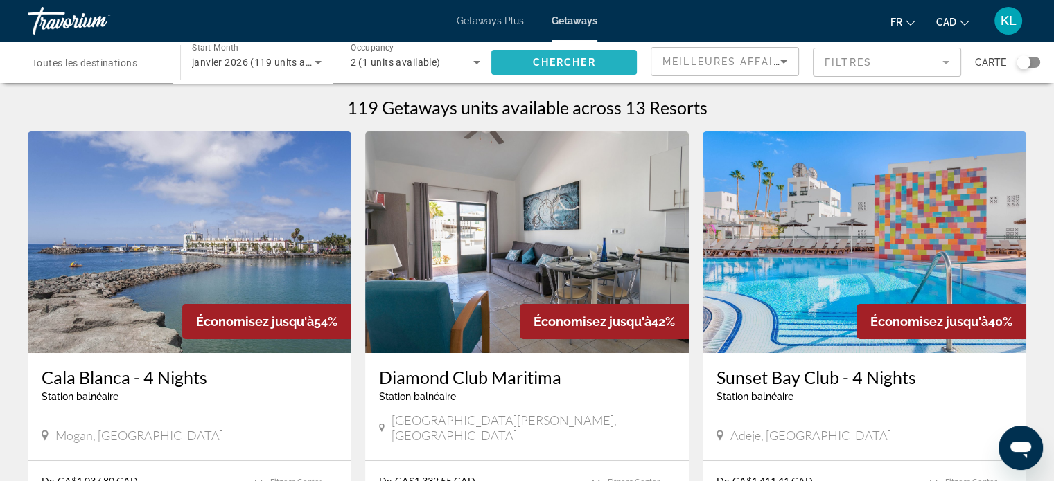
click at [551, 54] on span "Search widget" at bounding box center [563, 62] width 145 height 33
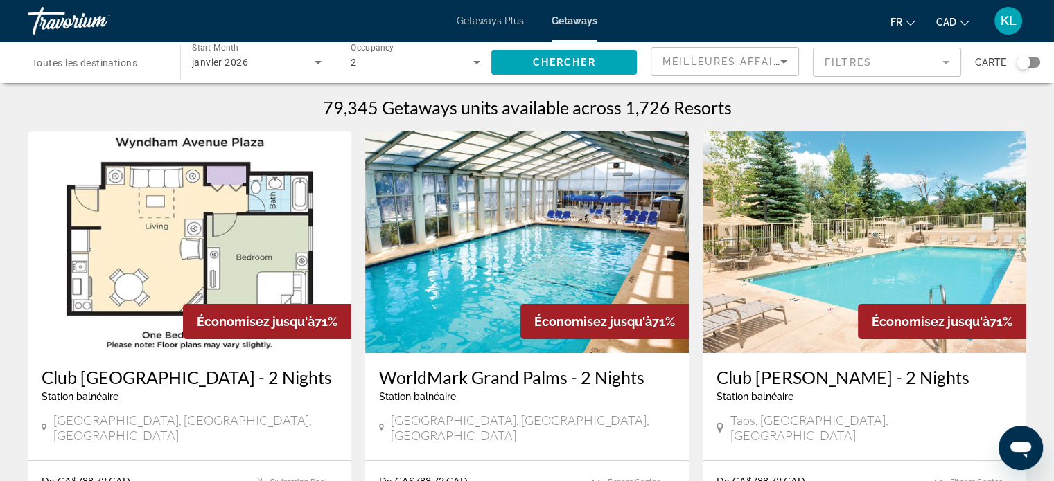
click at [1025, 60] on div "Search widget" at bounding box center [1023, 62] width 14 height 14
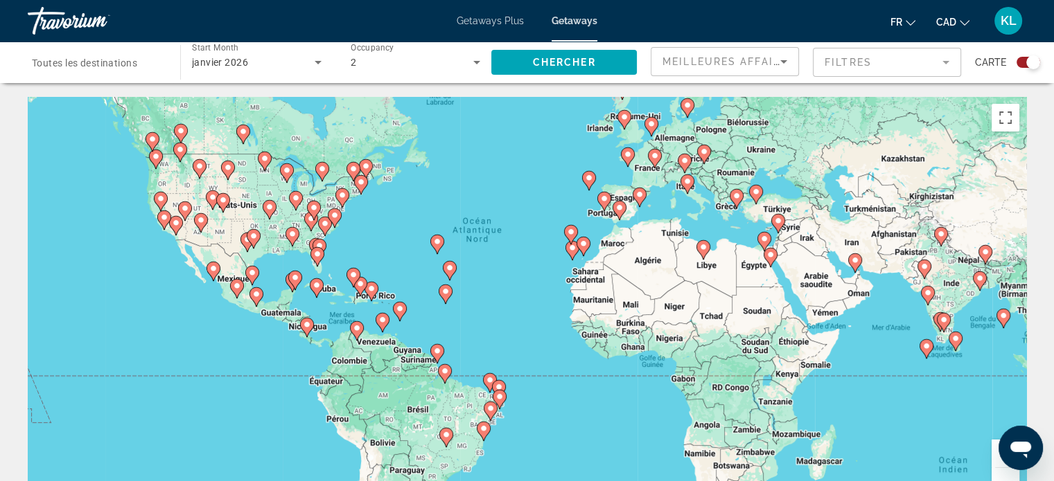
drag, startPoint x: 310, startPoint y: 436, endPoint x: 299, endPoint y: 373, distance: 63.9
click at [299, 373] on div "Pour activer le glissement du marqueur avec le clavier, appuyez sur Alt+Entrée.…" at bounding box center [527, 305] width 998 height 416
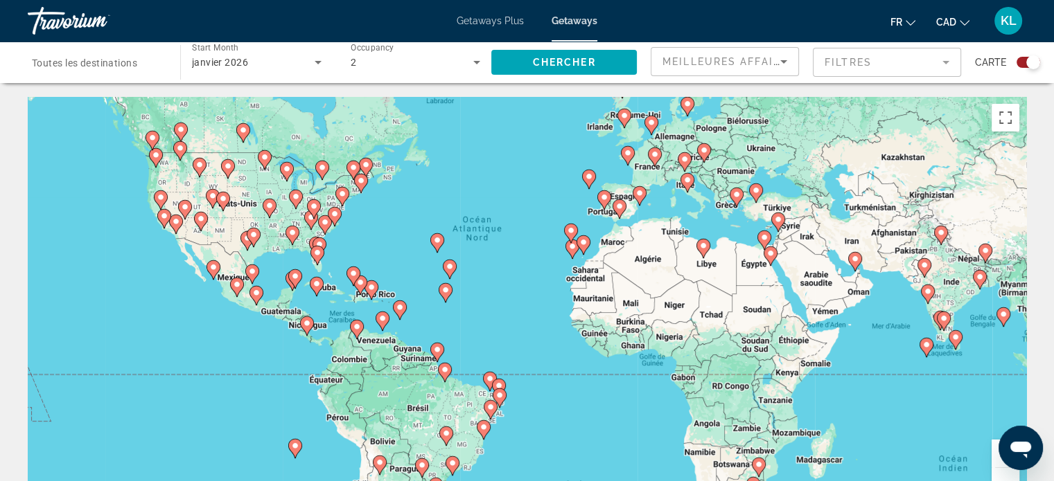
click at [299, 343] on div "Pour activer le glissement du marqueur avec le clavier, appuyez sur Alt+Entrée.…" at bounding box center [527, 305] width 998 height 416
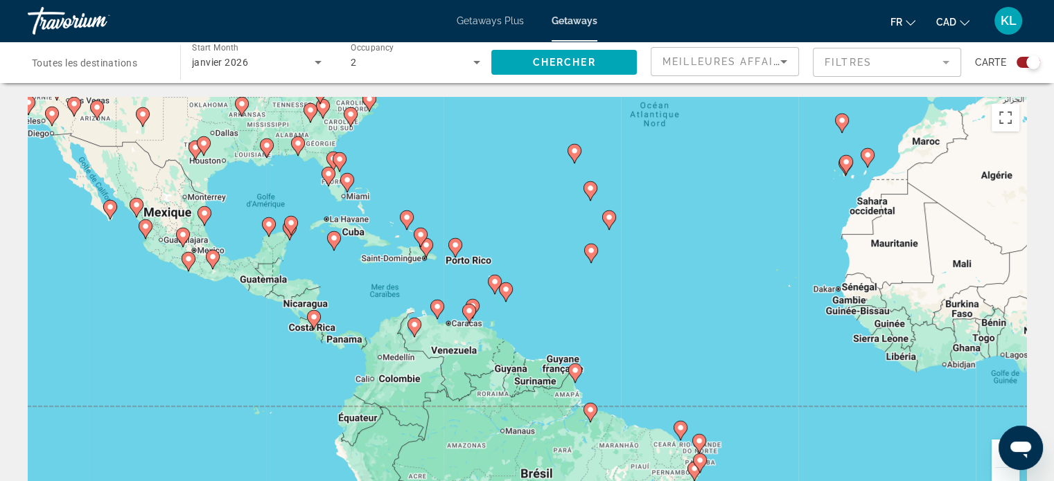
click at [294, 342] on div "Pour activer le glissement du marqueur avec le clavier, appuyez sur Alt+Entrée.…" at bounding box center [527, 305] width 998 height 416
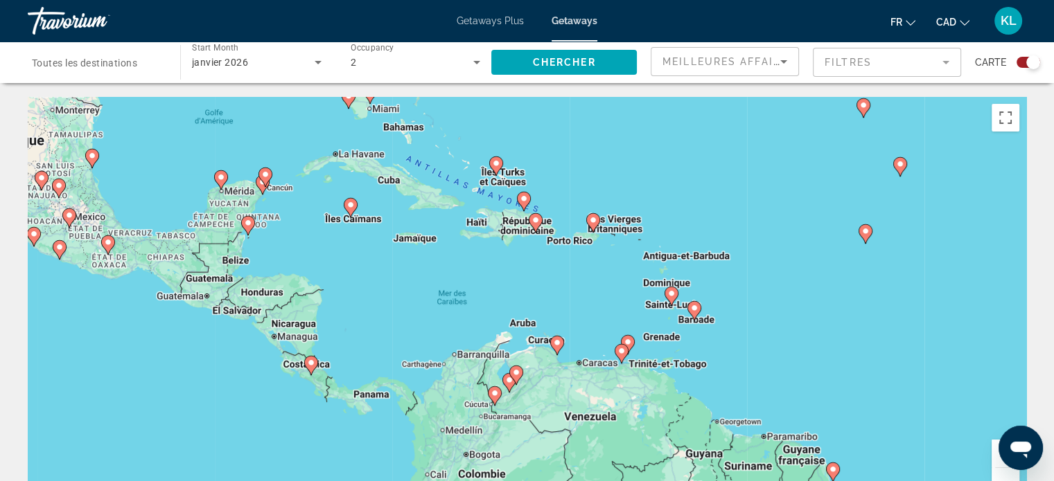
drag, startPoint x: 390, startPoint y: 238, endPoint x: 366, endPoint y: 302, distance: 68.8
click at [366, 302] on div "Pour activer le glissement du marqueur avec le clavier, appuyez sur Alt+Entrée.…" at bounding box center [527, 305] width 998 height 416
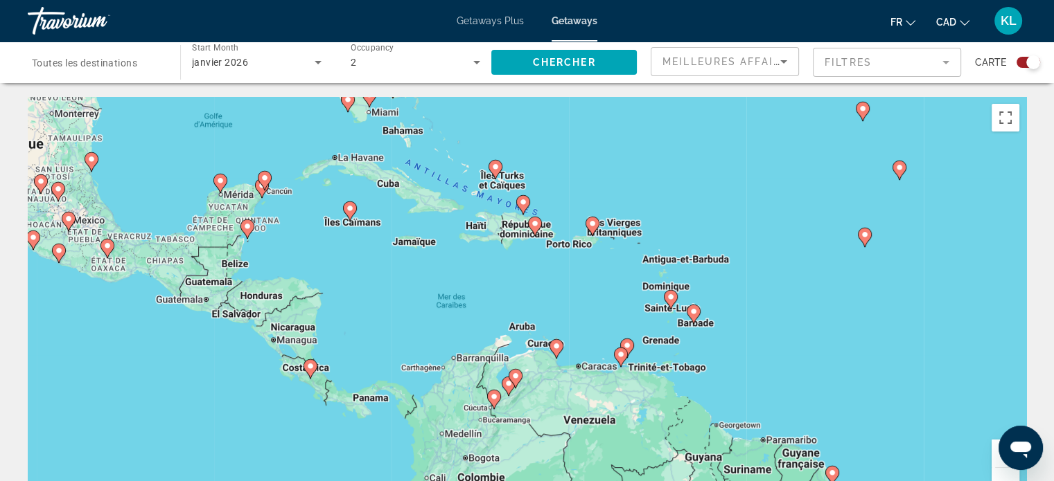
click at [556, 346] on image "Main content" at bounding box center [556, 346] width 8 height 8
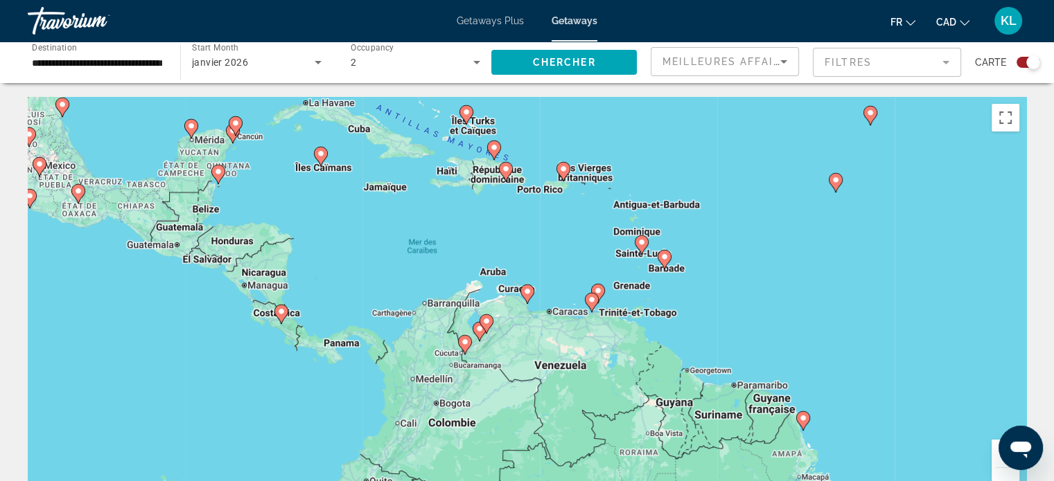
click at [544, 298] on div "Pour activer le glissement du marqueur avec le clavier, appuyez sur Alt+Entrée.…" at bounding box center [527, 305] width 998 height 416
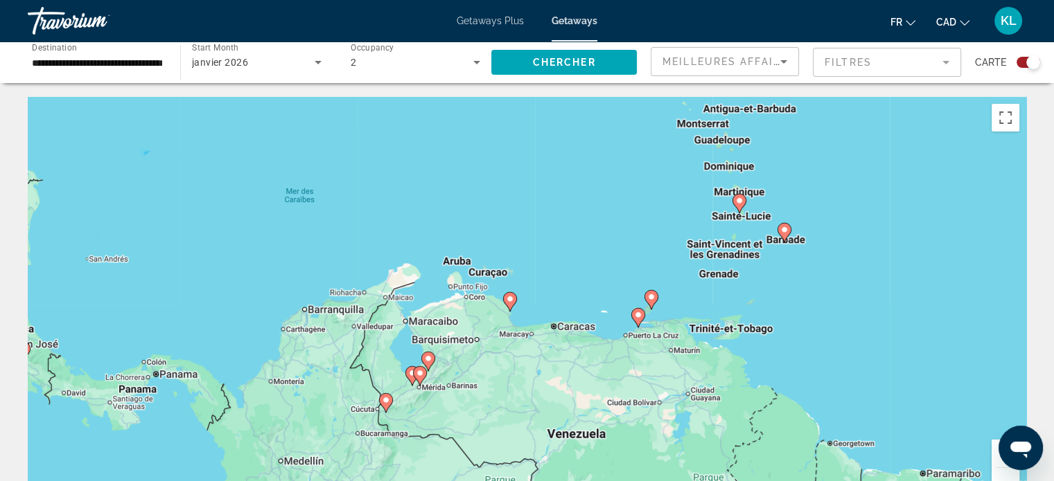
click at [536, 312] on div "Pour activer le glissement du marqueur avec le clavier, appuyez sur Alt+Entrée.…" at bounding box center [527, 305] width 998 height 416
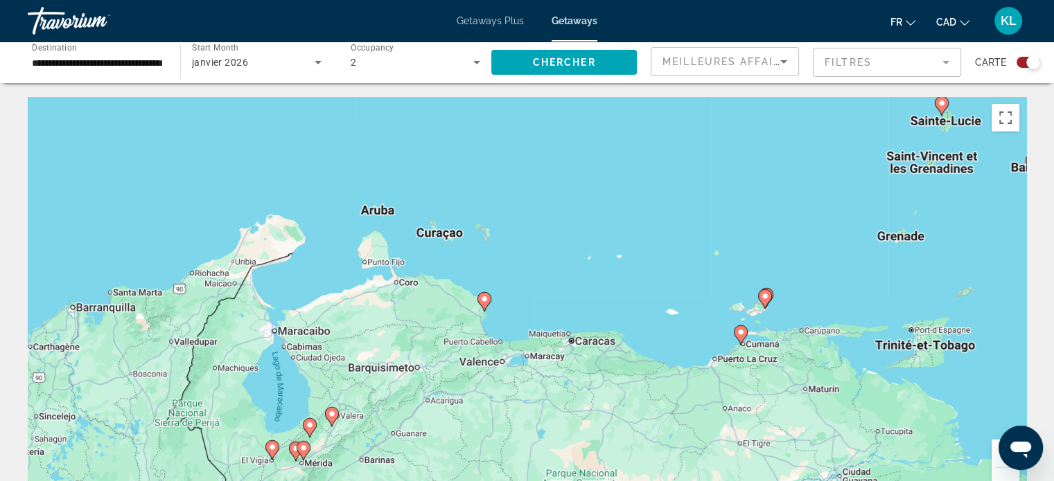
click at [765, 293] on image "Main content" at bounding box center [765, 296] width 8 height 8
type input "**********"
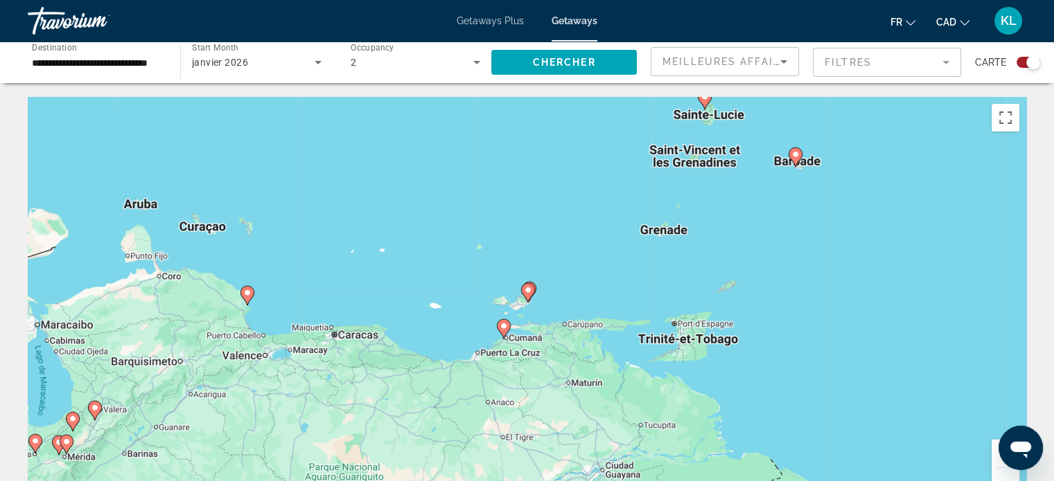
click at [541, 306] on div "Pour activer le glissement du marqueur avec le clavier, appuyez sur Alt+Entrée.…" at bounding box center [527, 305] width 998 height 416
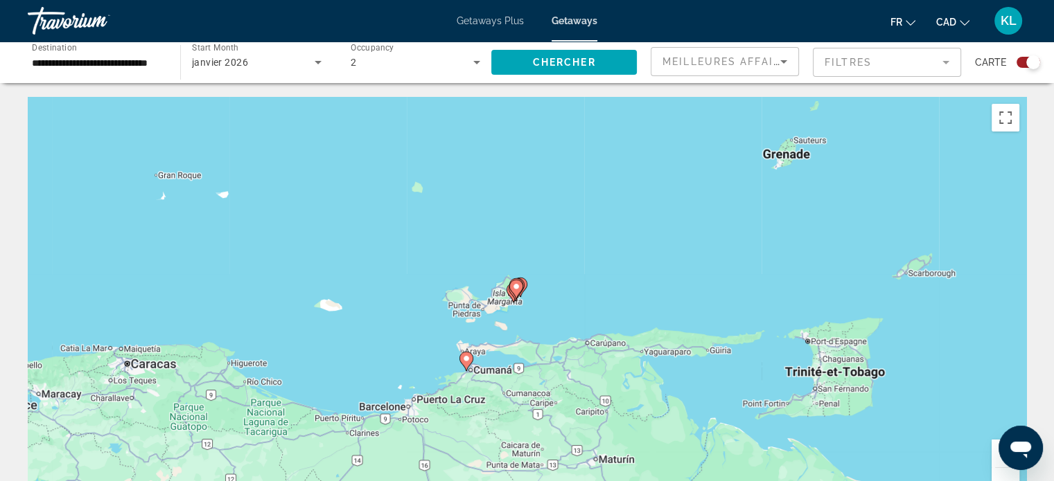
click at [524, 312] on div "Pour activer le glissement du marqueur avec le clavier, appuyez sur Alt+Entrée.…" at bounding box center [527, 305] width 998 height 416
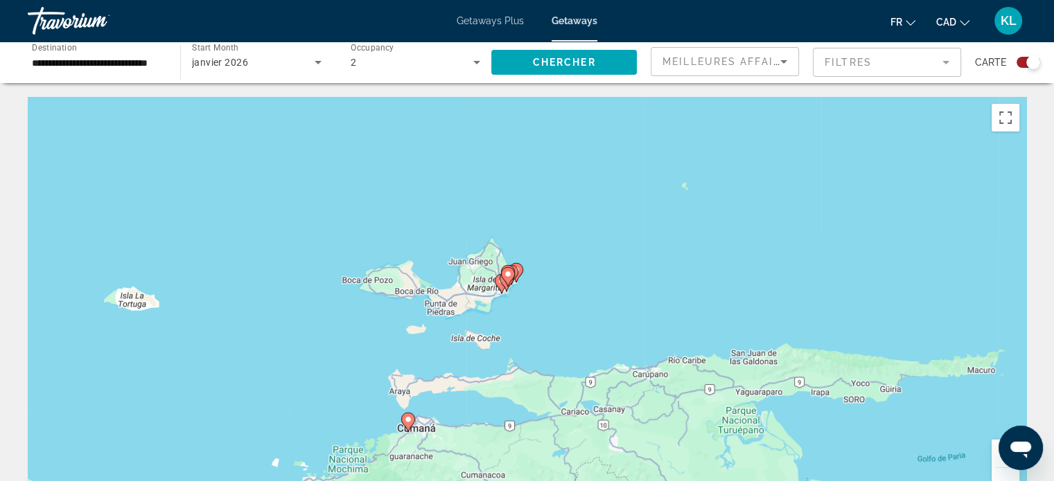
click at [515, 299] on div "Pour activer le glissement du marqueur avec le clavier, appuyez sur Alt+Entrée.…" at bounding box center [527, 305] width 998 height 416
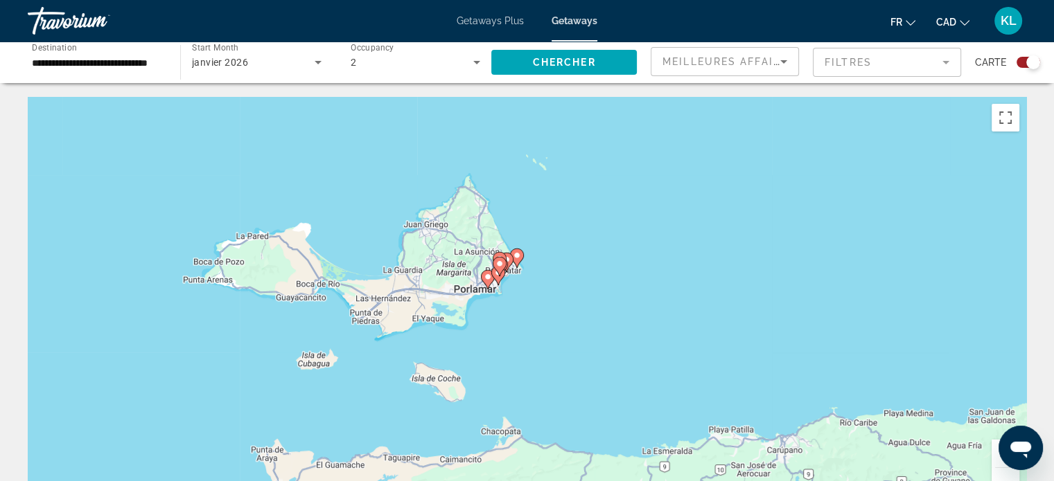
click at [510, 289] on div "Pour activer le glissement du marqueur avec le clavier, appuyez sur Alt+Entrée.…" at bounding box center [527, 305] width 998 height 416
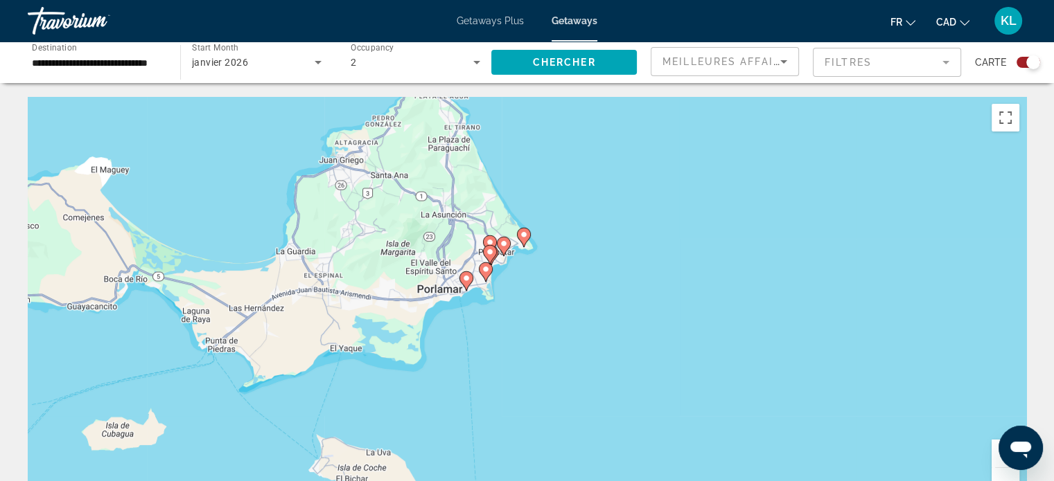
click at [485, 271] on image "Main content" at bounding box center [485, 269] width 8 height 8
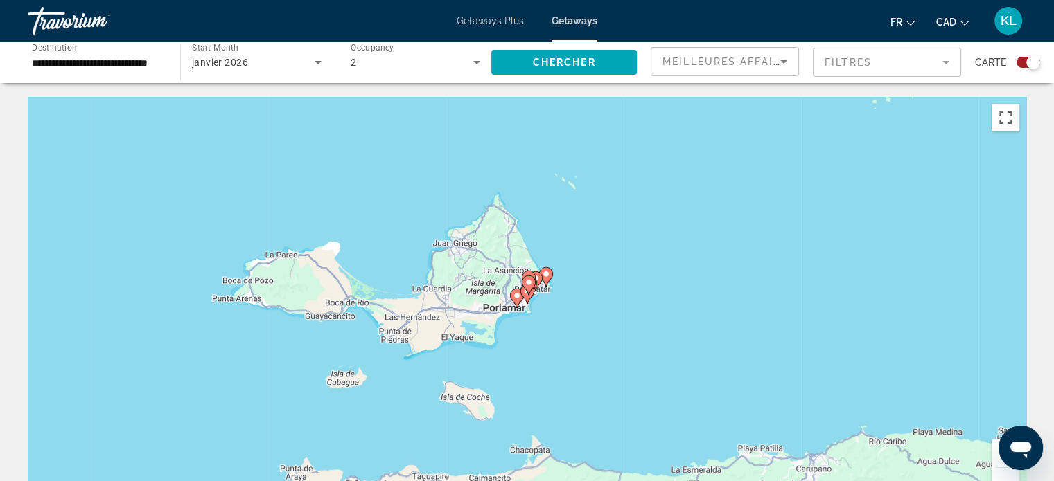
click at [538, 320] on div "Pour naviguer, utilisez les touches fléchées. Pour activer le glissement du mar…" at bounding box center [527, 305] width 998 height 416
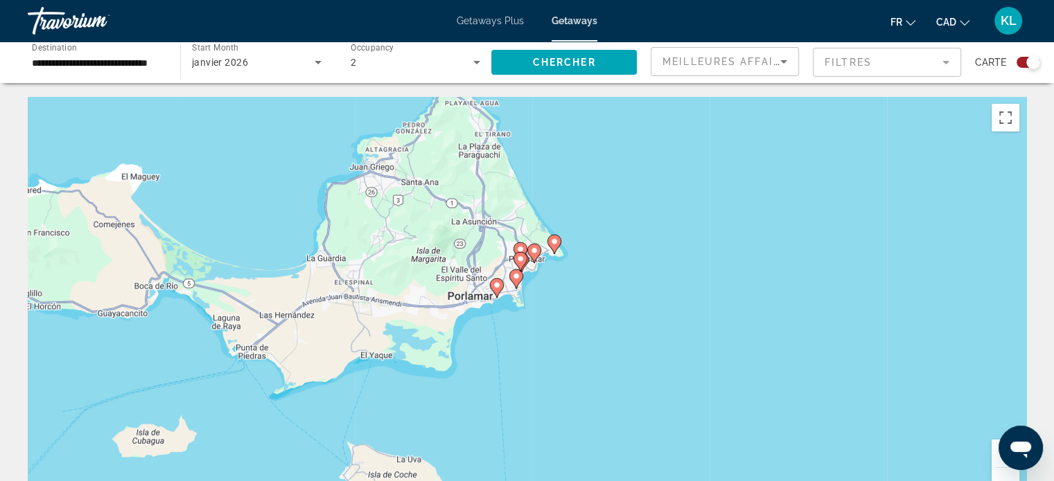
click at [538, 320] on div "Pour activer le glissement du marqueur avec le clavier, appuyez sur Alt+Entrée.…" at bounding box center [527, 305] width 998 height 416
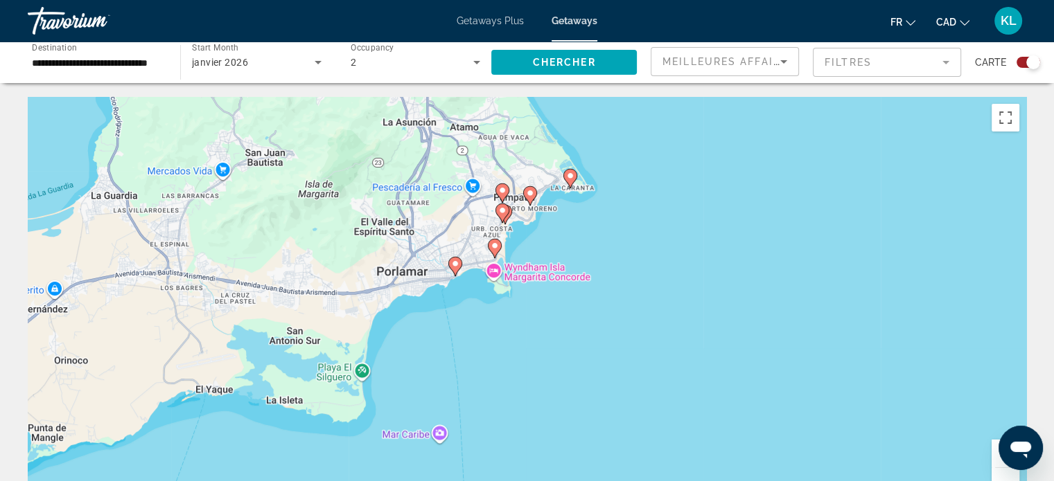
click at [454, 263] on image "Main content" at bounding box center [455, 264] width 8 height 8
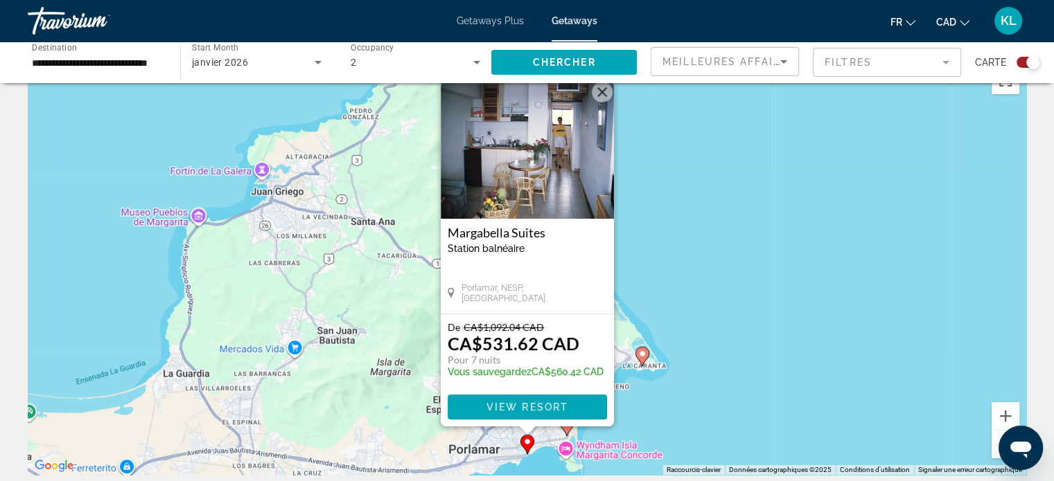
scroll to position [33, 0]
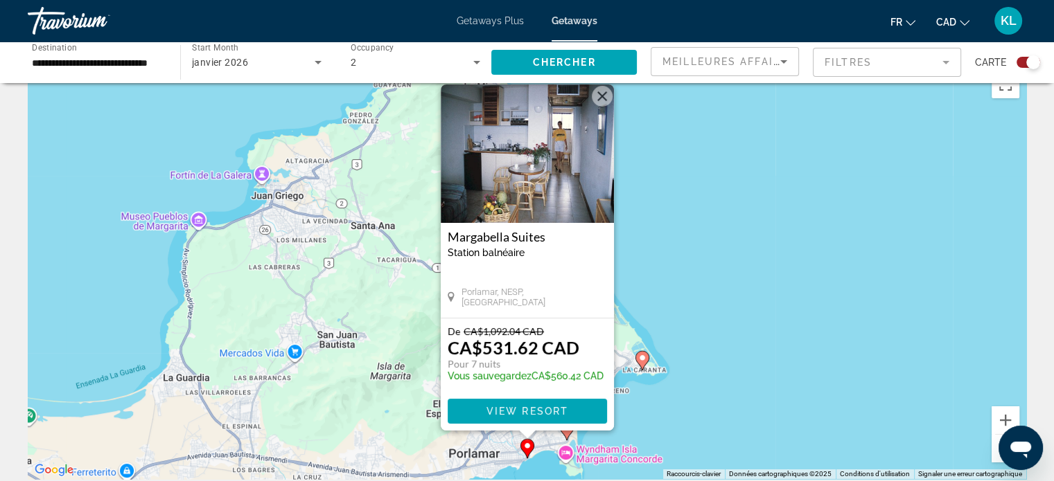
click at [603, 96] on button "Fermer" at bounding box center [602, 96] width 21 height 21
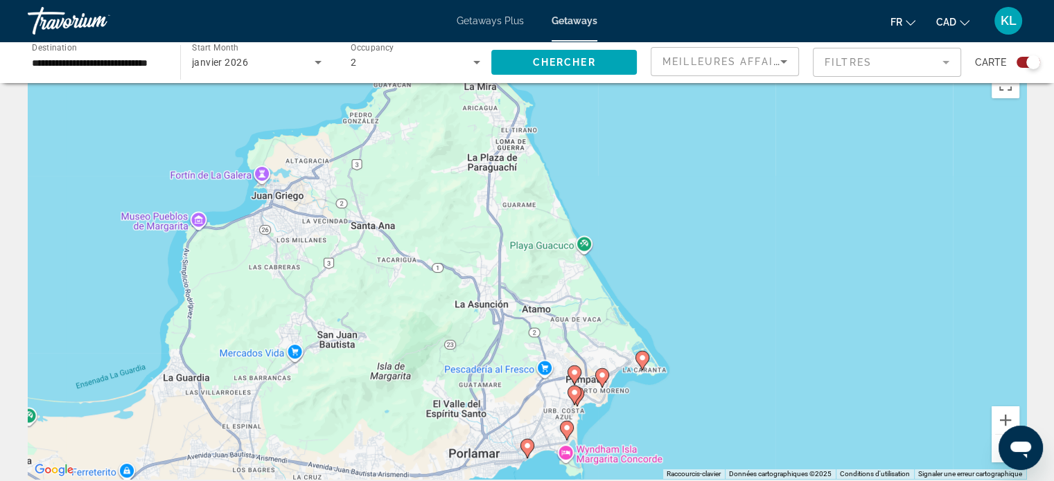
click at [637, 412] on div "Pour naviguer, utilisez les touches fléchées. Pour activer le glissement du mar…" at bounding box center [527, 272] width 998 height 416
click at [637, 412] on div "Pour activer le glissement du marqueur avec le clavier, appuyez sur Alt+Entrée.…" at bounding box center [527, 272] width 998 height 416
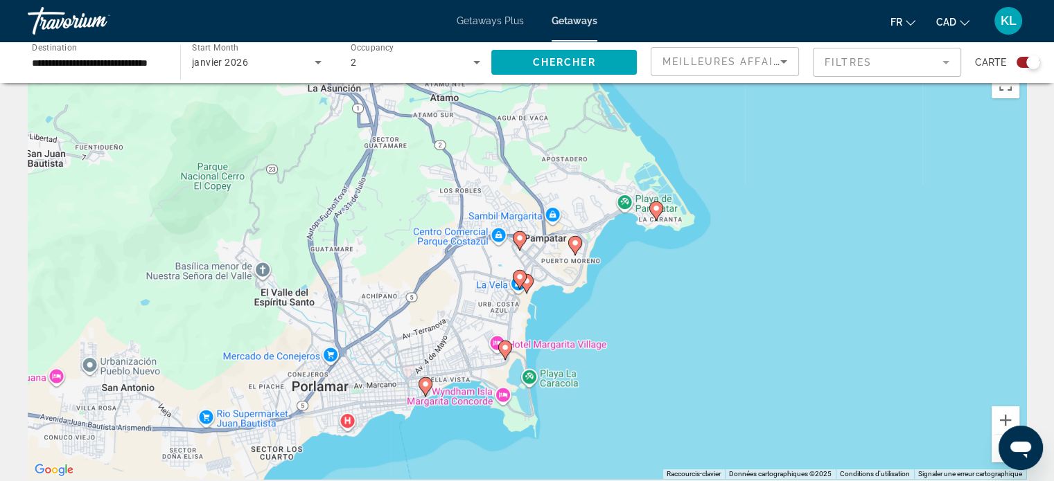
drag, startPoint x: 608, startPoint y: 420, endPoint x: 617, endPoint y: 310, distance: 110.6
click at [617, 310] on div "Pour activer le glissement du marqueur avec le clavier, appuyez sur Alt+Entrée.…" at bounding box center [527, 272] width 998 height 416
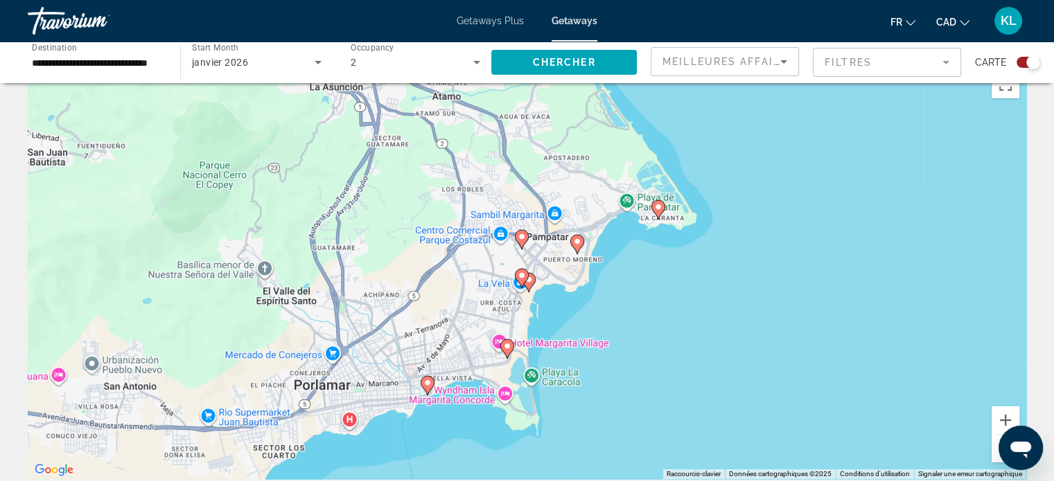
click at [657, 204] on image "Main content" at bounding box center [658, 207] width 8 height 8
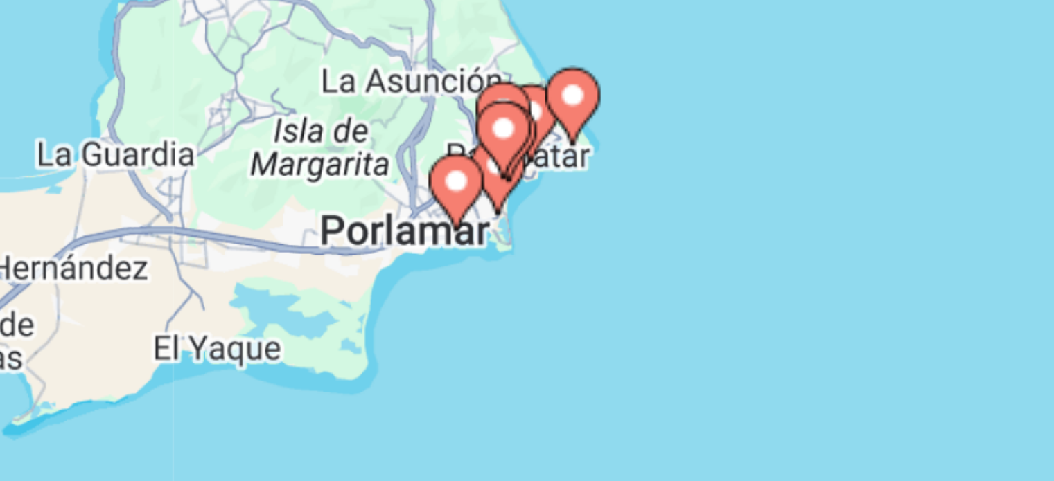
click at [497, 279] on image "Main content" at bounding box center [498, 280] width 8 height 8
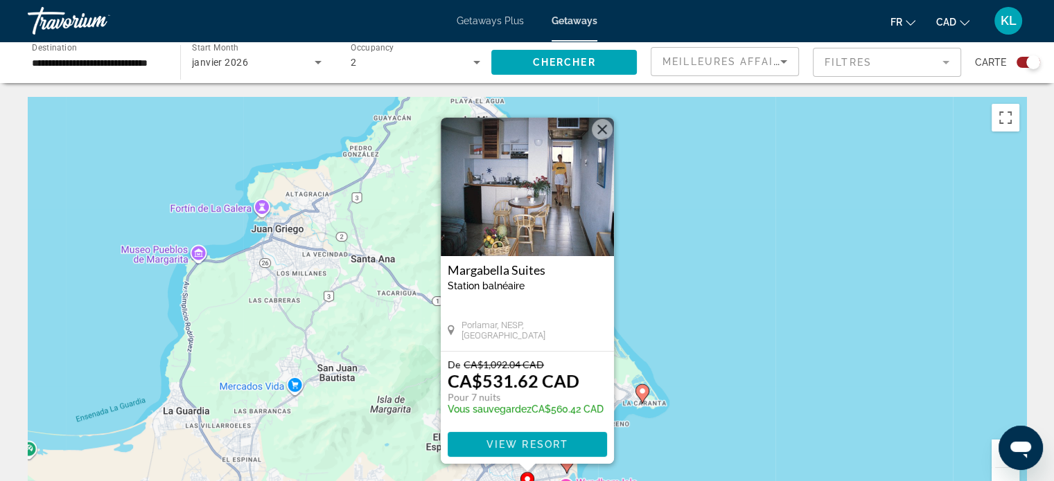
click at [600, 129] on button "Fermer" at bounding box center [602, 129] width 21 height 21
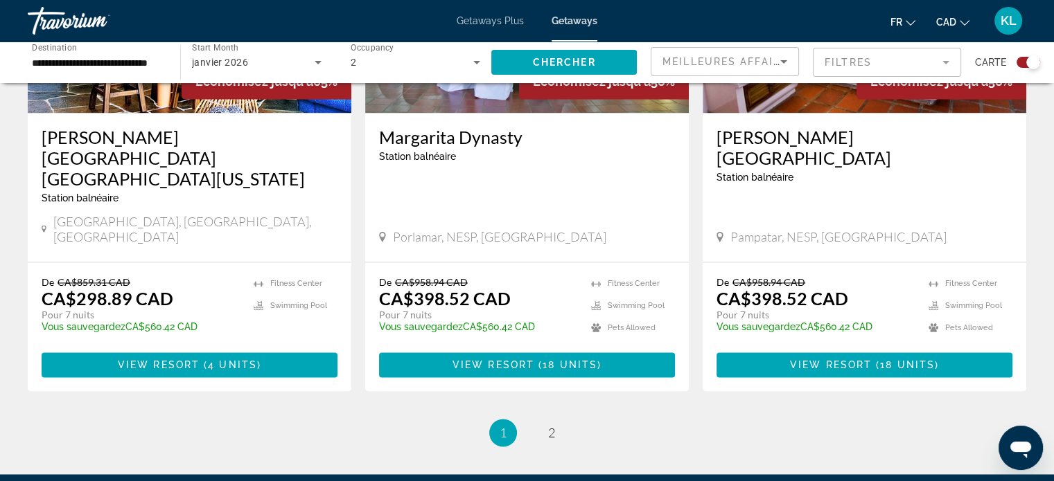
scroll to position [2163, 0]
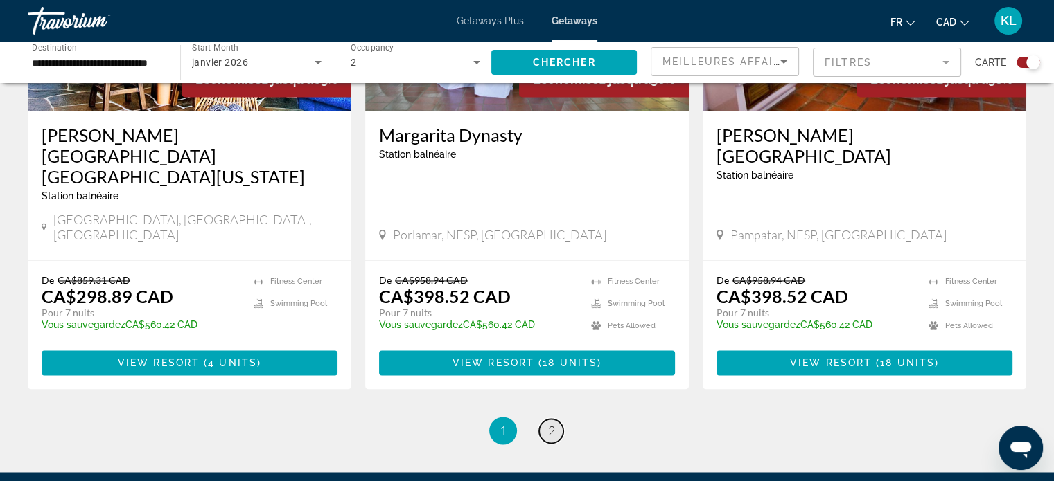
click at [553, 423] on span "2" at bounding box center [551, 430] width 7 height 15
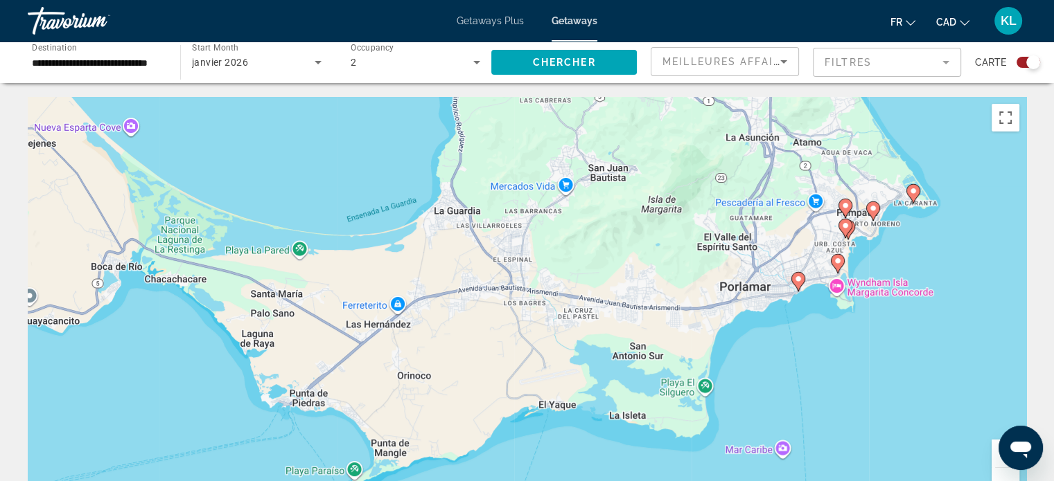
drag, startPoint x: 546, startPoint y: 409, endPoint x: 831, endPoint y: 195, distance: 356.2
click at [831, 195] on div "Pour activer le glissement du marqueur avec le clavier, appuyez sur Alt+Entrée.…" at bounding box center [527, 305] width 998 height 416
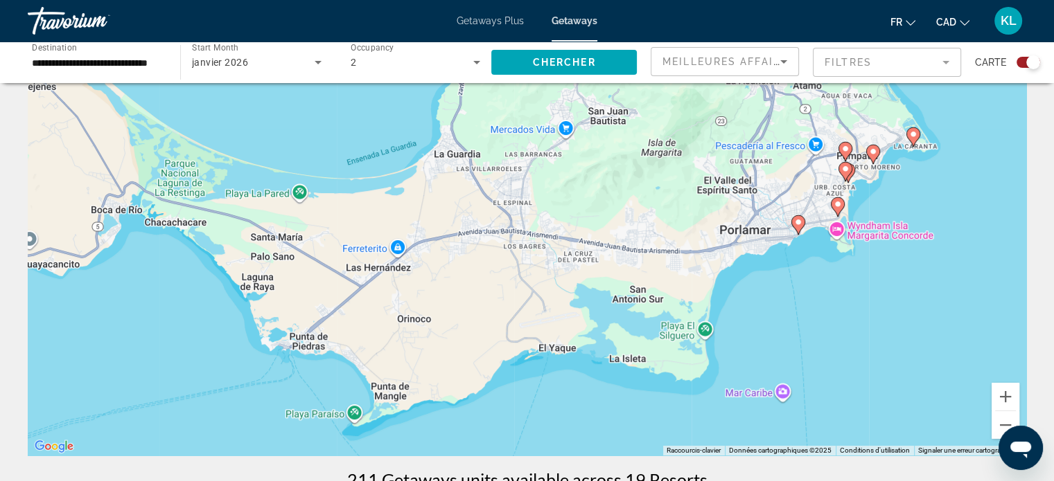
scroll to position [60, 0]
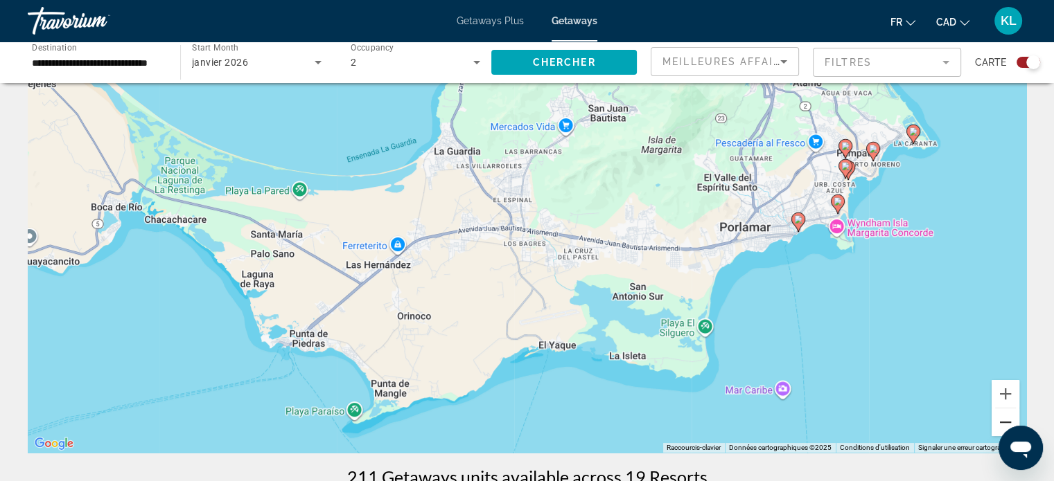
click at [1009, 421] on button "Zoom arrière" at bounding box center [1005, 423] width 28 height 28
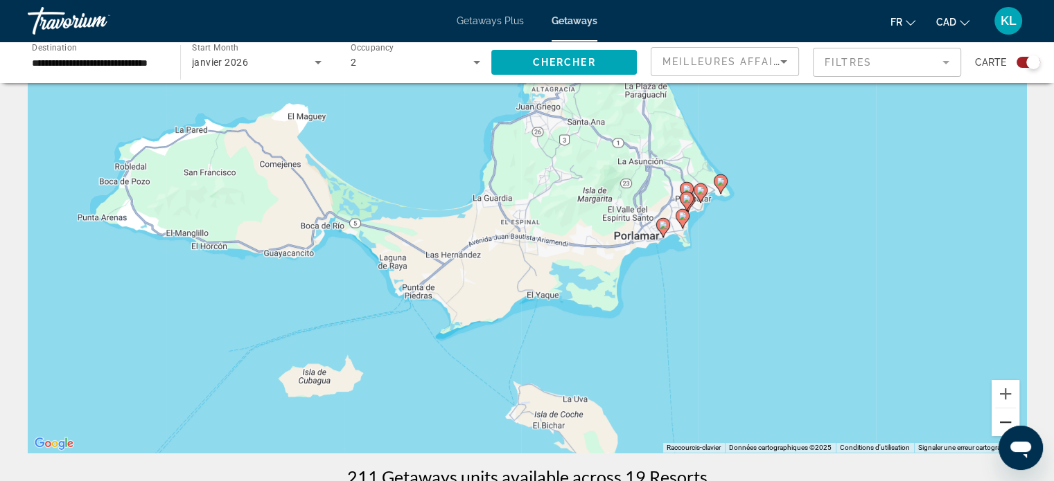
click at [1009, 421] on button "Zoom arrière" at bounding box center [1005, 423] width 28 height 28
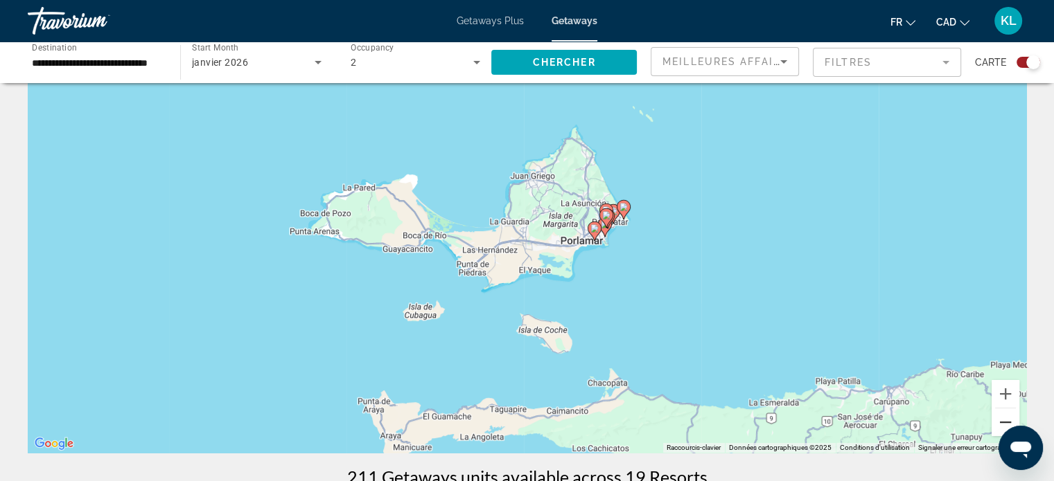
click at [1003, 420] on button "Zoom arrière" at bounding box center [1005, 423] width 28 height 28
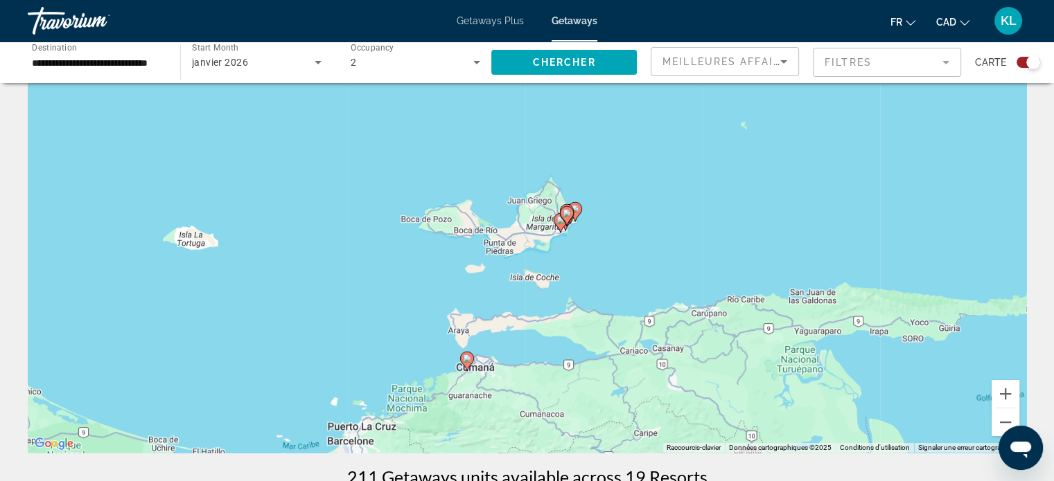
drag, startPoint x: 627, startPoint y: 293, endPoint x: 626, endPoint y: 277, distance: 15.9
click at [626, 277] on div "Pour activer le glissement du marqueur avec le clavier, appuyez sur Alt+Entrée.…" at bounding box center [527, 245] width 998 height 416
click at [141, 63] on input "**********" at bounding box center [97, 63] width 130 height 17
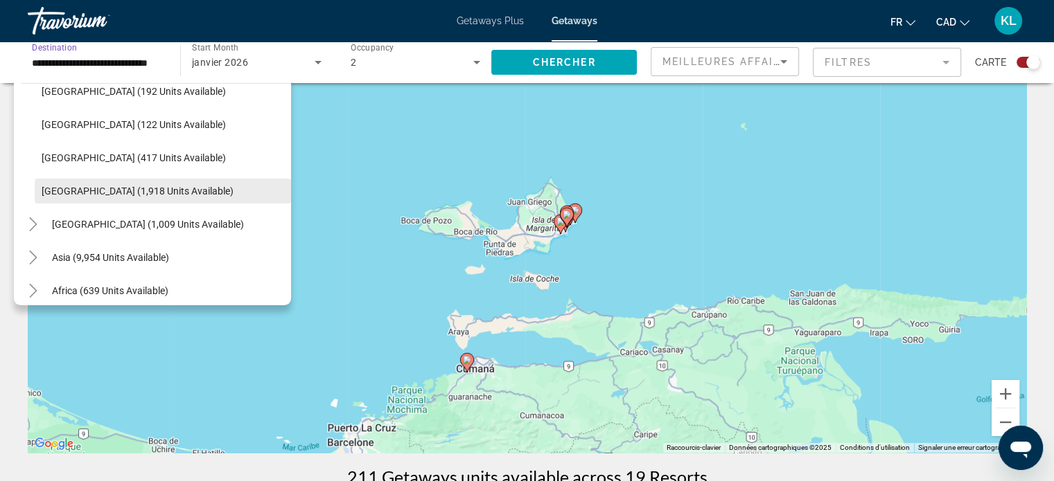
scroll to position [0, 0]
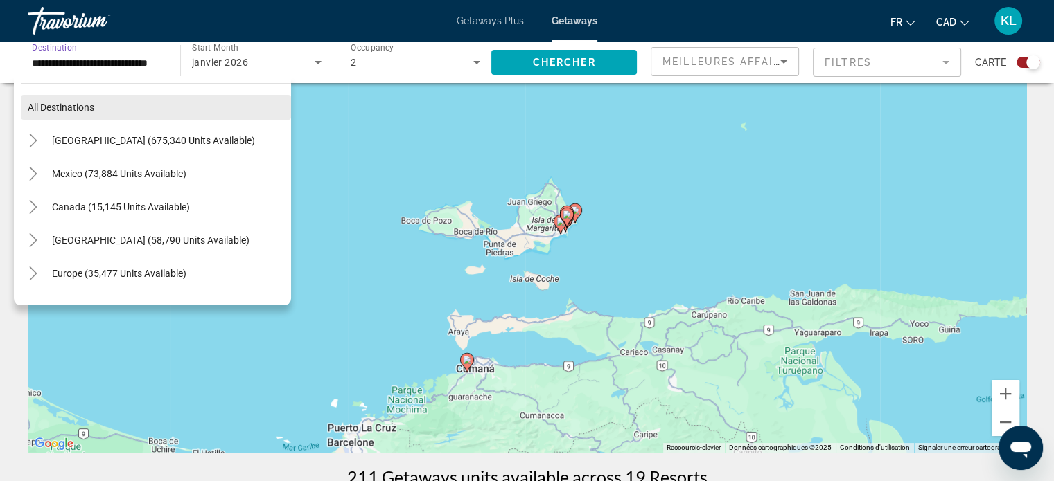
click at [75, 100] on span "Search widget" at bounding box center [156, 107] width 270 height 33
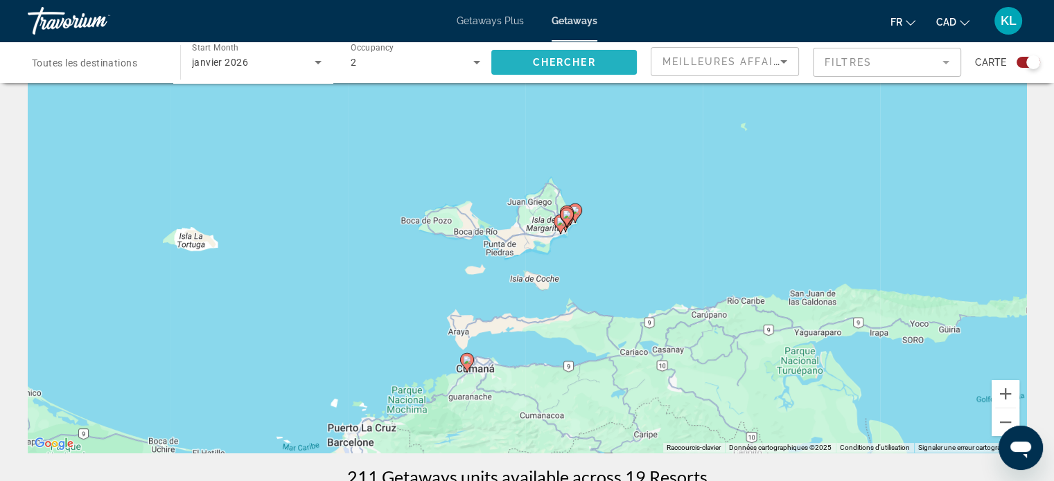
click at [624, 66] on span "Search widget" at bounding box center [563, 62] width 145 height 33
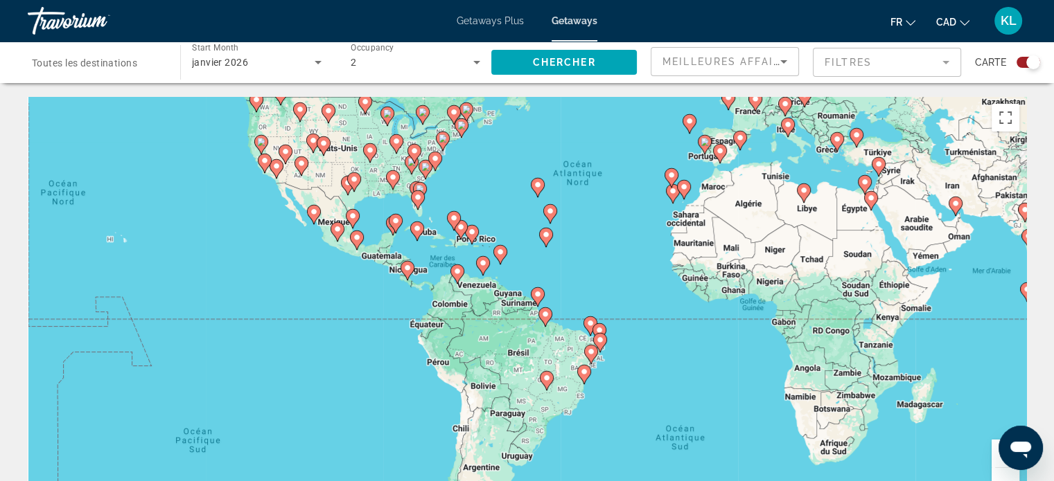
drag, startPoint x: 510, startPoint y: 371, endPoint x: 616, endPoint y: 251, distance: 160.5
click at [616, 251] on div "Pour activer le glissement du marqueur avec le clavier, appuyez sur Alt+Entrée.…" at bounding box center [527, 305] width 998 height 416
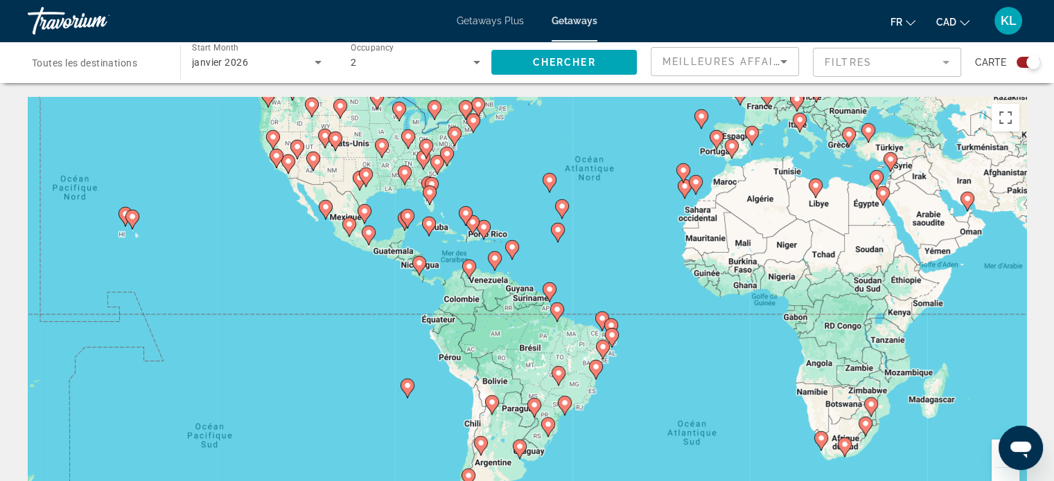
click at [429, 224] on image "Main content" at bounding box center [429, 224] width 8 height 8
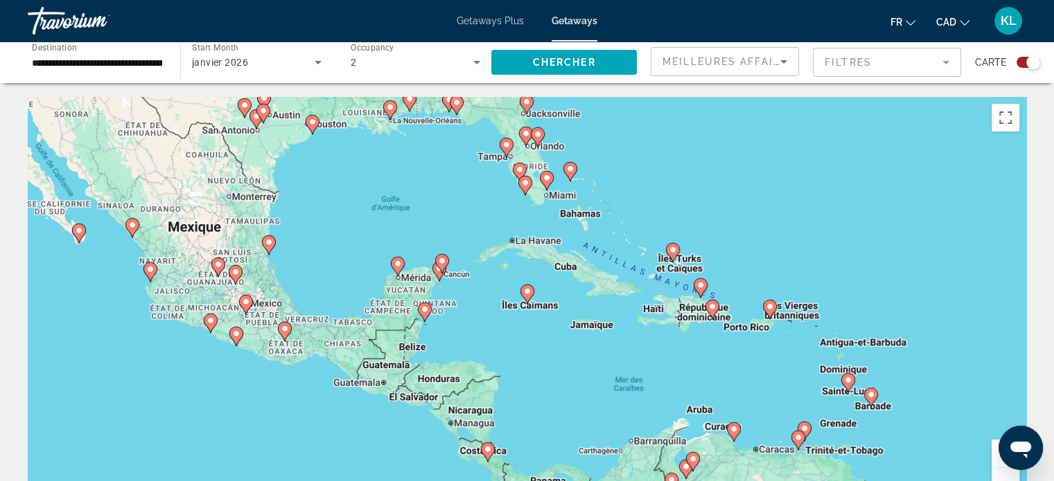
click at [527, 290] on image "Main content" at bounding box center [527, 291] width 8 height 8
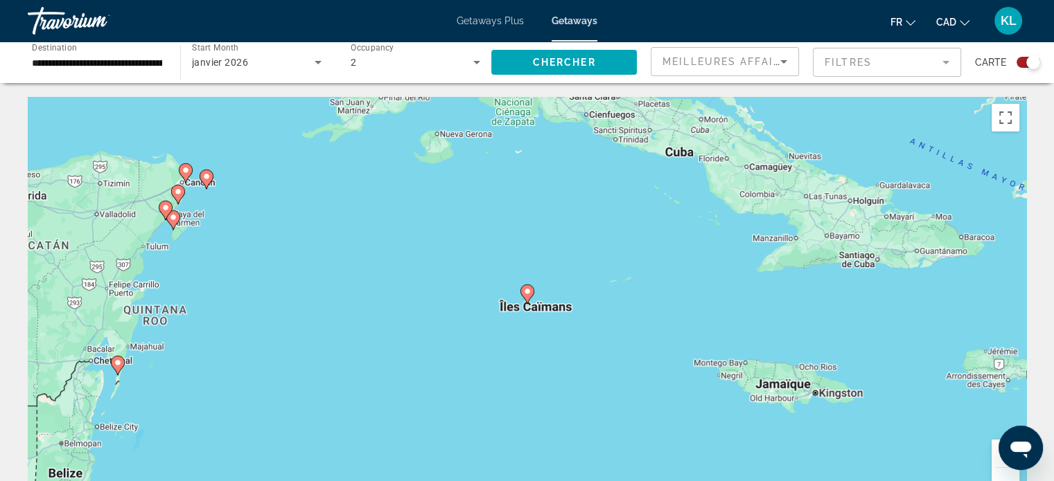
click at [527, 290] on image "Main content" at bounding box center [527, 291] width 8 height 8
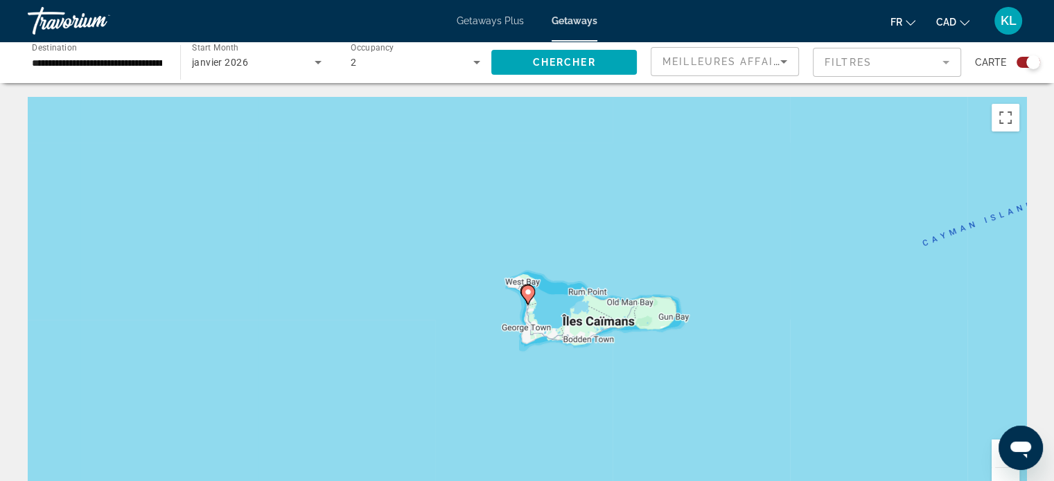
click at [527, 290] on image "Main content" at bounding box center [528, 292] width 8 height 8
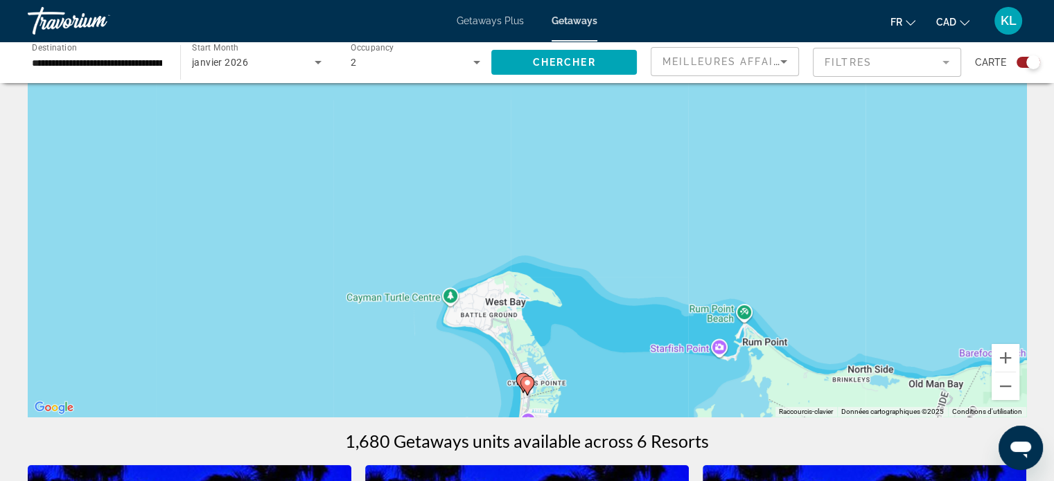
scroll to position [105, 0]
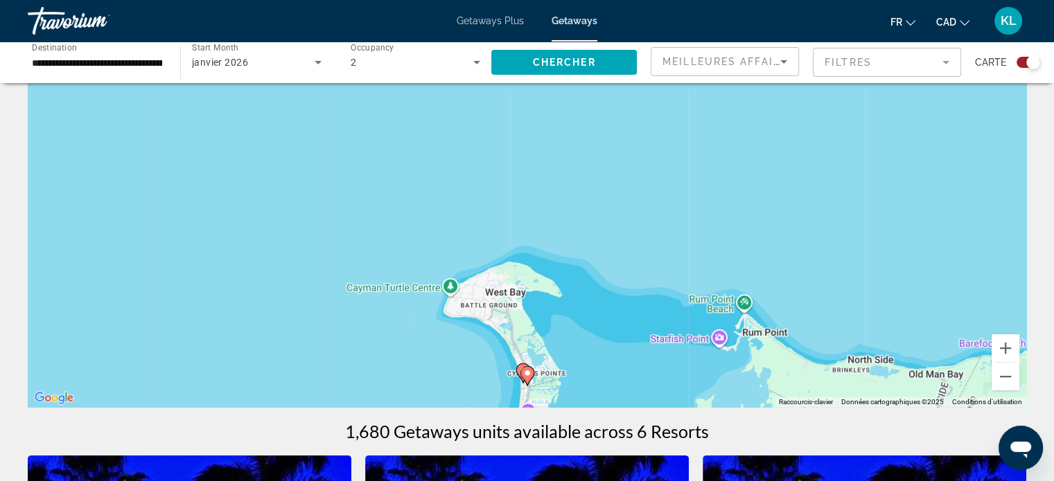
click at [528, 373] on image "Main content" at bounding box center [527, 373] width 8 height 8
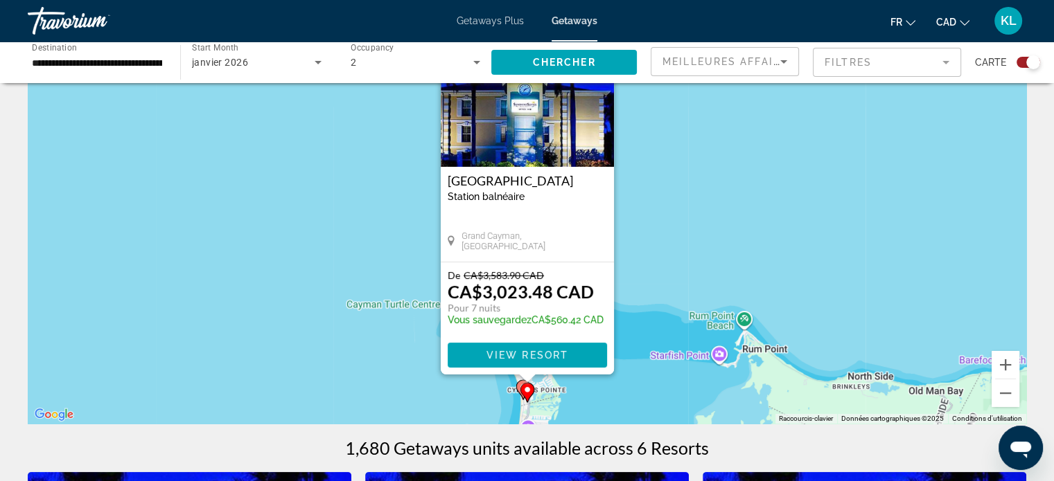
scroll to position [91, 0]
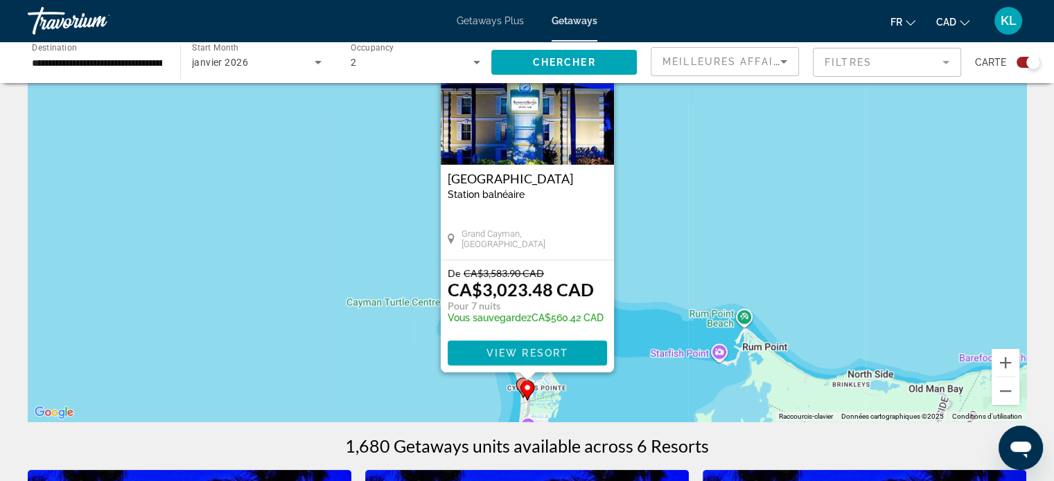
click at [520, 380] on div "Main content" at bounding box center [526, 377] width 17 height 8
click at [516, 382] on icon "Main content" at bounding box center [523, 387] width 14 height 19
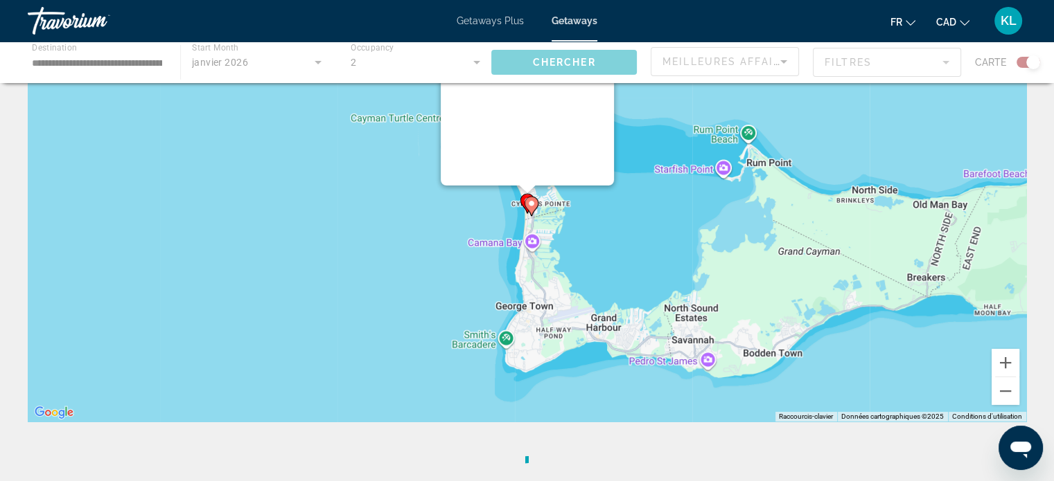
scroll to position [0, 0]
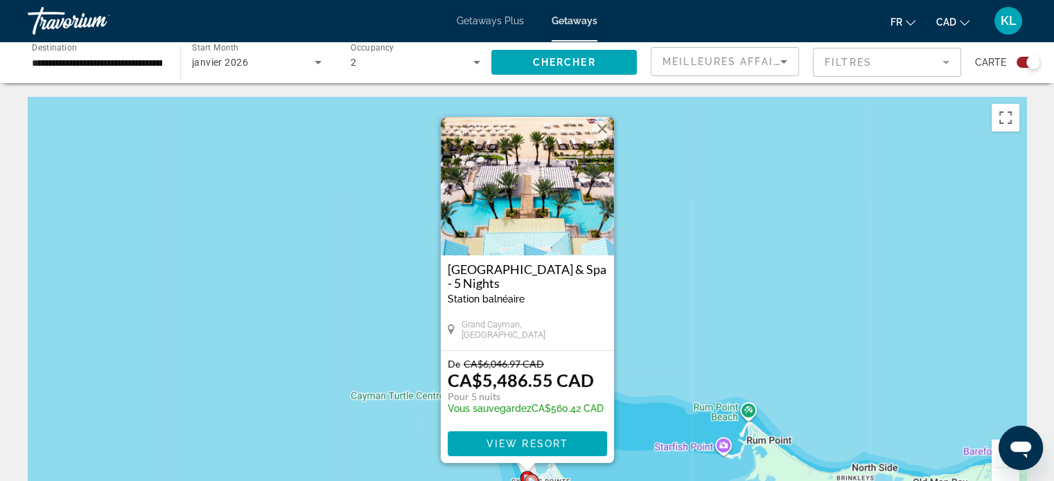
click at [604, 130] on button "Fermer" at bounding box center [602, 128] width 21 height 21
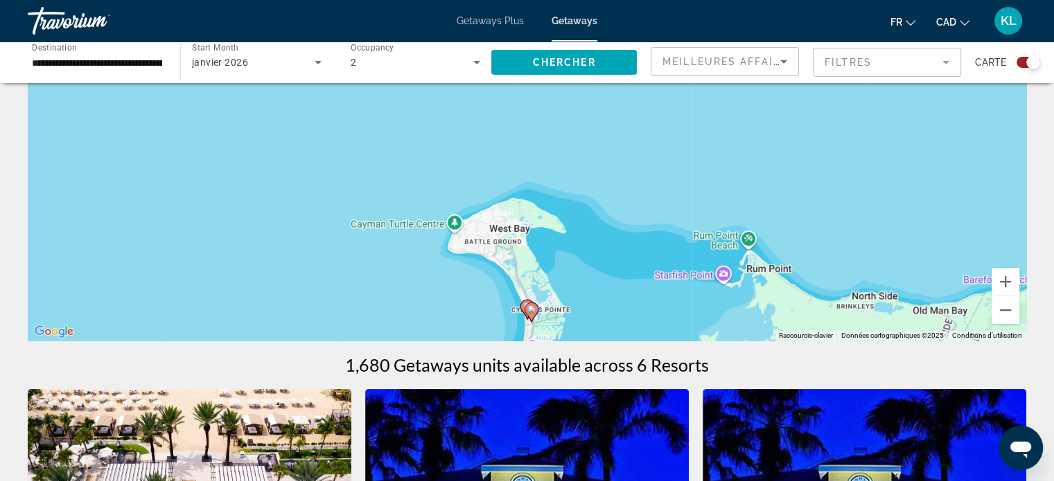
scroll to position [173, 0]
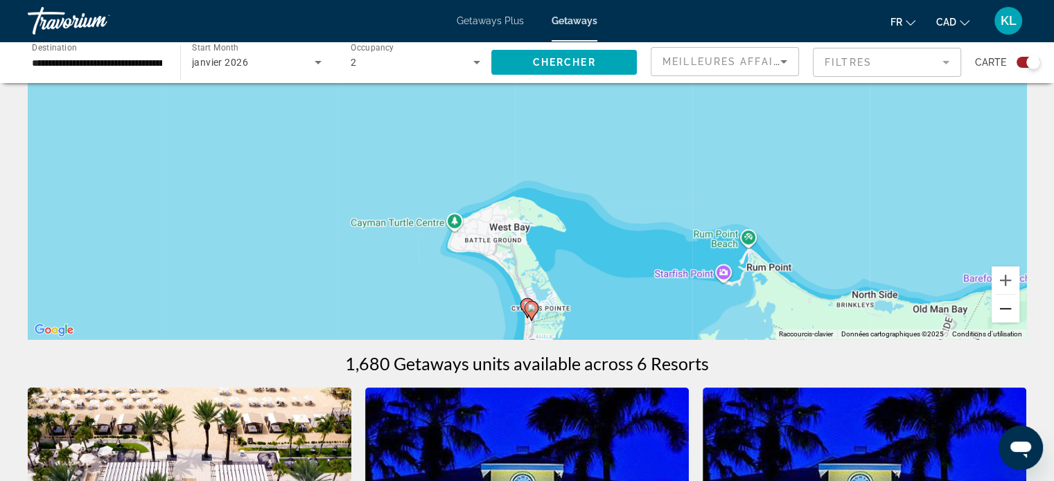
click at [1001, 312] on button "Zoom arrière" at bounding box center [1005, 309] width 28 height 28
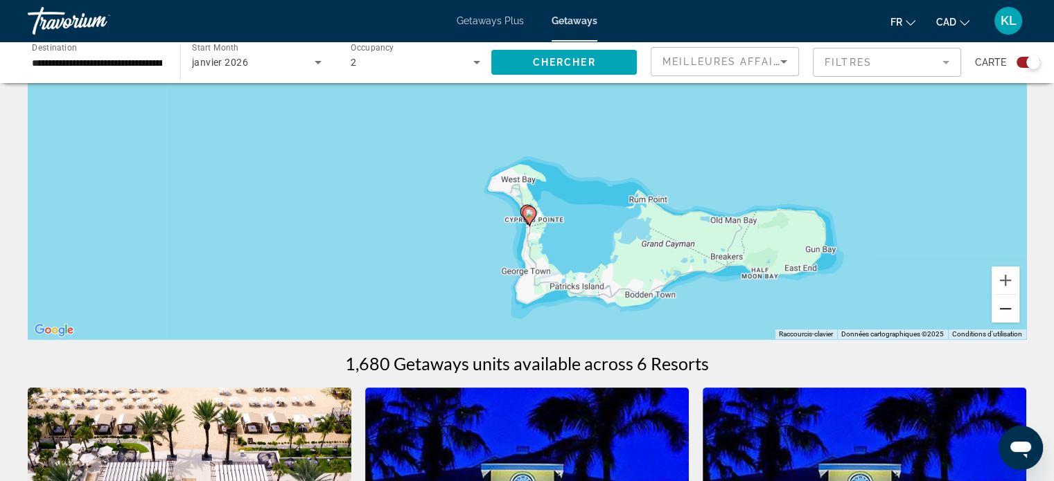
click at [1001, 312] on button "Zoom arrière" at bounding box center [1005, 309] width 28 height 28
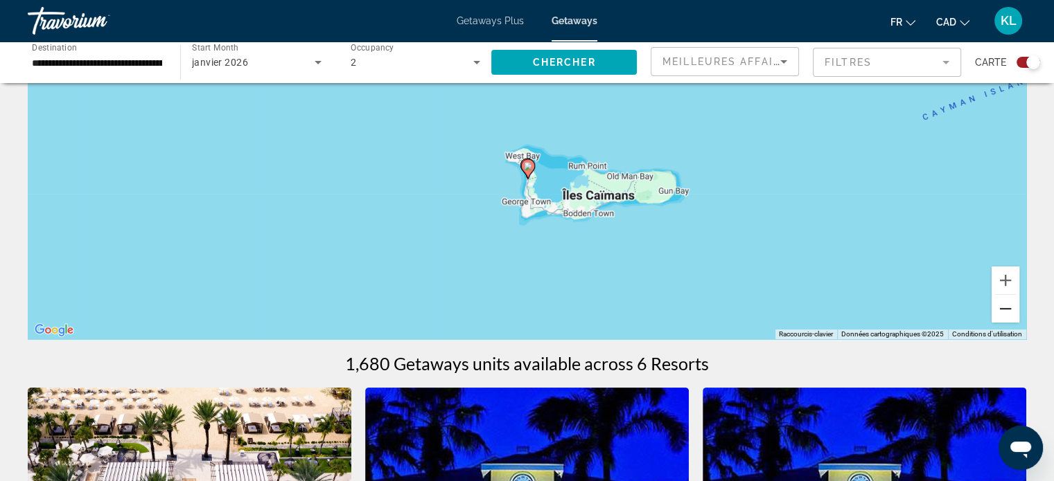
click at [1001, 312] on button "Zoom arrière" at bounding box center [1005, 309] width 28 height 28
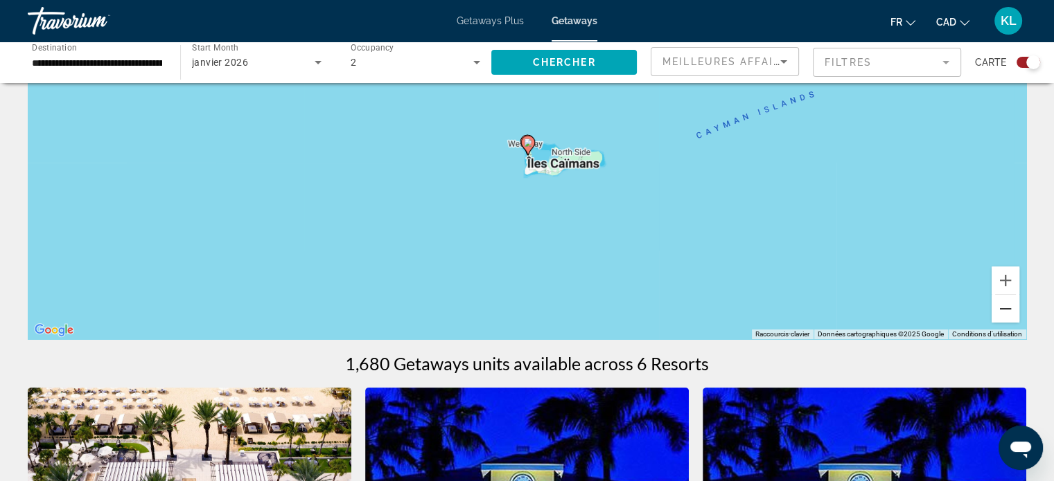
click at [1001, 312] on button "Zoom arrière" at bounding box center [1005, 309] width 28 height 28
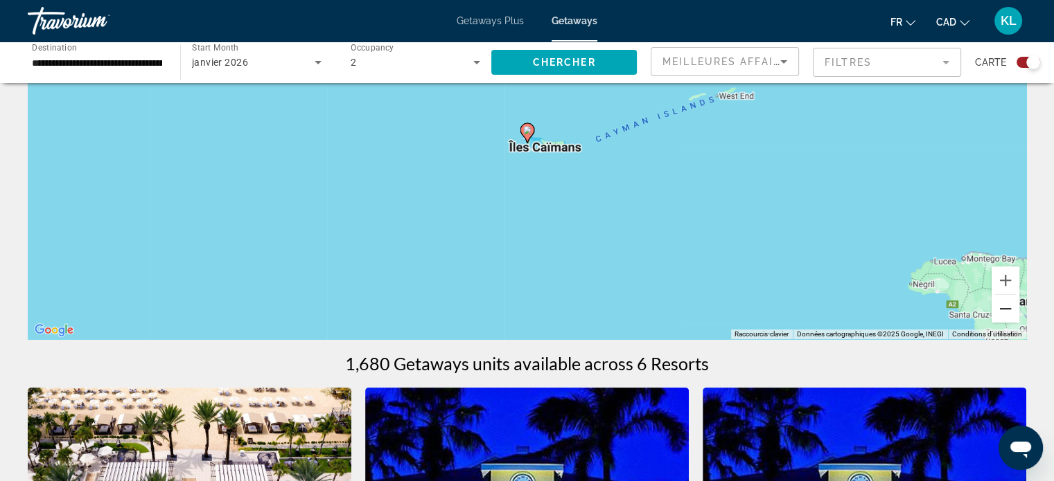
click at [1001, 312] on button "Zoom arrière" at bounding box center [1005, 309] width 28 height 28
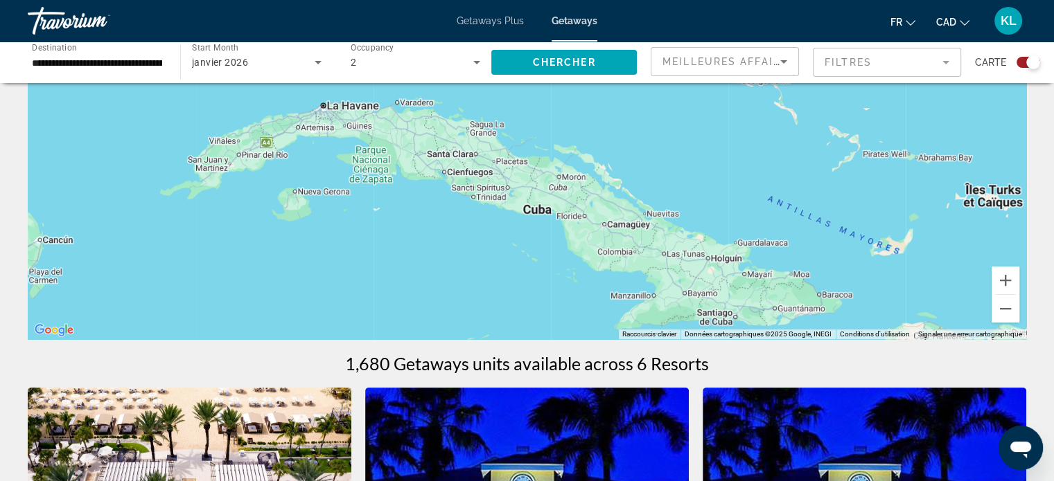
drag, startPoint x: 673, startPoint y: 215, endPoint x: 529, endPoint y: 449, distance: 274.6
click at [1006, 310] on button "Zoom arrière" at bounding box center [1005, 309] width 28 height 28
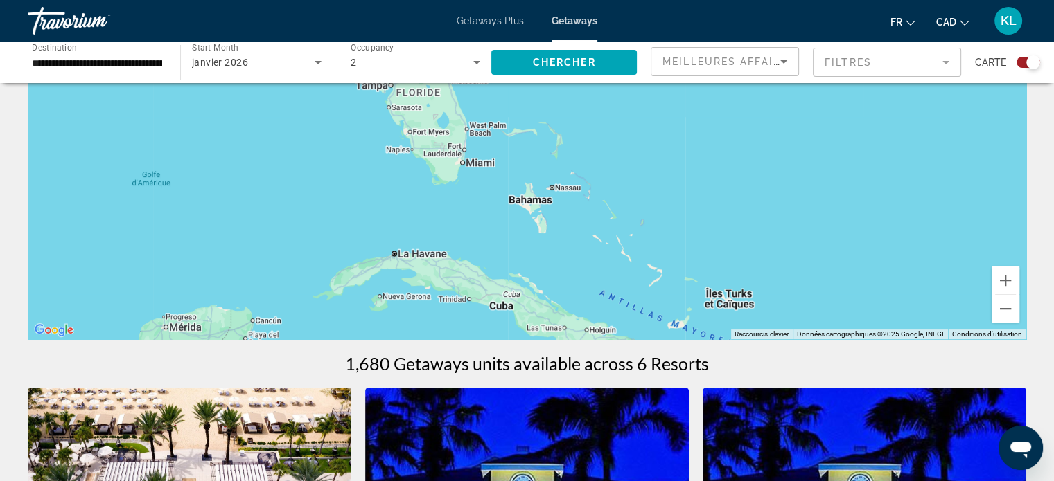
drag, startPoint x: 837, startPoint y: 202, endPoint x: 803, endPoint y: 343, distance: 145.3
click at [1004, 302] on button "Zoom arrière" at bounding box center [1005, 309] width 28 height 28
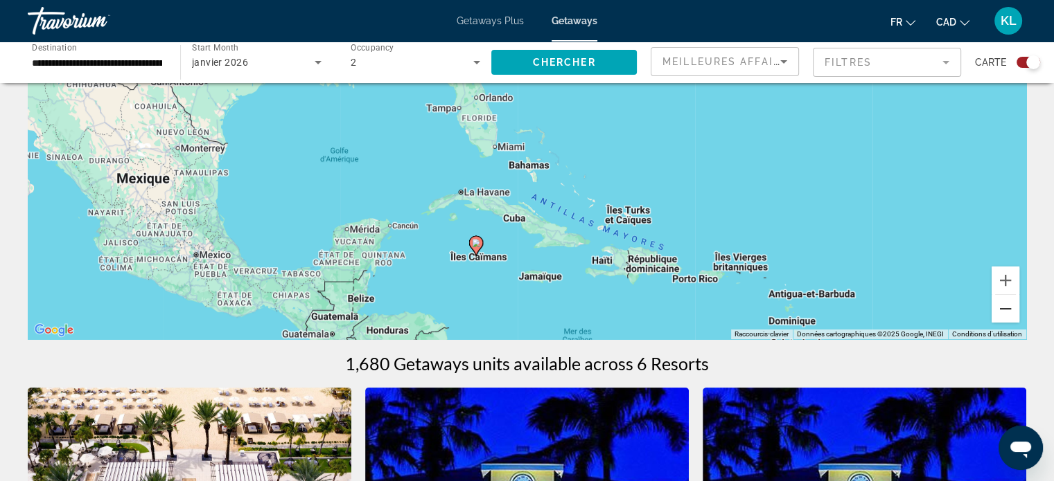
click at [1004, 302] on button "Zoom arrière" at bounding box center [1005, 309] width 28 height 28
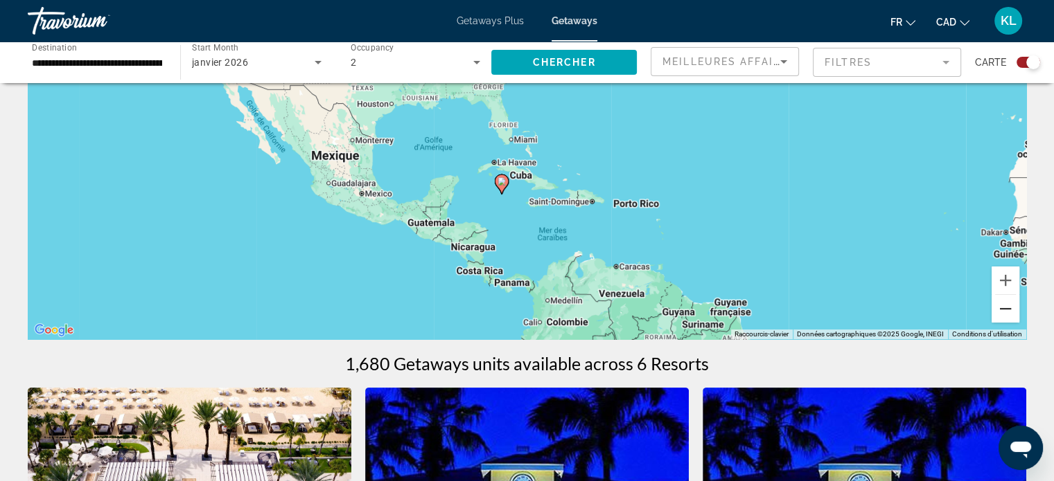
click at [1004, 302] on button "Zoom arrière" at bounding box center [1005, 309] width 28 height 28
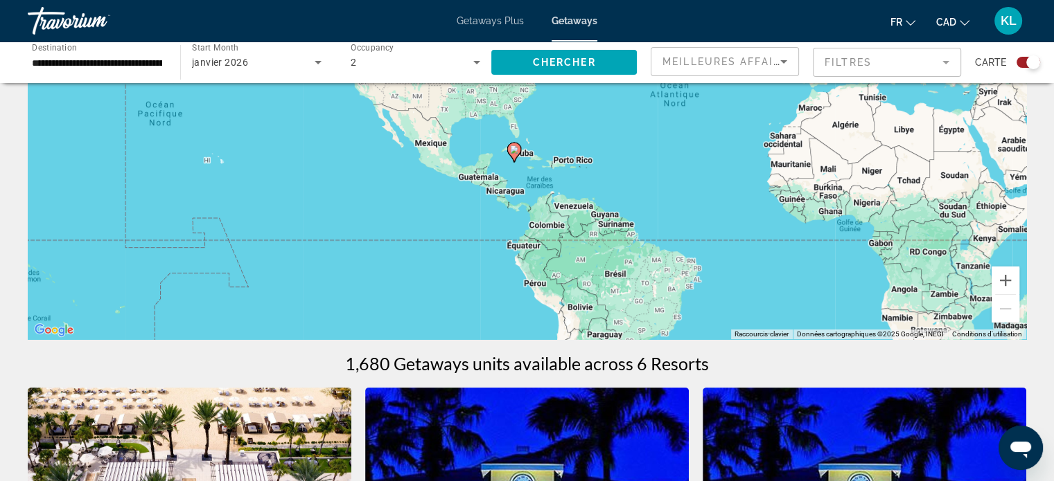
click at [114, 60] on input "**********" at bounding box center [97, 63] width 130 height 17
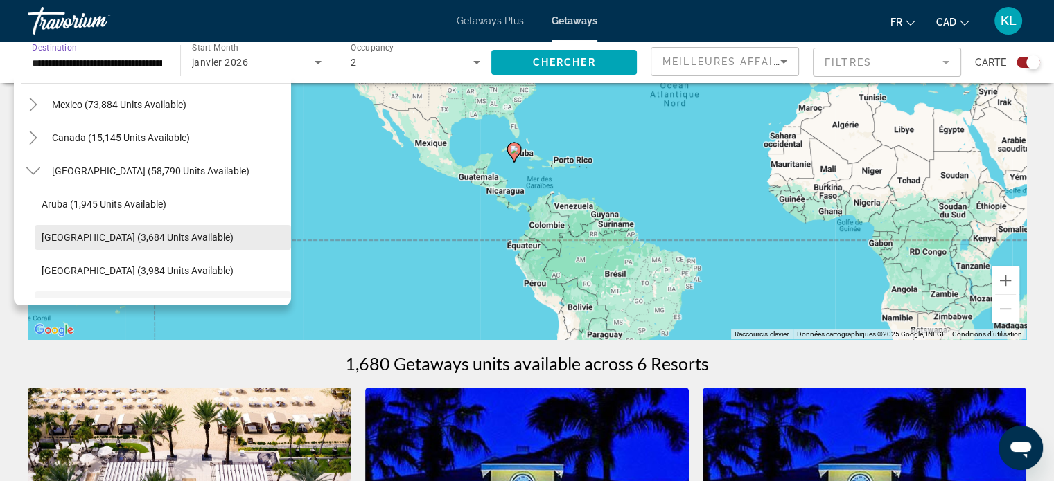
scroll to position [71, 0]
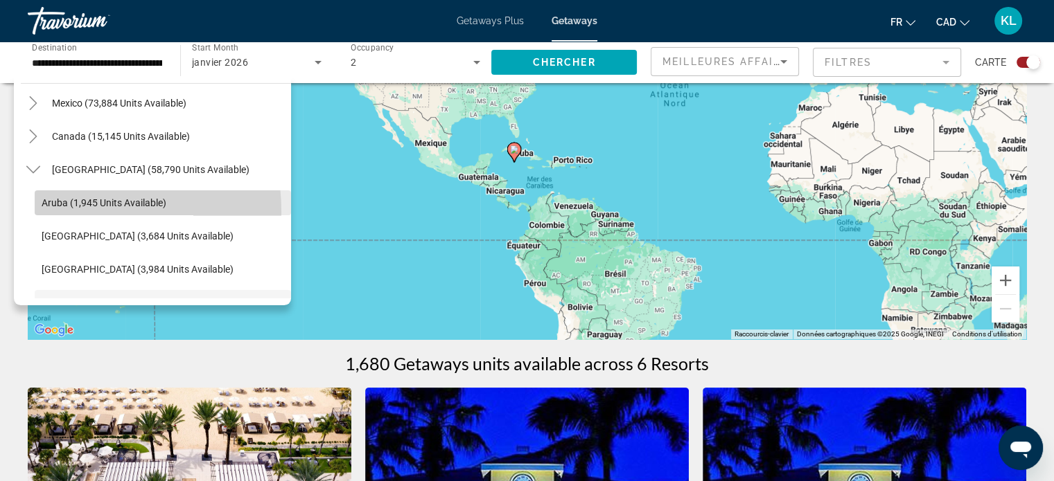
click at [61, 212] on span "Search widget" at bounding box center [163, 202] width 256 height 33
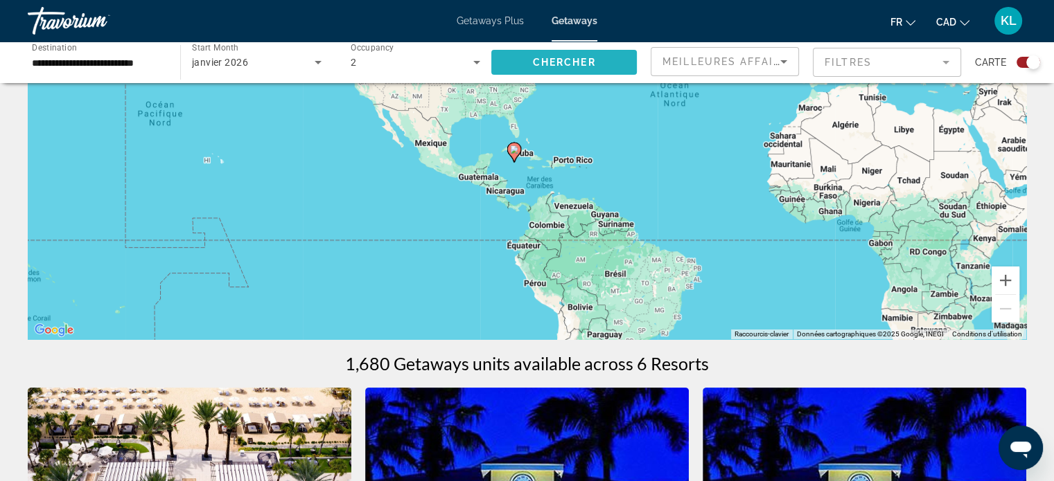
click at [521, 66] on span "Search widget" at bounding box center [563, 62] width 145 height 33
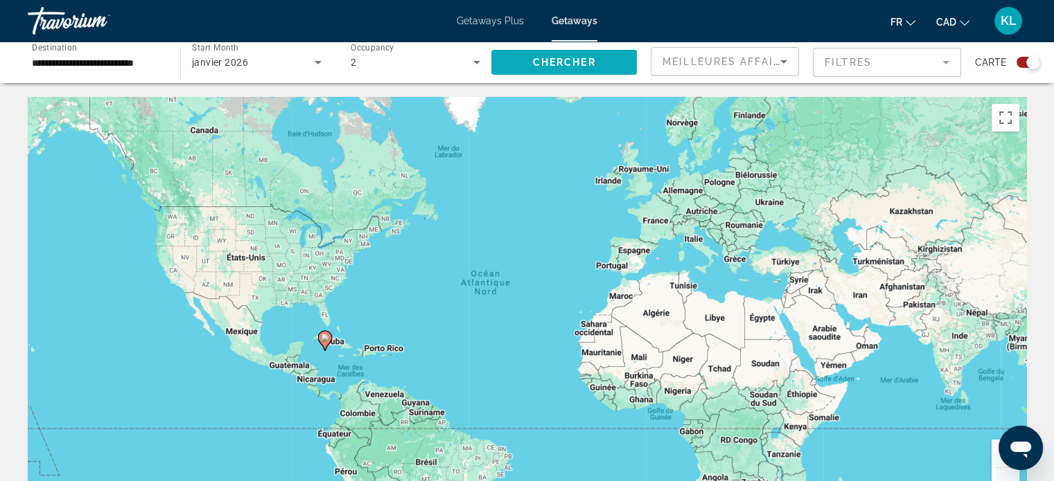
click at [594, 57] on span "Chercher" at bounding box center [564, 62] width 63 height 11
click at [324, 337] on image "Main content" at bounding box center [325, 338] width 8 height 8
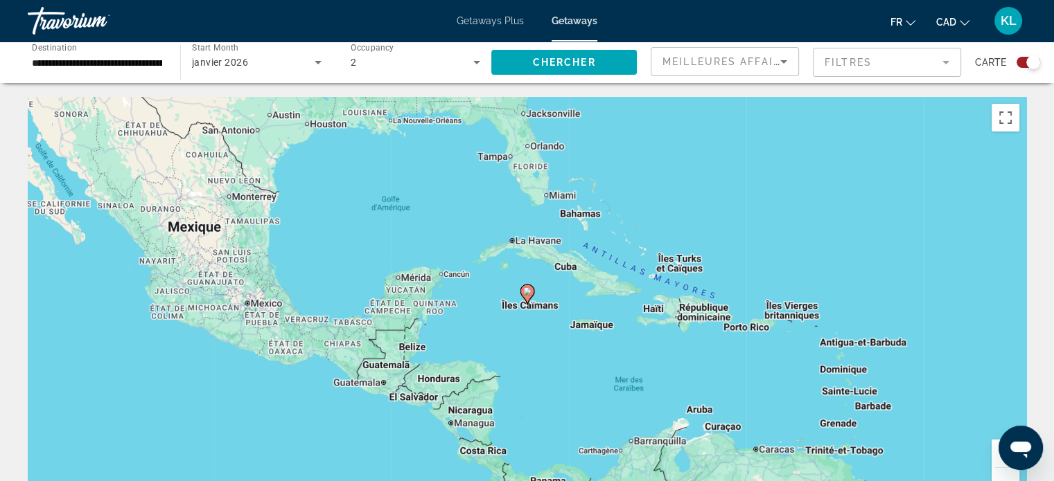
click at [526, 293] on image "Main content" at bounding box center [527, 291] width 8 height 8
type input "**********"
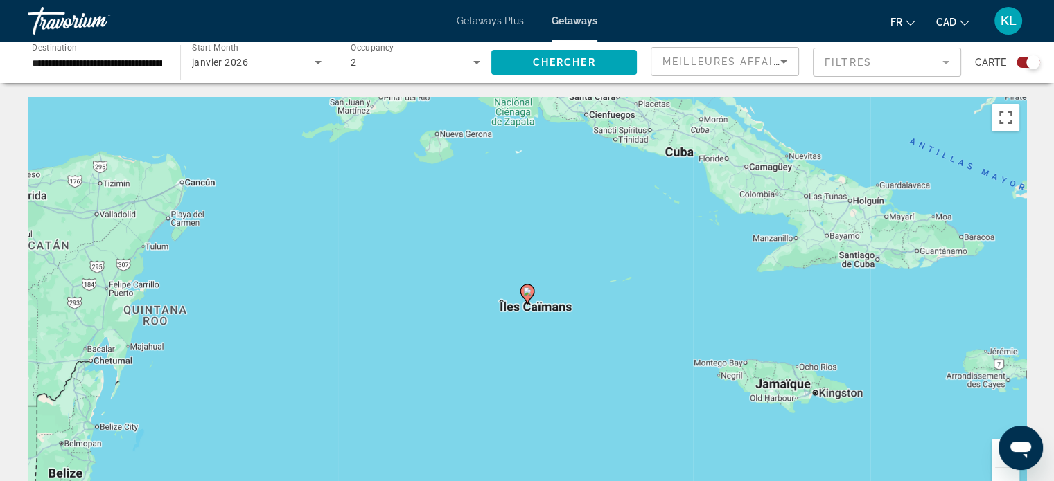
click at [99, 53] on div "**********" at bounding box center [97, 62] width 130 height 39
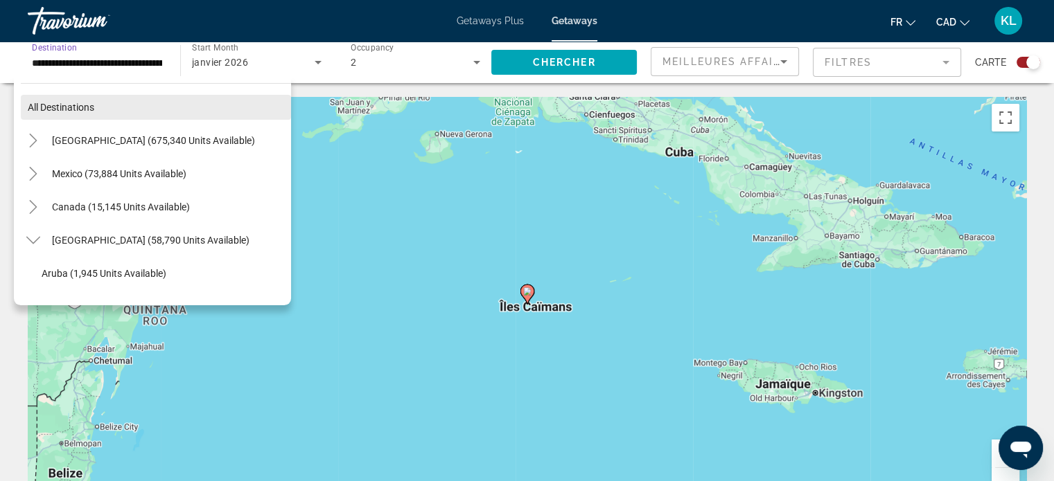
click at [64, 105] on span "All destinations" at bounding box center [61, 107] width 67 height 11
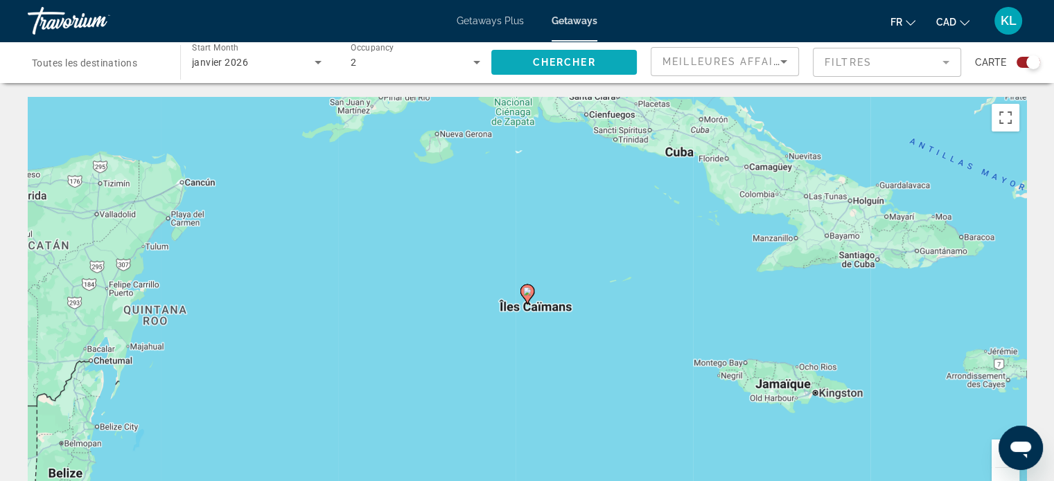
click at [540, 57] on span "Chercher" at bounding box center [564, 62] width 63 height 11
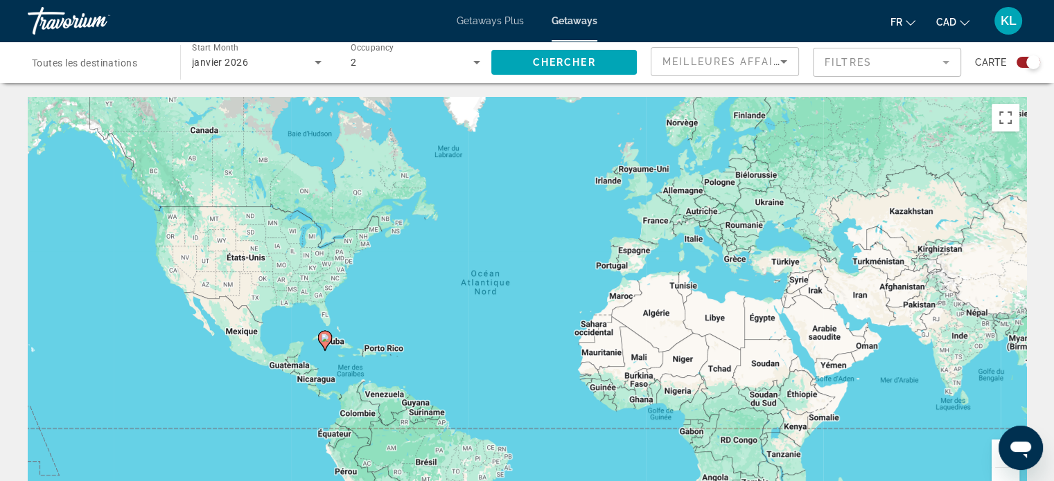
click at [127, 73] on div "Search widget" at bounding box center [97, 62] width 130 height 39
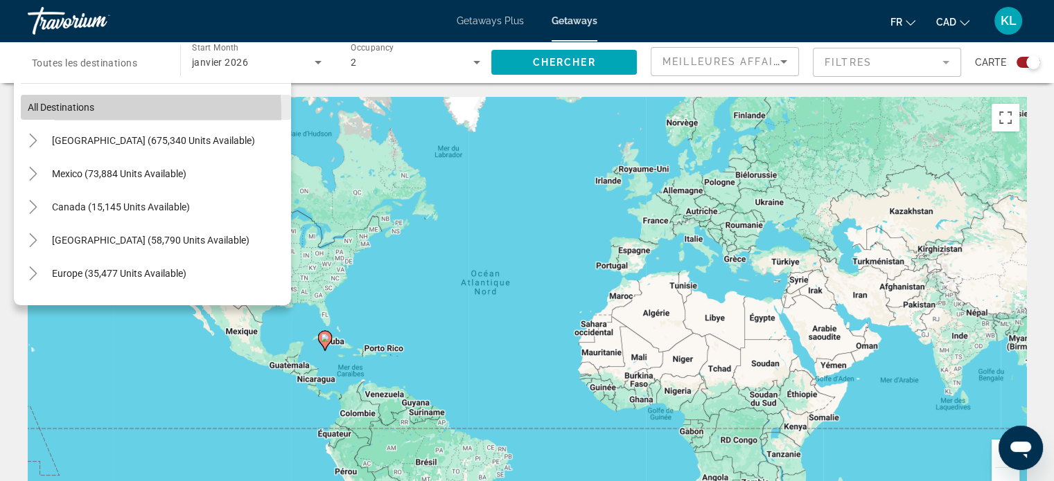
click at [80, 113] on span "Search widget" at bounding box center [156, 107] width 270 height 33
type input "**********"
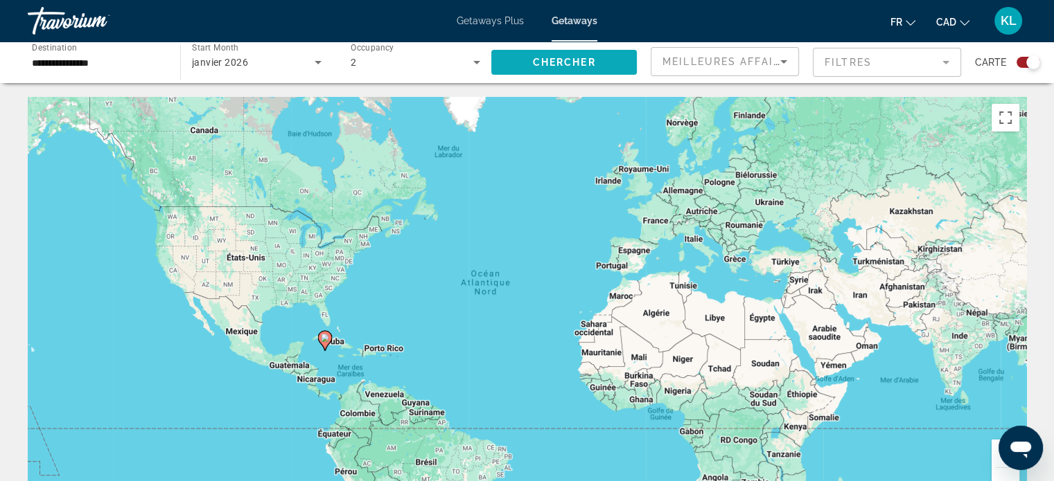
click at [553, 65] on span "Chercher" at bounding box center [564, 62] width 63 height 11
click at [236, 62] on span "janvier 2026" at bounding box center [220, 62] width 56 height 11
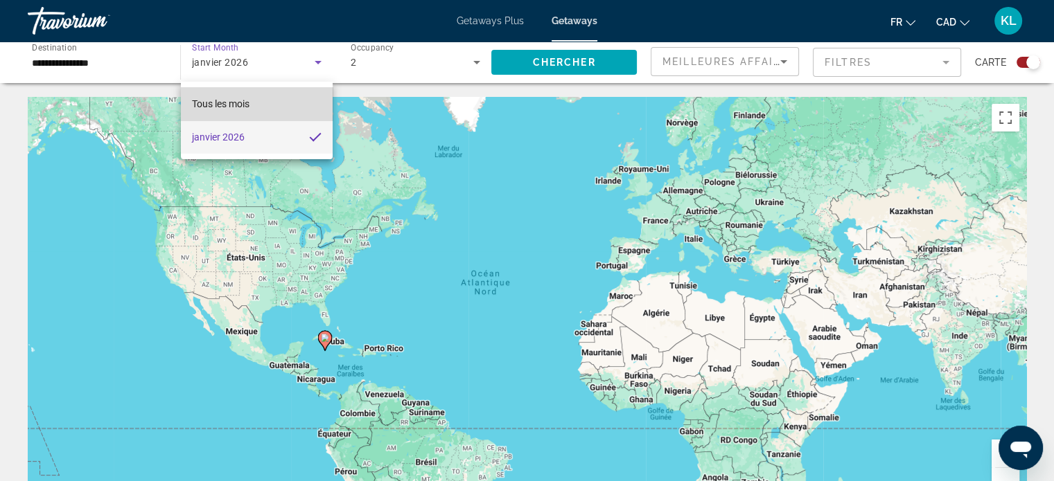
click at [257, 102] on mat-option "Tous les mois" at bounding box center [257, 103] width 152 height 33
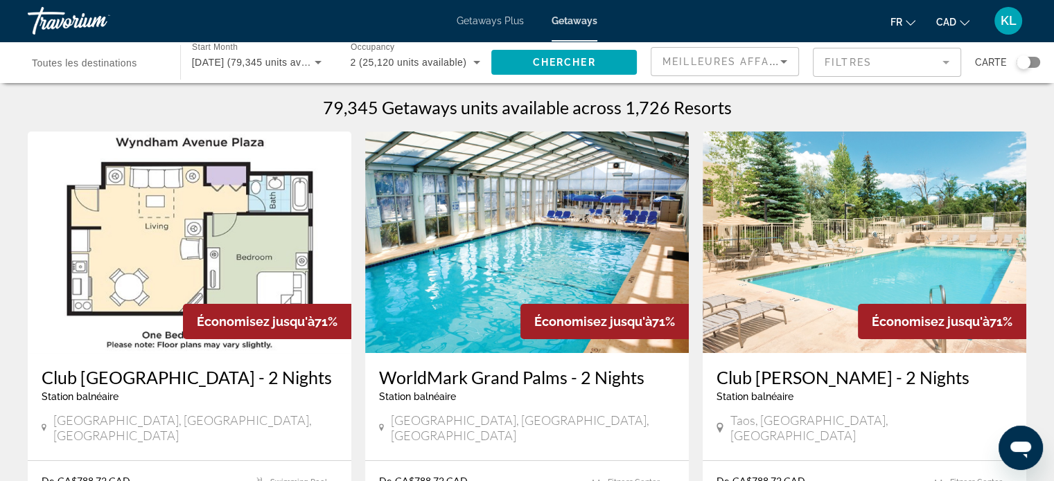
click at [1020, 66] on div "Search widget" at bounding box center [1023, 62] width 14 height 14
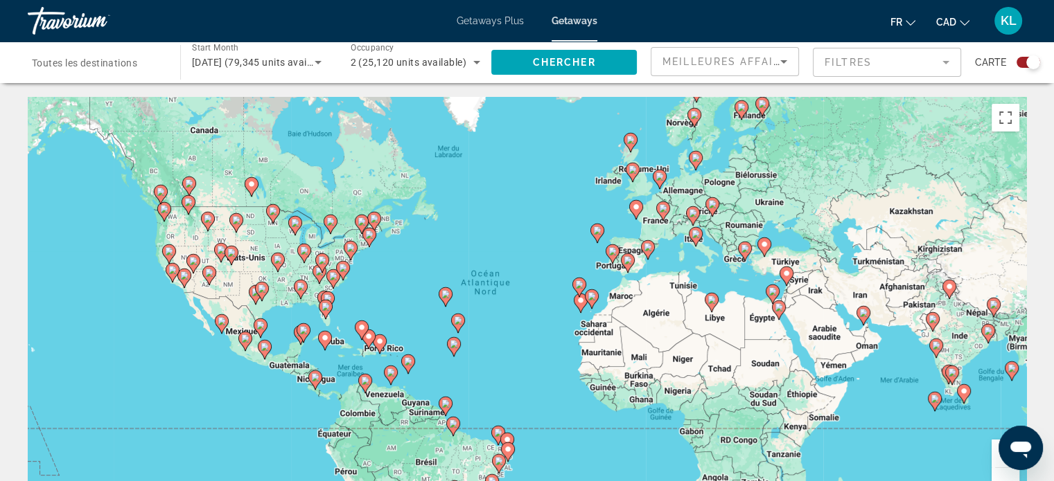
click at [599, 229] on image "Main content" at bounding box center [597, 231] width 8 height 8
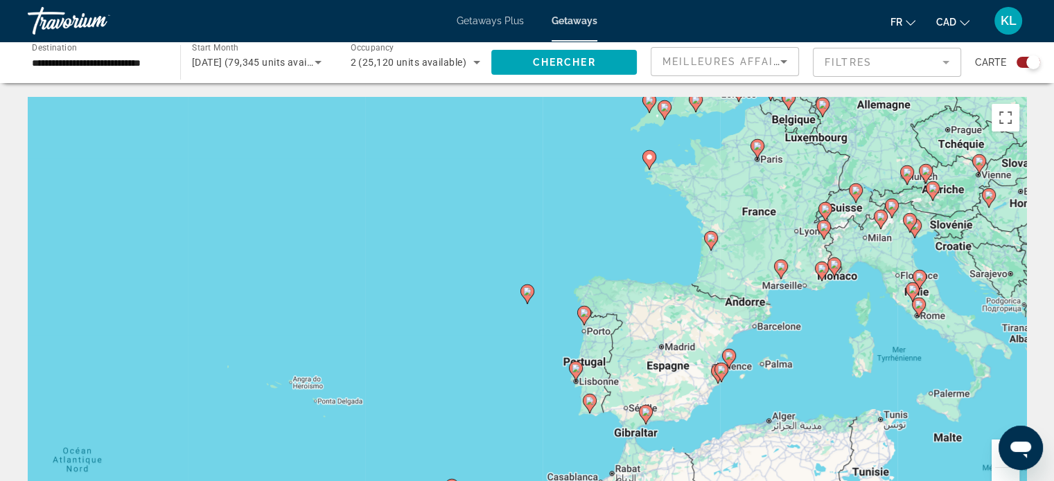
click at [526, 296] on icon "Main content" at bounding box center [526, 294] width 12 height 18
type input "**********"
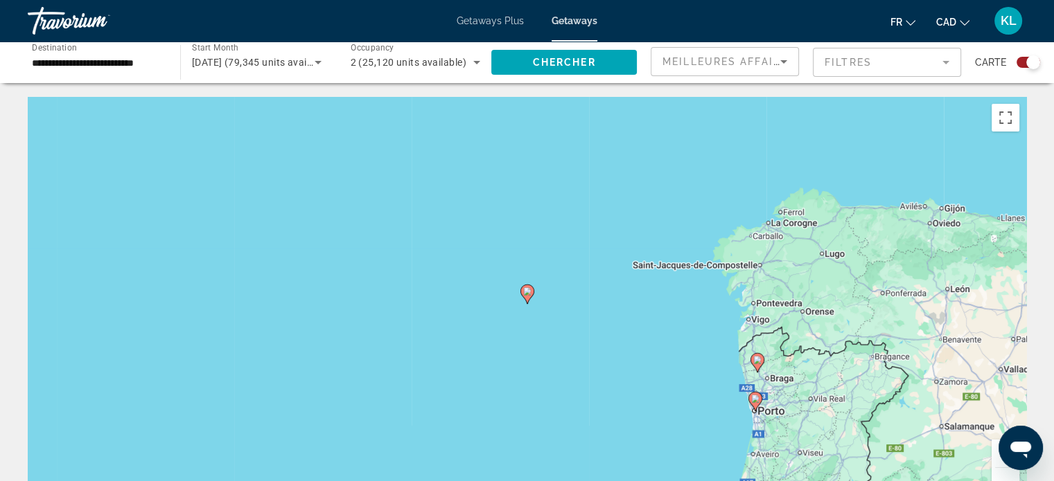
click at [526, 296] on icon "Main content" at bounding box center [526, 294] width 12 height 18
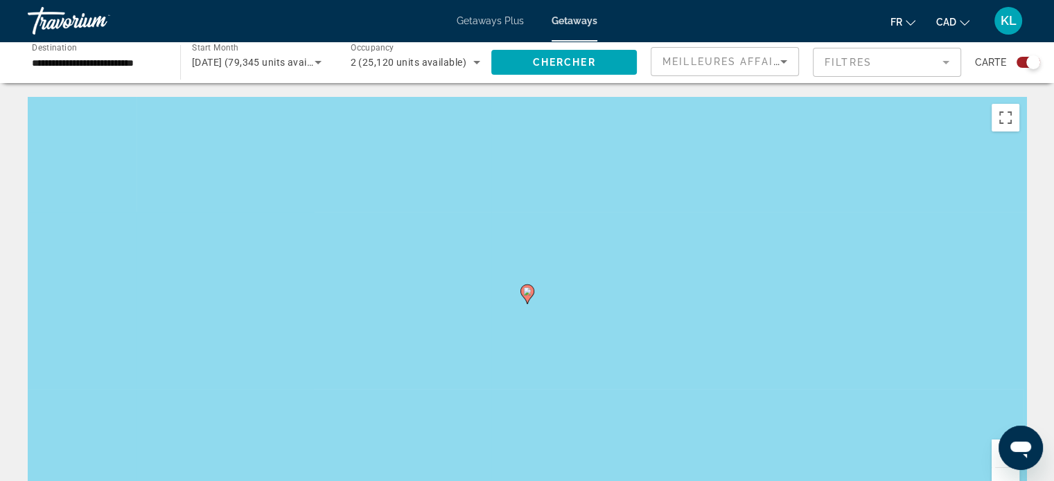
click at [526, 296] on icon "Main content" at bounding box center [526, 294] width 12 height 18
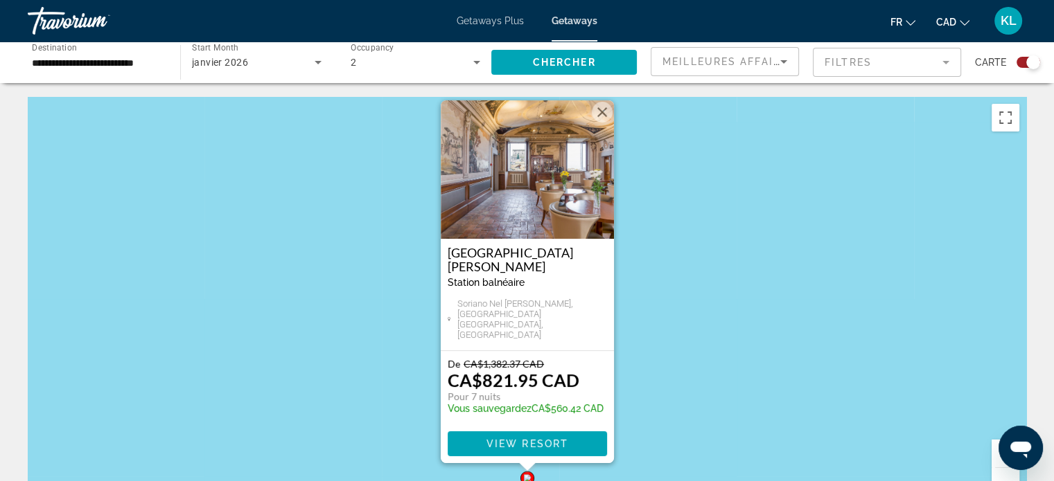
click at [601, 123] on button "Fermer" at bounding box center [602, 112] width 21 height 21
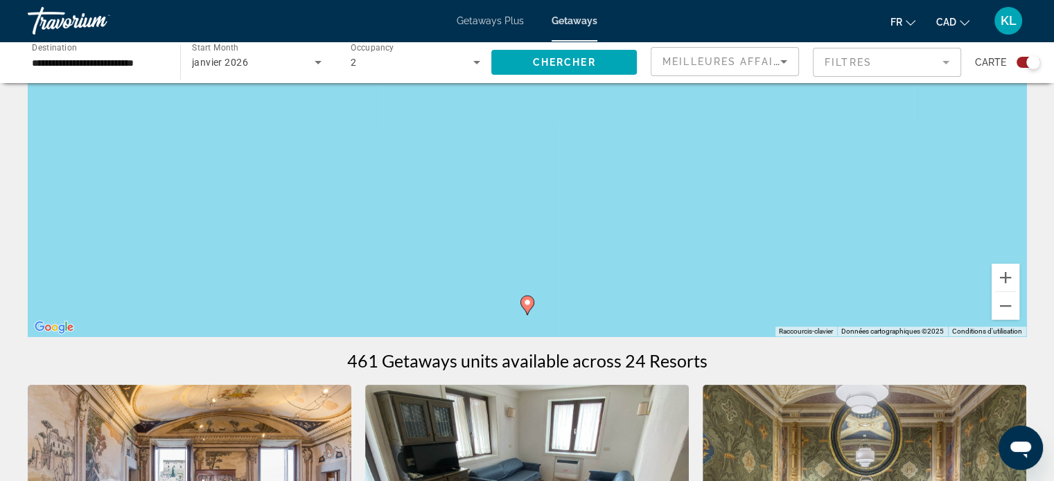
scroll to position [177, 0]
click at [1007, 304] on button "Zoom arrière" at bounding box center [1005, 306] width 28 height 28
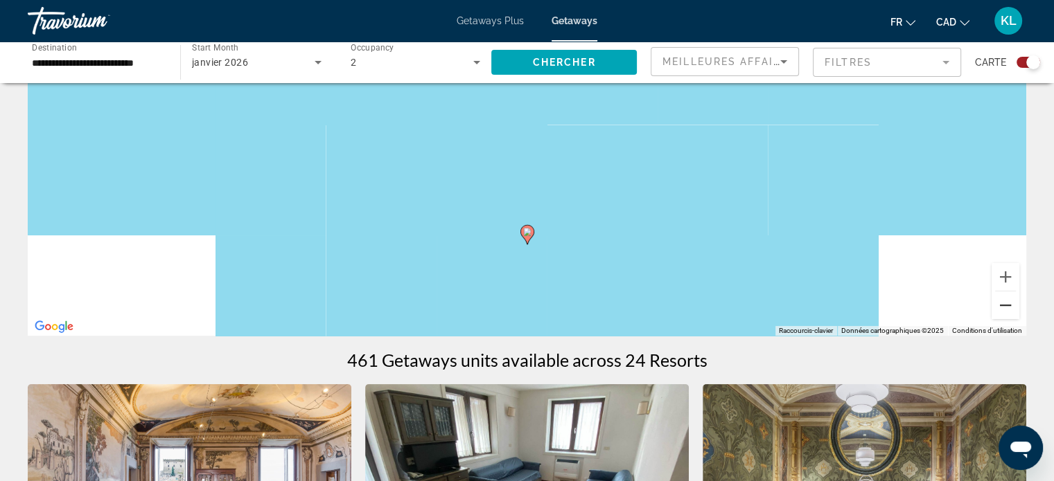
click at [1007, 304] on button "Zoom arrière" at bounding box center [1005, 306] width 28 height 28
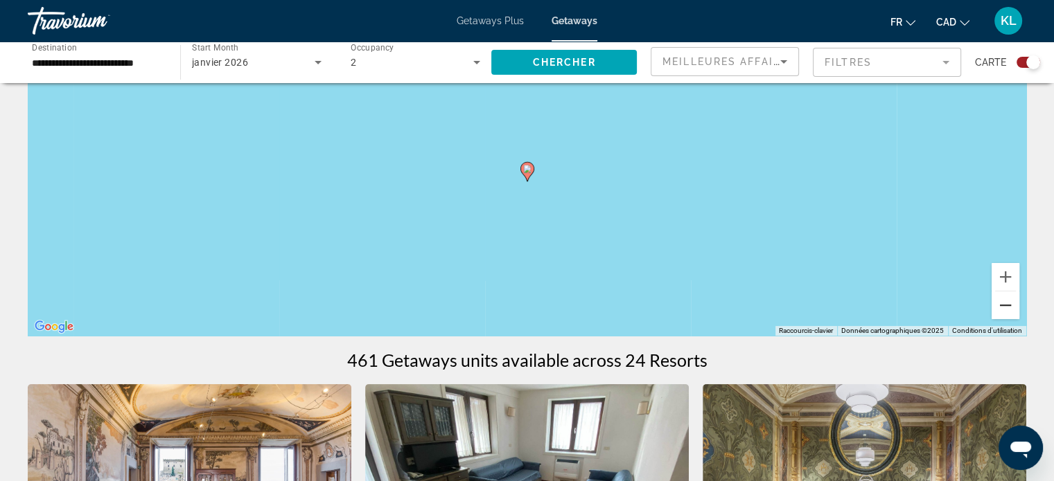
click at [1007, 304] on button "Zoom arrière" at bounding box center [1005, 306] width 28 height 28
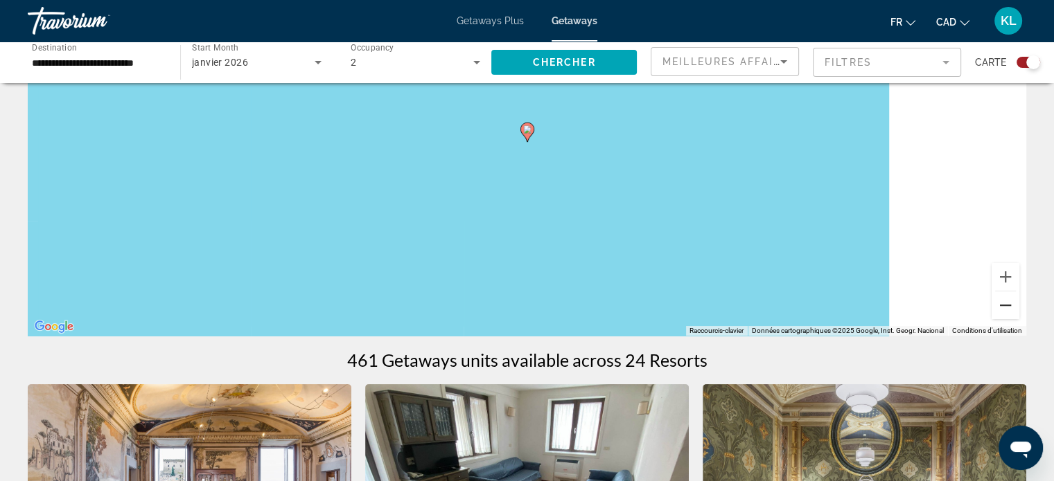
click at [1007, 304] on button "Zoom arrière" at bounding box center [1005, 306] width 28 height 28
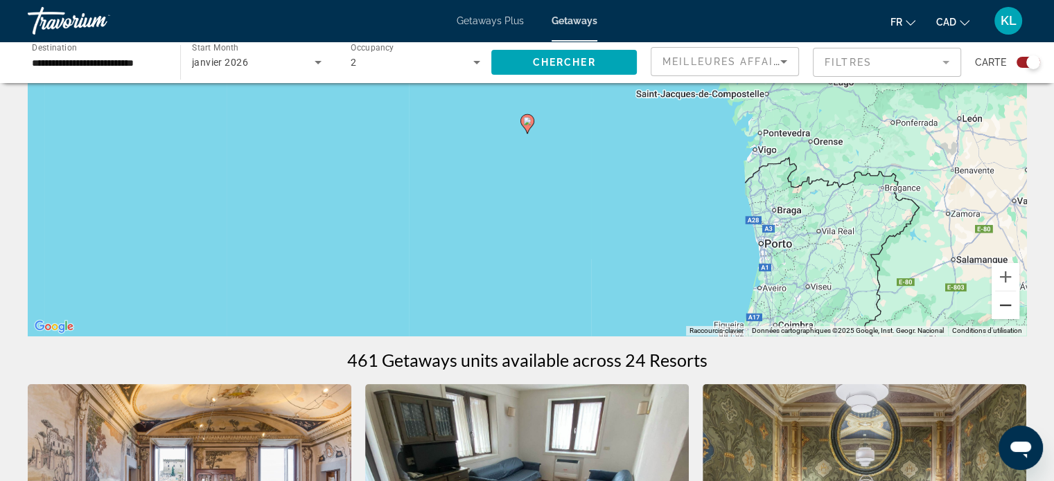
click at [1007, 304] on button "Zoom arrière" at bounding box center [1005, 306] width 28 height 28
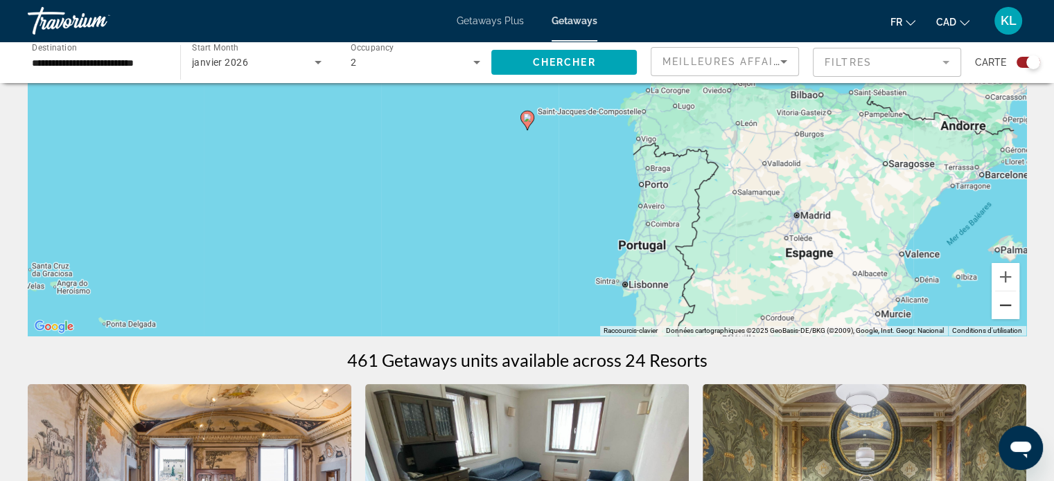
click at [1007, 304] on button "Zoom arrière" at bounding box center [1005, 306] width 28 height 28
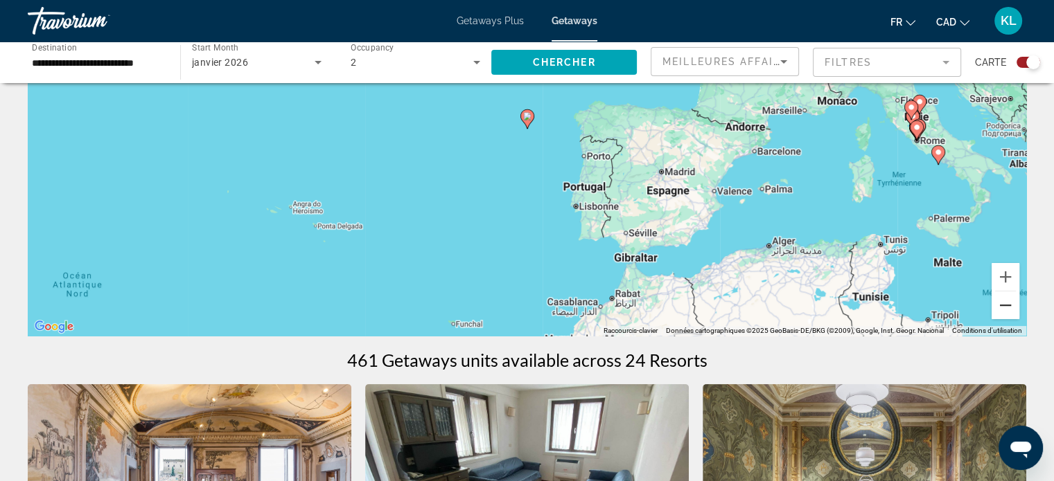
click at [1007, 304] on button "Zoom arrière" at bounding box center [1005, 306] width 28 height 28
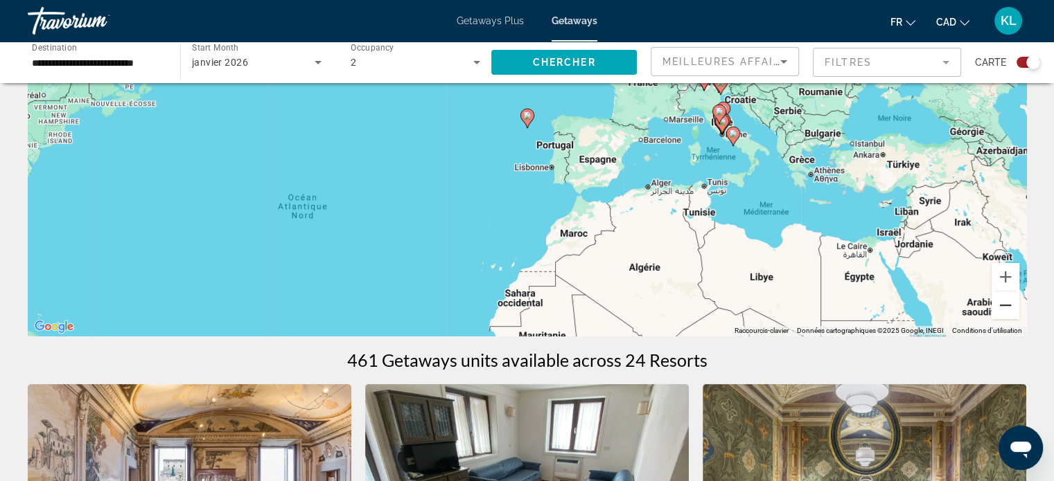
click at [1007, 304] on button "Zoom arrière" at bounding box center [1005, 306] width 28 height 28
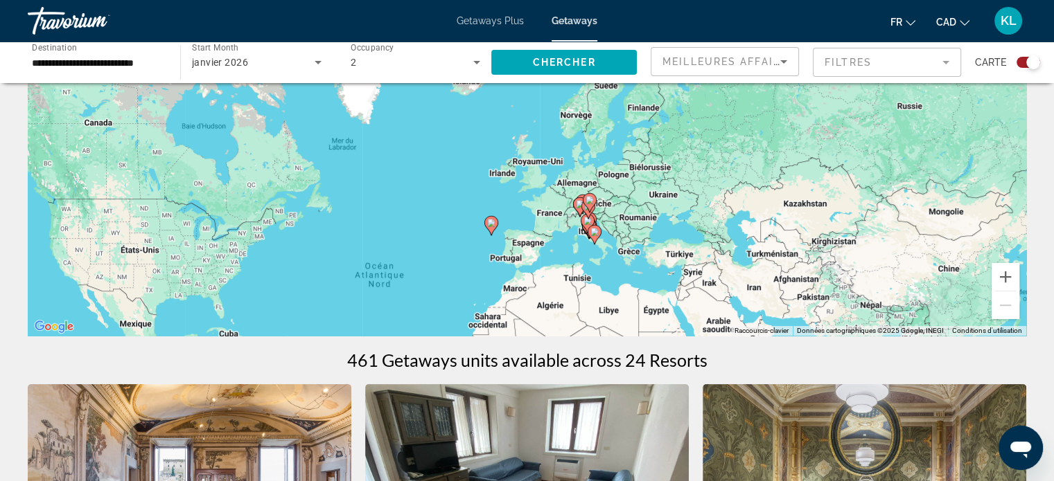
drag, startPoint x: 485, startPoint y: 168, endPoint x: 445, endPoint y: 285, distance: 123.8
click at [445, 285] on div "Pour activer le glissement du marqueur avec le clavier, appuyez sur Alt+Entrée.…" at bounding box center [527, 128] width 998 height 416
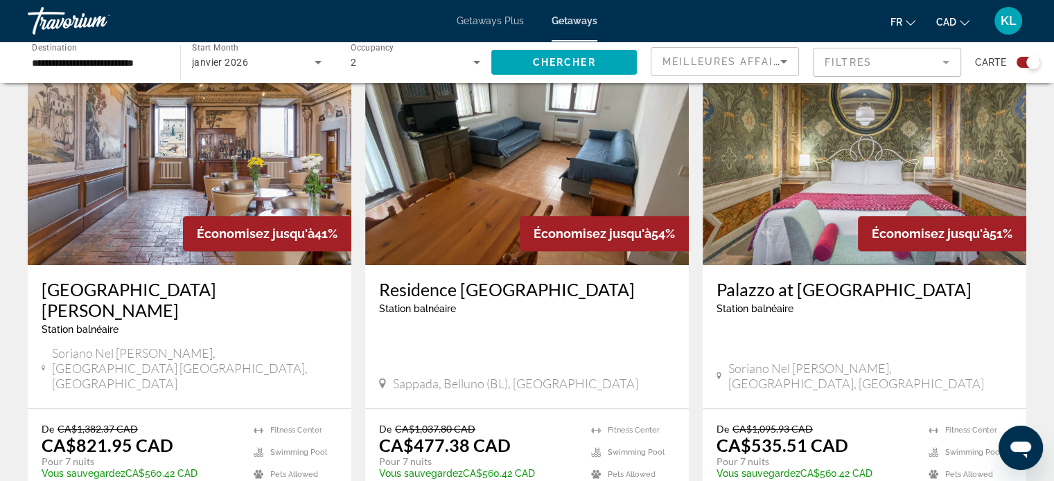
scroll to position [517, 0]
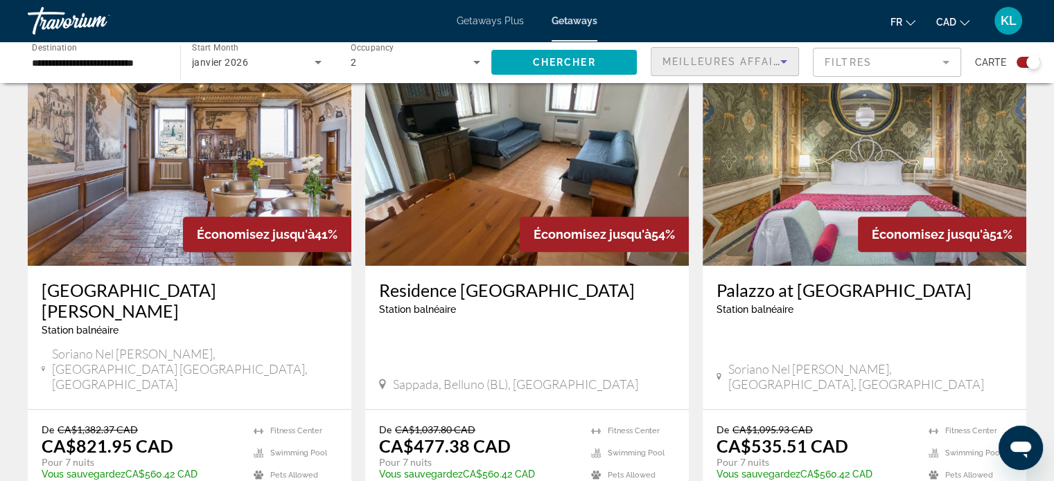
click at [752, 68] on div "Meilleures affaires" at bounding box center [721, 61] width 118 height 17
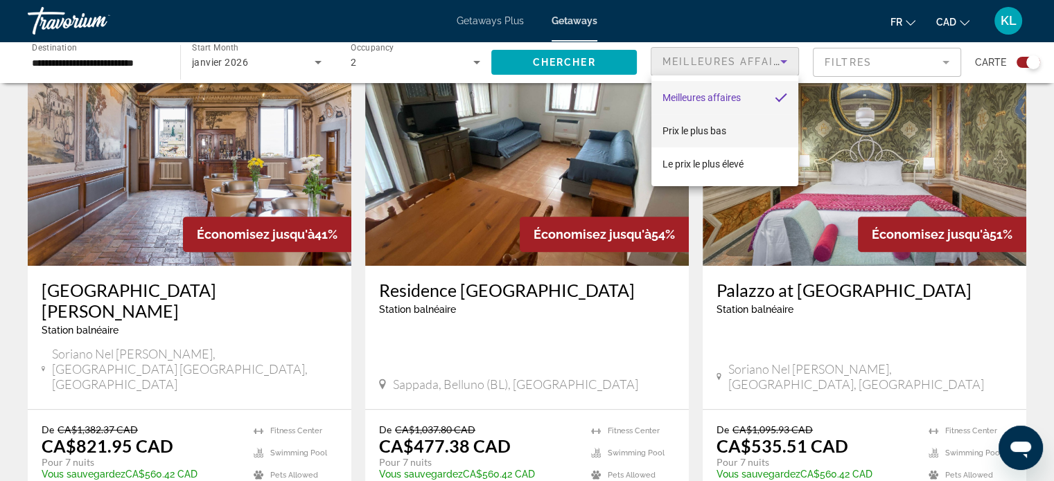
click at [689, 126] on span "Prix ​​le plus bas" at bounding box center [694, 130] width 64 height 11
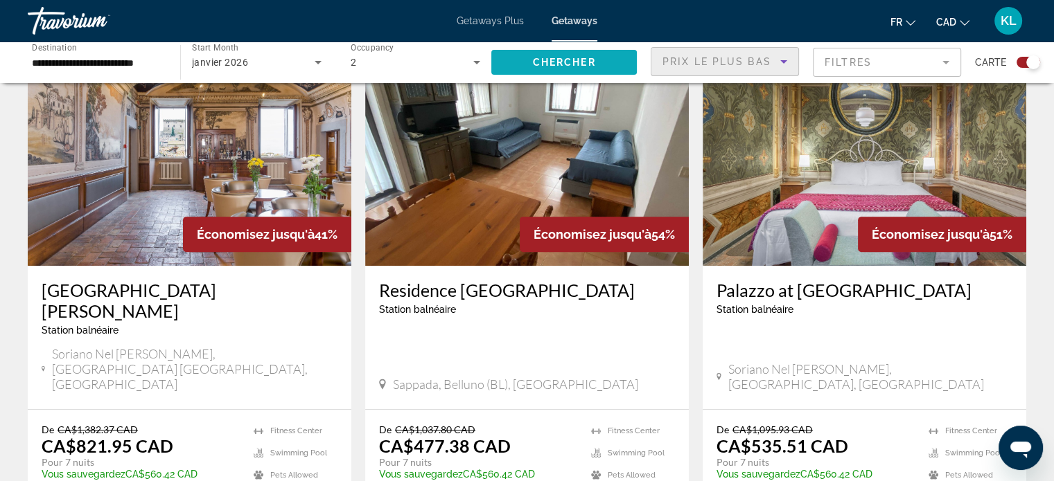
click at [612, 60] on span "Search widget" at bounding box center [563, 62] width 145 height 33
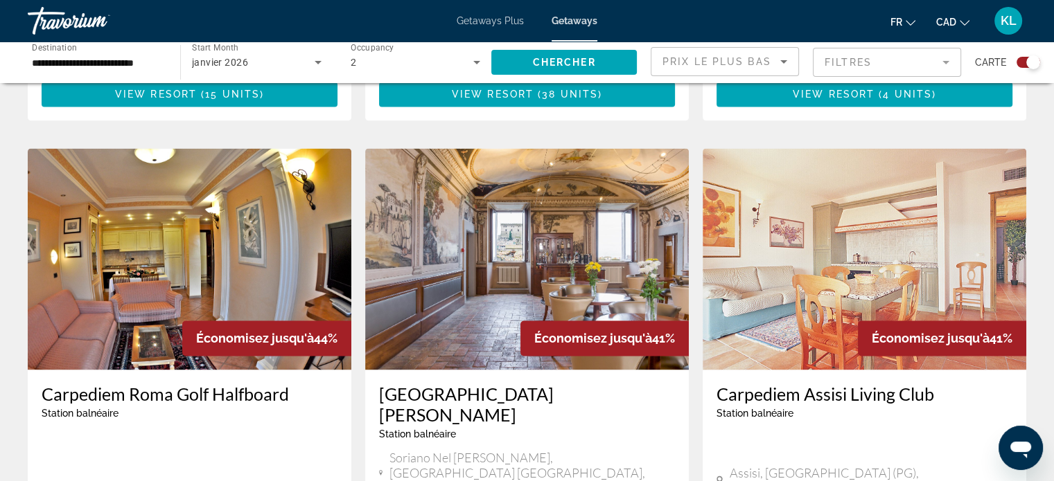
scroll to position [1939, 0]
click at [360, 369] on app-weeks-search-item "Économisez jusqu'à 41% [GEOGRAPHIC_DATA][PERSON_NAME] balnéaire - Ceci est une …" at bounding box center [526, 396] width 337 height 495
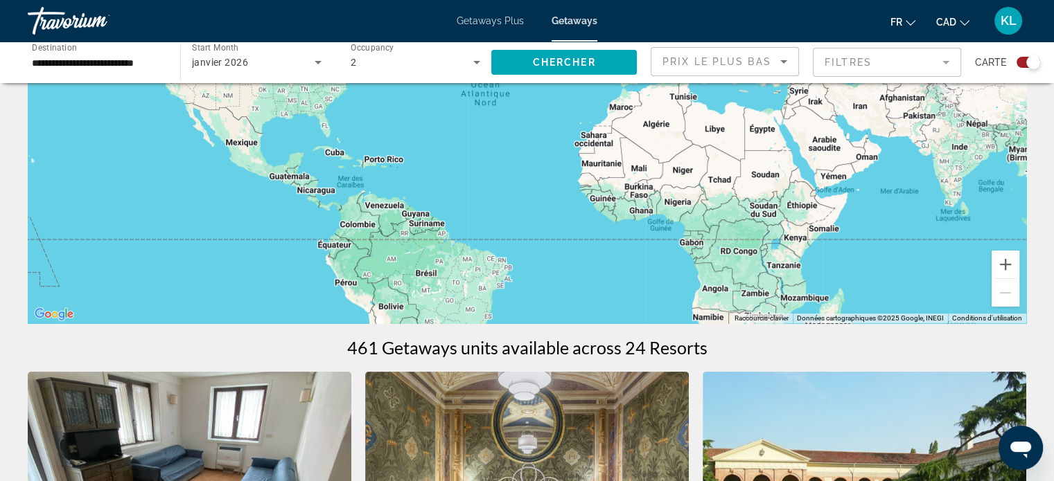
scroll to position [0, 0]
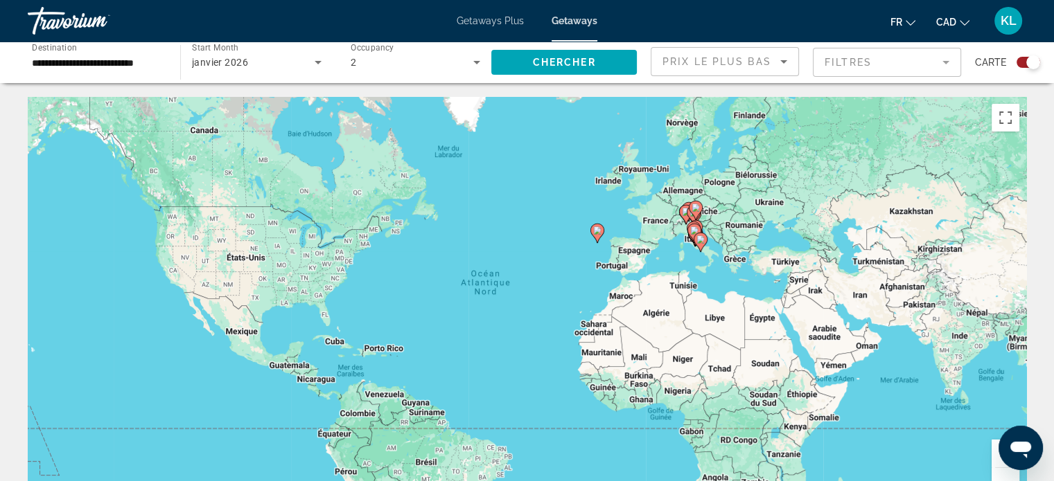
click at [113, 58] on input "**********" at bounding box center [97, 63] width 130 height 17
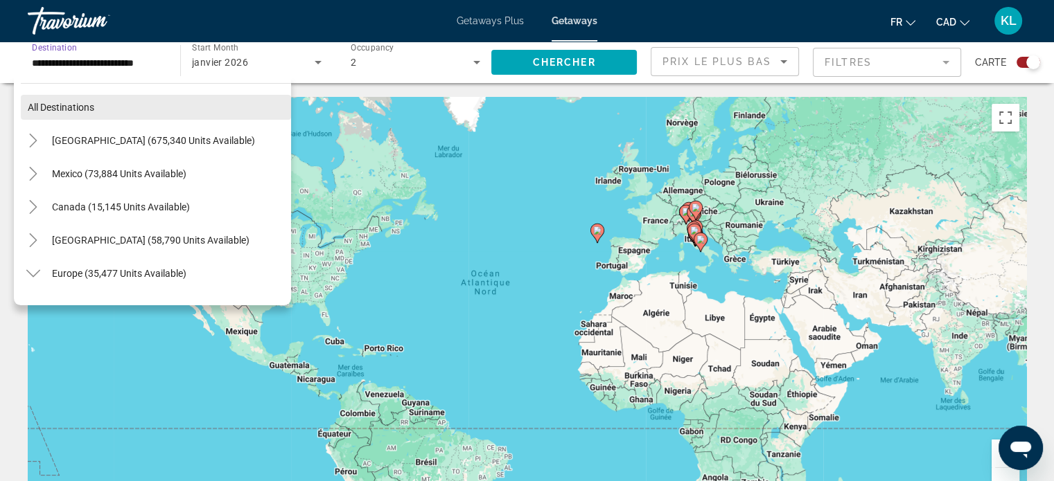
click at [62, 100] on span "Search widget" at bounding box center [156, 107] width 270 height 33
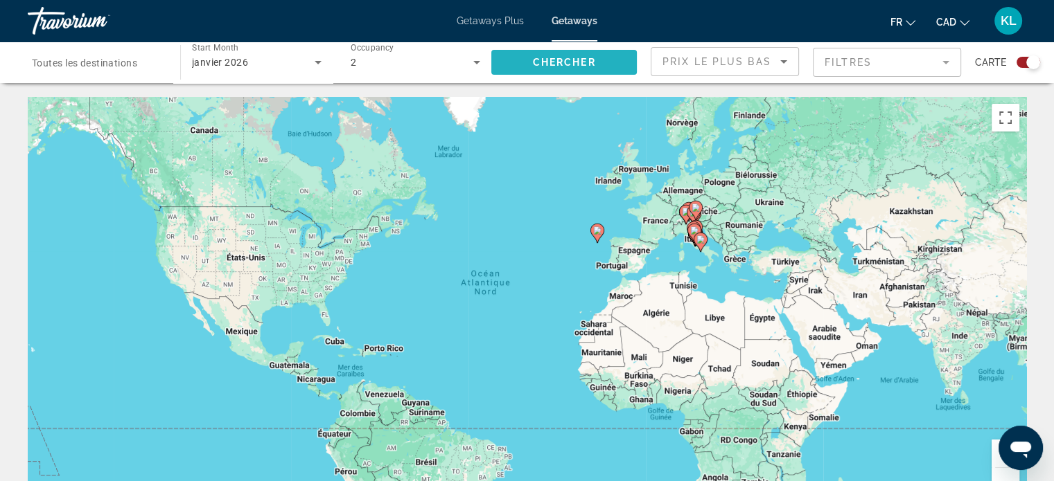
click at [552, 54] on span "Search widget" at bounding box center [563, 62] width 145 height 33
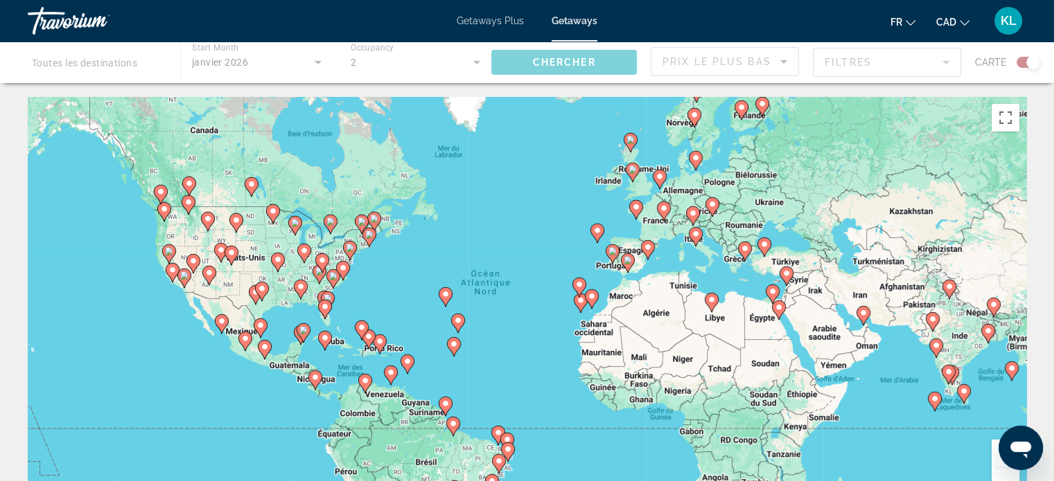
click at [252, 69] on div "Main content" at bounding box center [527, 63] width 1054 height 42
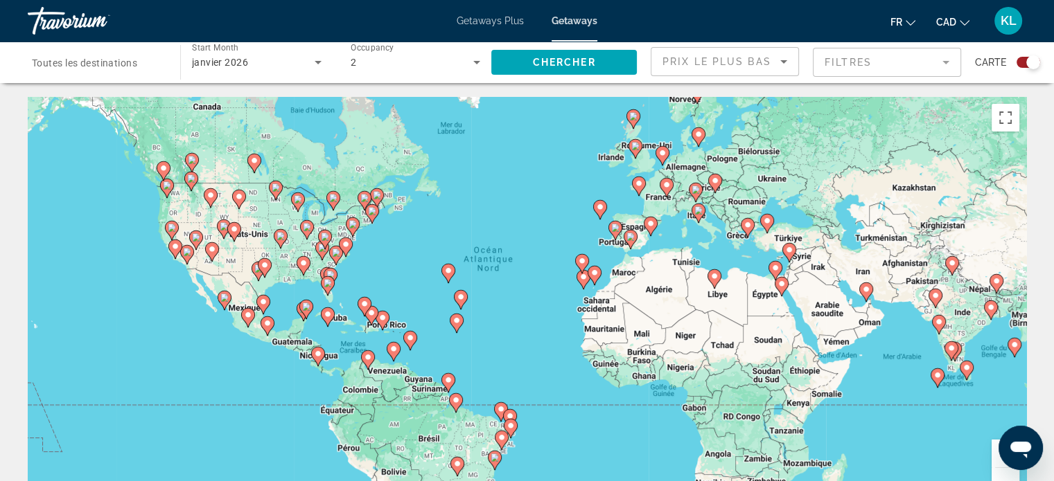
drag, startPoint x: 348, startPoint y: 357, endPoint x: 352, endPoint y: 330, distance: 27.3
click at [352, 330] on div "Pour activer le glissement du marqueur avec le clavier, appuyez sur Alt+Entrée.…" at bounding box center [527, 305] width 998 height 416
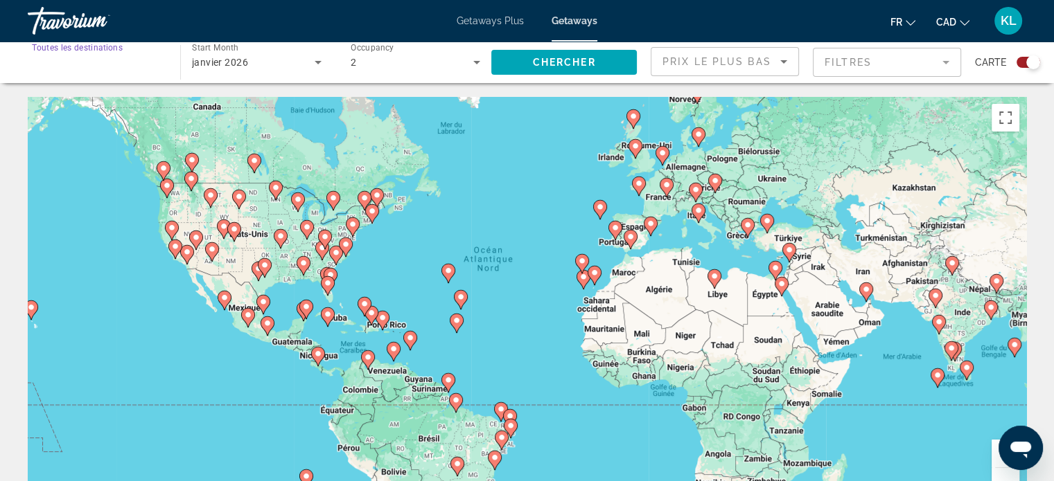
click at [102, 69] on input "Destination Toutes les destinations" at bounding box center [97, 63] width 130 height 17
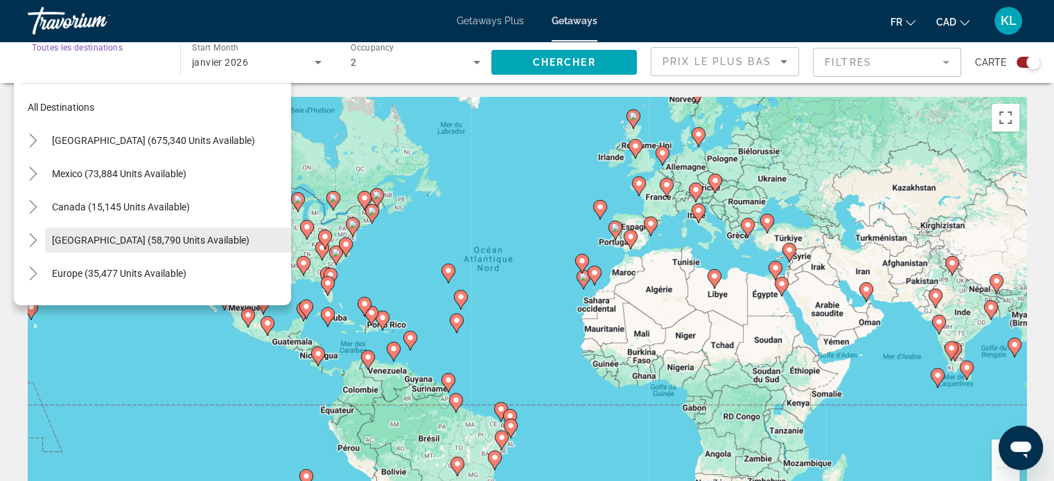
click at [91, 235] on span "[GEOGRAPHIC_DATA] (58,790 units available)" at bounding box center [150, 240] width 197 height 11
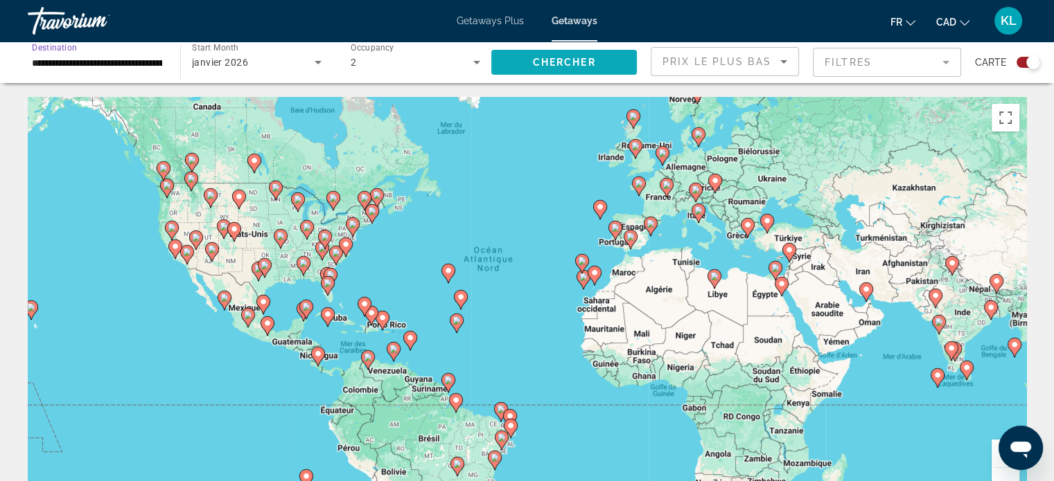
click at [572, 55] on span "Search widget" at bounding box center [563, 62] width 145 height 33
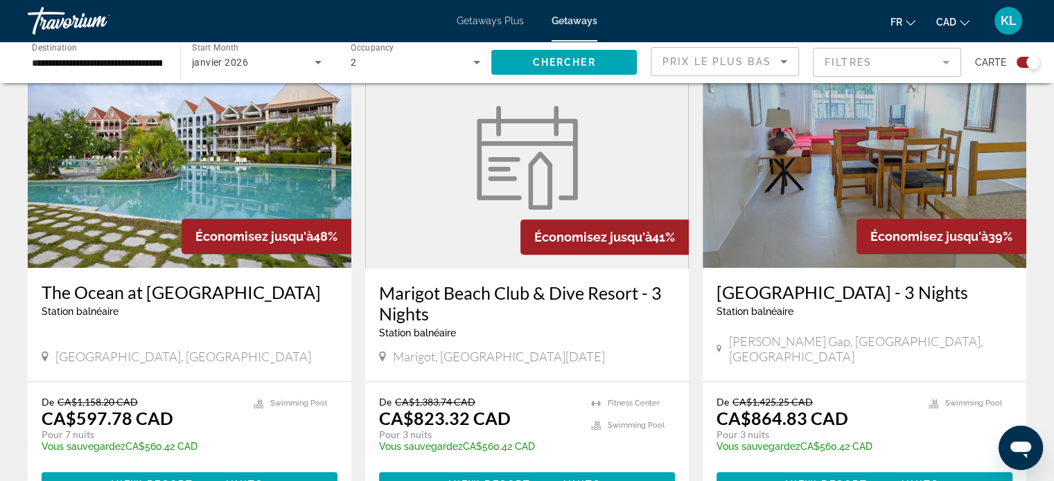
scroll to position [515, 0]
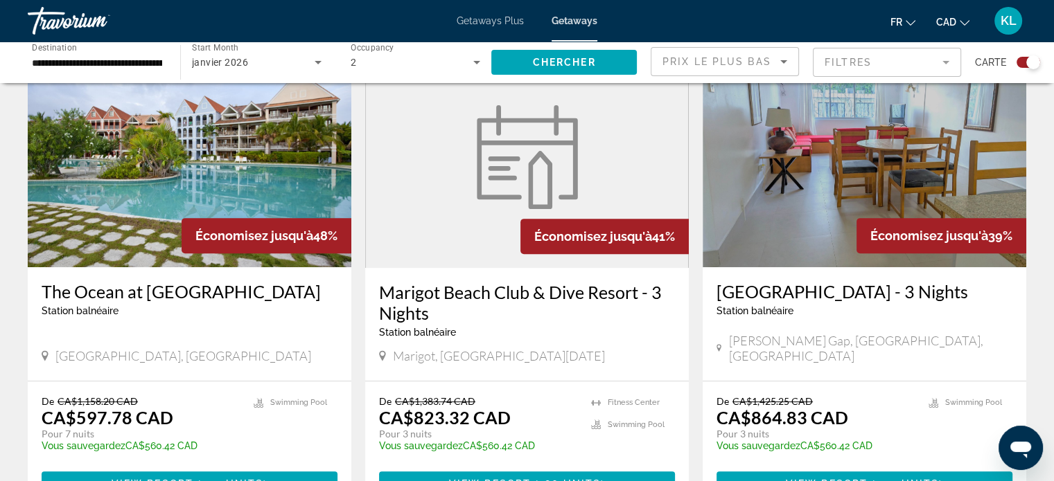
click at [362, 390] on app-weeks-search-item "Économisez jusqu'à 41% [GEOGRAPHIC_DATA] & Dive Resort - 3 Nights Station balné…" at bounding box center [526, 278] width 337 height 465
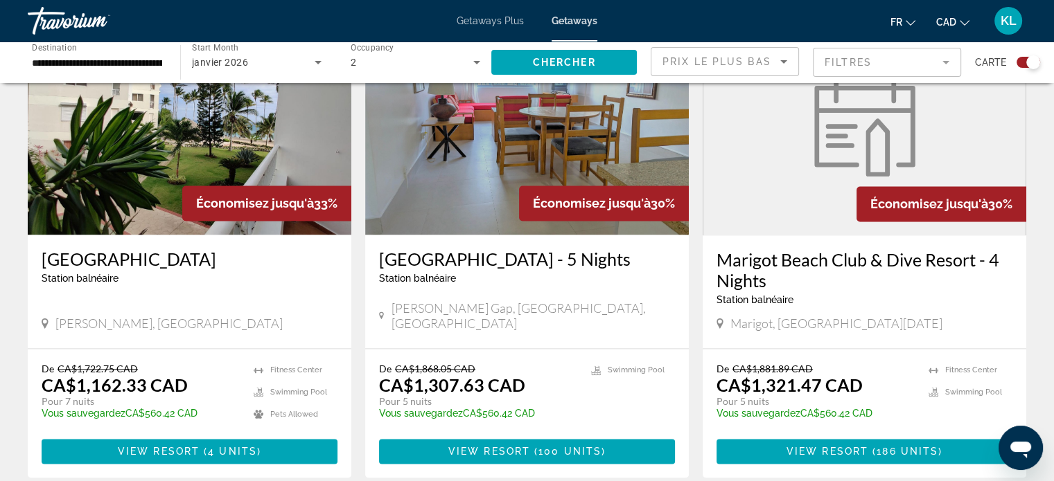
scroll to position [2231, 0]
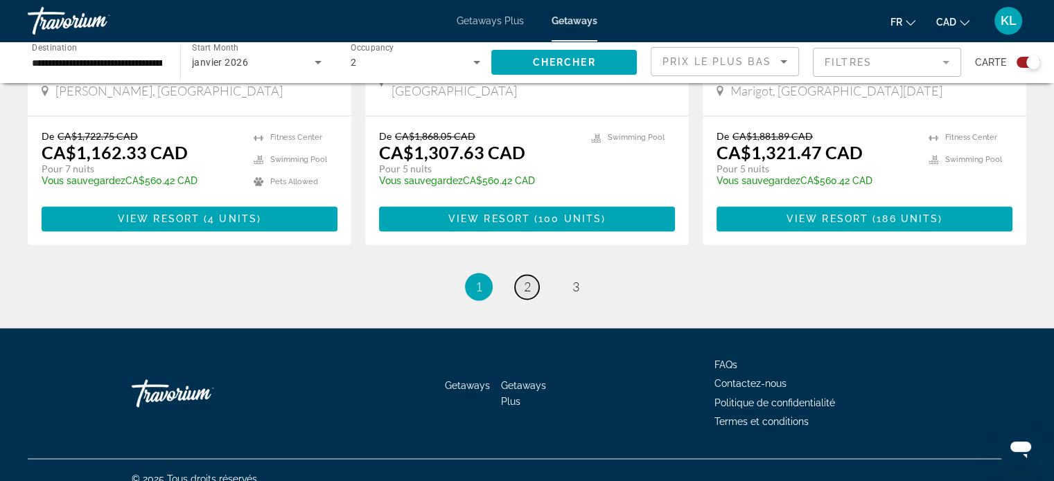
click at [528, 278] on link "page 2" at bounding box center [527, 287] width 24 height 24
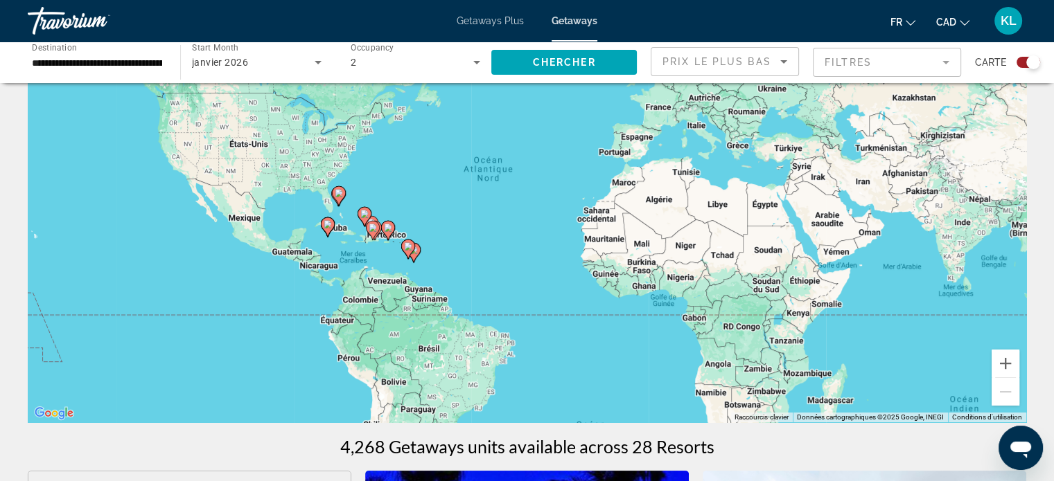
scroll to position [93, 0]
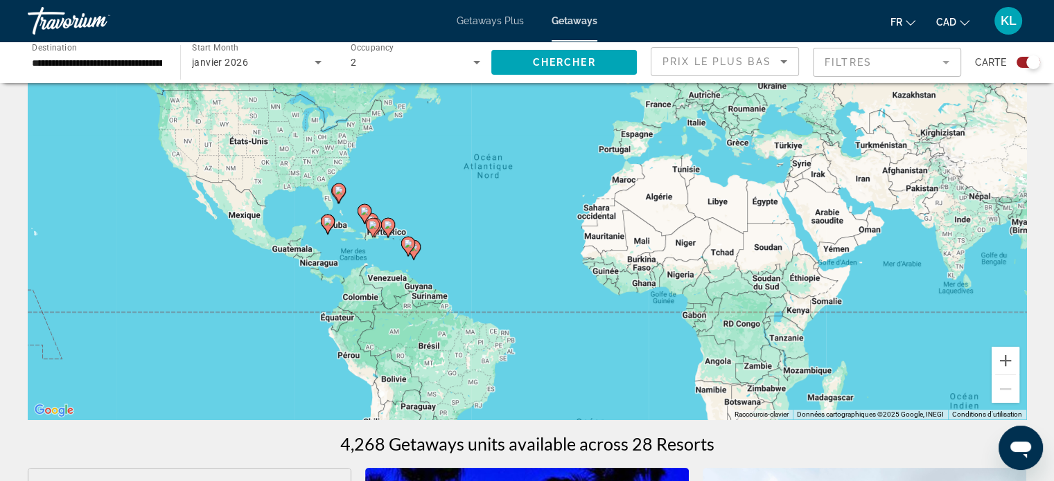
click at [357, 238] on div "Pour activer le glissement du marqueur avec le clavier, appuyez sur Alt+Entrée.…" at bounding box center [527, 212] width 998 height 416
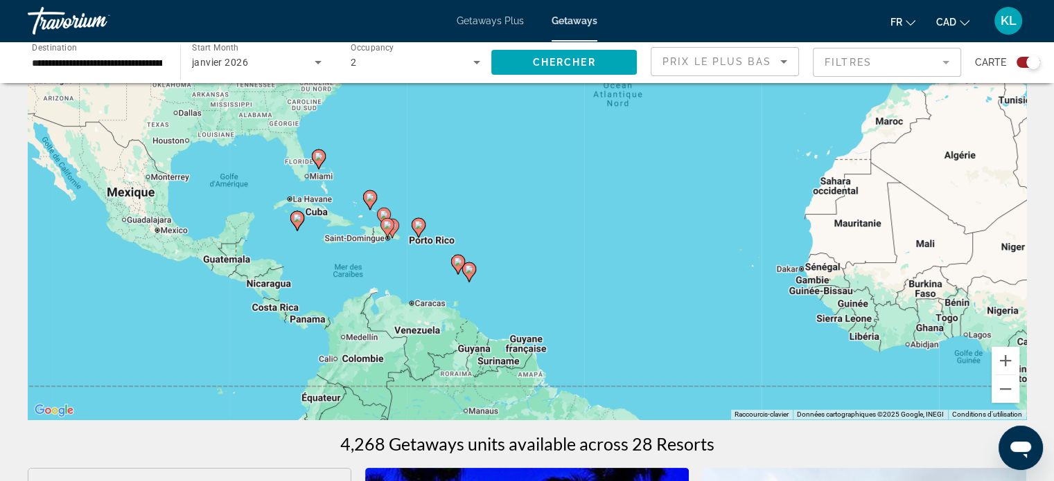
click at [338, 169] on div "Pour activer le glissement du marqueur avec le clavier, appuyez sur Alt+Entrée.…" at bounding box center [527, 212] width 998 height 416
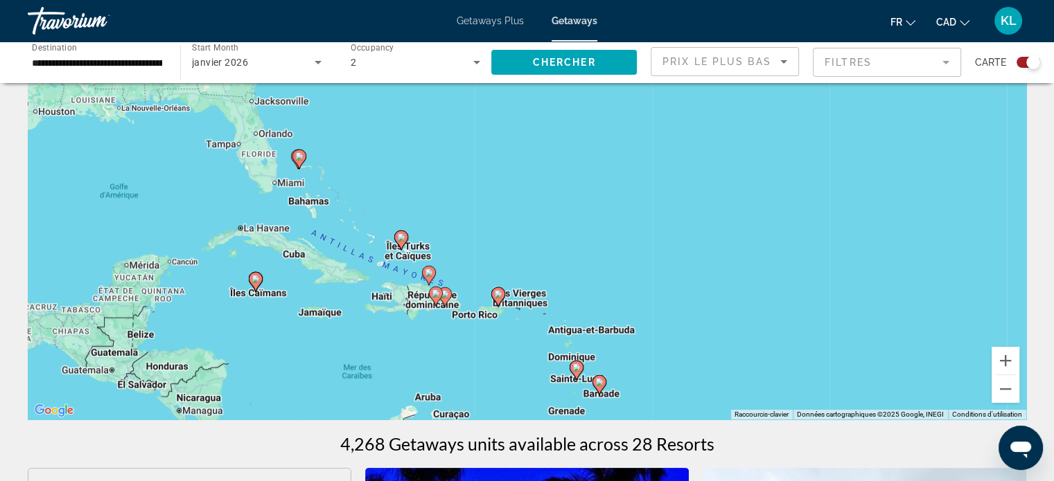
click at [329, 180] on div "Pour activer le glissement du marqueur avec le clavier, appuyez sur Alt+Entrée.…" at bounding box center [527, 212] width 998 height 416
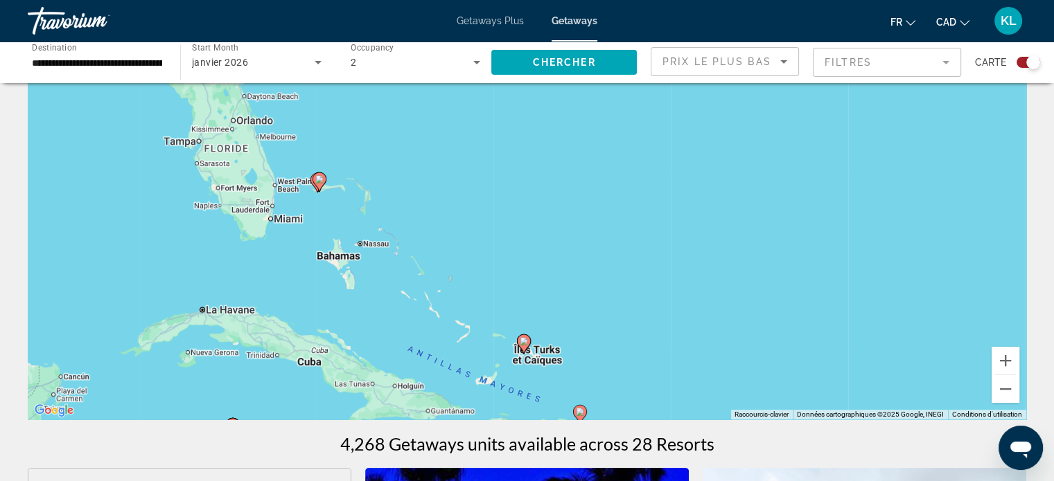
drag, startPoint x: 296, startPoint y: 184, endPoint x: 354, endPoint y: 221, distance: 68.2
click at [354, 221] on div "Pour activer le glissement du marqueur avec le clavier, appuyez sur Alt+Entrée.…" at bounding box center [527, 212] width 998 height 416
click at [319, 219] on div "Pour activer le glissement du marqueur avec le clavier, appuyez sur Alt+Entrée.…" at bounding box center [527, 212] width 998 height 416
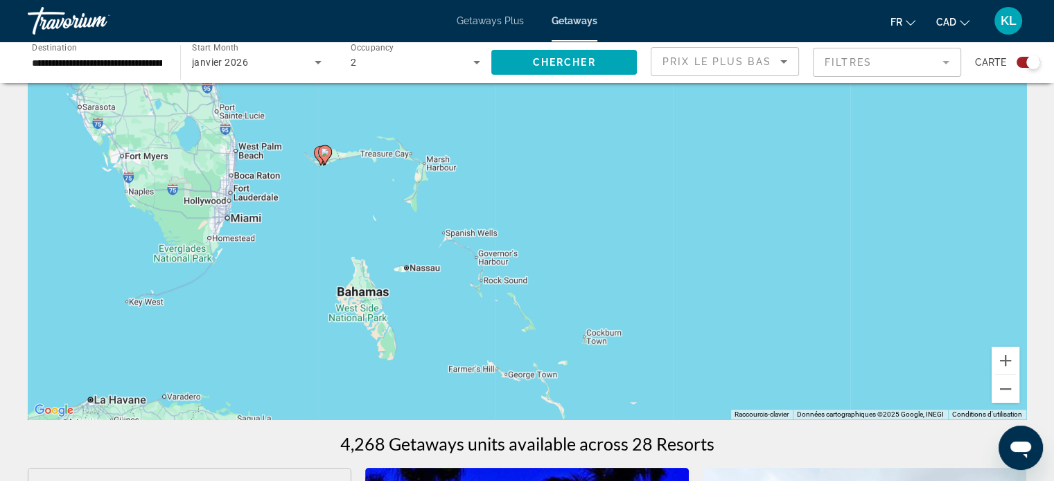
click at [319, 219] on div "Pour activer le glissement du marqueur avec le clavier, appuyez sur Alt+Entrée.…" at bounding box center [527, 212] width 998 height 416
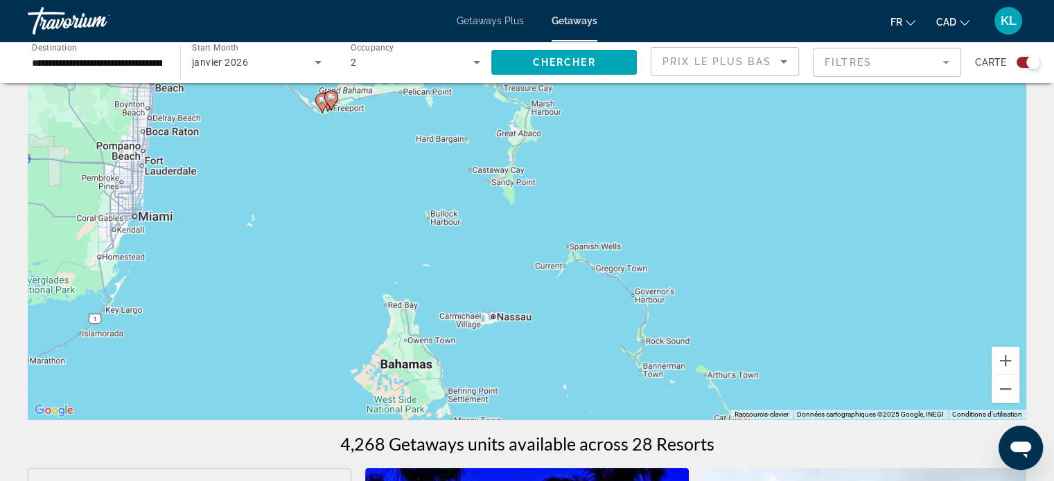
click at [329, 179] on div "Pour activer le glissement du marqueur avec le clavier, appuyez sur Alt+Entrée.…" at bounding box center [527, 212] width 998 height 416
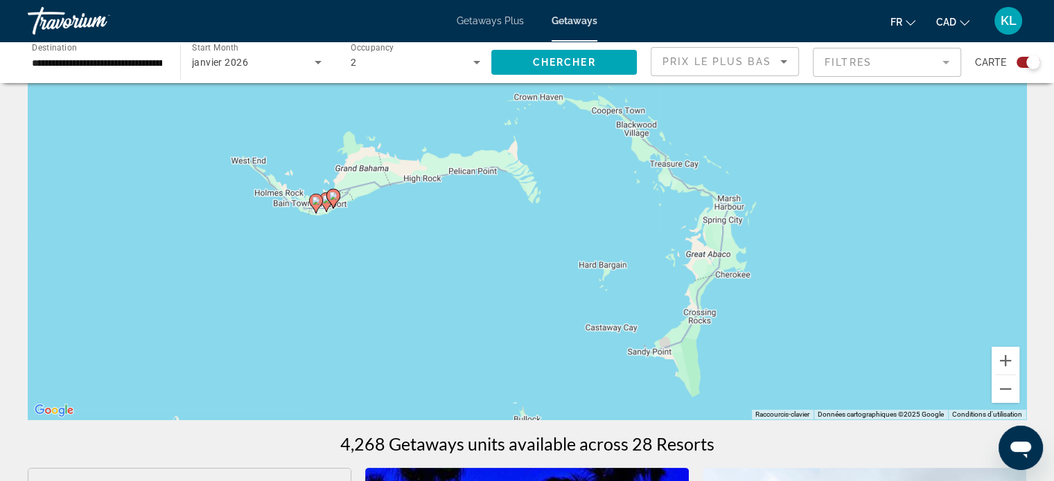
drag, startPoint x: 340, startPoint y: 109, endPoint x: 342, endPoint y: 296, distance: 187.7
click at [342, 296] on div "Pour activer le glissement du marqueur avec le clavier, appuyez sur Alt+Entrée.…" at bounding box center [527, 212] width 998 height 416
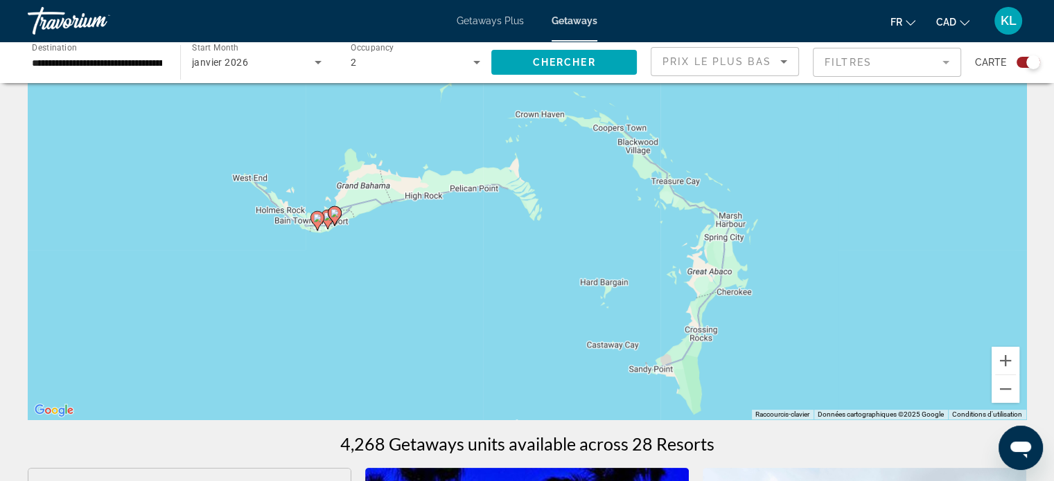
click at [332, 251] on div "Pour activer le glissement du marqueur avec le clavier, appuyez sur Alt+Entrée.…" at bounding box center [527, 212] width 998 height 416
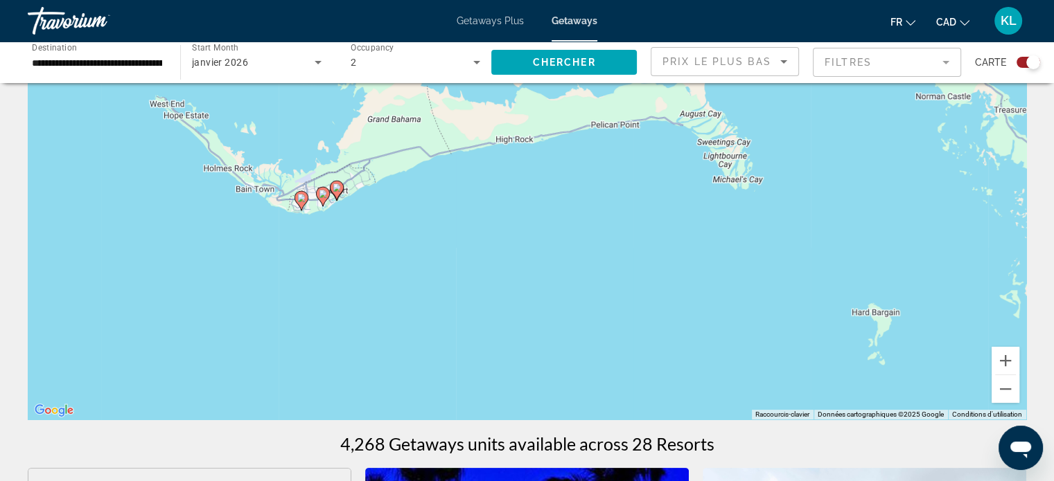
click at [325, 235] on div "Pour activer le glissement du marqueur avec le clavier, appuyez sur Alt+Entrée.…" at bounding box center [527, 212] width 998 height 416
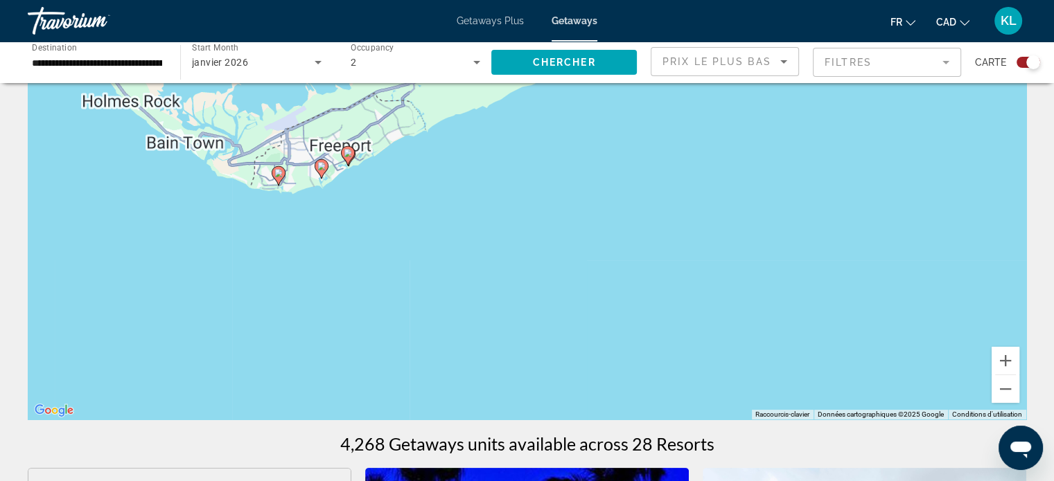
click at [327, 212] on div "Pour activer le glissement du marqueur avec le clavier, appuyez sur Alt+Entrée.…" at bounding box center [527, 212] width 998 height 416
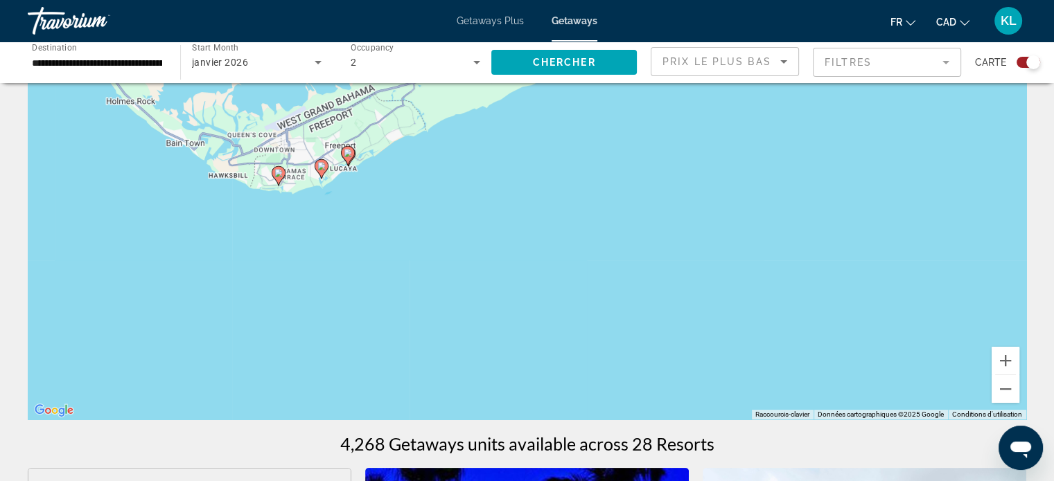
click at [327, 212] on div "Pour activer le glissement du marqueur avec le clavier, appuyez sur Alt+Entrée.…" at bounding box center [527, 212] width 998 height 416
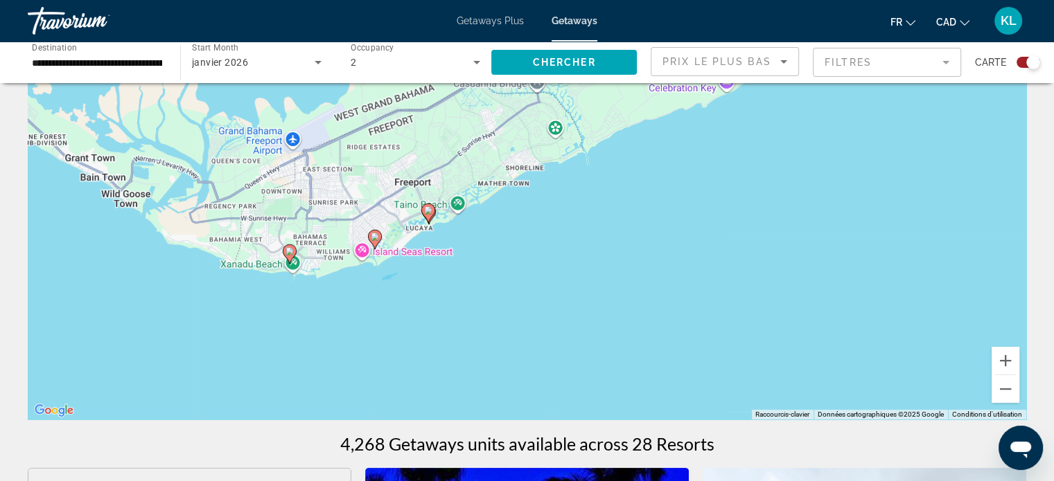
drag, startPoint x: 314, startPoint y: 210, endPoint x: 372, endPoint y: 312, distance: 117.9
click at [372, 312] on div "Pour activer le glissement du marqueur avec le clavier, appuyez sur Alt+Entrée.…" at bounding box center [527, 212] width 998 height 416
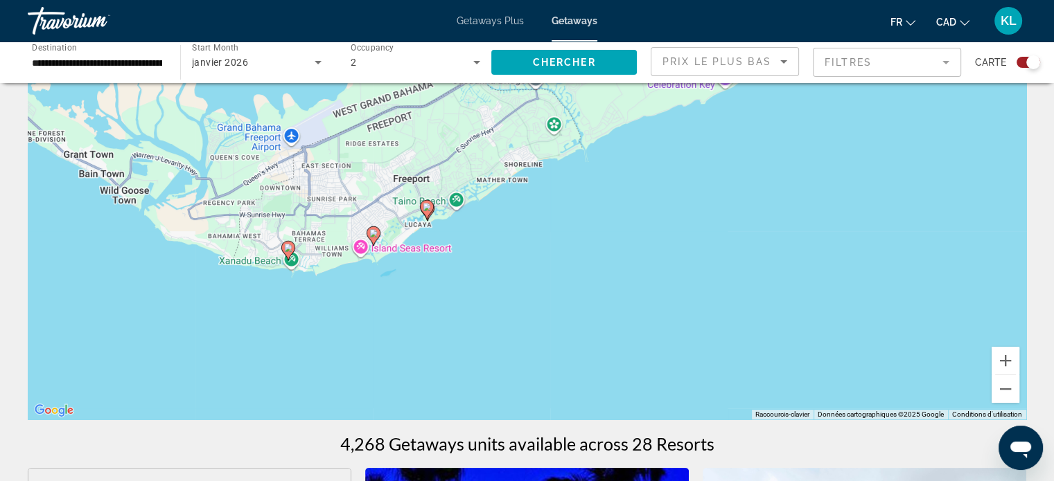
click at [377, 301] on div "Pour activer le glissement du marqueur avec le clavier, appuyez sur Alt+Entrée.…" at bounding box center [527, 212] width 998 height 416
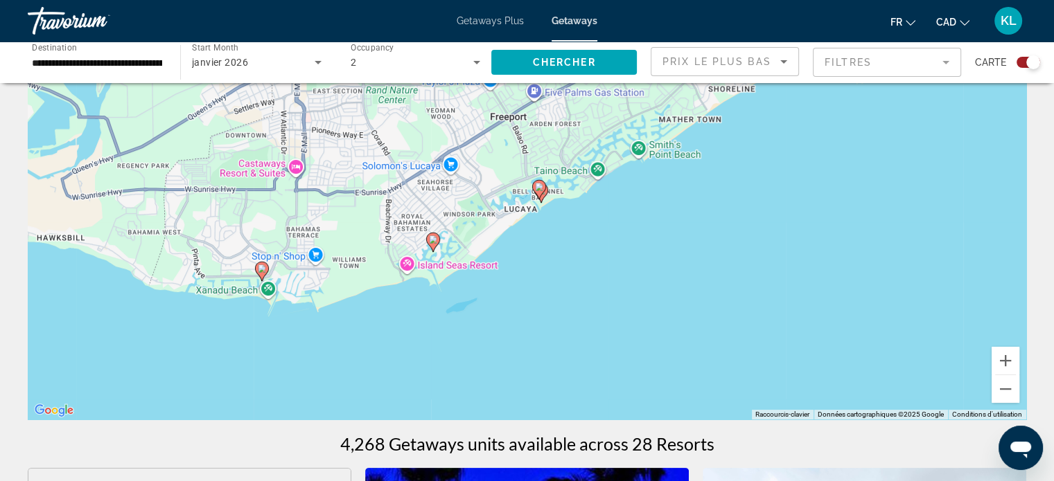
drag, startPoint x: 294, startPoint y: 307, endPoint x: 357, endPoint y: 374, distance: 92.1
click at [357, 374] on div "Pour activer le glissement du marqueur avec le clavier, appuyez sur Alt+Entrée.…" at bounding box center [527, 212] width 998 height 416
click at [390, 342] on div "Pour activer le glissement du marqueur avec le clavier, appuyez sur Alt+Entrée.…" at bounding box center [527, 212] width 998 height 416
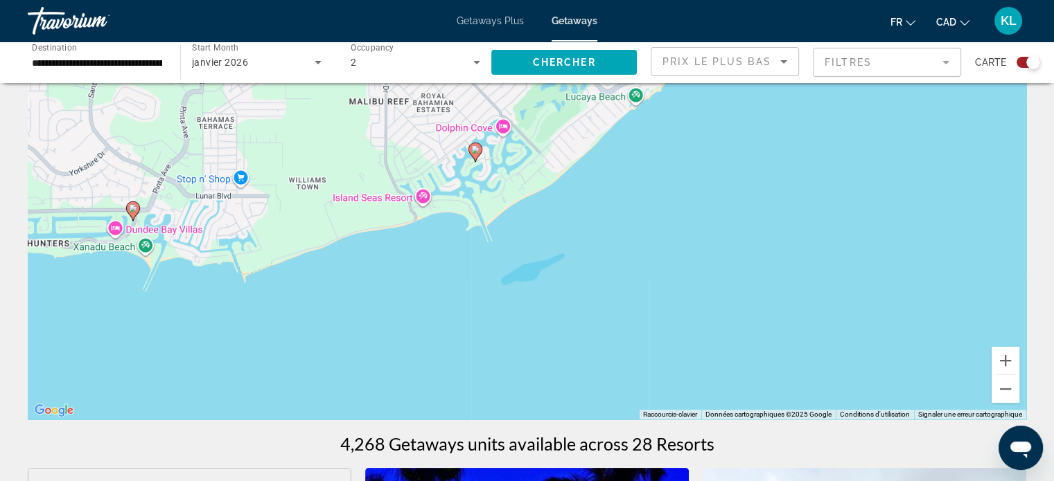
click at [133, 207] on image "Main content" at bounding box center [133, 208] width 8 height 8
type input "**********"
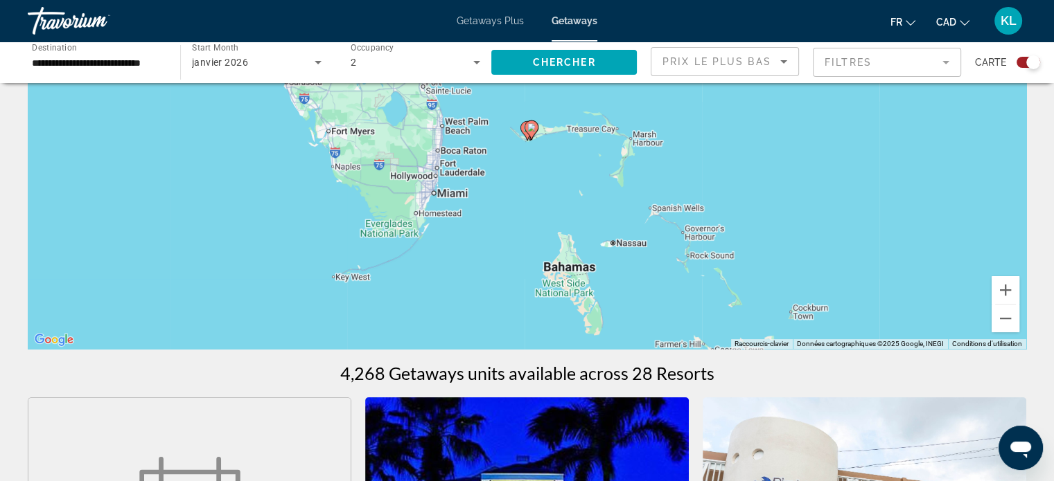
scroll to position [0, 0]
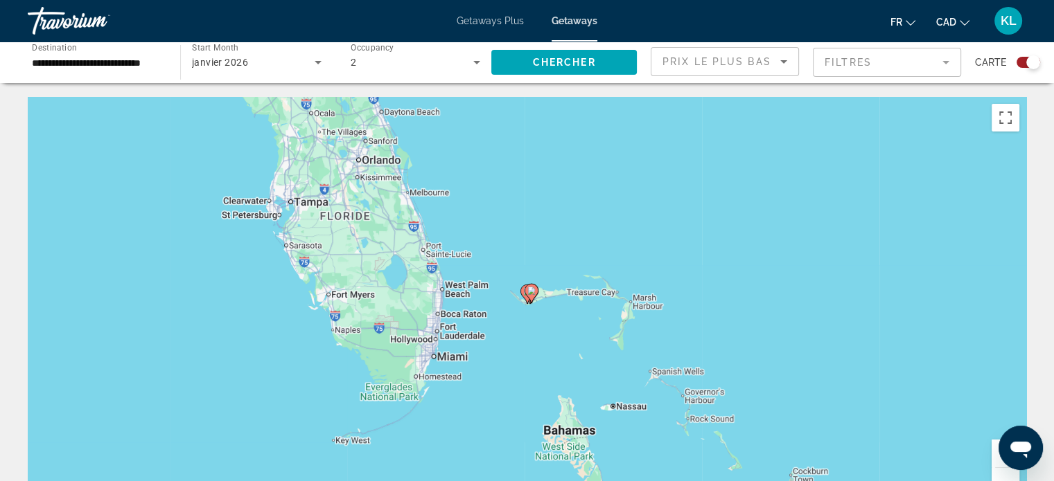
click at [532, 309] on div "Pour naviguer, utilisez les touches fléchées. Pour activer le glissement du mar…" at bounding box center [527, 305] width 998 height 416
click at [532, 309] on div "Pour activer le glissement du marqueur avec le clavier, appuyez sur Alt+Entrée.…" at bounding box center [527, 305] width 998 height 416
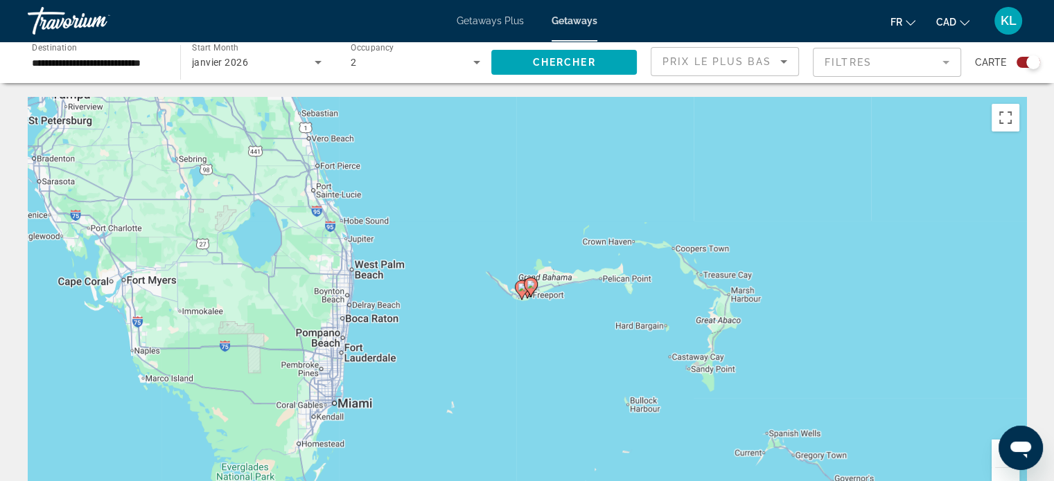
click at [532, 309] on div "Pour activer le glissement du marqueur avec le clavier, appuyez sur Alt+Entrée.…" at bounding box center [527, 305] width 998 height 416
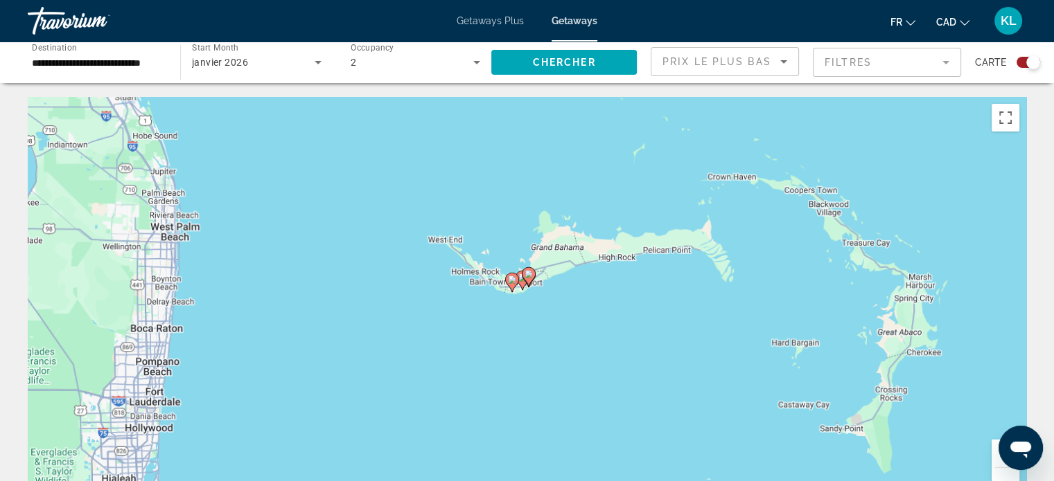
click at [532, 309] on div "Pour activer le glissement du marqueur avec le clavier, appuyez sur Alt+Entrée.…" at bounding box center [527, 305] width 998 height 416
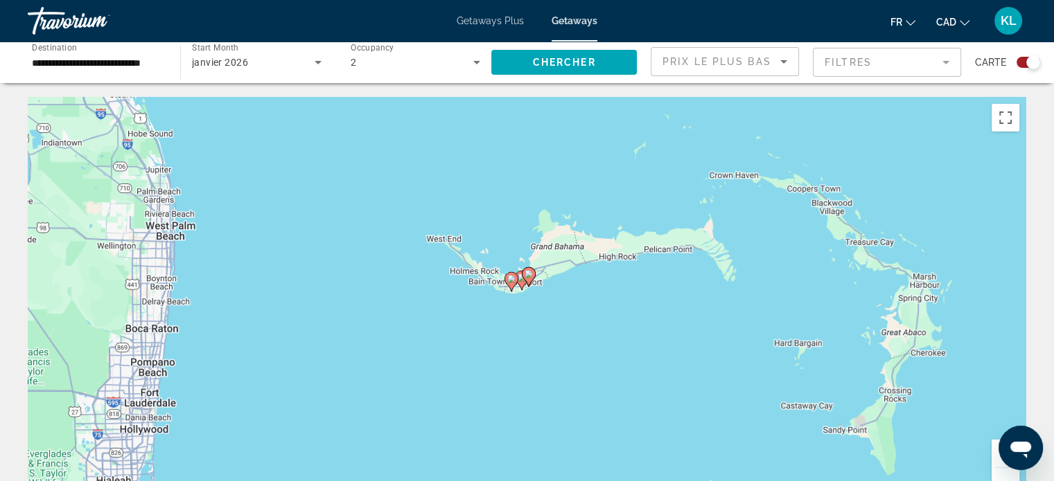
click at [532, 309] on div "Pour activer le glissement du marqueur avec le clavier, appuyez sur Alt+Entrée.…" at bounding box center [527, 305] width 998 height 416
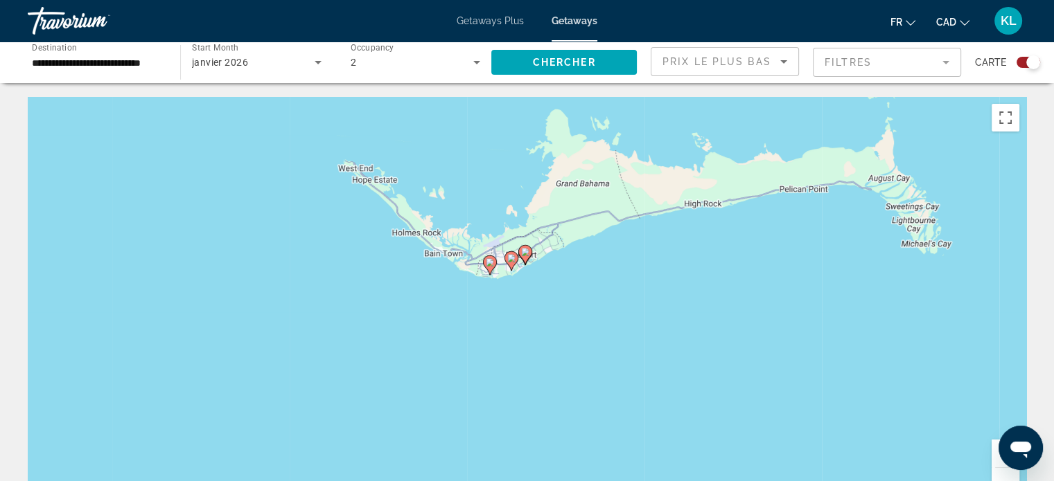
click at [532, 309] on div "Pour activer le glissement du marqueur avec le clavier, appuyez sur Alt+Entrée.…" at bounding box center [527, 305] width 998 height 416
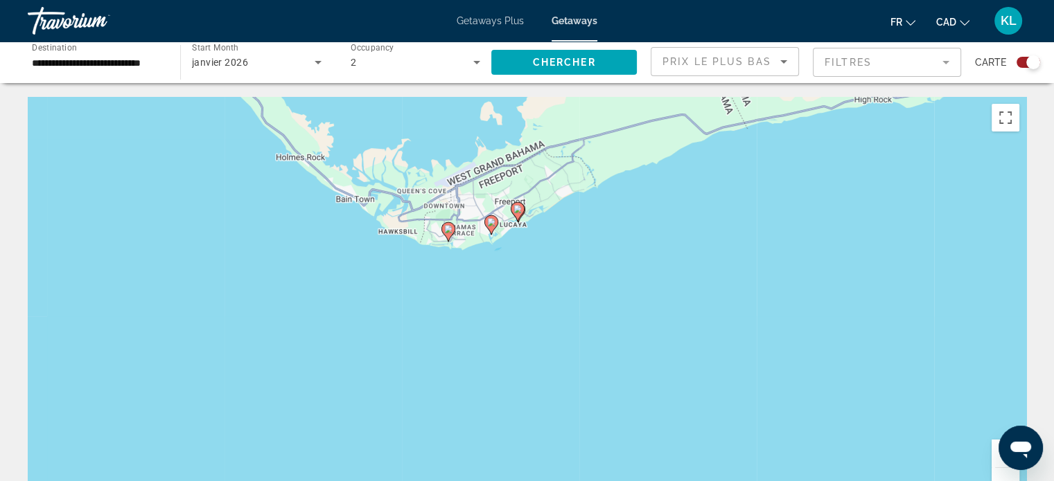
click at [532, 309] on div "Pour activer le glissement du marqueur avec le clavier, appuyez sur Alt+Entrée.…" at bounding box center [527, 305] width 998 height 416
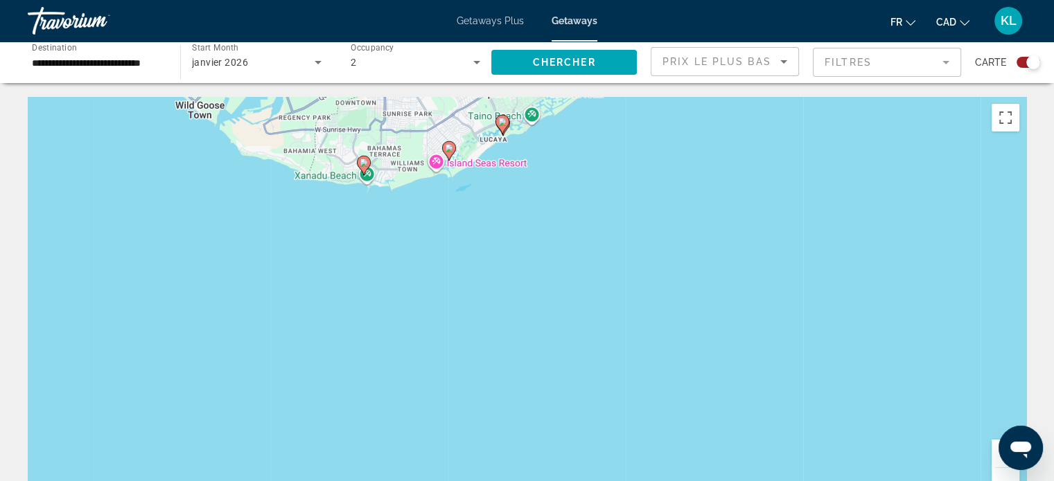
click at [443, 177] on div "Pour activer le glissement du marqueur avec le clavier, appuyez sur Alt+Entrée.…" at bounding box center [527, 305] width 998 height 416
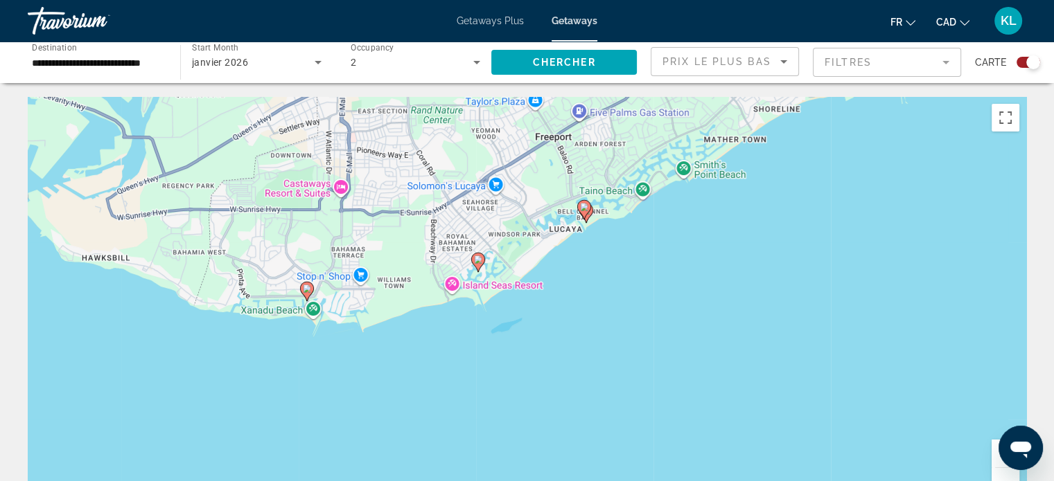
drag, startPoint x: 428, startPoint y: 174, endPoint x: 461, endPoint y: 340, distance: 169.4
click at [461, 340] on div "Pour activer le glissement du marqueur avec le clavier, appuyez sur Alt+Entrée.…" at bounding box center [527, 305] width 998 height 416
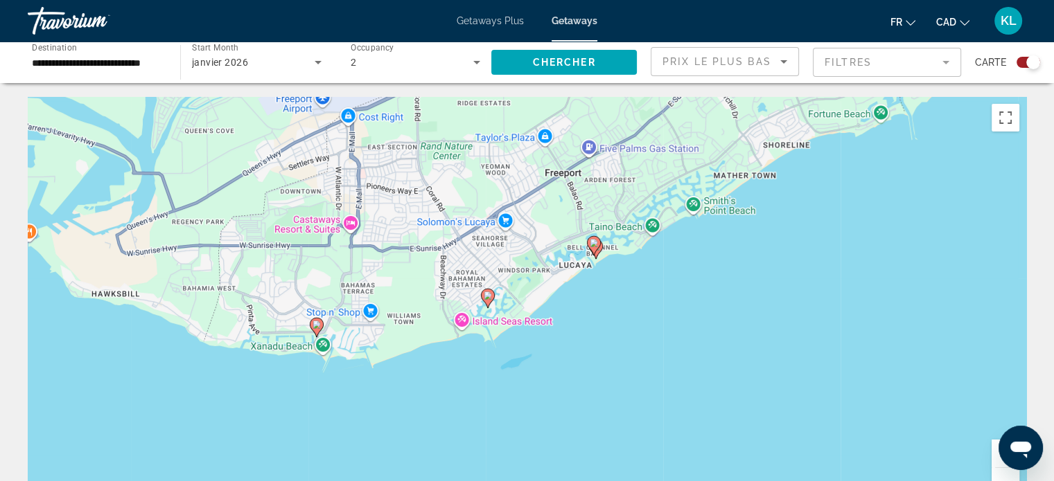
click at [461, 340] on div "Pour activer le glissement du marqueur avec le clavier, appuyez sur Alt+Entrée.…" at bounding box center [527, 305] width 998 height 416
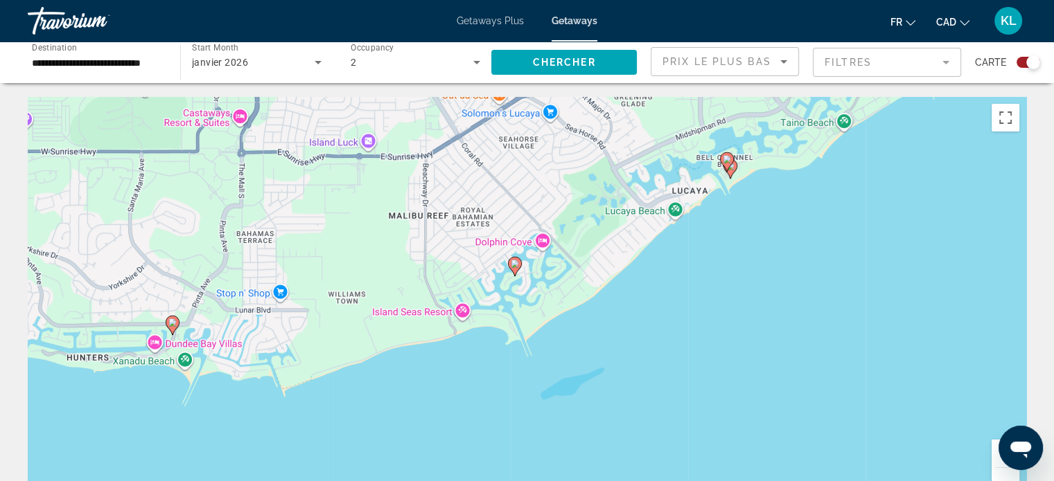
click at [461, 340] on div "Pour activer le glissement du marqueur avec le clavier, appuyez sur Alt+Entrée.…" at bounding box center [527, 305] width 998 height 416
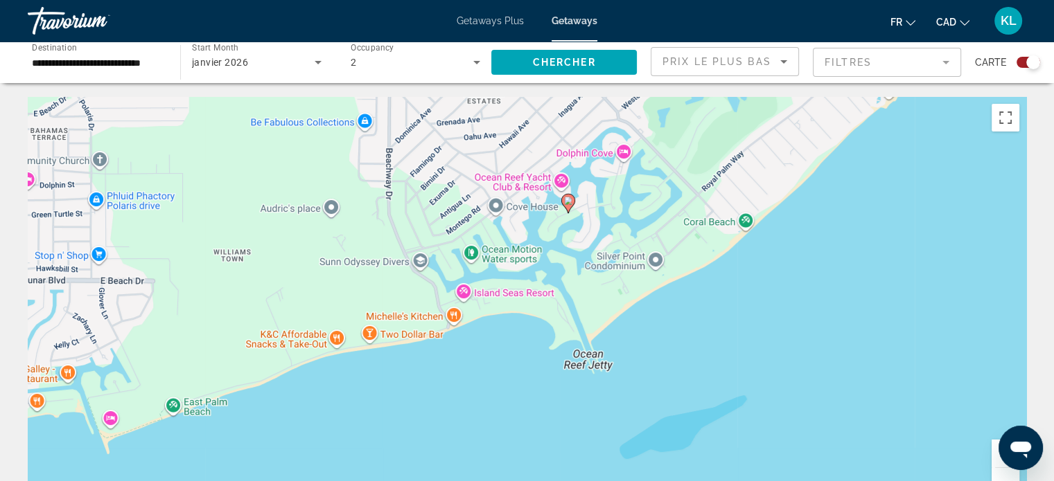
click at [570, 200] on image "Main content" at bounding box center [568, 201] width 8 height 8
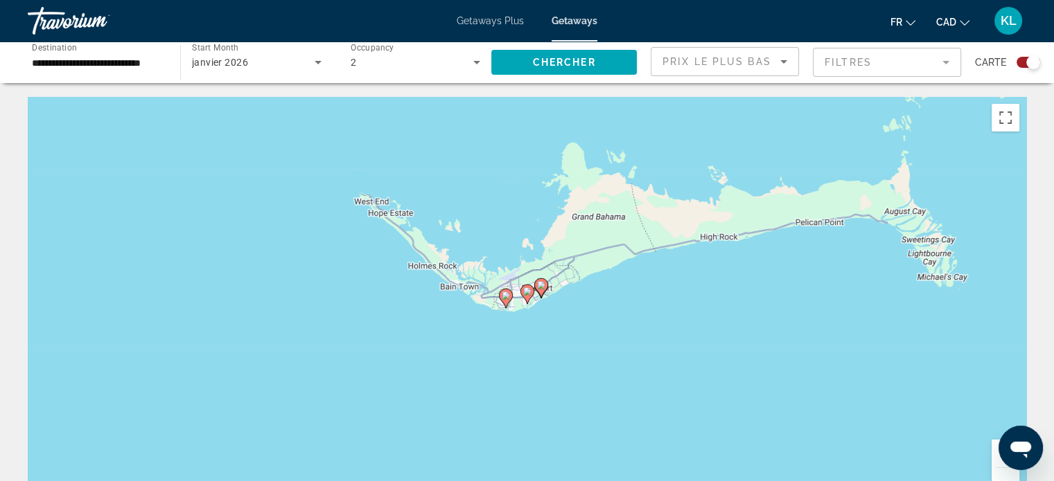
click at [524, 289] on image "Main content" at bounding box center [527, 291] width 8 height 8
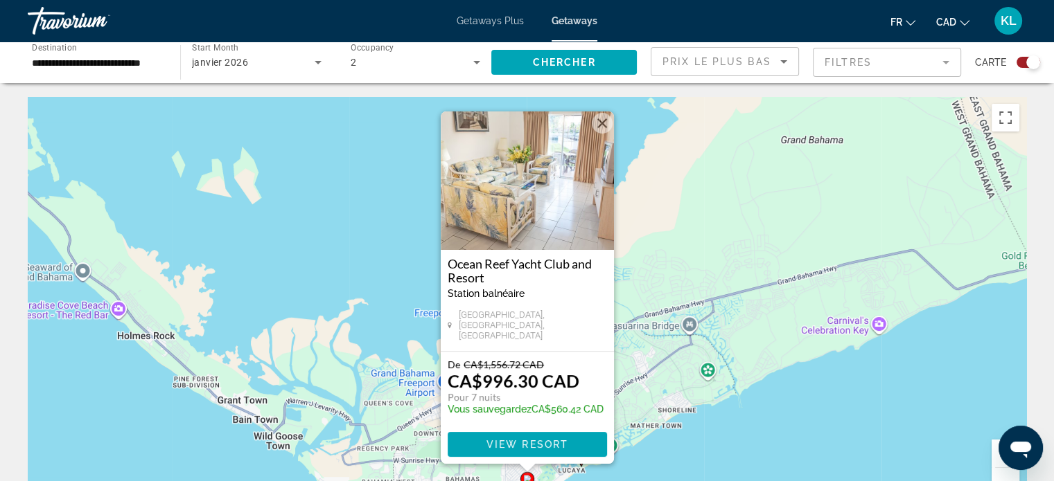
scroll to position [105, 0]
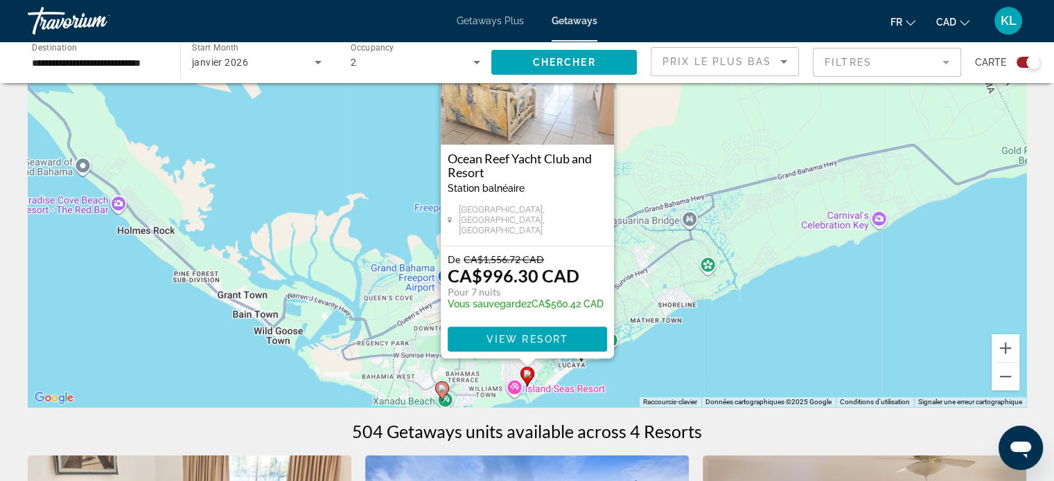
click at [443, 391] on image "Main content" at bounding box center [442, 388] width 8 height 8
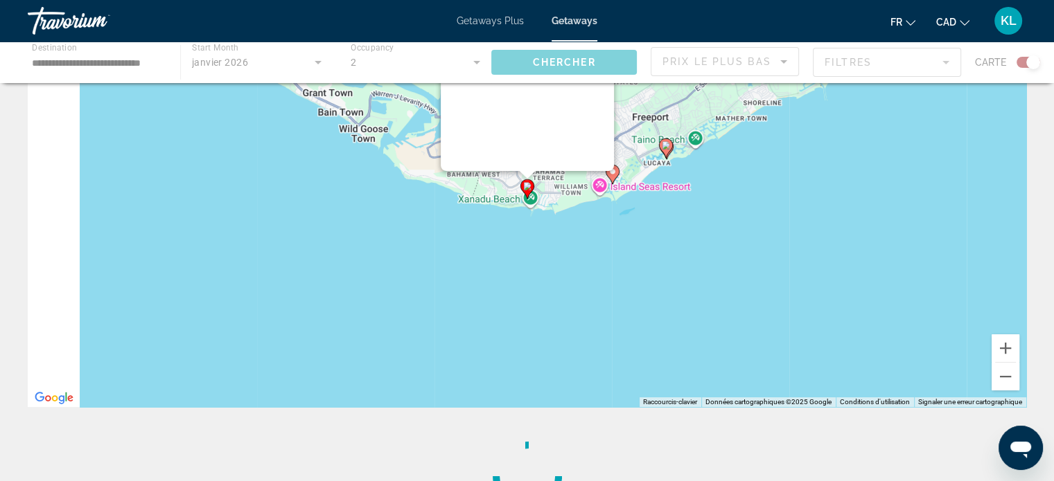
scroll to position [0, 0]
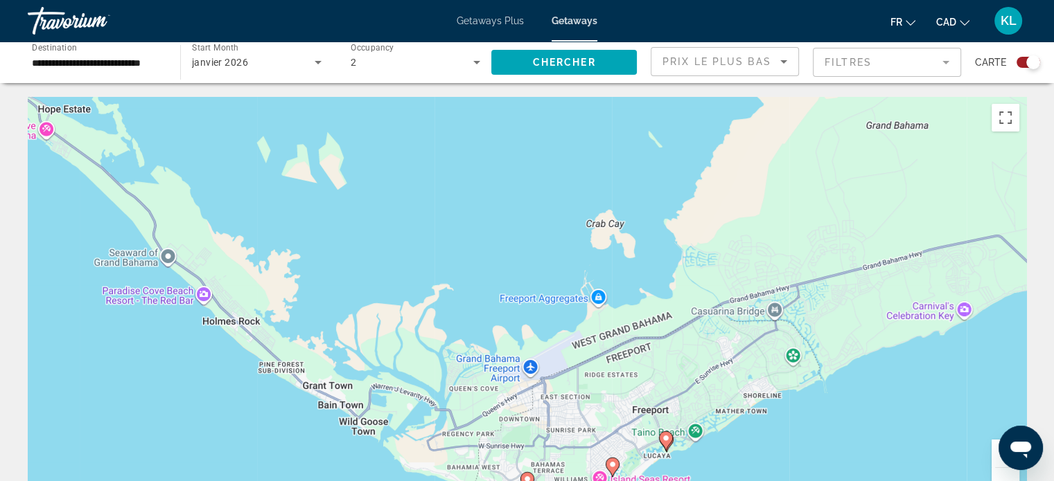
click at [529, 474] on icon "Main content" at bounding box center [526, 482] width 12 height 18
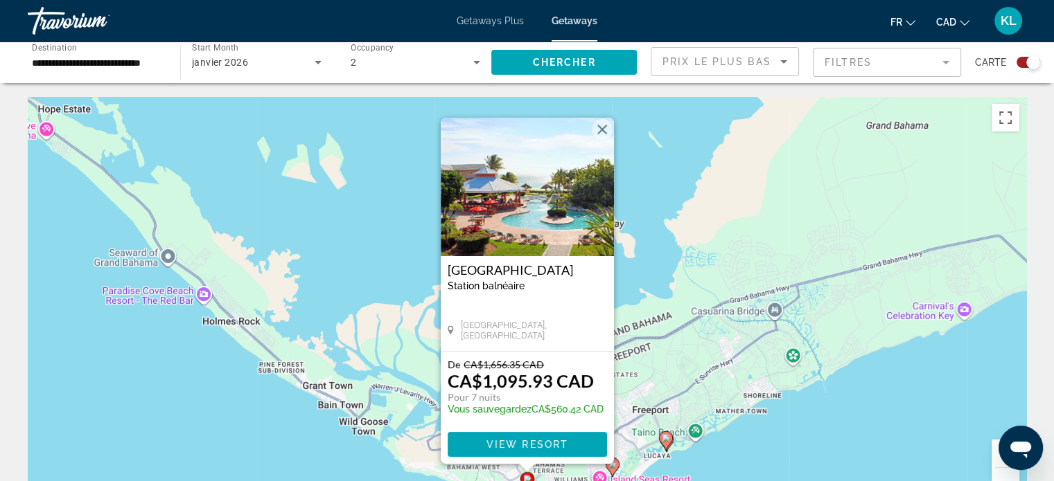
click at [665, 441] on image "Main content" at bounding box center [666, 438] width 8 height 8
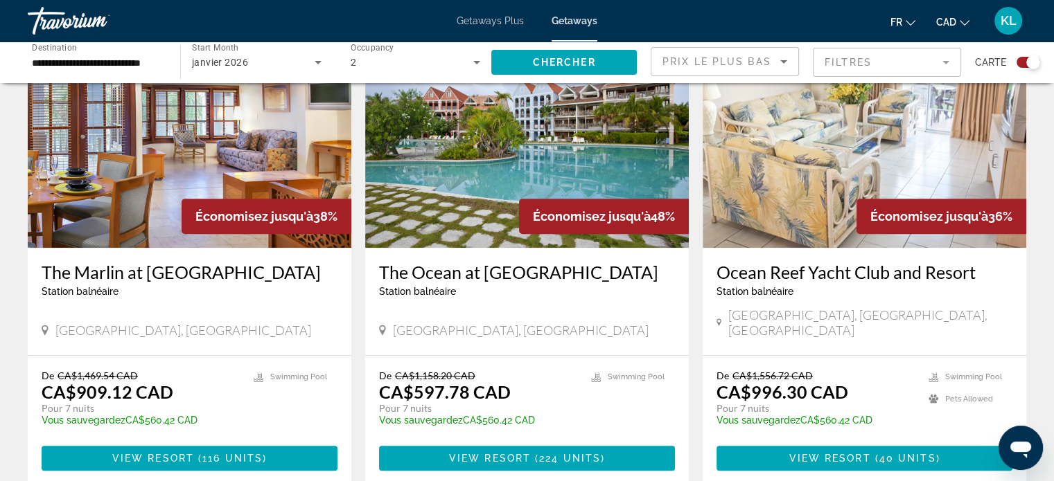
scroll to position [536, 0]
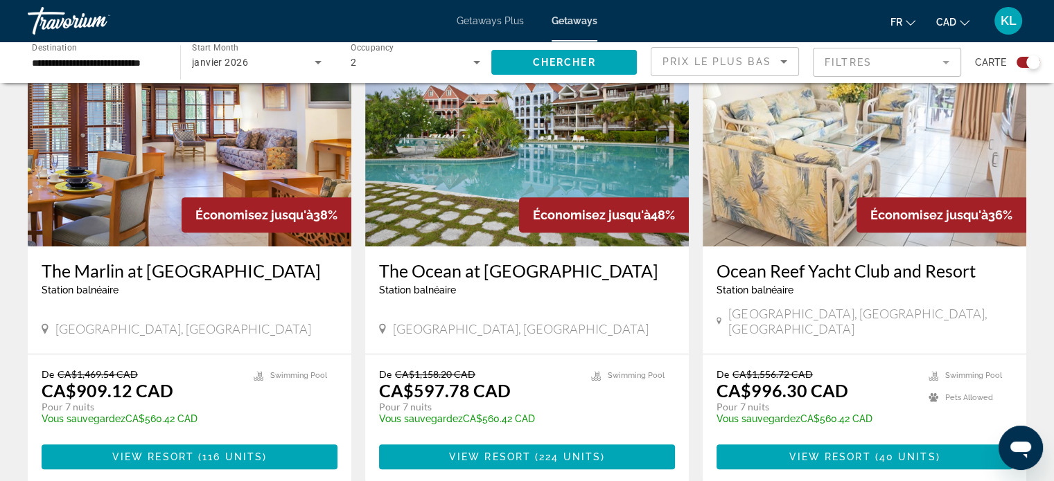
click at [448, 199] on img "Main content" at bounding box center [527, 136] width 324 height 222
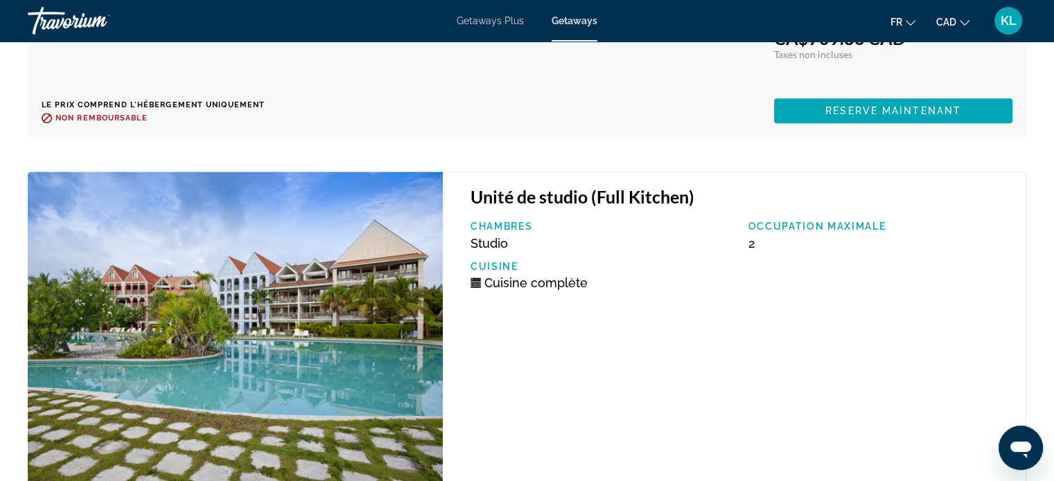
scroll to position [6355, 0]
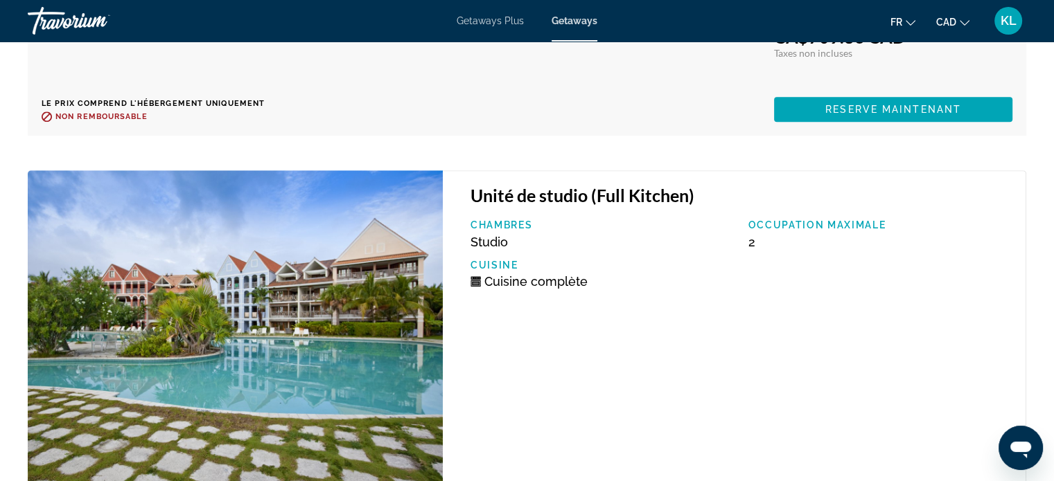
click at [497, 356] on div "Unité de studio (Full Kitchen) Chambres Studio Occupation maximale 2 Cuisine Cu…" at bounding box center [734, 328] width 583 height 316
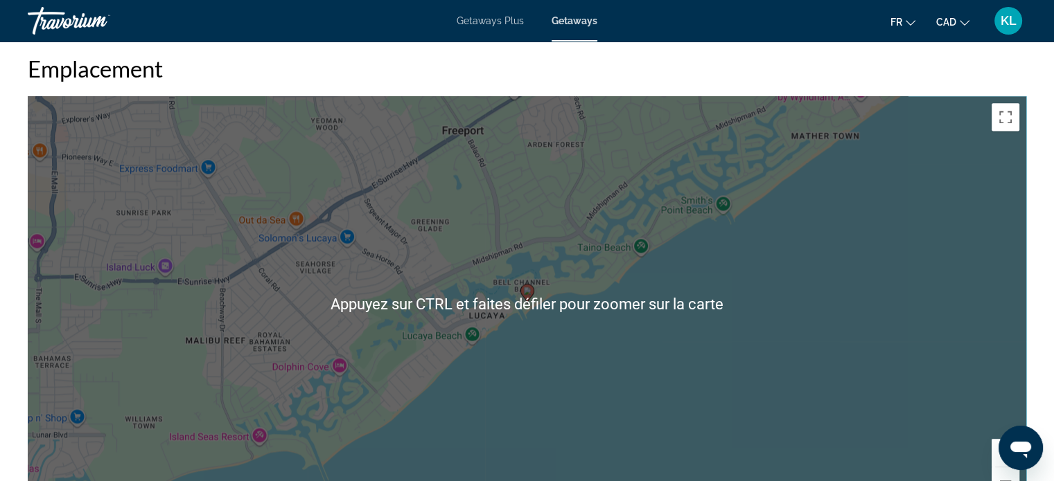
scroll to position [1948, 0]
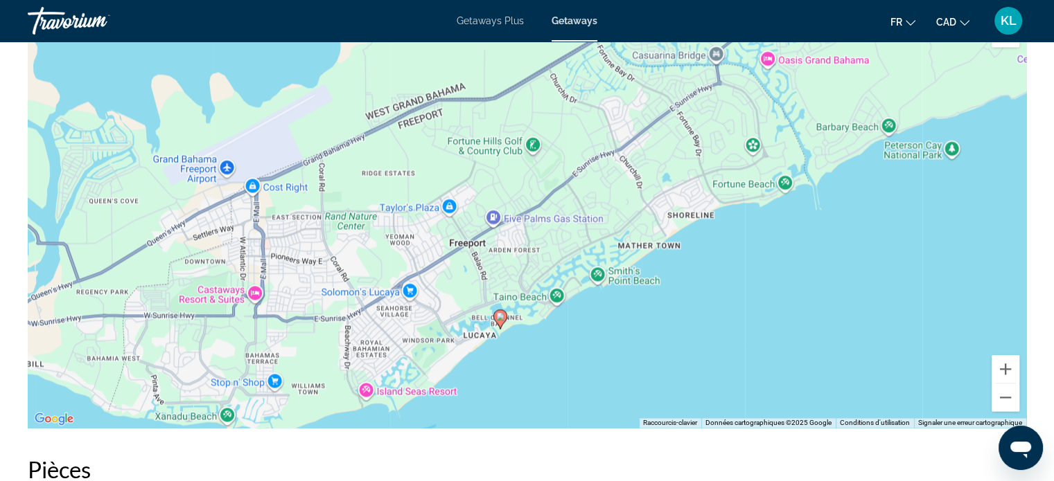
drag, startPoint x: 527, startPoint y: 344, endPoint x: 544, endPoint y: 382, distance: 41.6
click at [544, 382] on div "Pour activer le glissement du marqueur avec le clavier, appuyez sur Alt+Entrée.…" at bounding box center [527, 220] width 998 height 416
click at [224, 166] on div "Pour activer le glissement du marqueur avec le clavier, appuyez sur Alt+Entrée.…" at bounding box center [527, 220] width 998 height 416
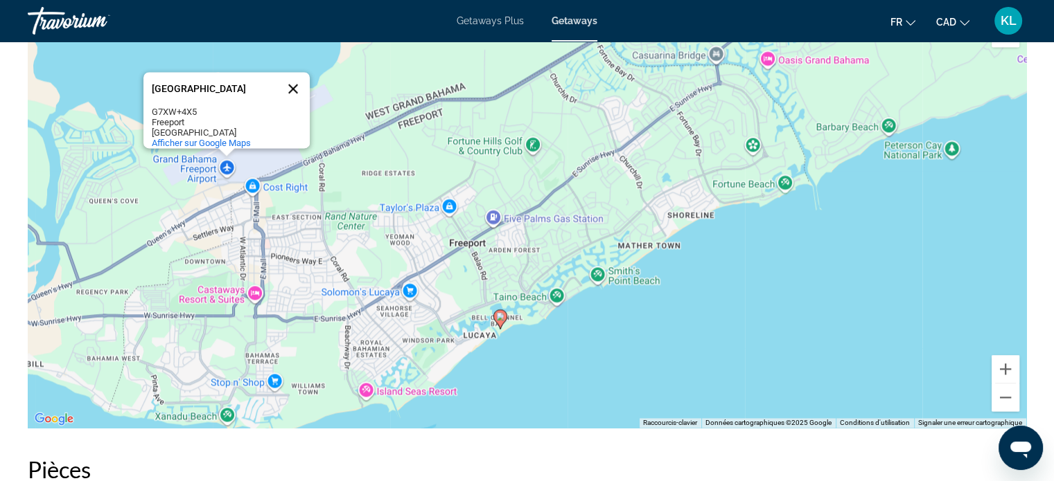
click at [301, 74] on button "Fermer" at bounding box center [292, 88] width 33 height 33
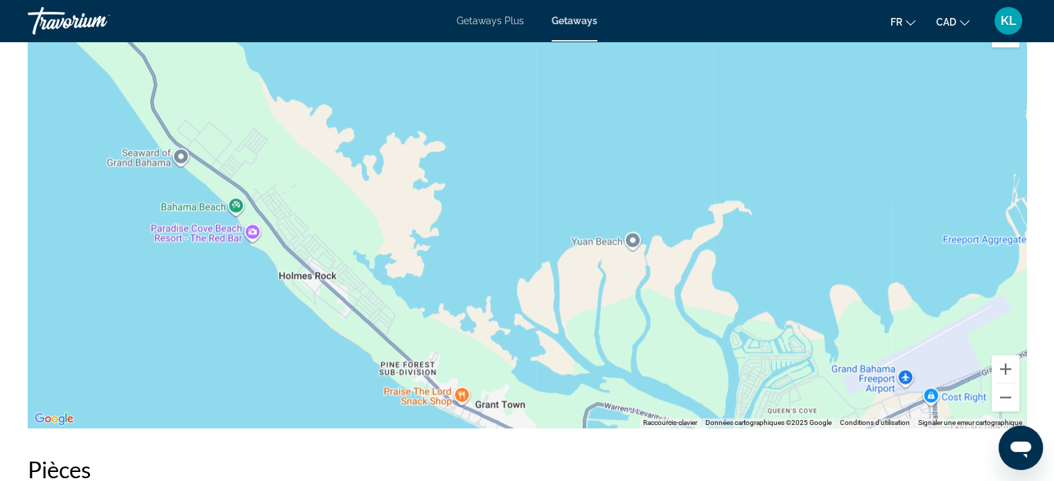
drag, startPoint x: 269, startPoint y: 272, endPoint x: 948, endPoint y: 484, distance: 711.0
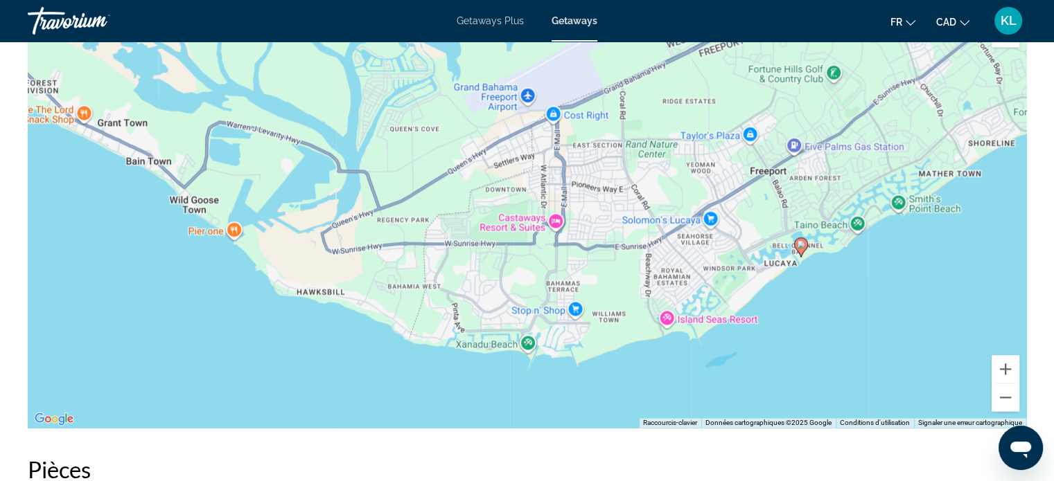
drag, startPoint x: 382, startPoint y: 236, endPoint x: 4, endPoint y: -47, distance: 472.0
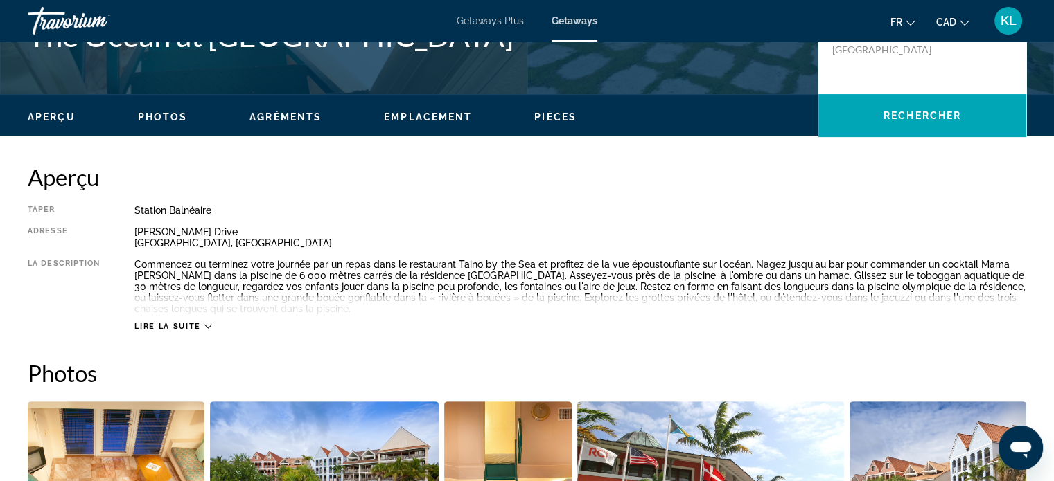
scroll to position [0, 0]
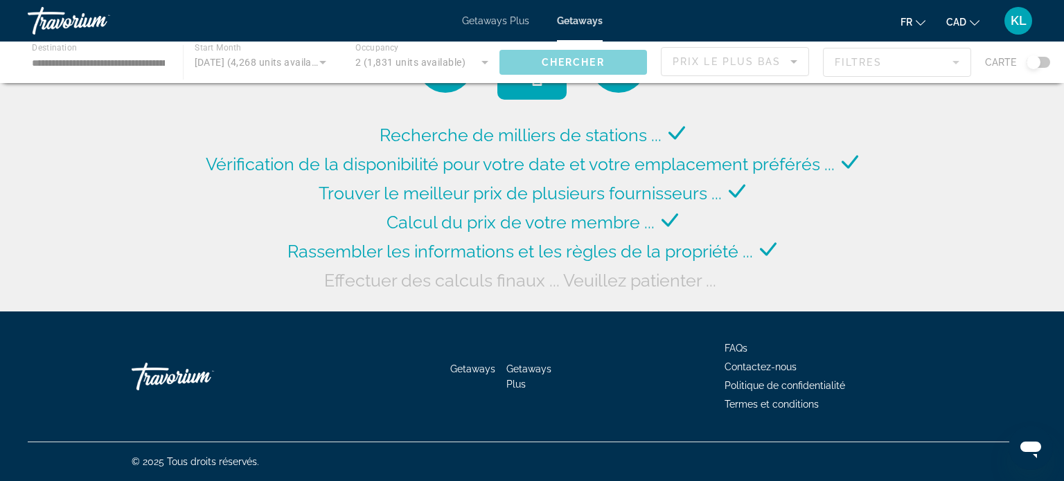
click at [242, 63] on div "Main content" at bounding box center [532, 63] width 1064 height 42
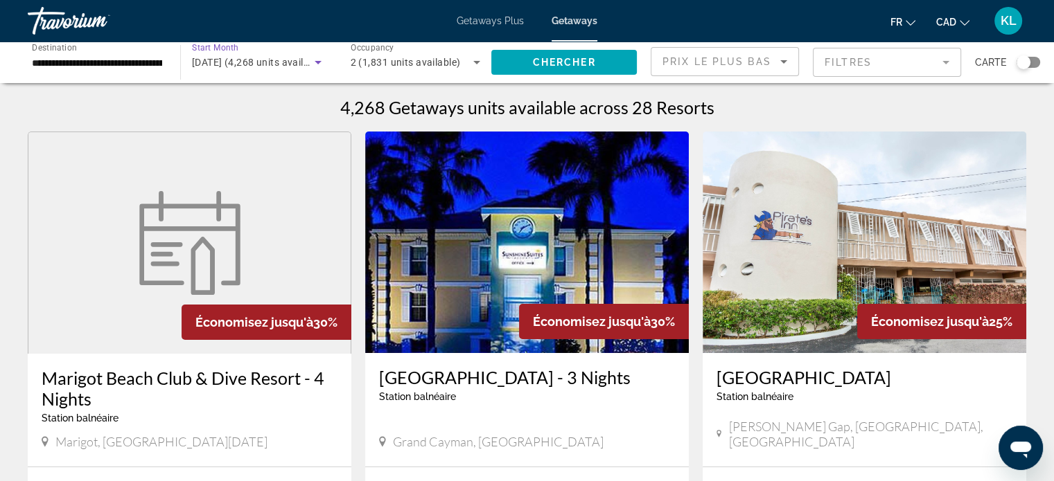
click at [242, 63] on span "[DATE] (4,268 units available)" at bounding box center [259, 62] width 134 height 11
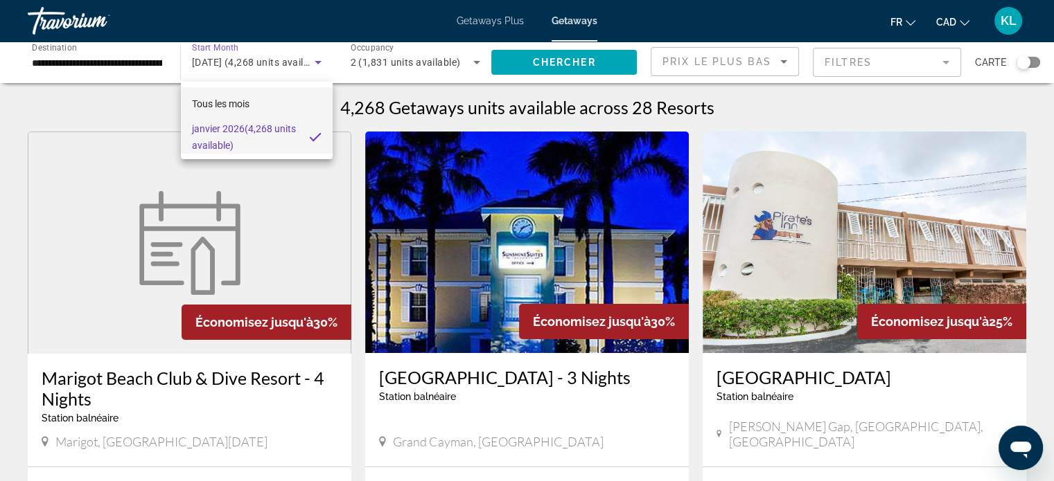
click at [235, 104] on span "Tous les mois" at bounding box center [220, 103] width 57 height 11
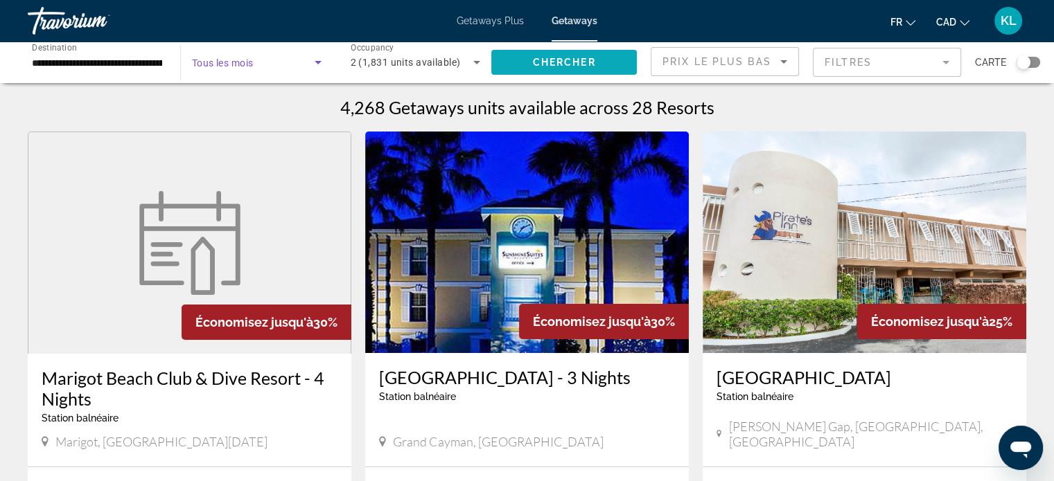
click at [569, 60] on span "Chercher" at bounding box center [564, 62] width 63 height 11
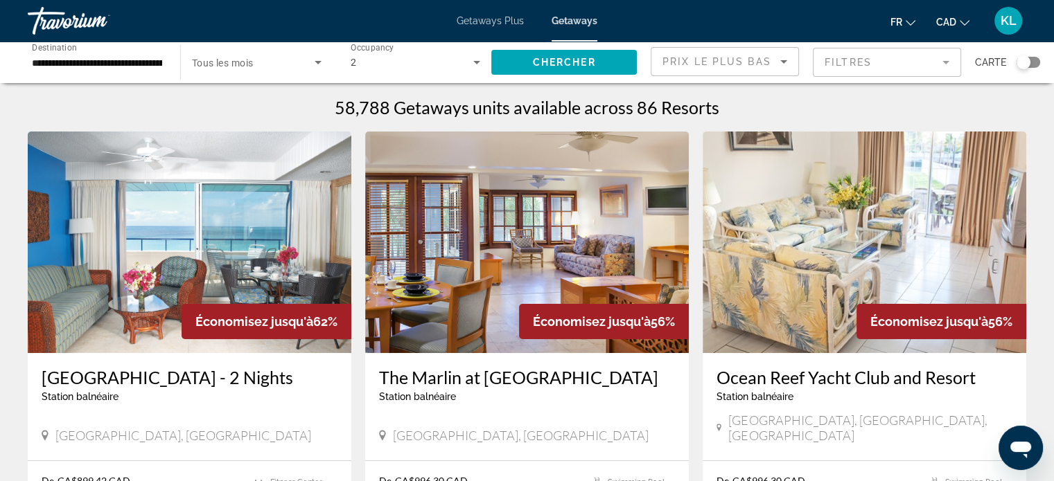
click at [245, 63] on span "Tous les mois" at bounding box center [223, 62] width 62 height 11
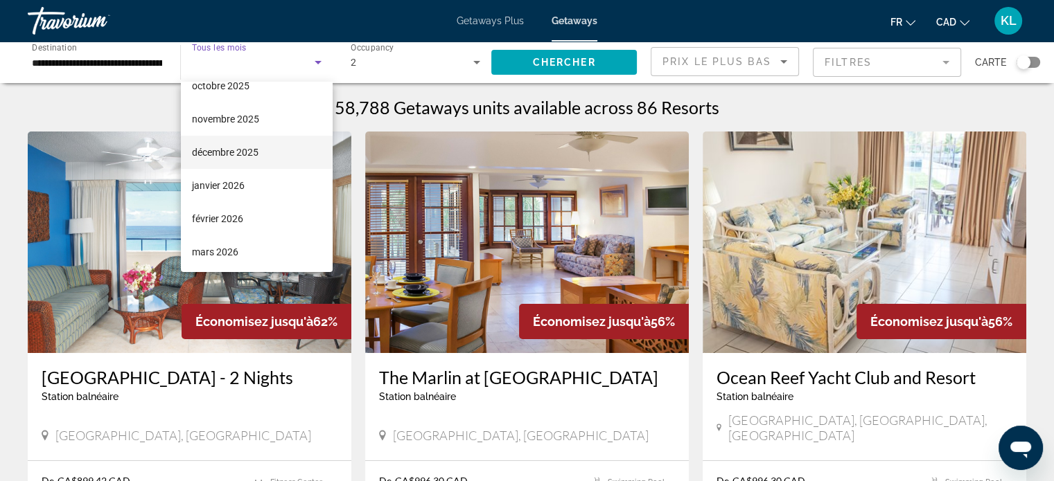
scroll to position [94, 0]
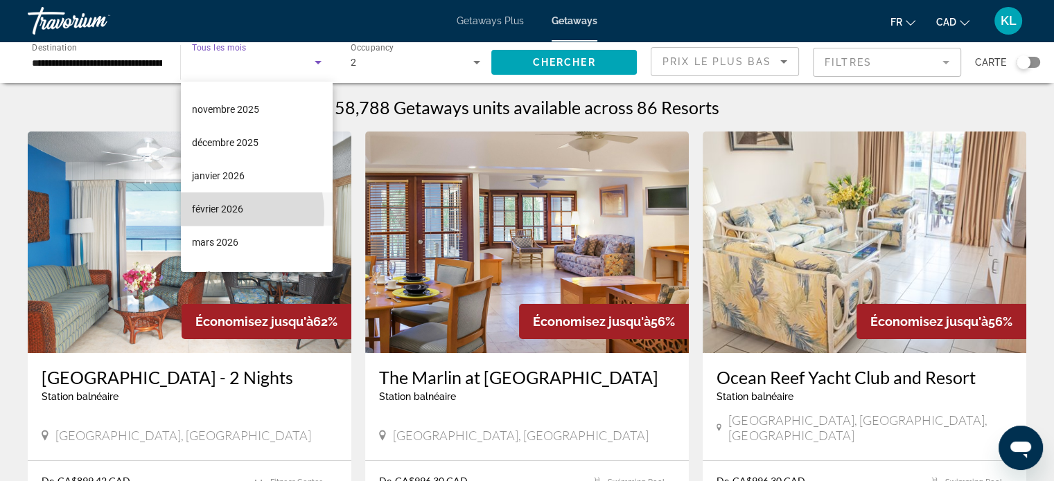
click at [221, 213] on span "février 2026" at bounding box center [217, 209] width 51 height 17
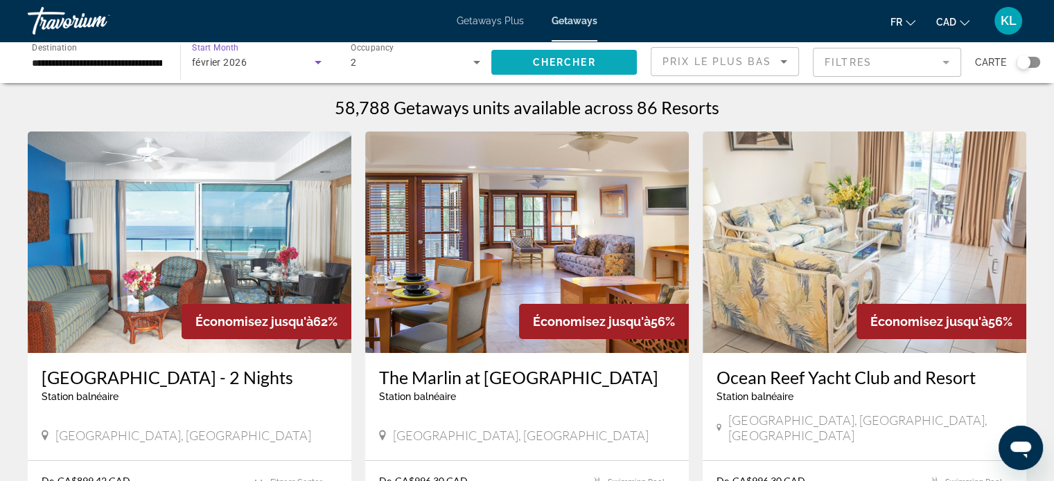
click at [546, 74] on span "Search widget" at bounding box center [563, 62] width 145 height 33
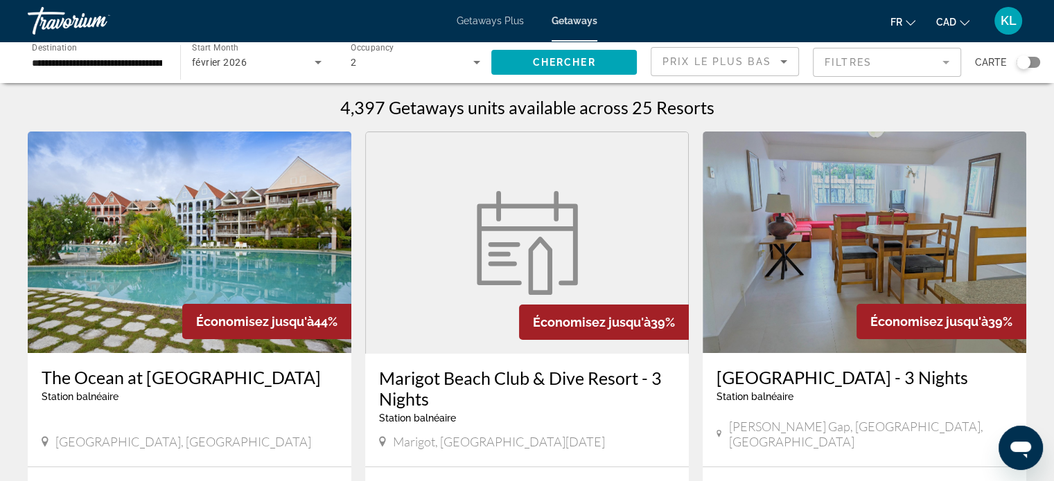
click at [1020, 64] on div "Search widget" at bounding box center [1023, 62] width 14 height 14
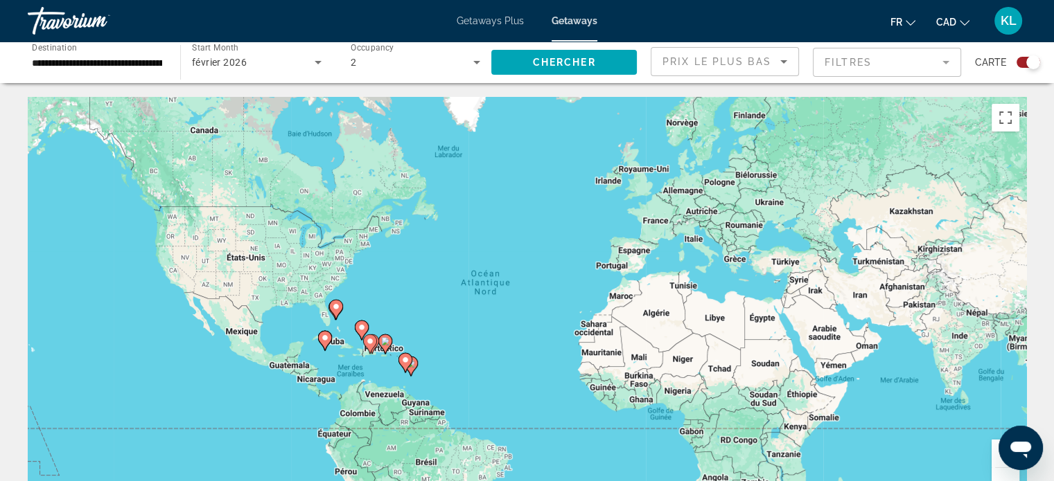
click at [432, 391] on div "Pour activer le glissement du marqueur avec le clavier, appuyez sur Alt+Entrée.…" at bounding box center [527, 305] width 998 height 416
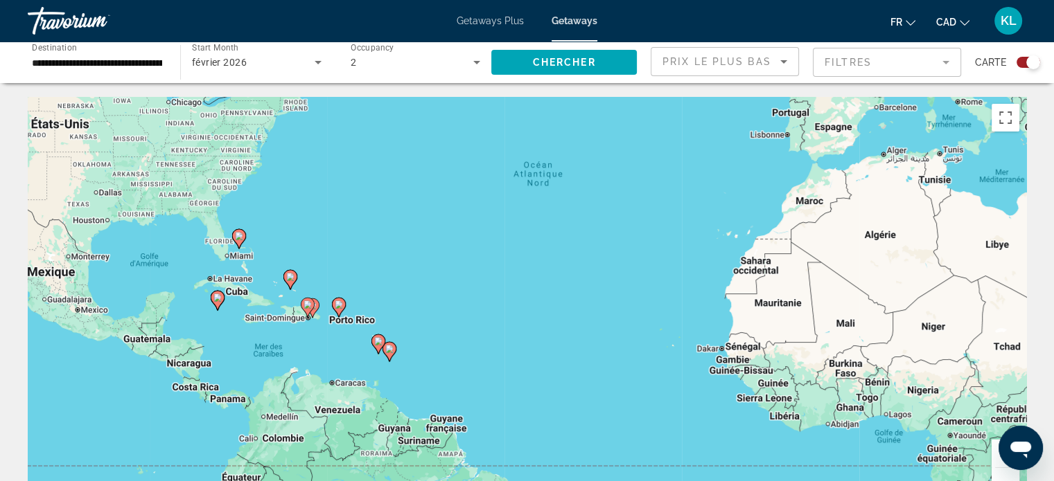
click at [328, 365] on div "Pour activer le glissement du marqueur avec le clavier, appuyez sur Alt+Entrée.…" at bounding box center [527, 305] width 998 height 416
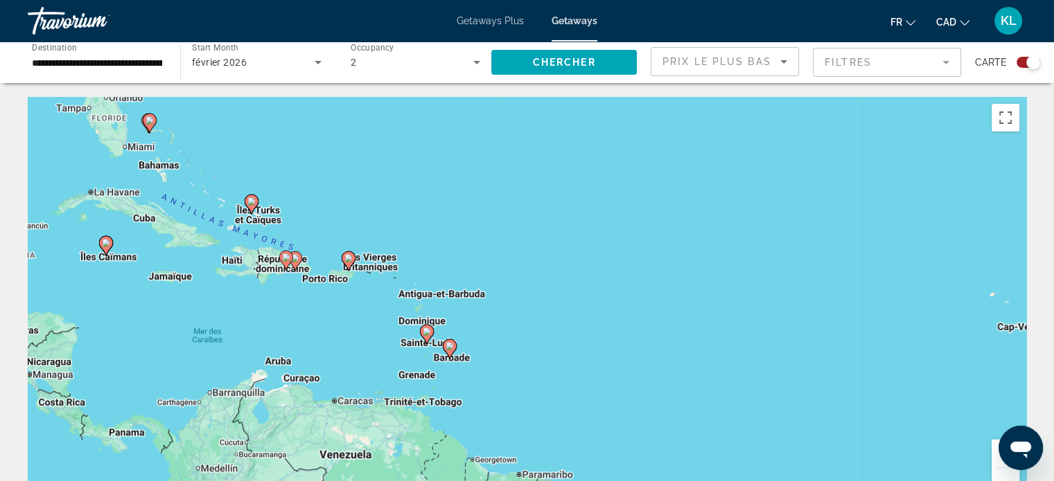
click at [328, 365] on div "Pour activer le glissement du marqueur avec le clavier, appuyez sur Alt+Entrée.…" at bounding box center [527, 305] width 998 height 416
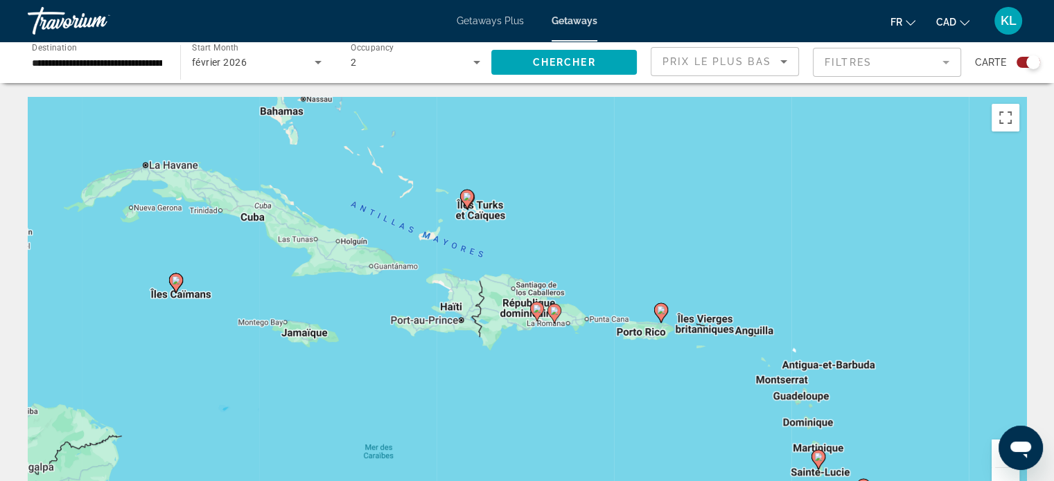
drag, startPoint x: 344, startPoint y: 328, endPoint x: 629, endPoint y: 459, distance: 314.3
click at [629, 459] on div "Pour activer le glissement du marqueur avec le clavier, appuyez sur Alt+Entrée.…" at bounding box center [527, 305] width 998 height 416
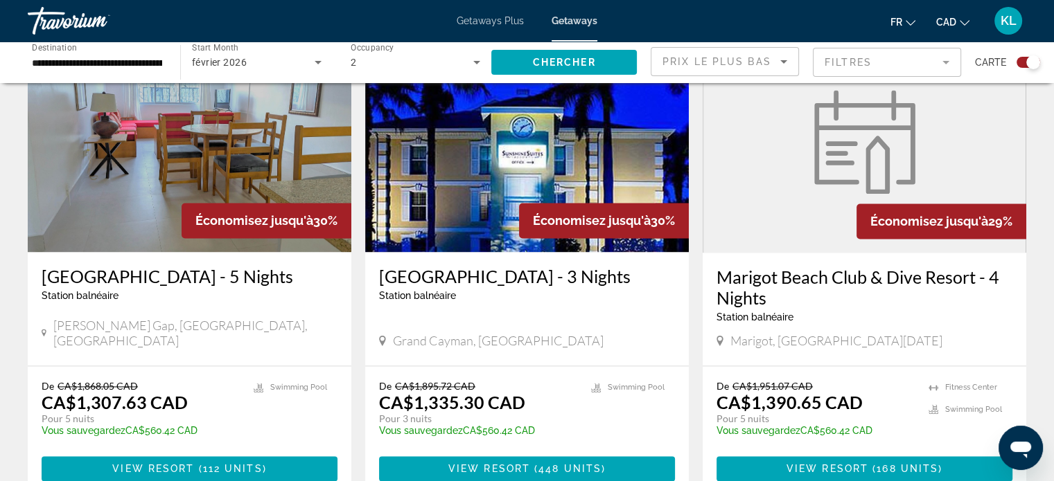
scroll to position [1972, 0]
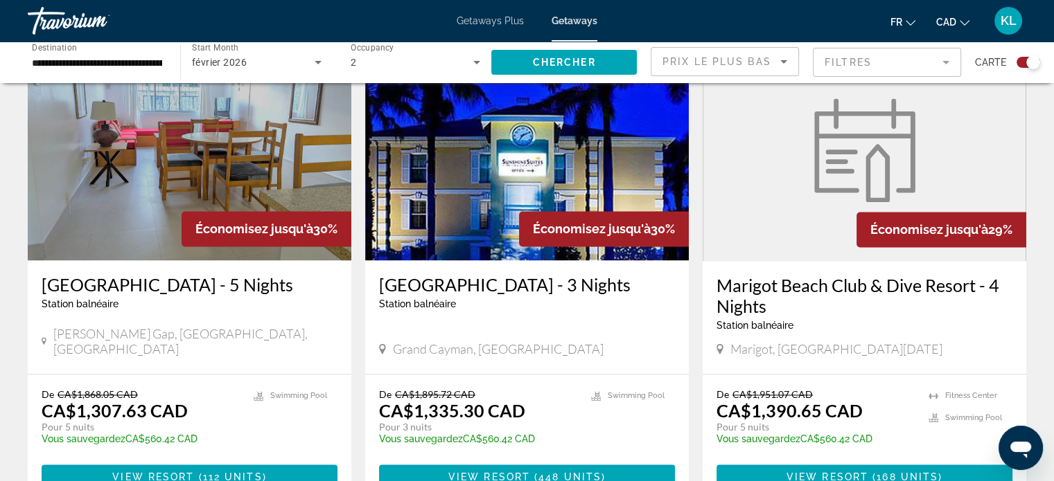
drag, startPoint x: 357, startPoint y: 398, endPoint x: 357, endPoint y: 431, distance: 33.3
click at [357, 431] on app-weeks-search-item "Économisez jusqu'à 30% Pirate’s Inn Hotel - 5 Nights Station balnéaire - Ceci e…" at bounding box center [189, 271] width 337 height 465
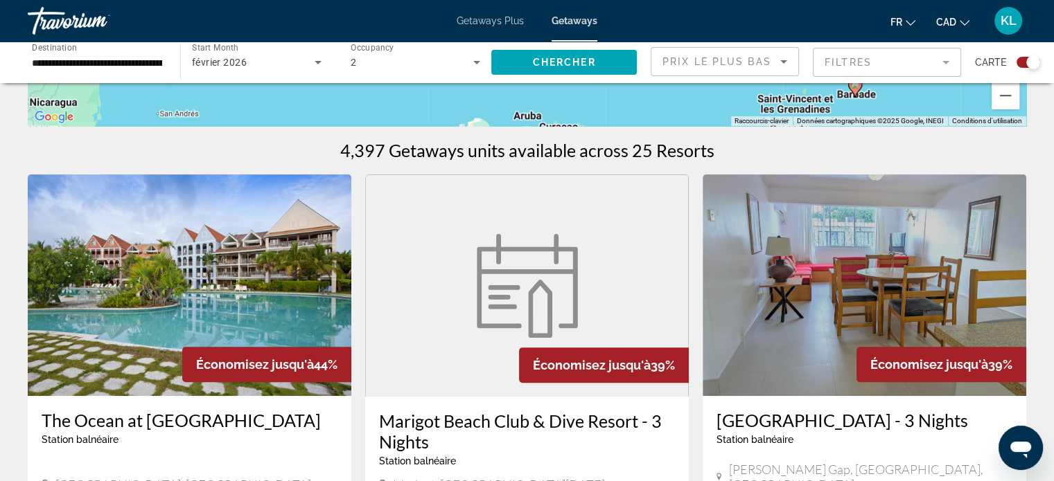
scroll to position [388, 0]
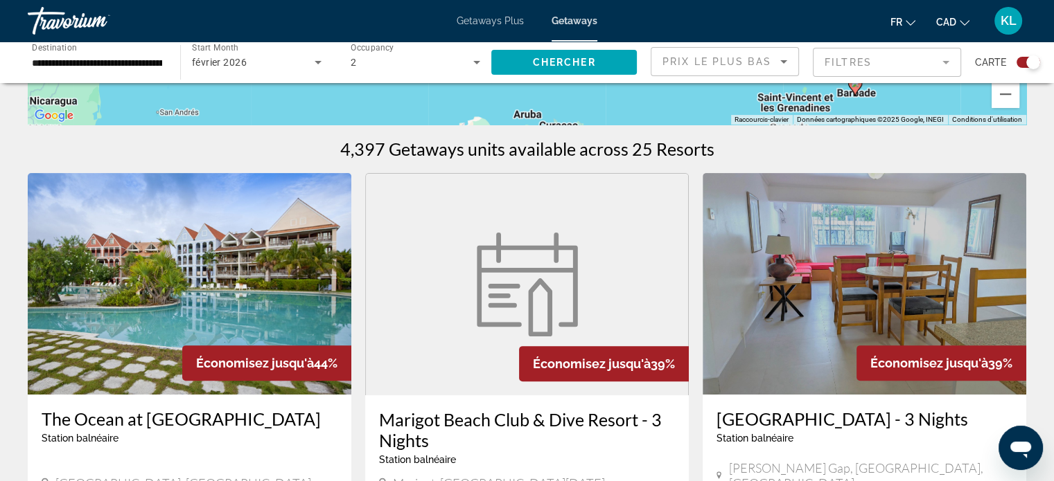
click at [252, 285] on img "Main content" at bounding box center [190, 284] width 324 height 222
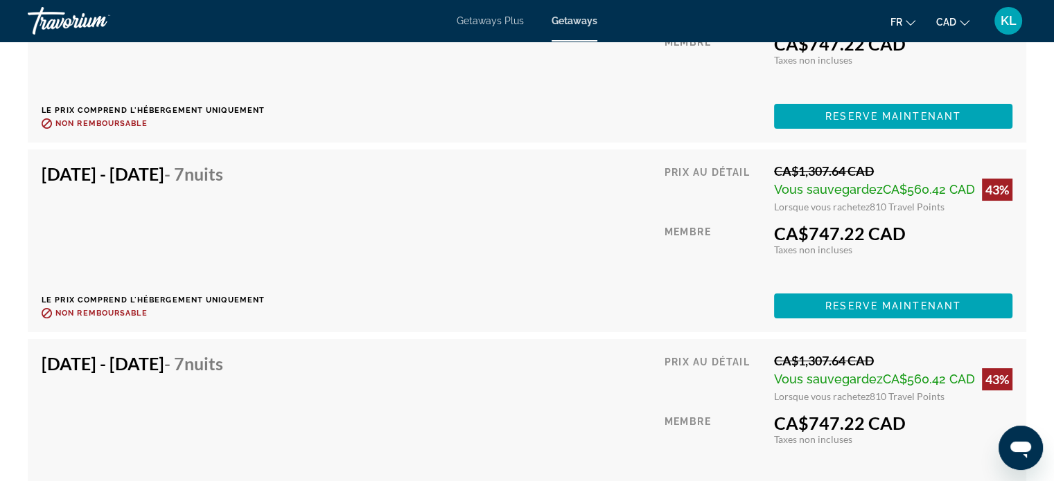
scroll to position [5445, 0]
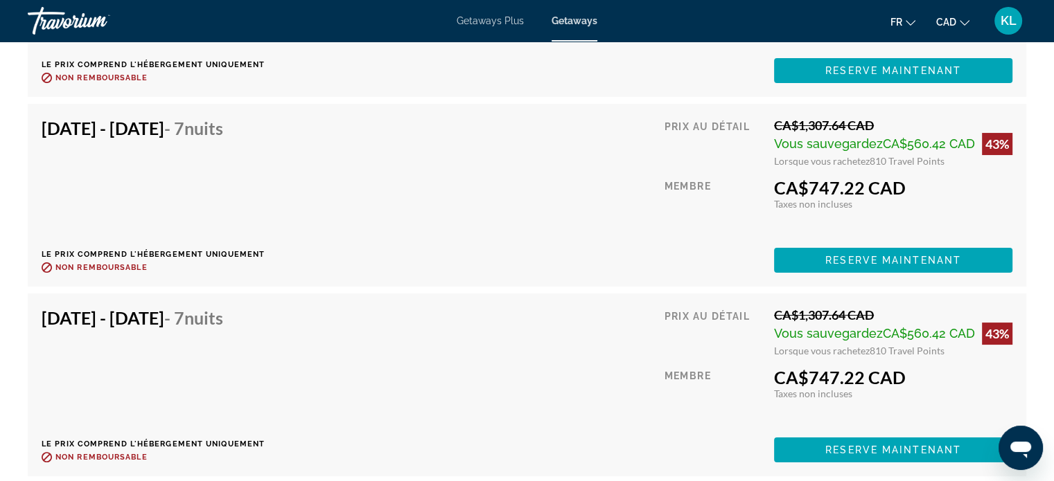
click at [527, 342] on div "[DATE] - [DATE] - 7 nuits Le prix comprend l'hébergement uniquement Remboursabl…" at bounding box center [527, 385] width 971 height 155
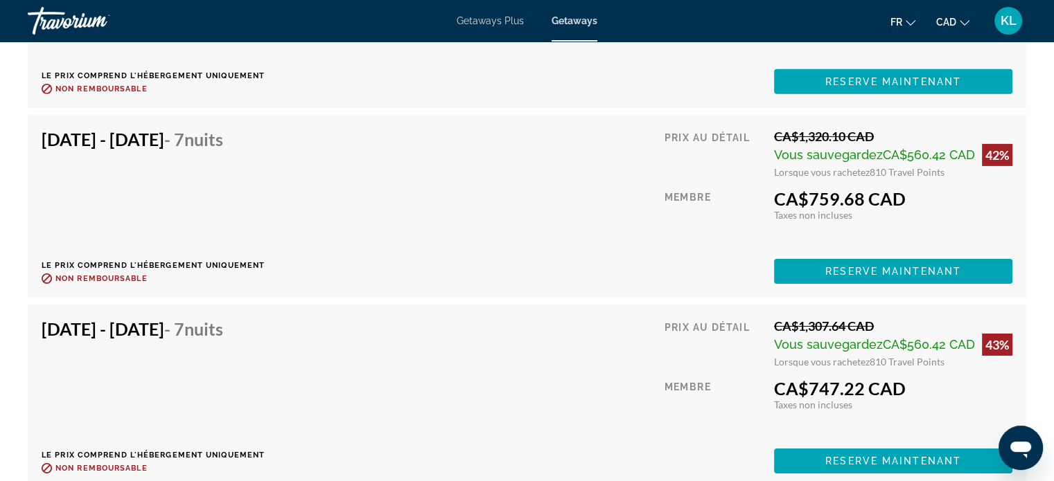
scroll to position [0, 0]
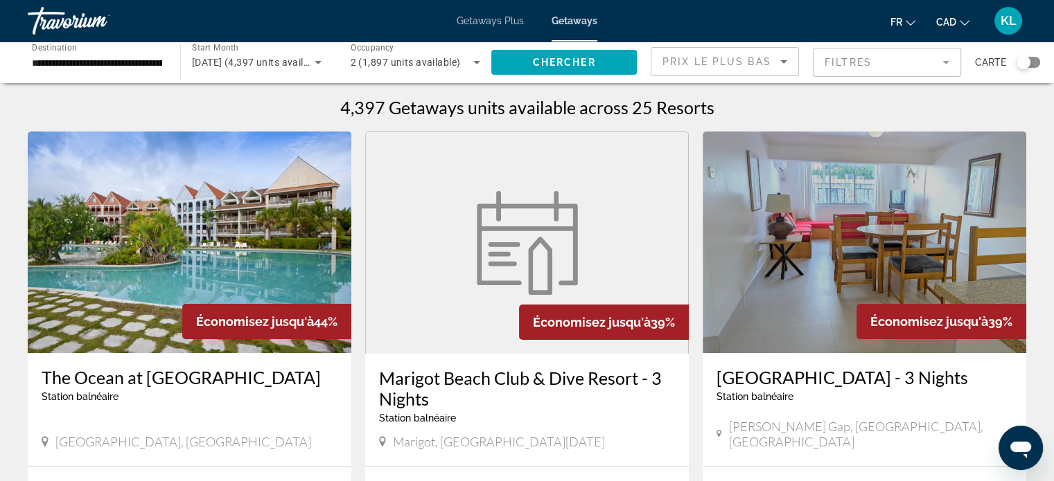
click at [471, 67] on icon "Search widget" at bounding box center [476, 62] width 17 height 17
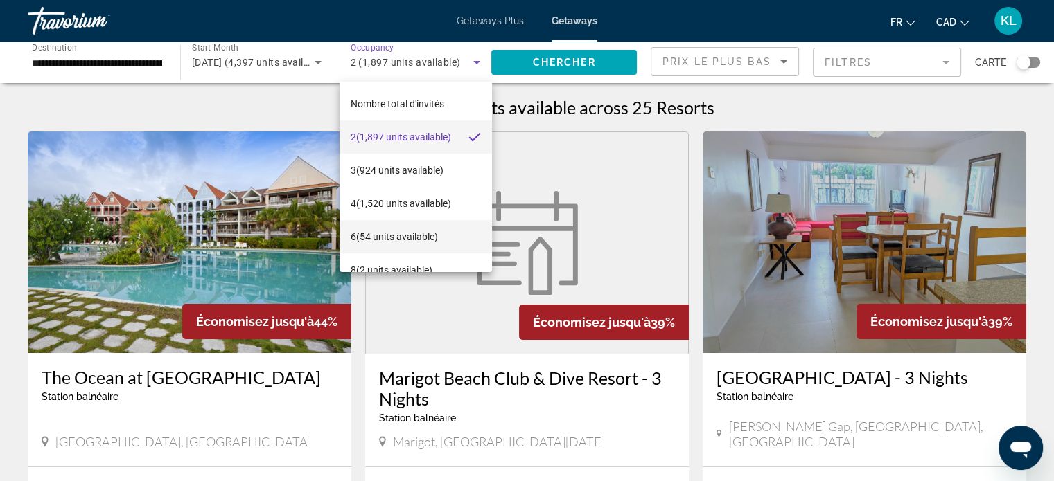
click at [396, 234] on span "6 (54 units available)" at bounding box center [394, 237] width 87 height 17
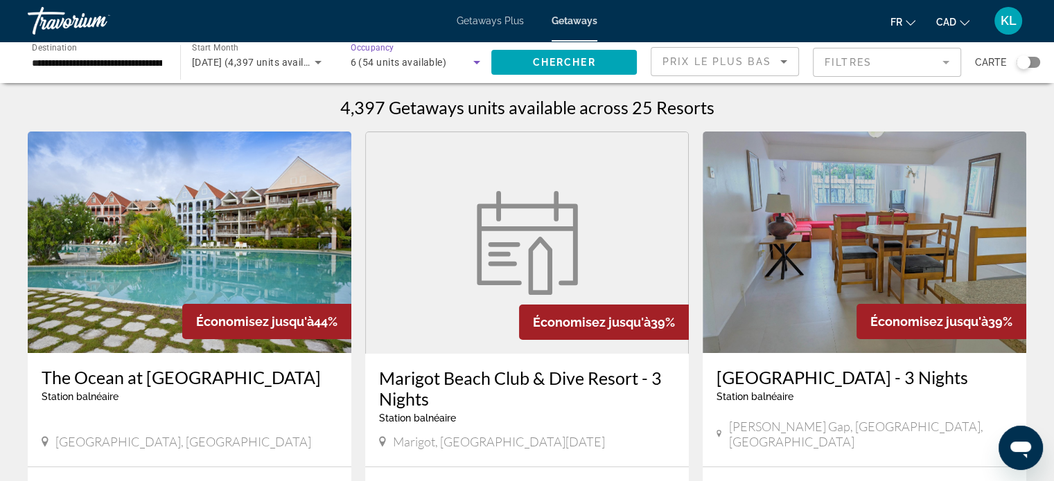
click at [477, 60] on icon "Search widget" at bounding box center [476, 62] width 17 height 17
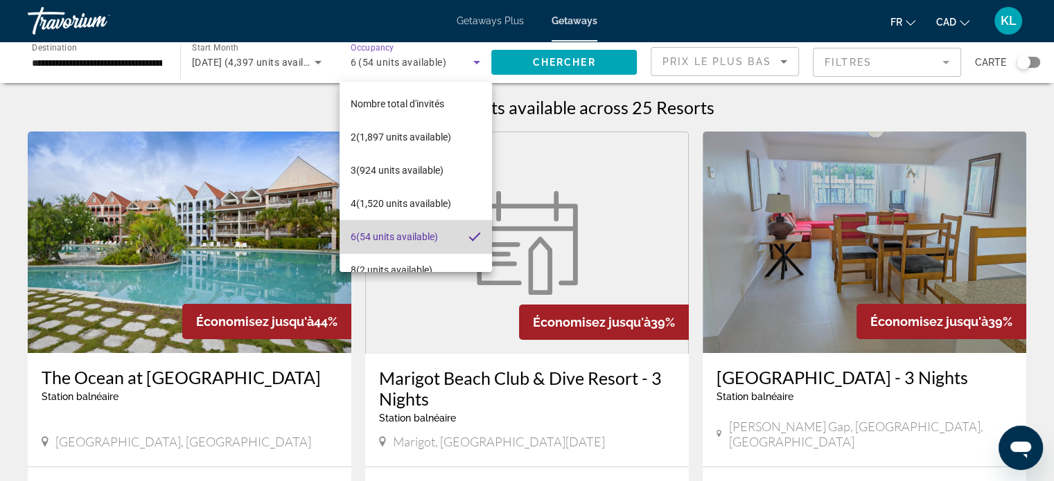
click at [426, 230] on span "6 (54 units available)" at bounding box center [394, 237] width 87 height 17
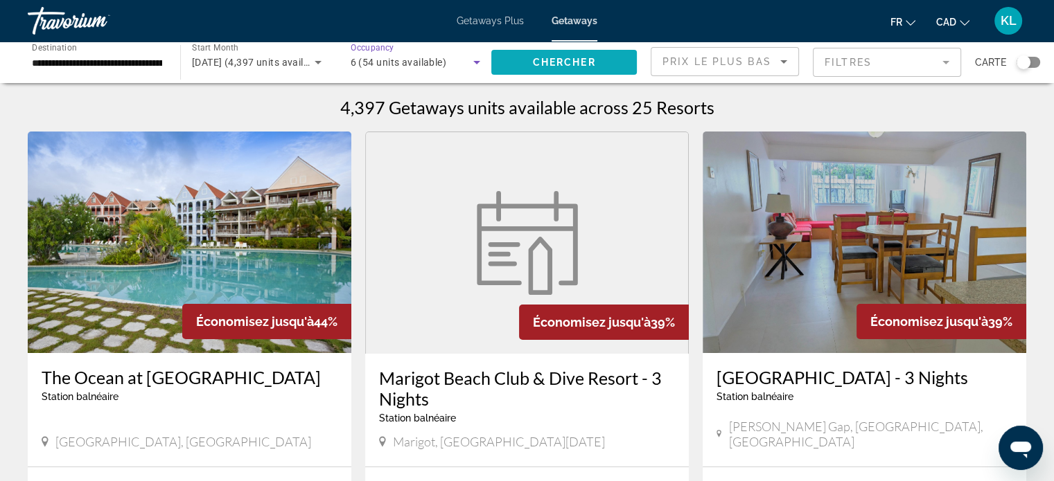
click at [599, 55] on span "Search widget" at bounding box center [563, 62] width 145 height 33
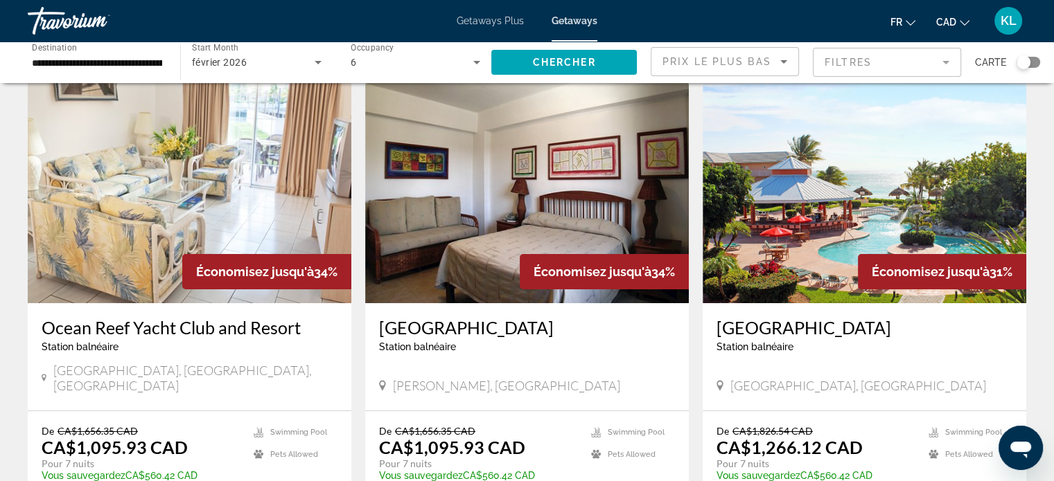
scroll to position [55, 0]
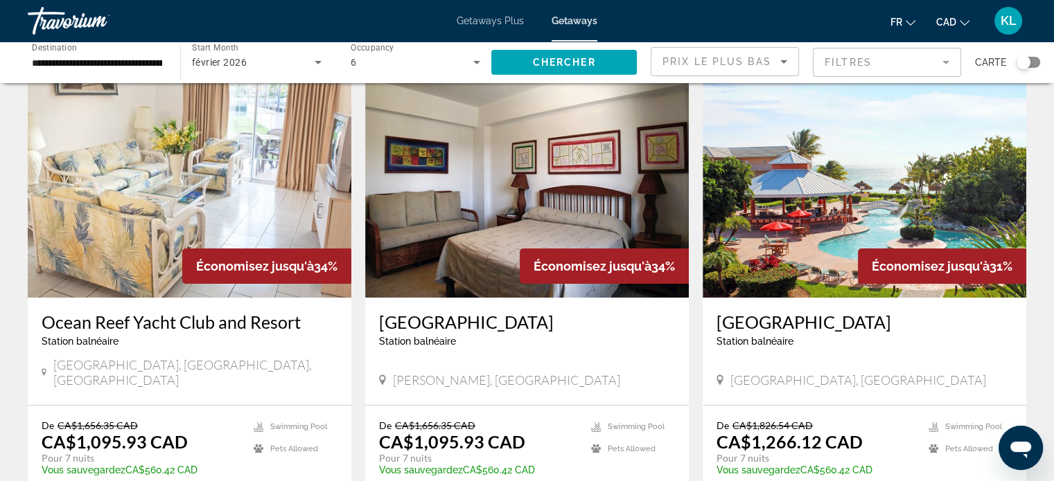
click at [249, 191] on img "Main content" at bounding box center [190, 187] width 324 height 222
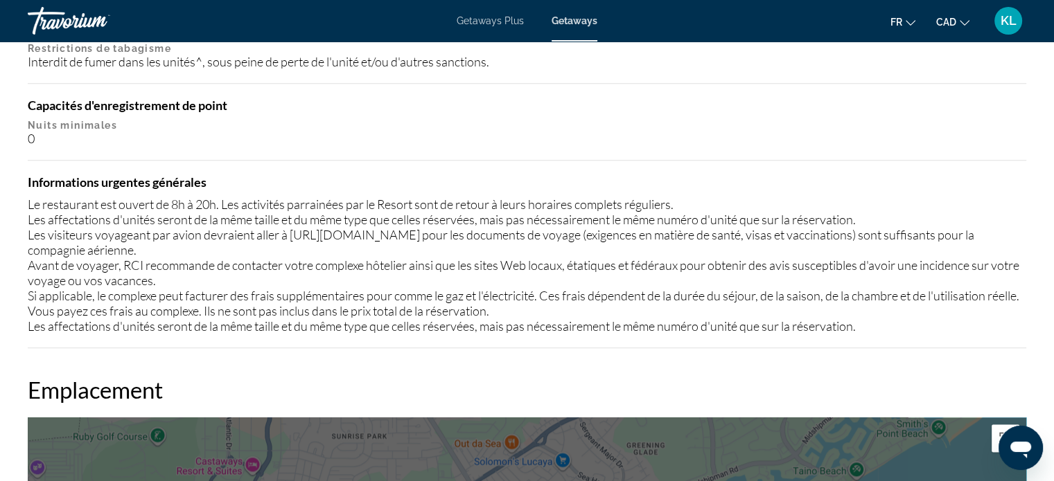
scroll to position [1588, 0]
